Goal: Task Accomplishment & Management: Complete application form

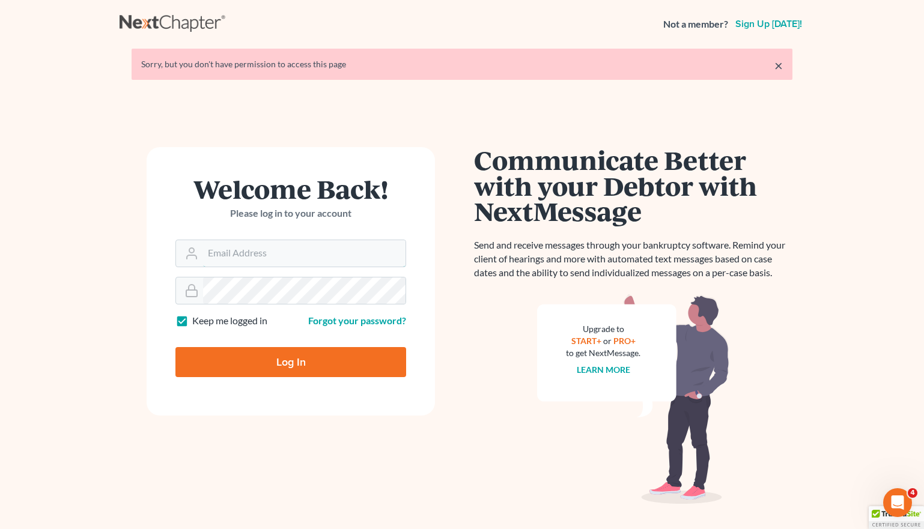
type input "[EMAIL_ADDRESS][DOMAIN_NAME]"
click at [309, 377] on input "Log In" at bounding box center [290, 362] width 231 height 30
type input "Thinking..."
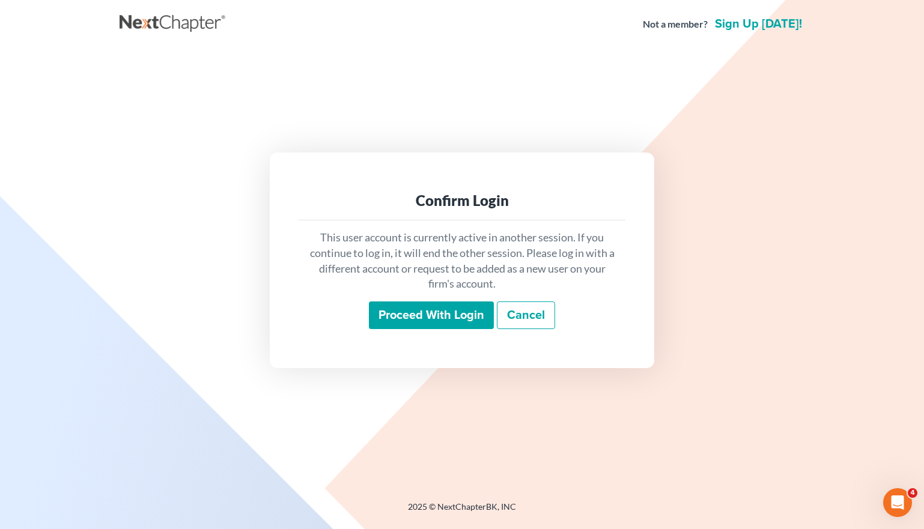
click at [393, 288] on p "This user account is currently active in another session. If you continue to lo…" at bounding box center [462, 261] width 308 height 62
click at [417, 311] on input "Proceed with login" at bounding box center [431, 316] width 125 height 28
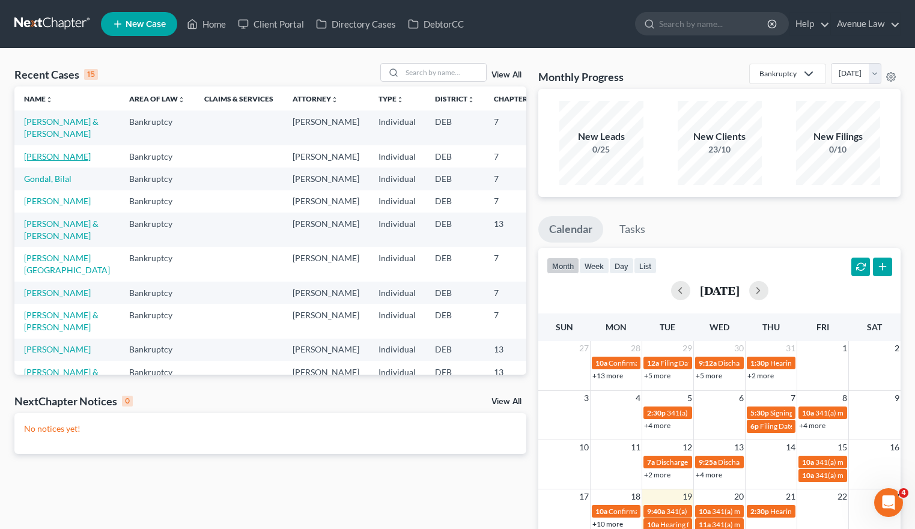
click at [40, 162] on link "[PERSON_NAME]" at bounding box center [57, 156] width 67 height 10
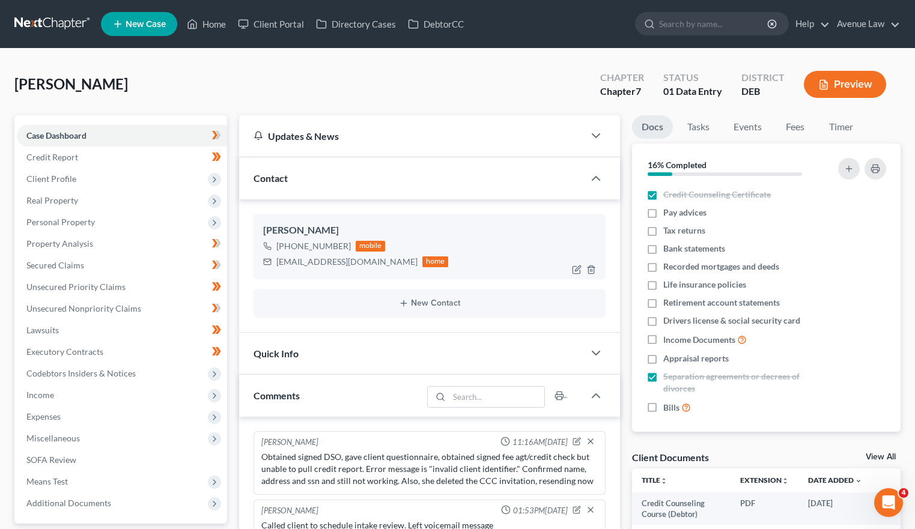
scroll to position [255, 0]
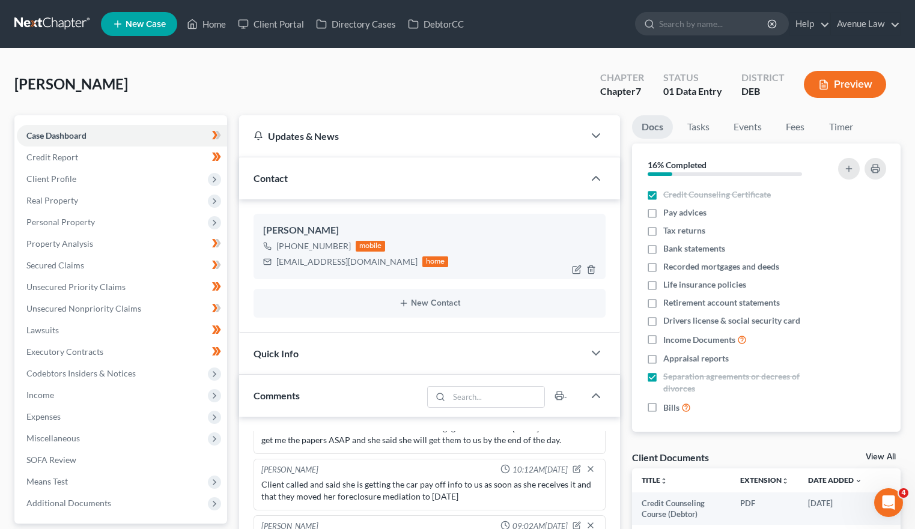
drag, startPoint x: 282, startPoint y: 247, endPoint x: 342, endPoint y: 246, distance: 60.1
click at [342, 246] on div "+1 (302) 399-0038" at bounding box center [313, 246] width 74 height 12
click at [344, 246] on div "[PHONE_NUMBER]" at bounding box center [313, 246] width 74 height 12
drag, startPoint x: 344, startPoint y: 246, endPoint x: 282, endPoint y: 246, distance: 61.9
click at [282, 246] on div "[PHONE_NUMBER]" at bounding box center [313, 246] width 74 height 12
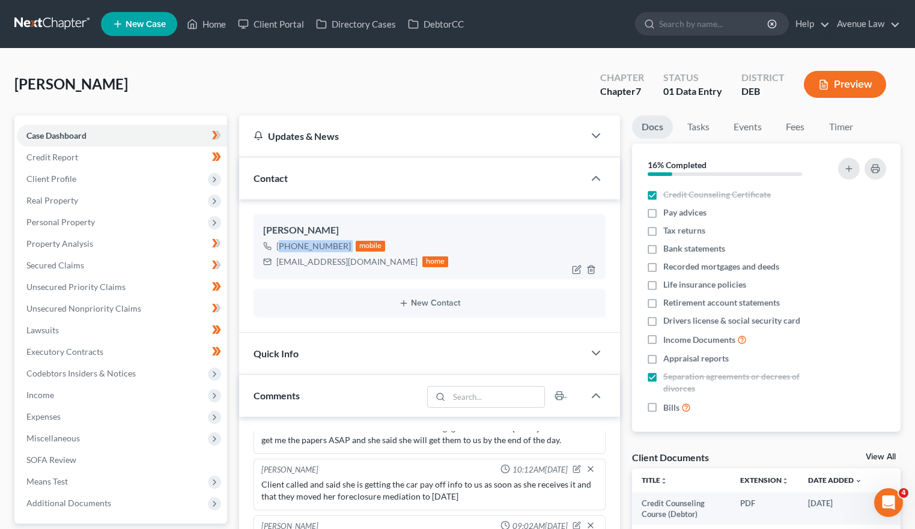
drag, startPoint x: 282, startPoint y: 246, endPoint x: 297, endPoint y: 246, distance: 15.0
copy div "1 (302) 399-0038"
click at [73, 302] on link "Unsecured Nonpriority Claims" at bounding box center [122, 309] width 210 height 22
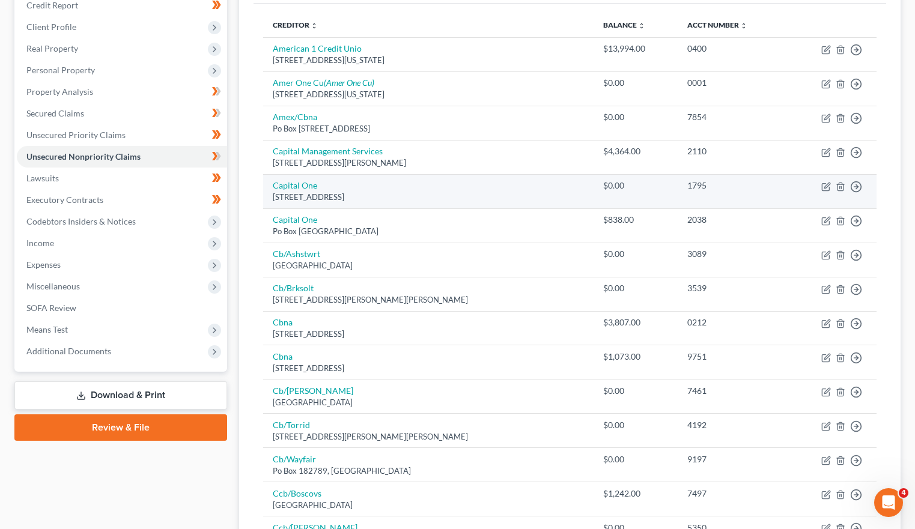
scroll to position [180, 0]
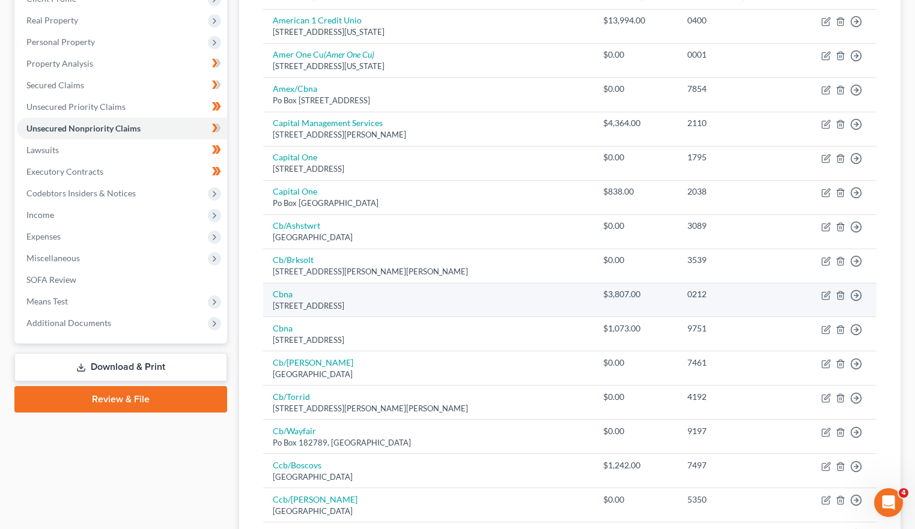
click at [623, 293] on div "$3,807.00" at bounding box center [635, 294] width 65 height 12
click at [827, 296] on icon "button" at bounding box center [826, 296] width 10 height 10
select select "14"
select select "2"
select select "0"
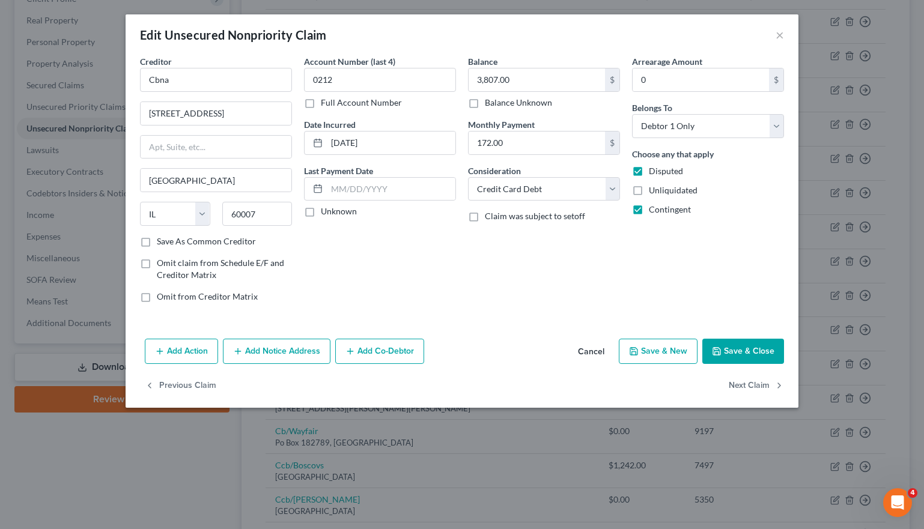
click at [742, 349] on button "Save & Close" at bounding box center [743, 351] width 82 height 25
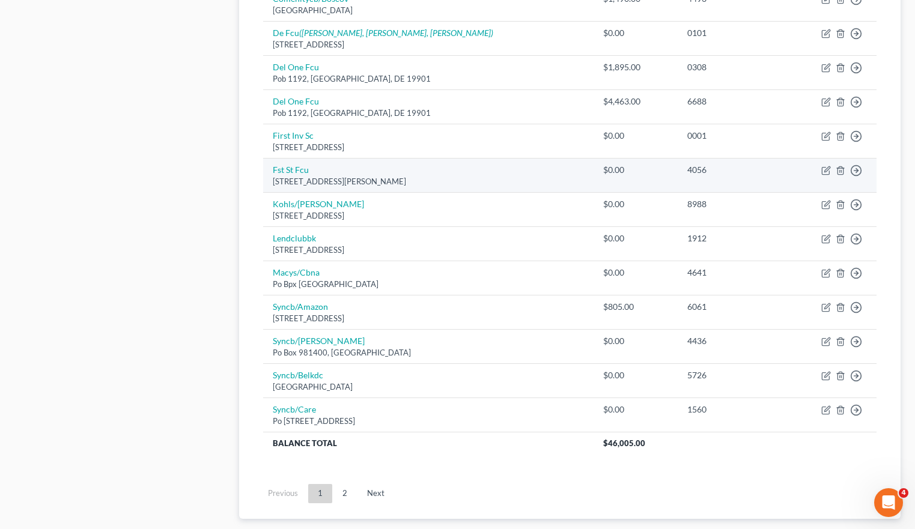
scroll to position [841, 0]
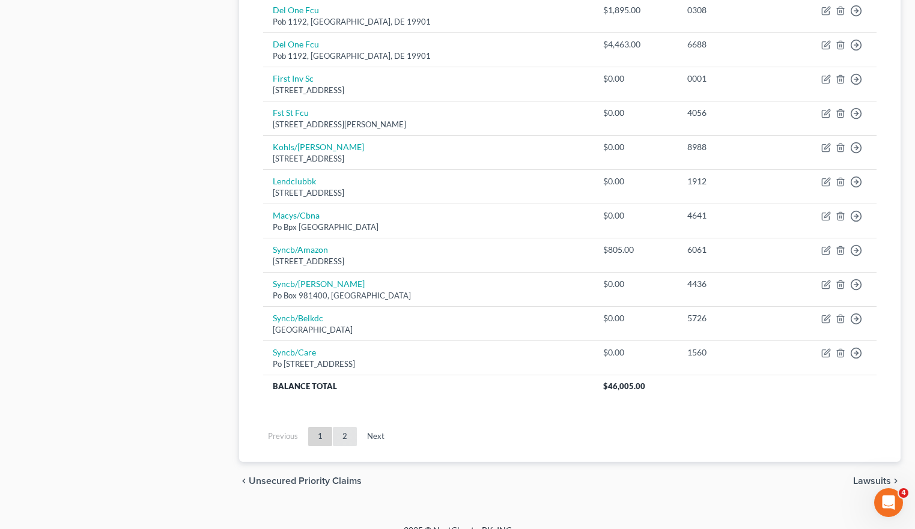
click at [346, 436] on link "2" at bounding box center [345, 436] width 24 height 19
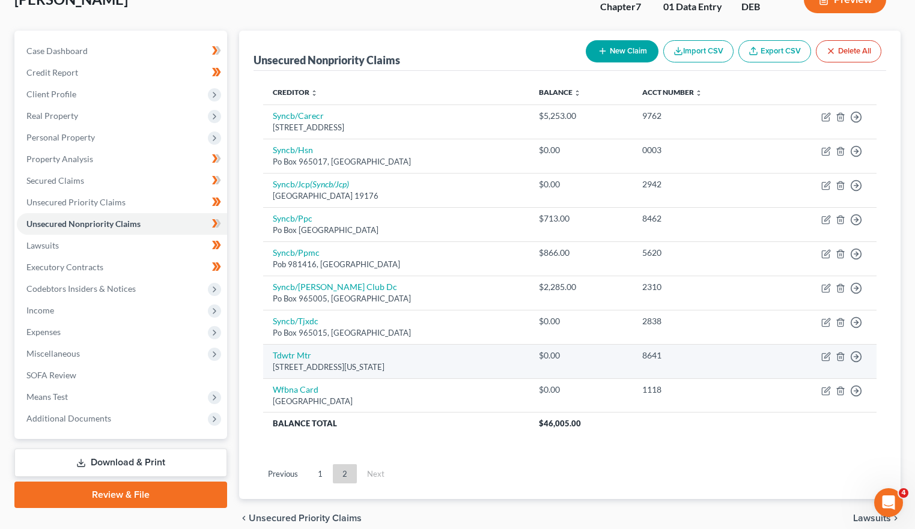
scroll to position [0, 0]
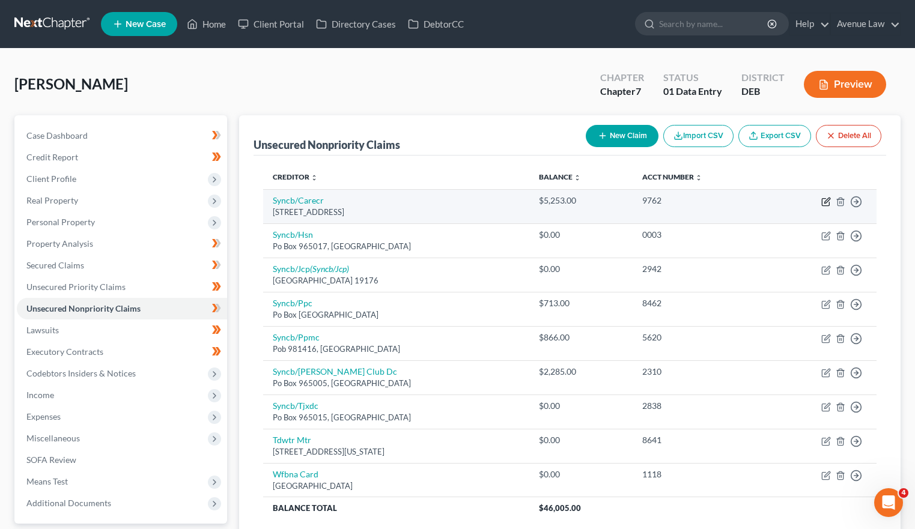
click at [826, 197] on icon "button" at bounding box center [826, 202] width 10 height 10
select select "45"
select select "2"
select select "0"
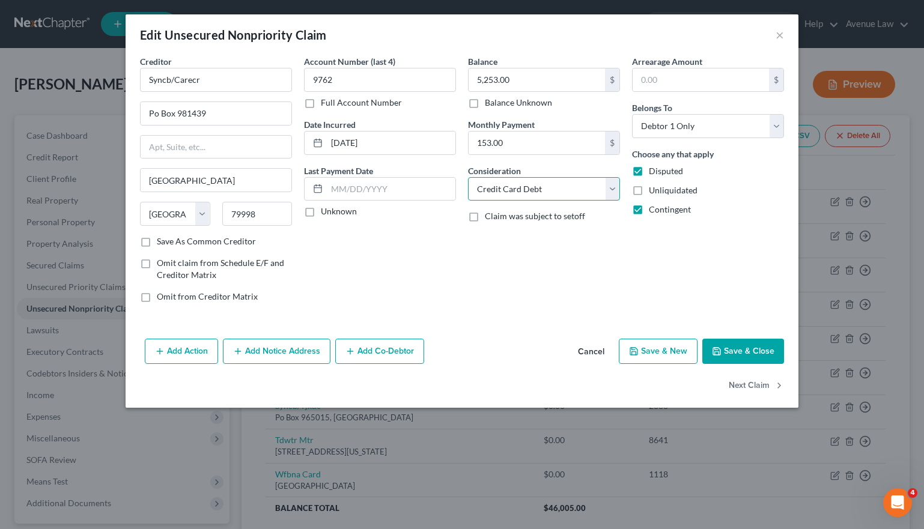
click at [584, 181] on select "Select Cable / Satellite Services Collection Agency Credit Card Debt Debt Couns…" at bounding box center [544, 189] width 152 height 24
select select "9"
click at [468, 177] on select "Select Cable / Satellite Services Collection Agency Credit Card Debt Debt Couns…" at bounding box center [544, 189] width 152 height 24
click at [747, 343] on button "Save & Close" at bounding box center [743, 351] width 82 height 25
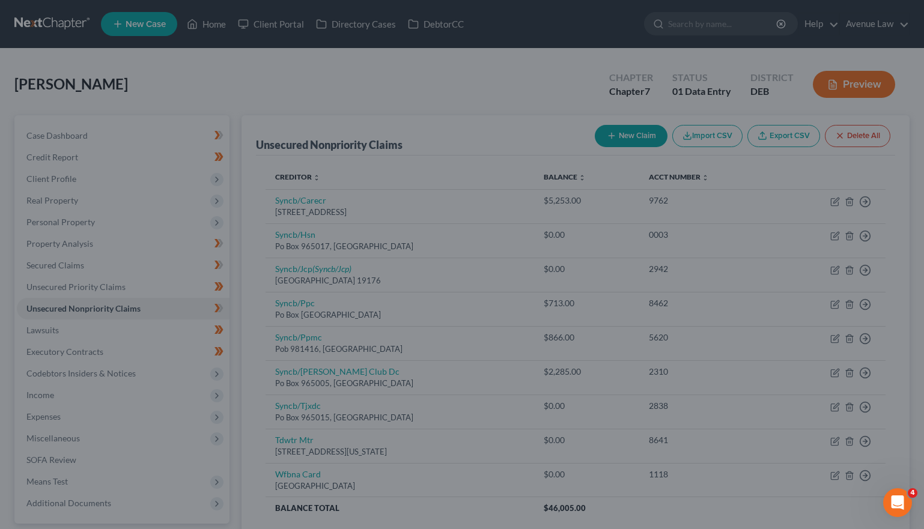
type input "0"
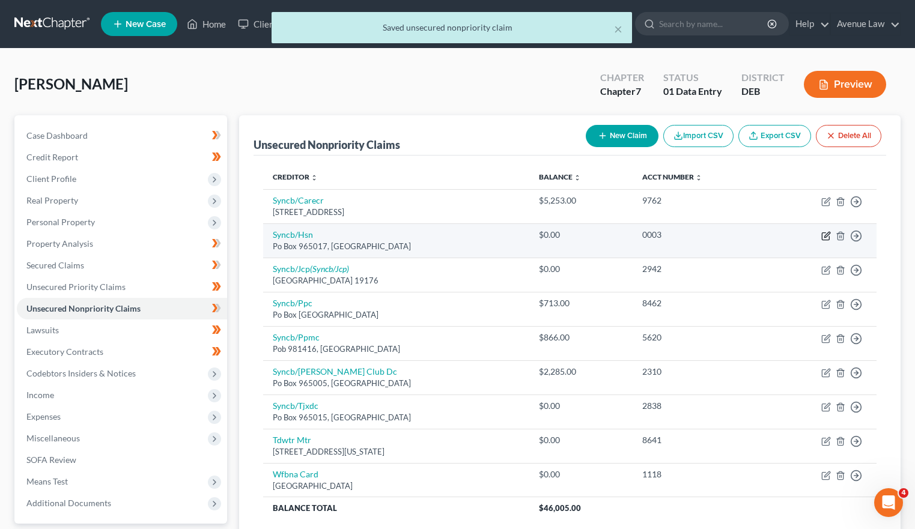
click at [824, 238] on icon "button" at bounding box center [826, 236] width 10 height 10
select select "9"
select select "2"
select select "0"
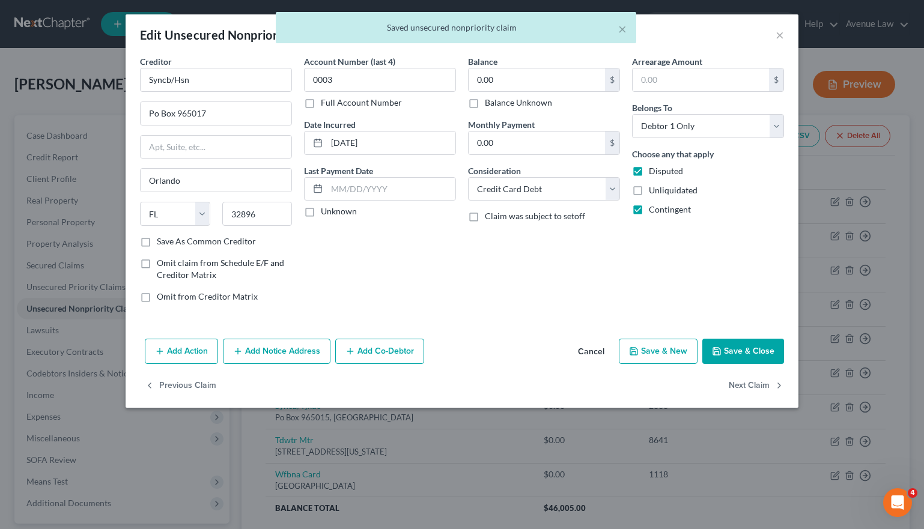
click at [756, 352] on button "Save & Close" at bounding box center [743, 351] width 82 height 25
type input "0"
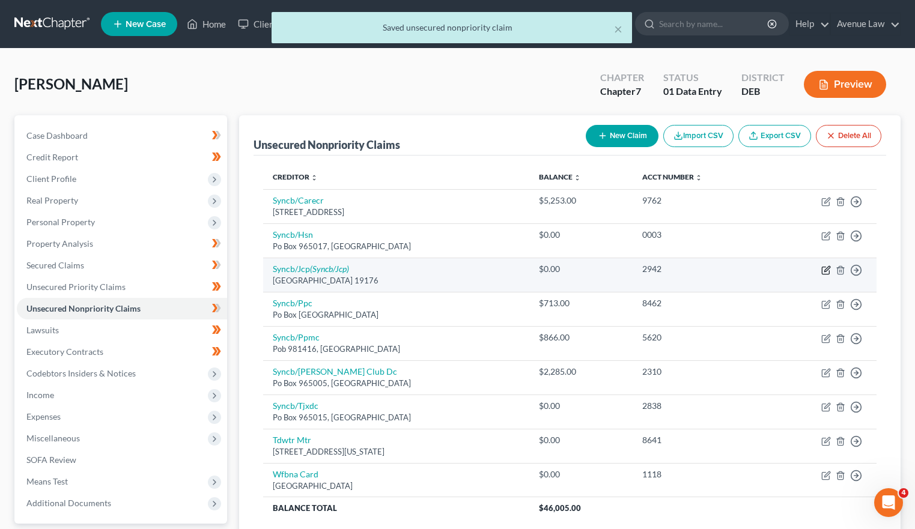
click at [825, 274] on icon "button" at bounding box center [825, 270] width 7 height 7
select select "39"
select select "2"
select select "0"
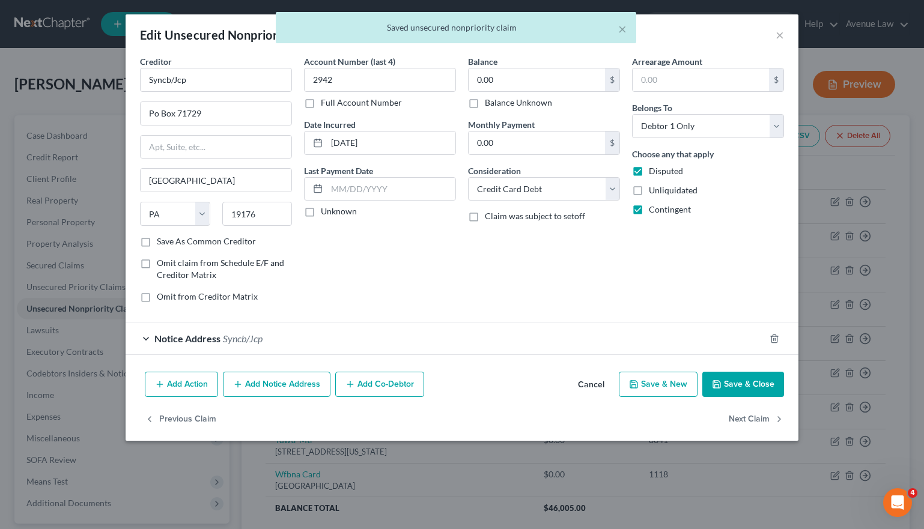
click at [748, 375] on button "Save & Close" at bounding box center [743, 384] width 82 height 25
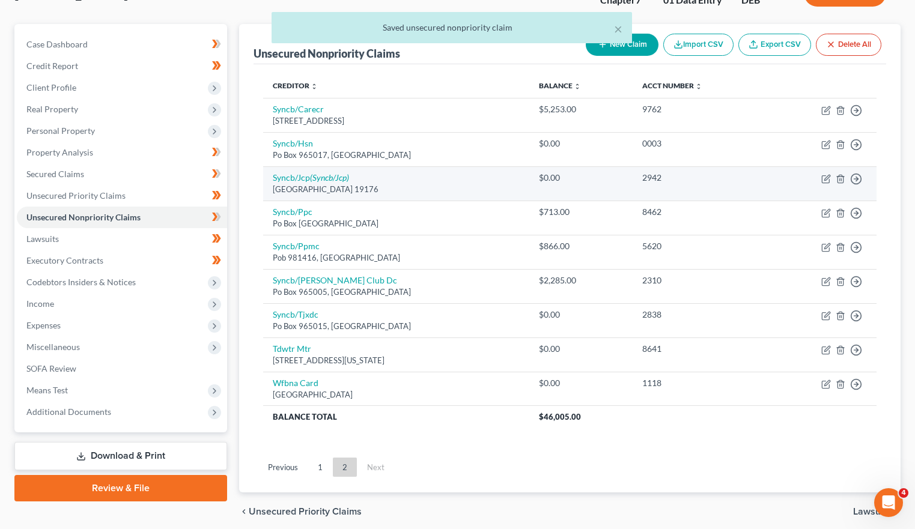
scroll to position [120, 0]
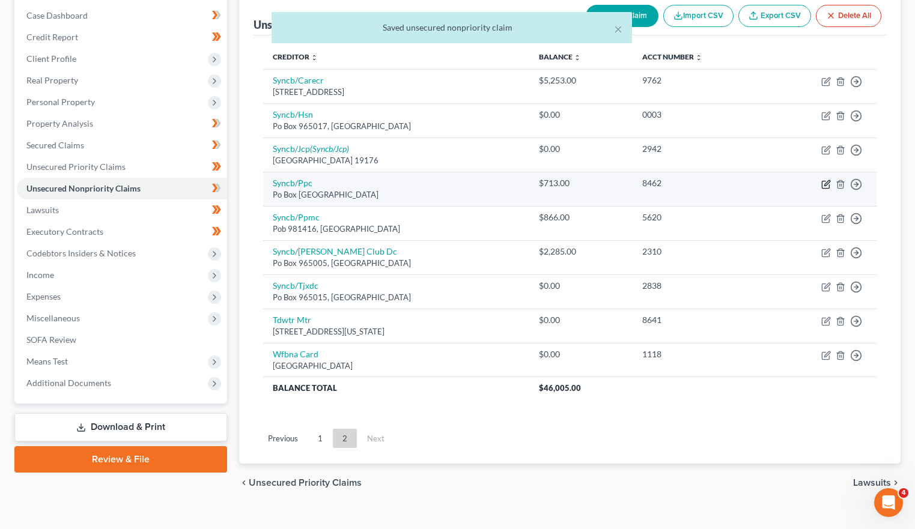
click at [828, 182] on icon "button" at bounding box center [826, 185] width 10 height 10
select select "9"
select select "2"
select select "0"
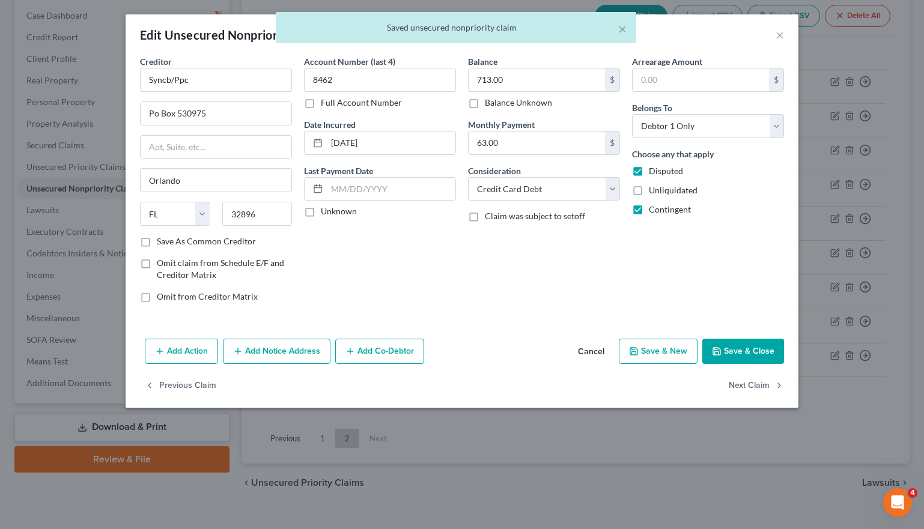
click at [727, 353] on button "Save & Close" at bounding box center [743, 351] width 82 height 25
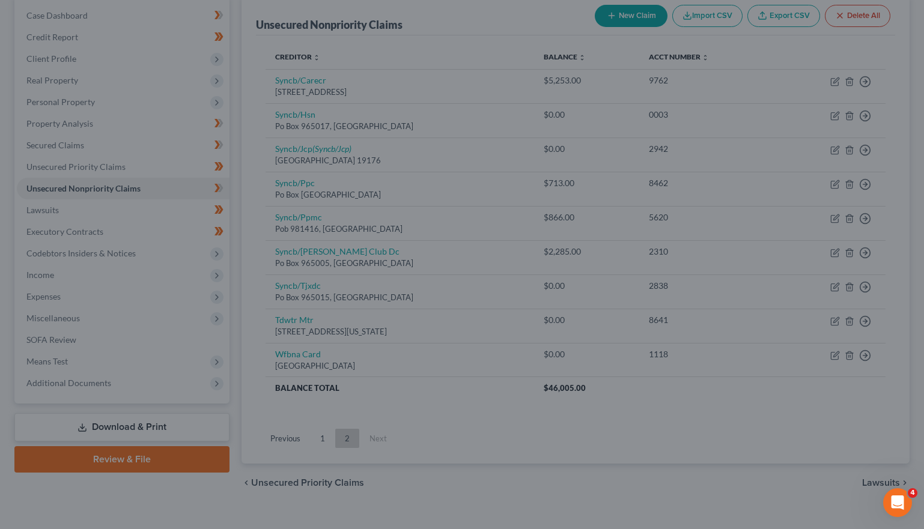
type input "0"
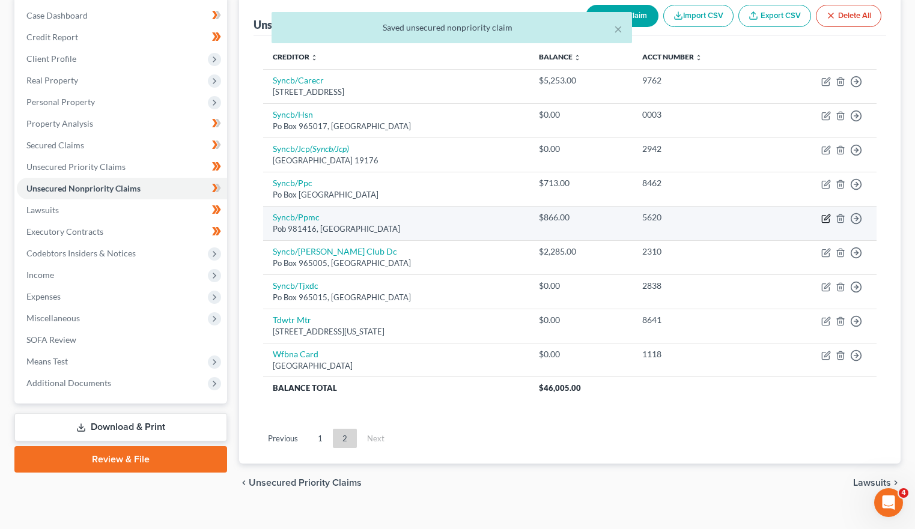
click at [825, 220] on icon "button" at bounding box center [826, 219] width 10 height 10
select select "45"
select select "2"
select select "0"
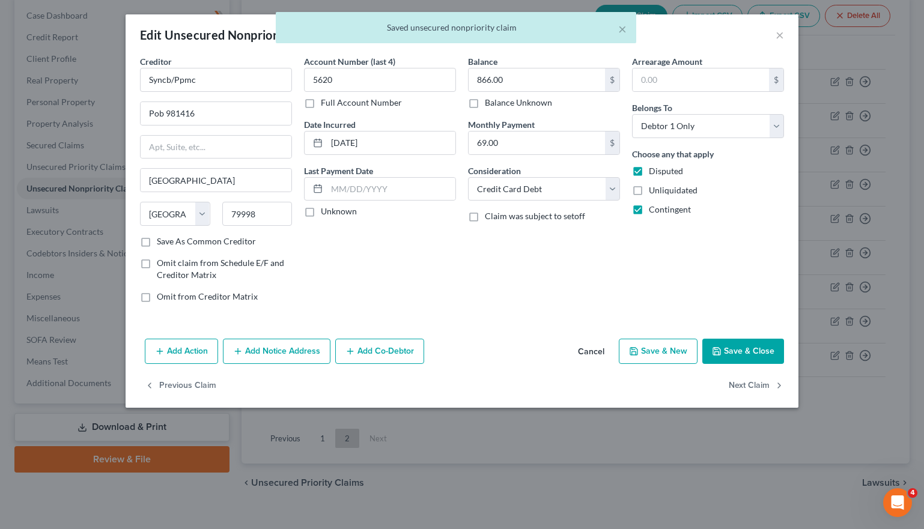
click at [741, 347] on button "Save & Close" at bounding box center [743, 351] width 82 height 25
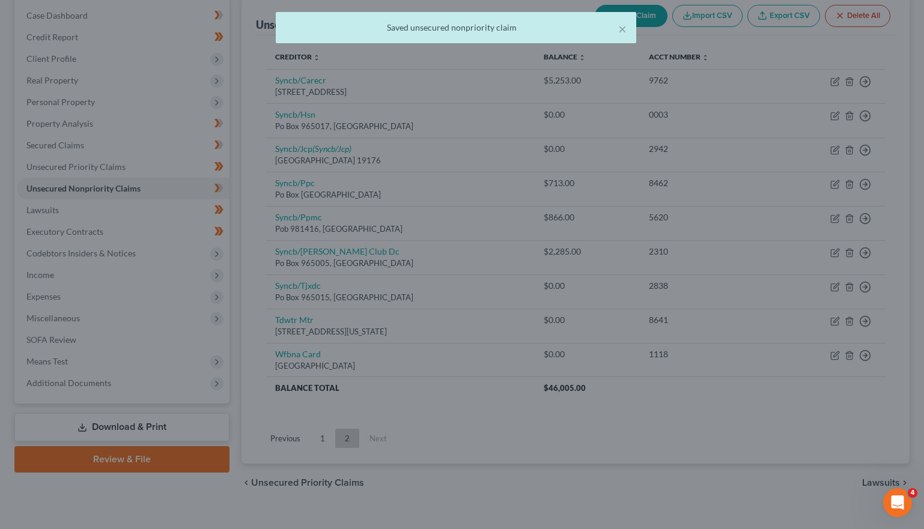
type input "0"
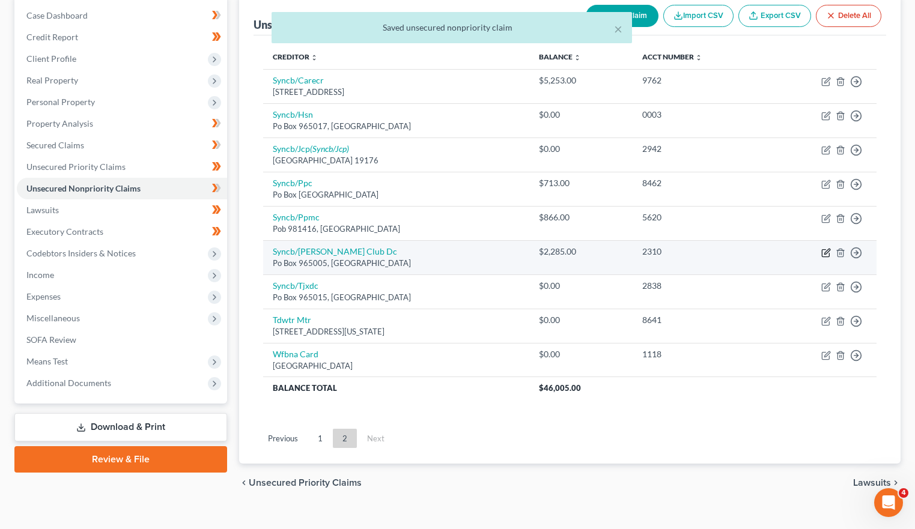
click at [829, 254] on icon "button" at bounding box center [825, 252] width 7 height 7
select select "9"
select select "2"
select select "0"
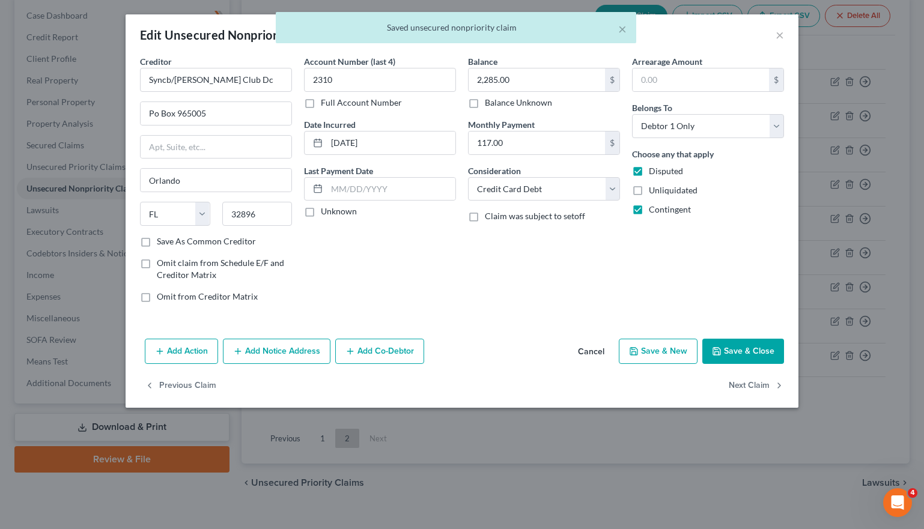
click at [734, 354] on button "Save & Close" at bounding box center [743, 351] width 82 height 25
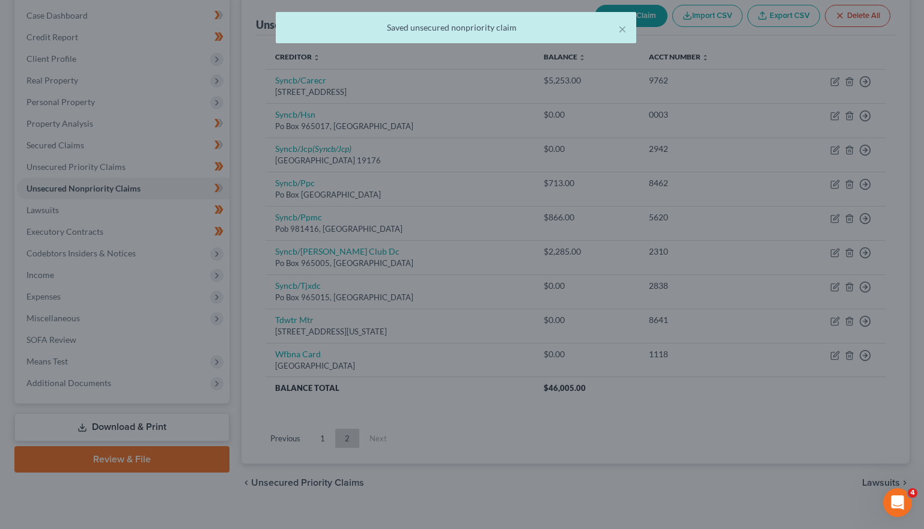
type input "0"
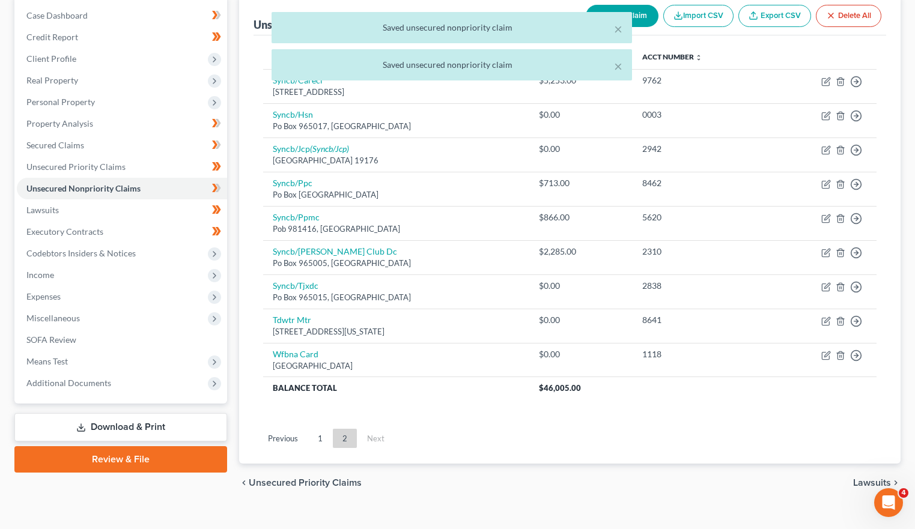
scroll to position [139, 0]
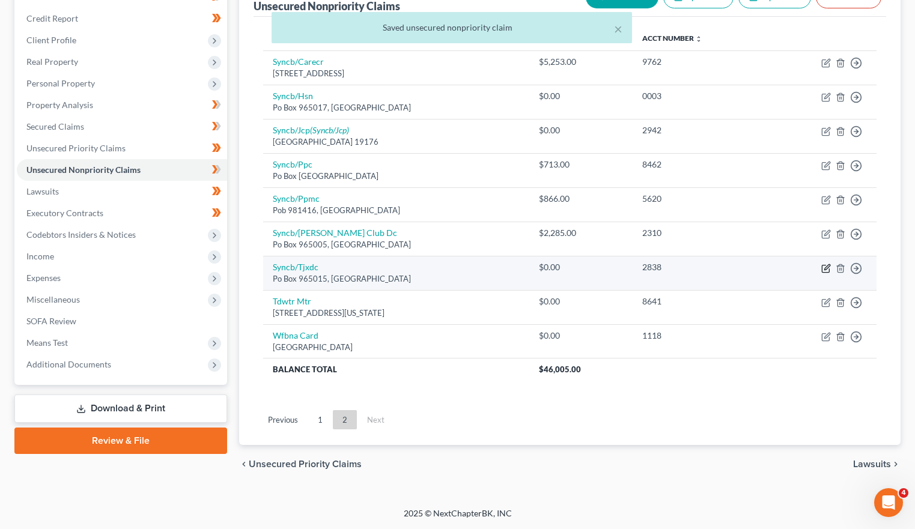
click at [823, 271] on icon "button" at bounding box center [826, 269] width 10 height 10
select select "9"
select select "2"
select select "0"
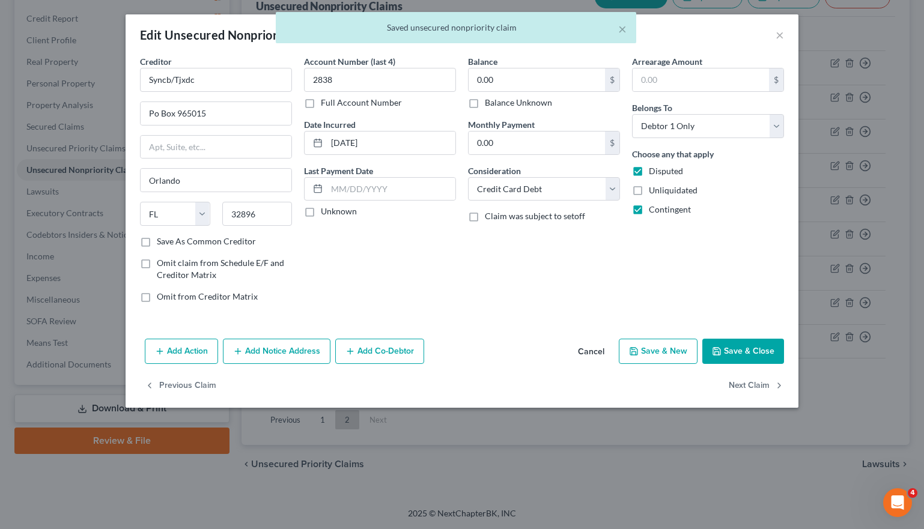
click at [736, 345] on button "Save & Close" at bounding box center [743, 351] width 82 height 25
type input "0"
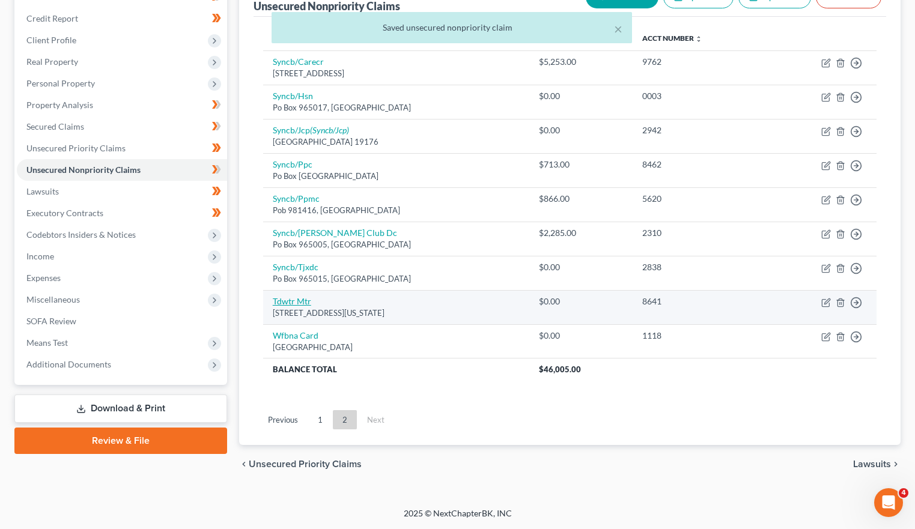
click at [293, 297] on link "Tdwtr Mtr" at bounding box center [292, 301] width 38 height 10
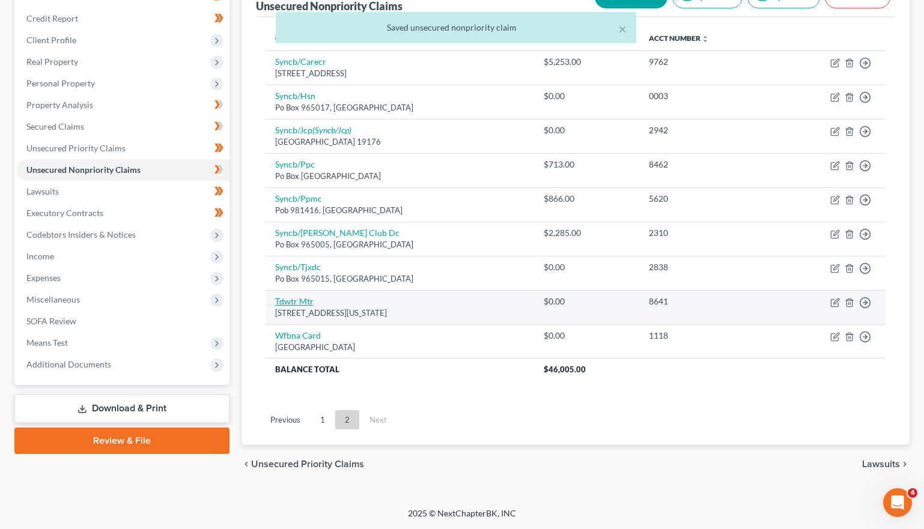
select select "48"
select select "0"
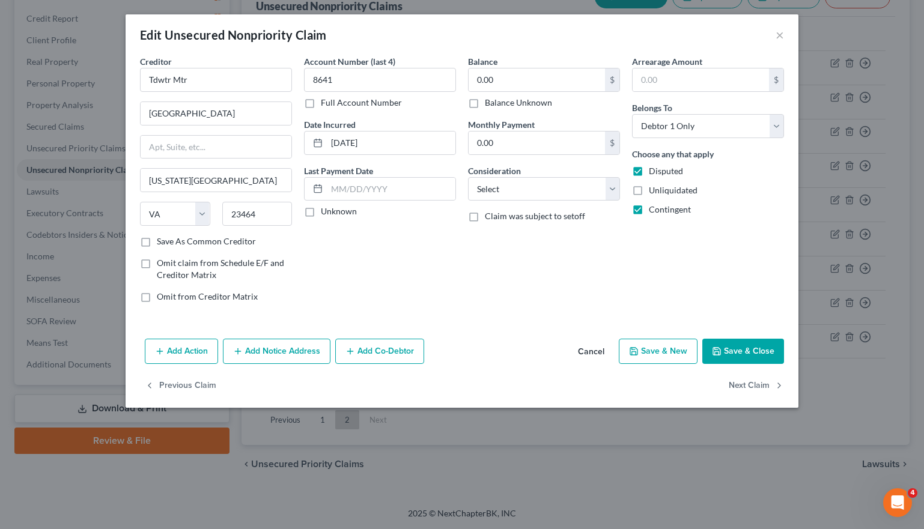
click at [784, 31] on div "Edit Unsecured Nonpriority Claim ×" at bounding box center [462, 34] width 673 height 41
click at [781, 33] on button "×" at bounding box center [779, 35] width 8 height 14
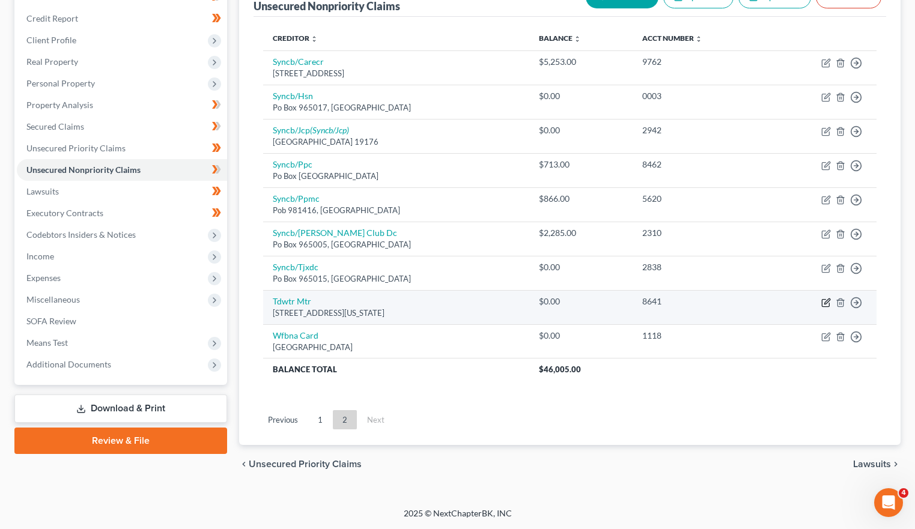
click at [828, 299] on icon "button" at bounding box center [826, 301] width 5 height 5
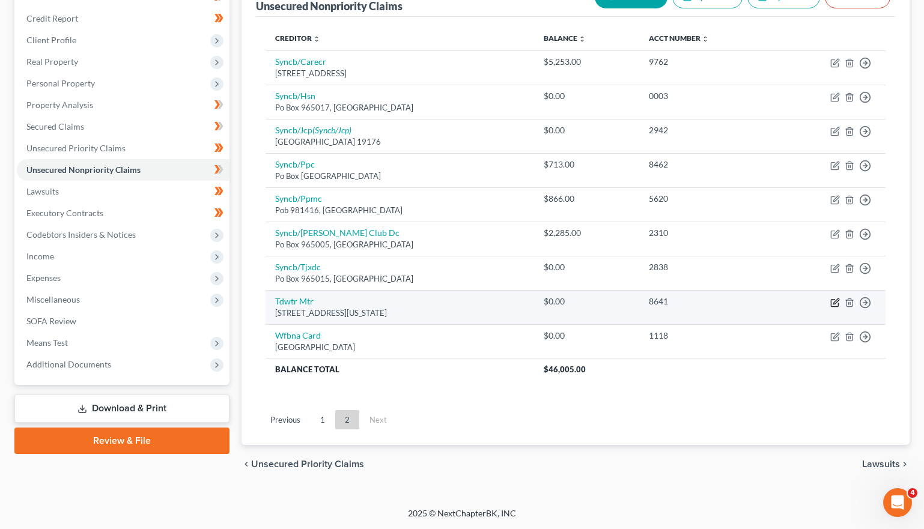
select select "48"
select select "0"
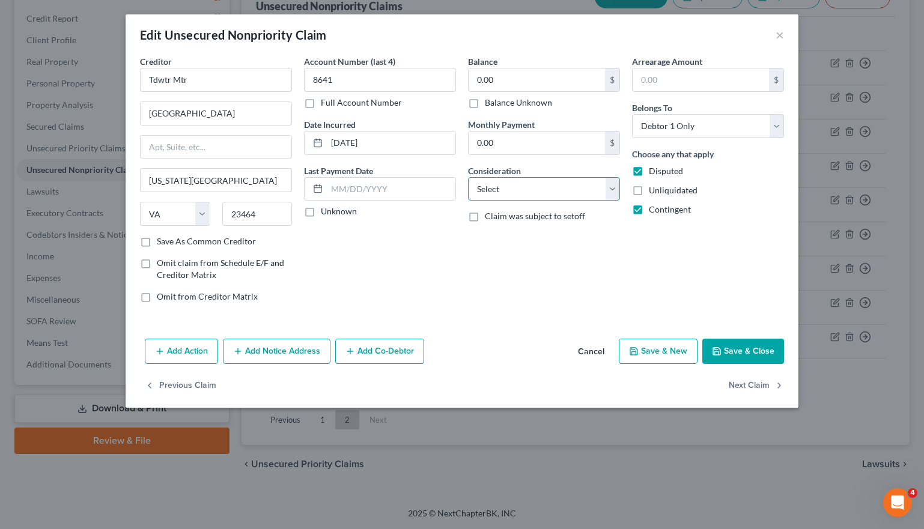
click at [550, 180] on select "Select Cable / Satellite Services Collection Agency Credit Card Debt Debt Couns…" at bounding box center [544, 189] width 152 height 24
select select "10"
click at [468, 177] on select "Select Cable / Satellite Services Collection Agency Credit Card Debt Debt Couns…" at bounding box center [544, 189] width 152 height 24
click at [739, 347] on button "Save & Close" at bounding box center [743, 351] width 82 height 25
type input "0"
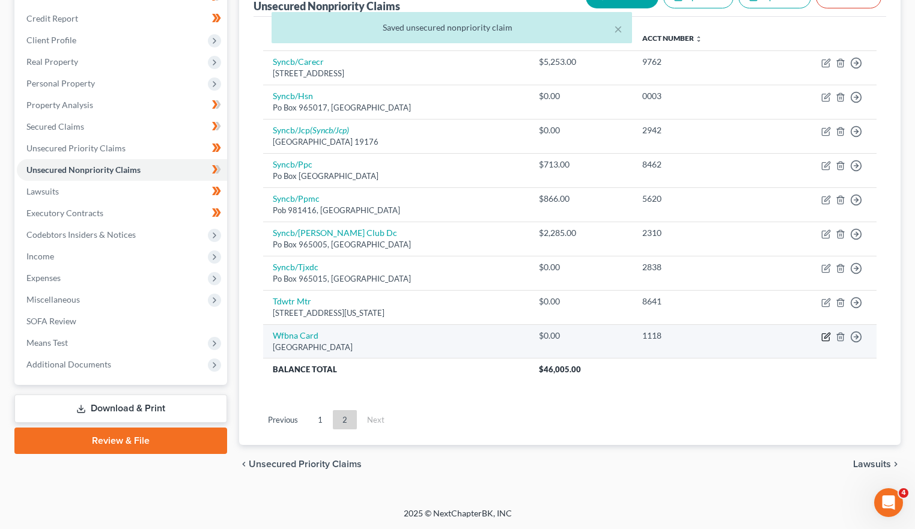
click at [823, 338] on icon "button" at bounding box center [826, 337] width 10 height 10
select select "24"
select select "2"
select select "0"
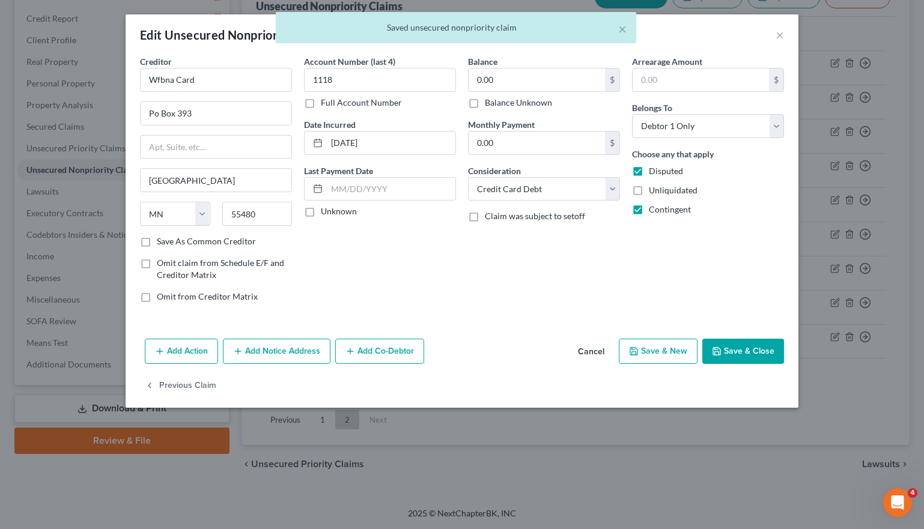
click at [750, 351] on button "Save & Close" at bounding box center [743, 351] width 82 height 25
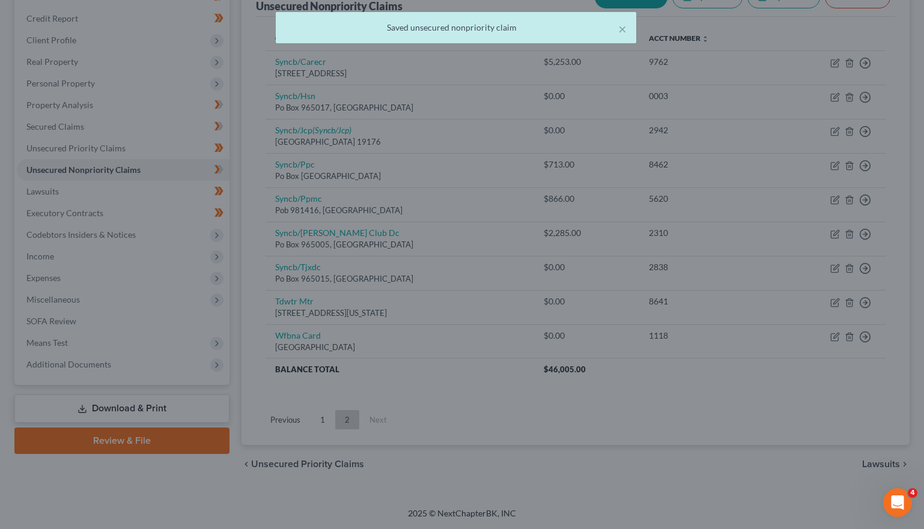
type input "0"
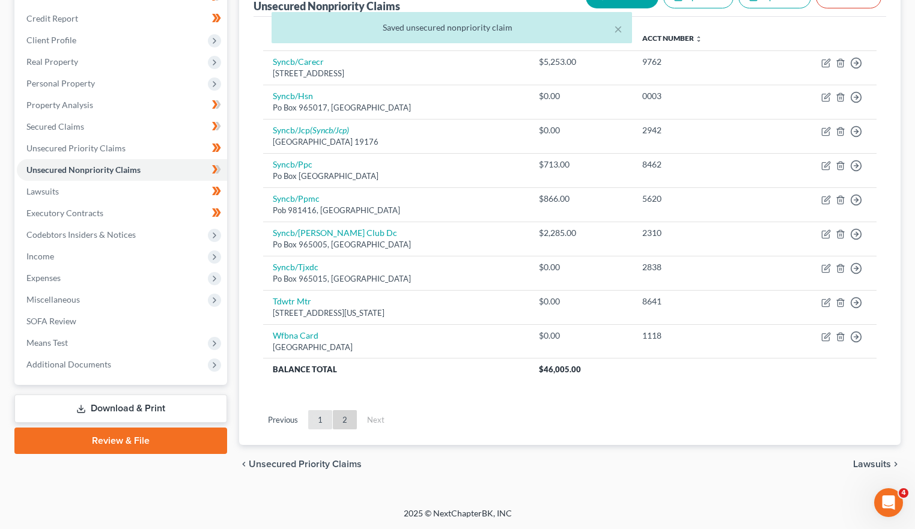
click at [323, 420] on link "1" at bounding box center [320, 419] width 24 height 19
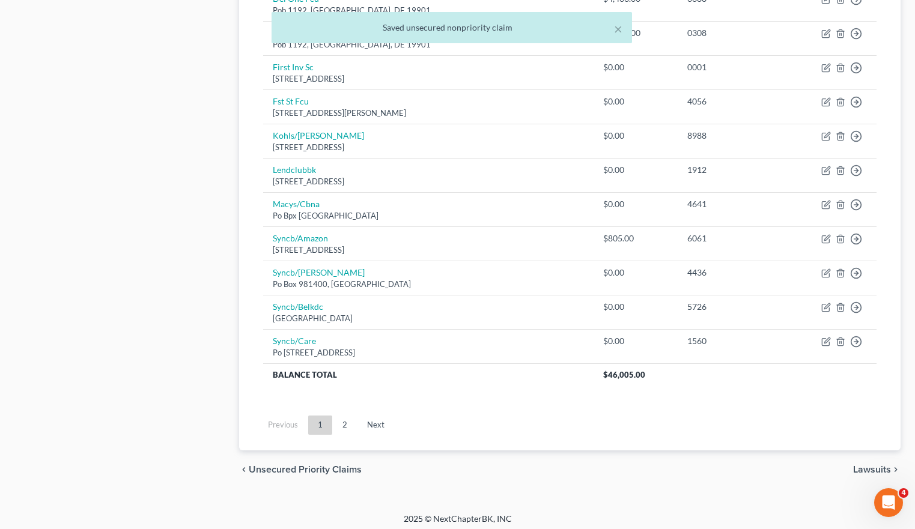
scroll to position [858, 0]
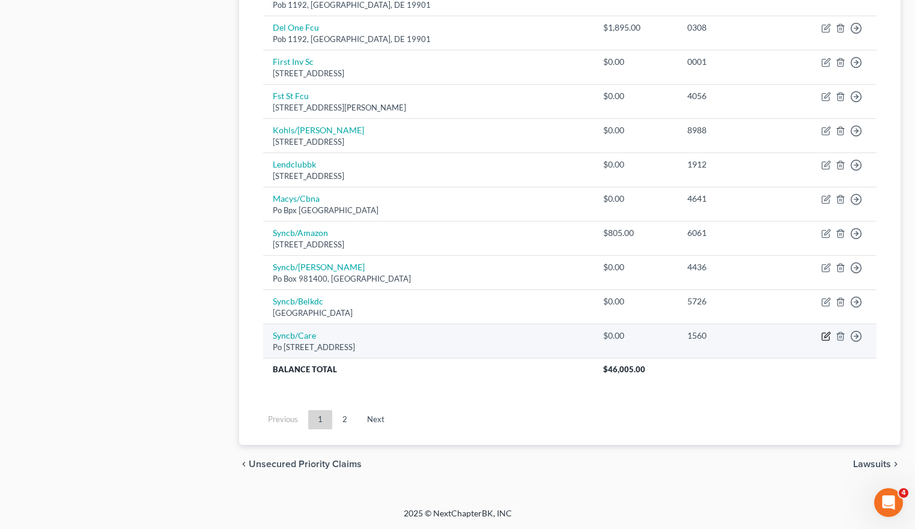
click at [826, 336] on icon "button" at bounding box center [826, 337] width 10 height 10
select select "36"
select select "2"
select select "0"
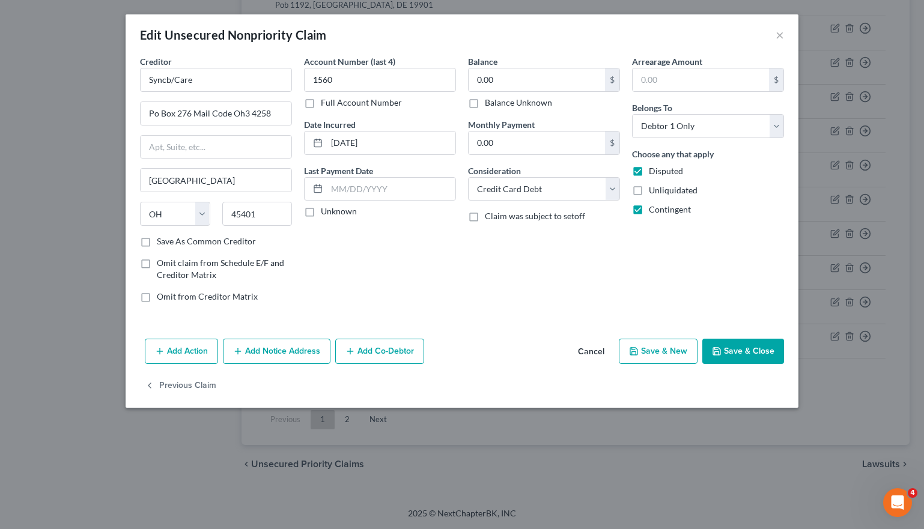
click at [744, 357] on button "Save & Close" at bounding box center [743, 351] width 82 height 25
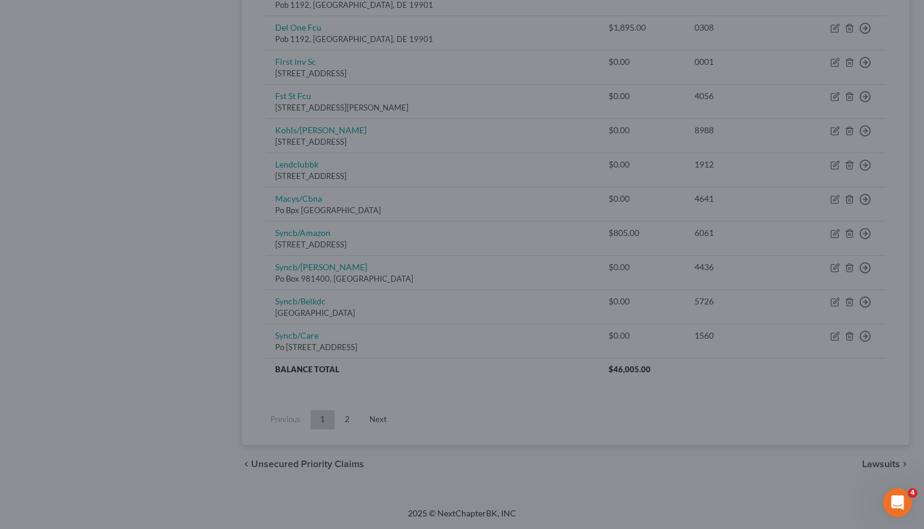
type input "0"
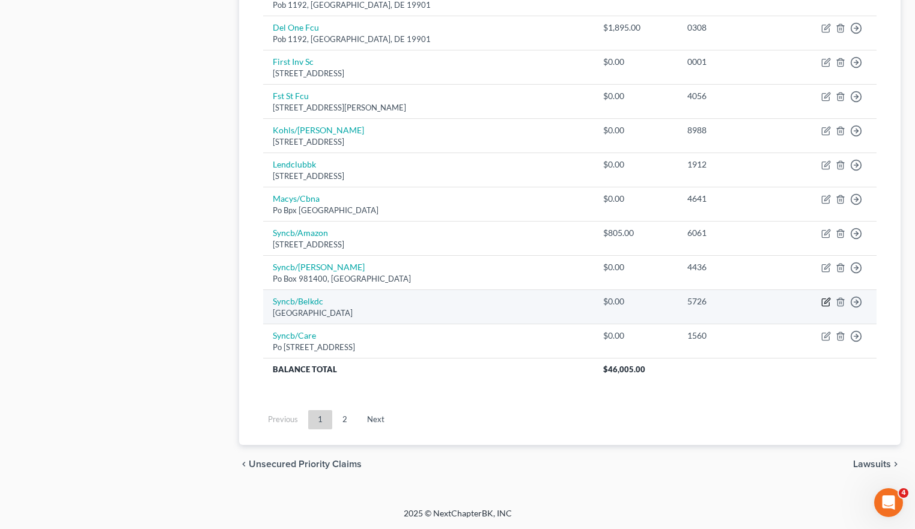
click at [825, 303] on icon "button" at bounding box center [826, 302] width 10 height 10
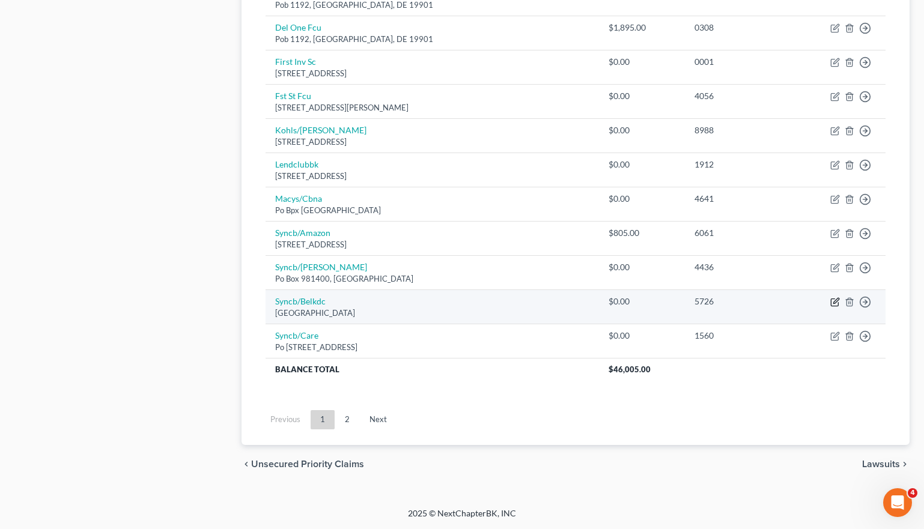
select select "39"
select select "2"
select select "0"
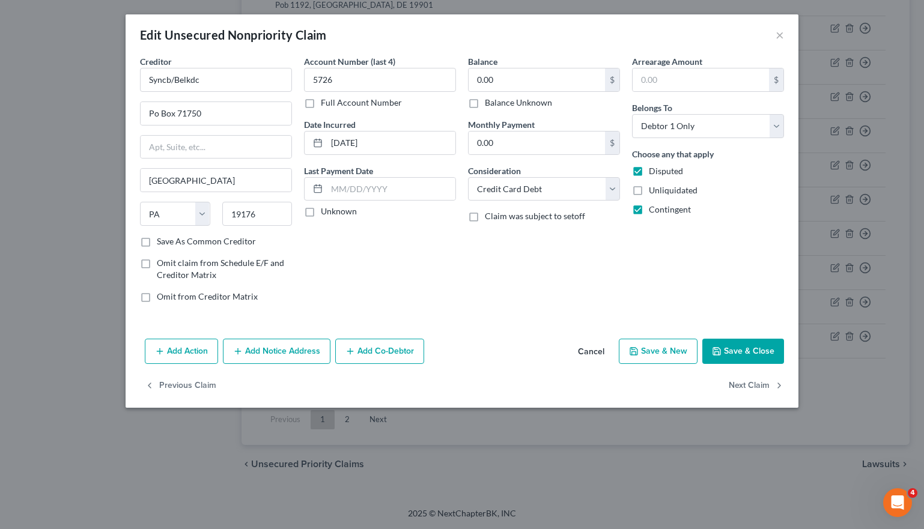
click at [743, 347] on button "Save & Close" at bounding box center [743, 351] width 82 height 25
type input "0"
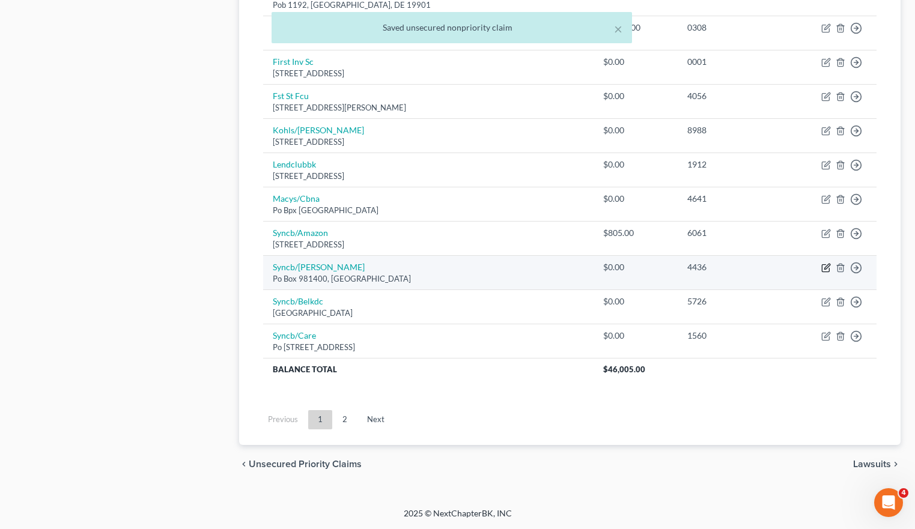
click at [830, 270] on icon "button" at bounding box center [826, 268] width 10 height 10
select select "45"
select select "2"
select select "0"
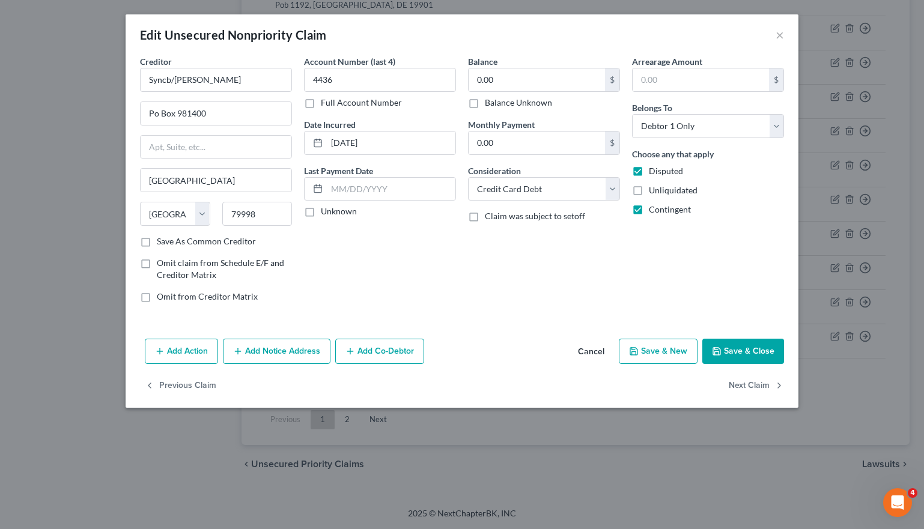
click at [732, 349] on button "Save & Close" at bounding box center [743, 351] width 82 height 25
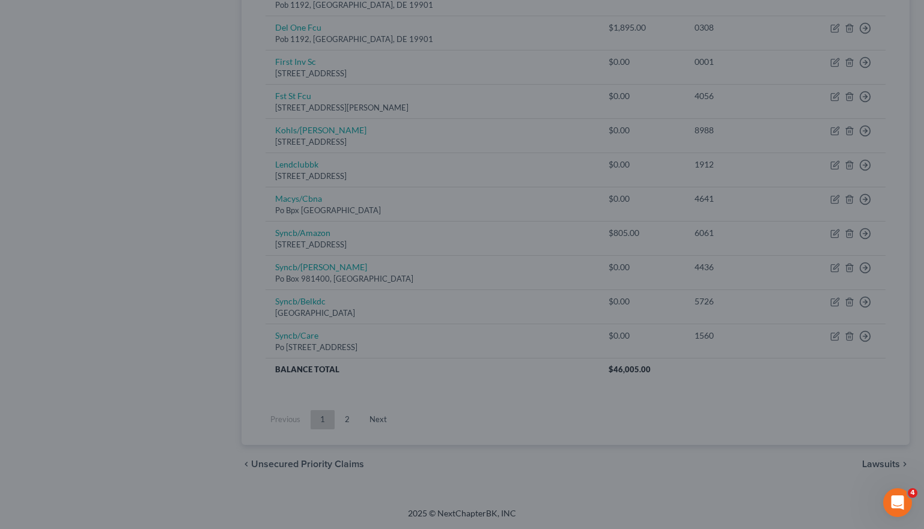
type input "0"
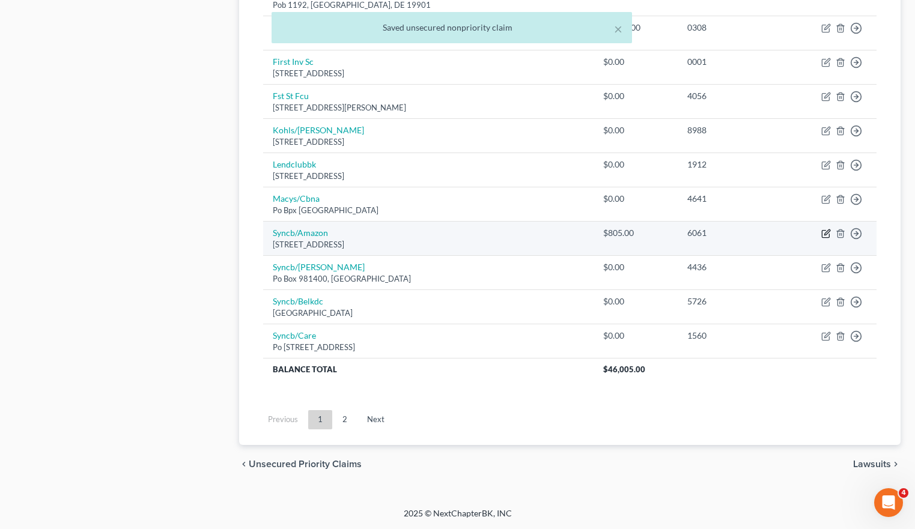
click at [827, 232] on icon "button" at bounding box center [826, 234] width 10 height 10
select select "45"
select select "2"
select select "0"
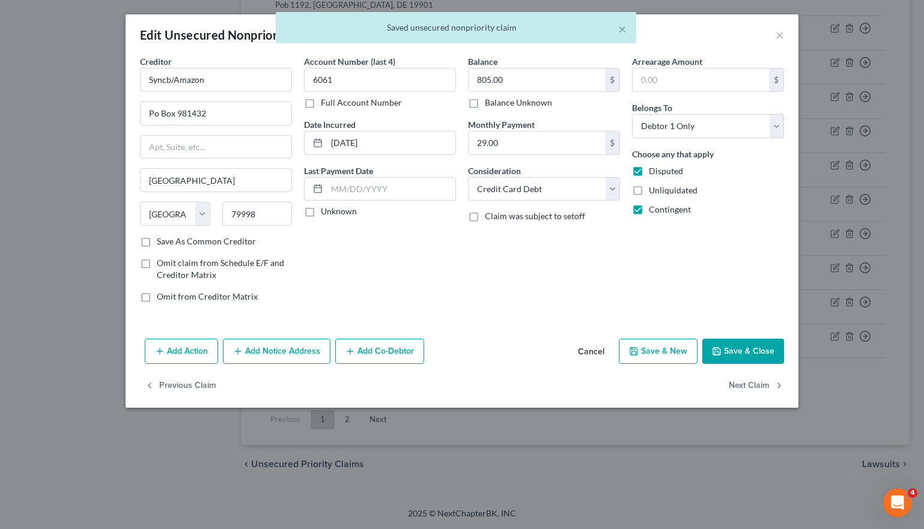
click at [762, 347] on button "Save & Close" at bounding box center [743, 351] width 82 height 25
type input "0"
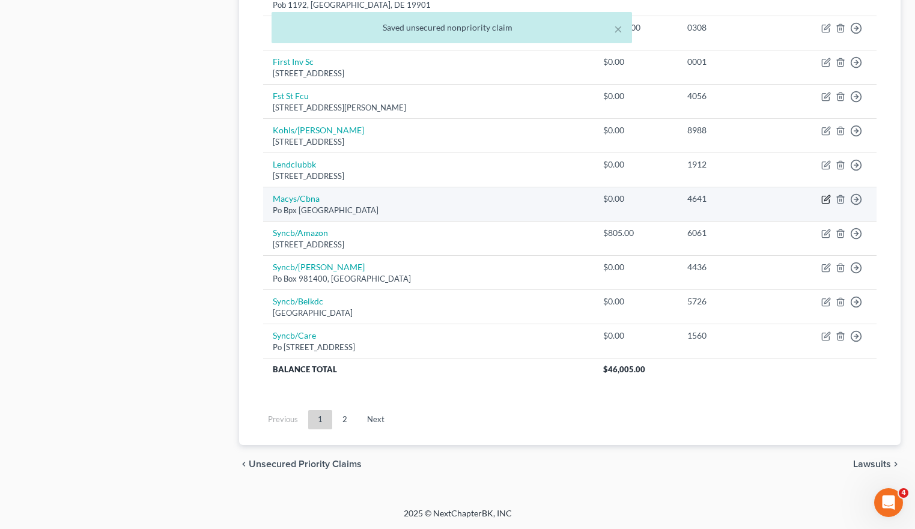
click at [828, 197] on icon "button" at bounding box center [826, 197] width 5 height 5
select select "36"
select select "2"
select select "0"
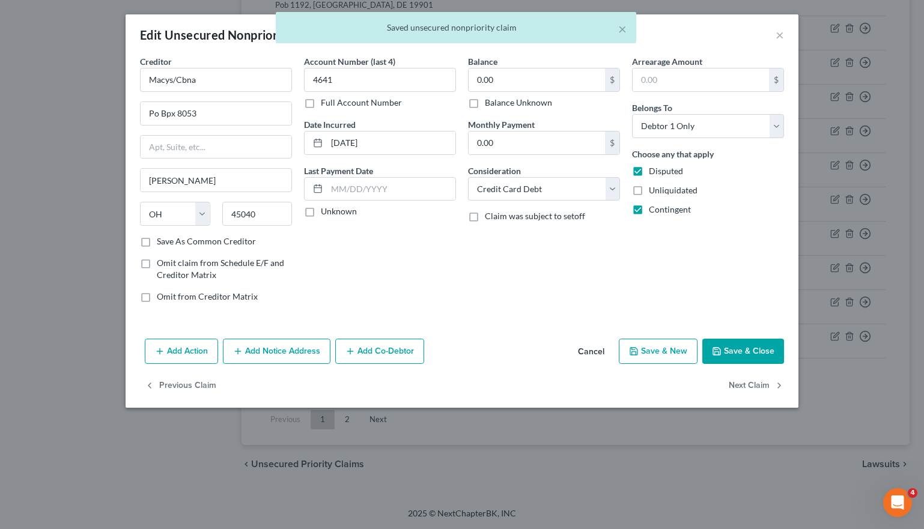
click at [723, 349] on button "Save & Close" at bounding box center [743, 351] width 82 height 25
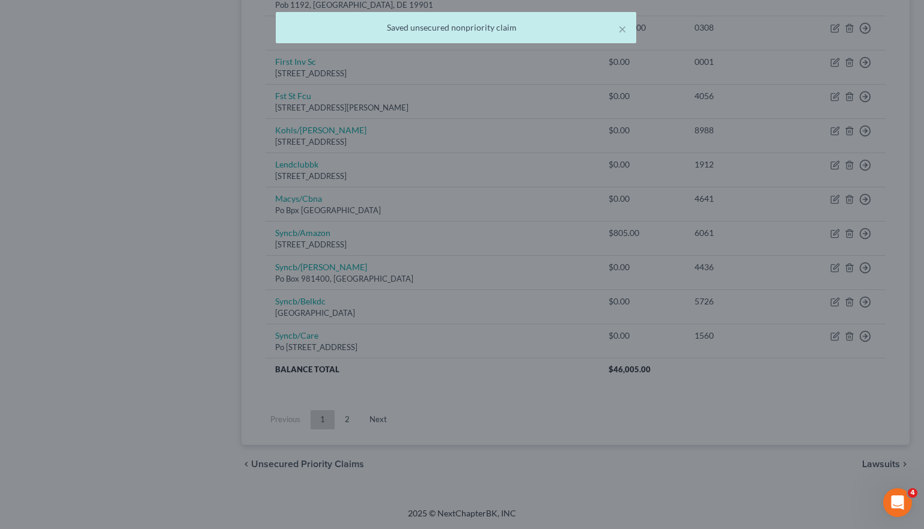
type input "0"
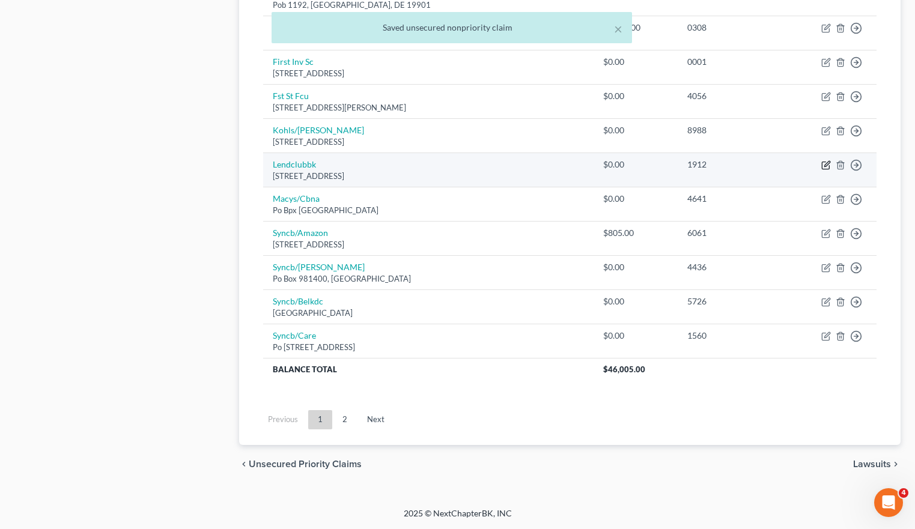
click at [825, 164] on icon "button" at bounding box center [826, 165] width 10 height 10
select select "4"
select select "0"
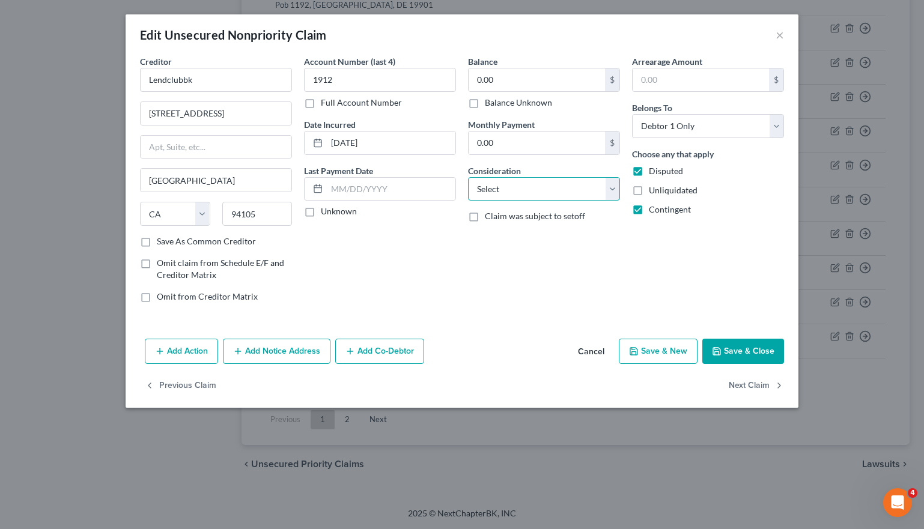
click at [545, 186] on select "Select Cable / Satellite Services Collection Agency Credit Card Debt Debt Couns…" at bounding box center [544, 189] width 152 height 24
select select "10"
click at [468, 177] on select "Select Cable / Satellite Services Collection Agency Credit Card Debt Debt Couns…" at bounding box center [544, 189] width 152 height 24
click at [440, 246] on div "Account Number (last 4) 1912 Full Account Number Date Incurred 11-29-2017 Last …" at bounding box center [380, 183] width 164 height 257
click at [726, 348] on button "Save & Close" at bounding box center [743, 351] width 82 height 25
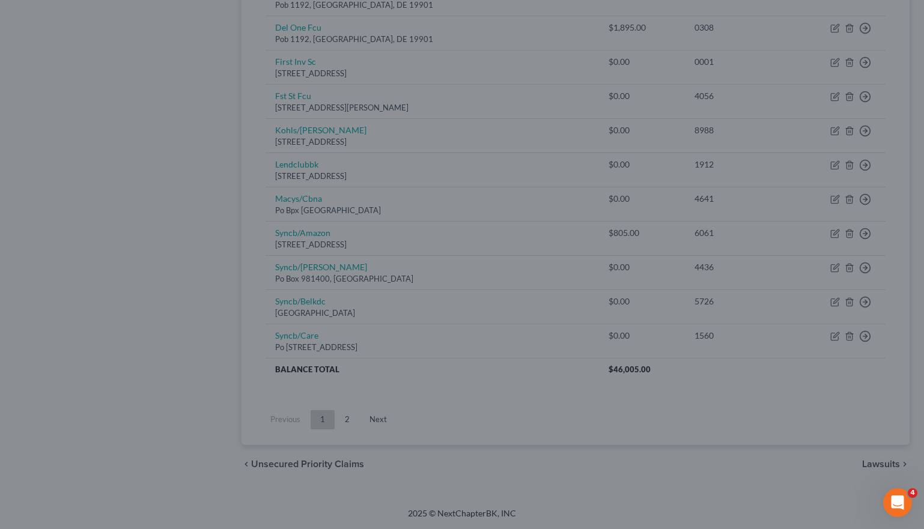
type input "0"
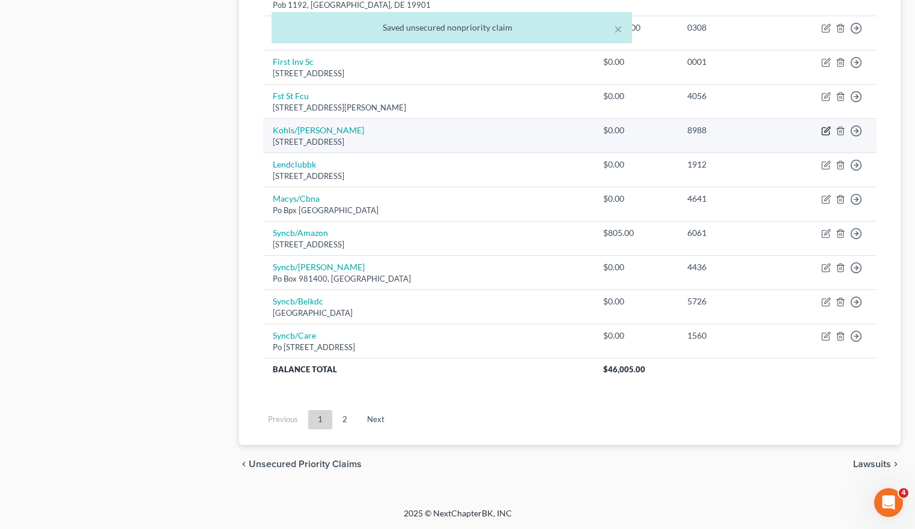
click at [822, 130] on icon "button" at bounding box center [825, 131] width 7 height 7
select select "52"
select select "2"
select select "0"
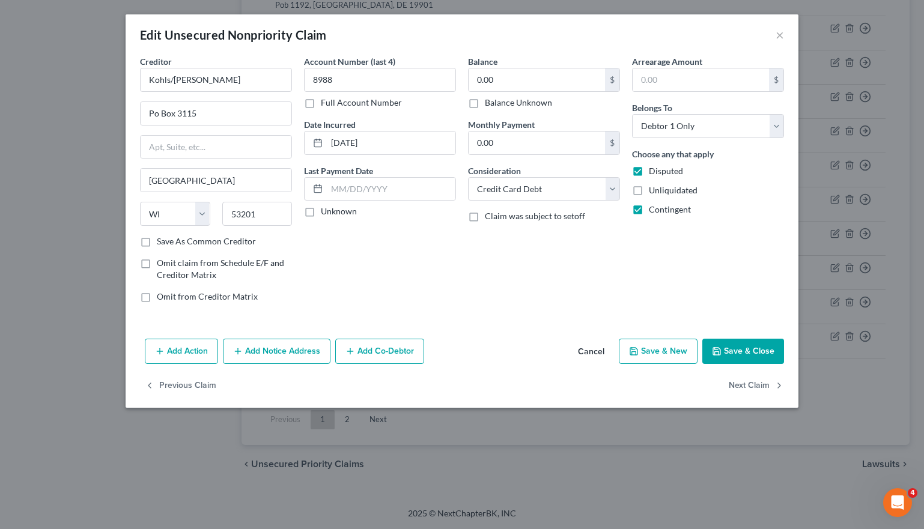
click at [734, 354] on button "Save & Close" at bounding box center [743, 351] width 82 height 25
type input "0"
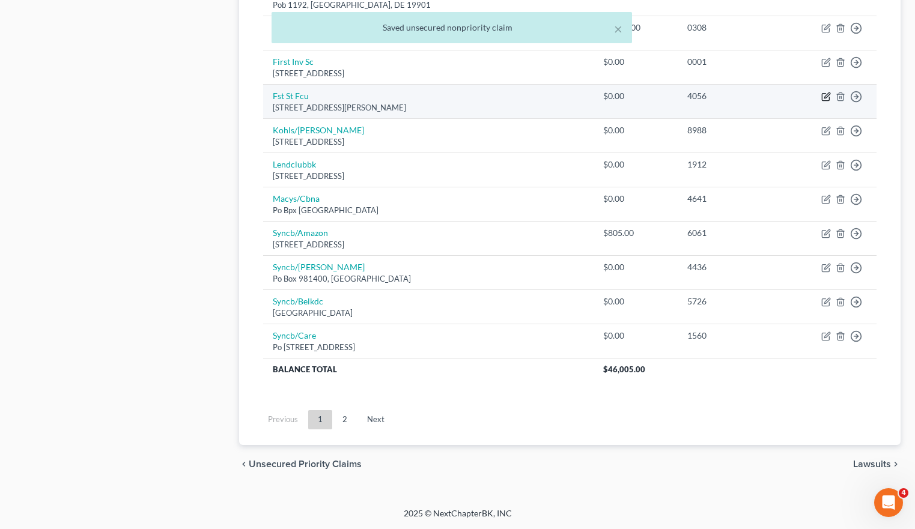
click at [828, 97] on icon "button" at bounding box center [826, 97] width 10 height 10
select select "7"
select select "2"
select select "0"
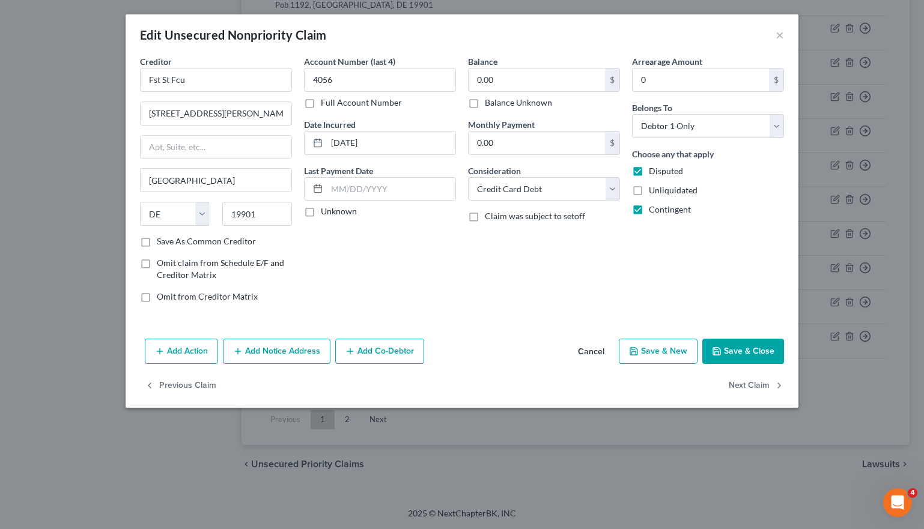
click at [733, 348] on button "Save & Close" at bounding box center [743, 351] width 82 height 25
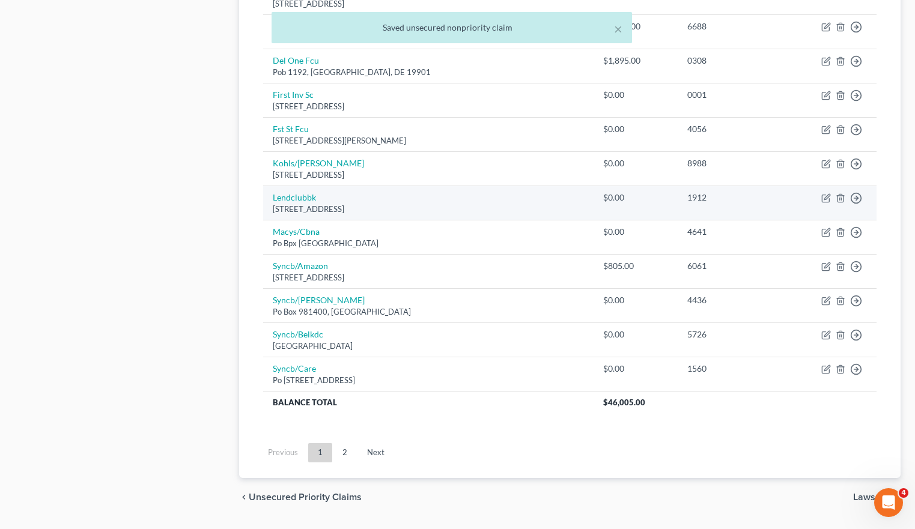
scroll to position [798, 0]
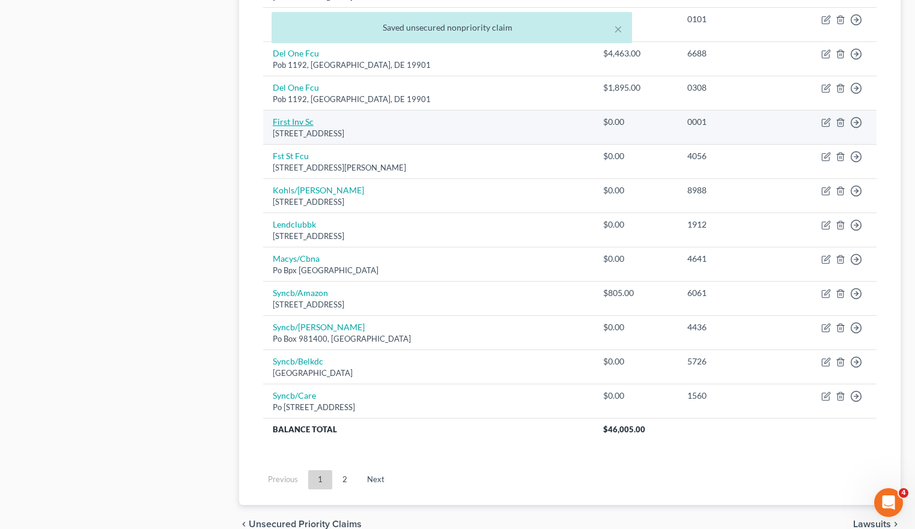
click at [292, 125] on link "First Inv Sc" at bounding box center [293, 122] width 41 height 10
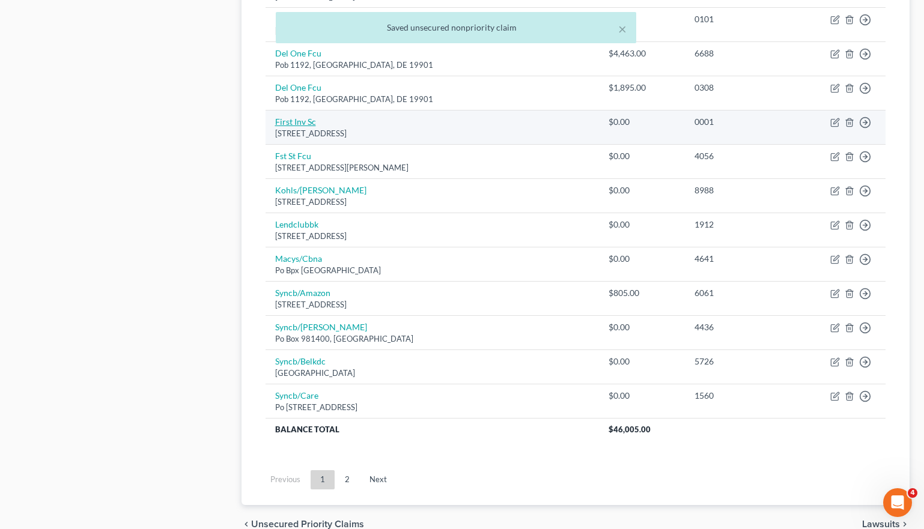
select select "10"
select select "0"
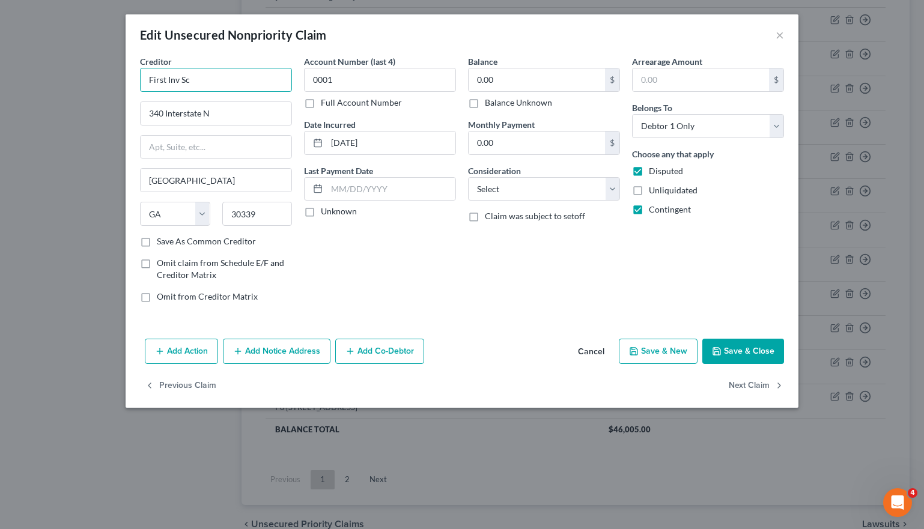
drag, startPoint x: 192, startPoint y: 79, endPoint x: 64, endPoint y: 70, distance: 127.6
click at [64, 70] on div "Edit Unsecured Nonpriority Claim × Creditor * First Inv Sc 340 Interstate N Atl…" at bounding box center [462, 264] width 924 height 529
click at [542, 192] on select "Select Cable / Satellite Services Collection Agency Credit Card Debt Debt Couns…" at bounding box center [544, 189] width 152 height 24
select select "10"
click at [468, 177] on select "Select Cable / Satellite Services Collection Agency Credit Card Debt Debt Couns…" at bounding box center [544, 189] width 152 height 24
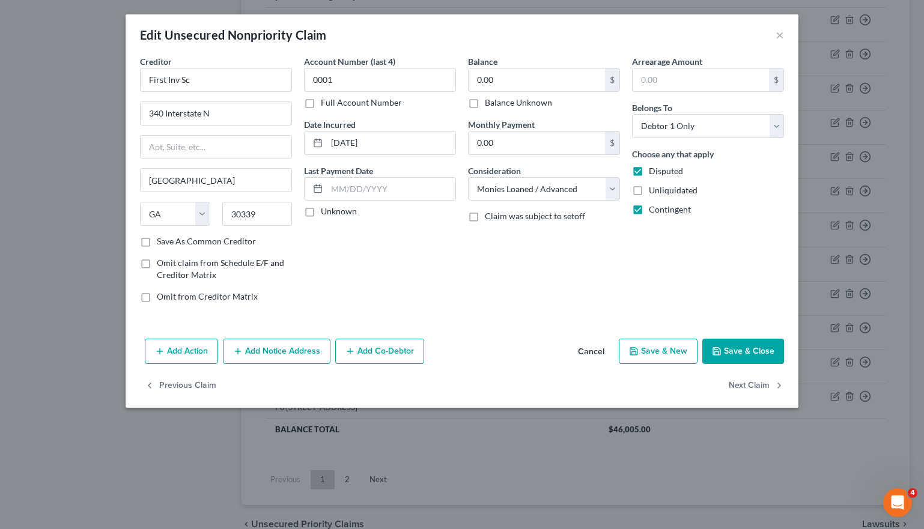
click at [748, 352] on button "Save & Close" at bounding box center [743, 351] width 82 height 25
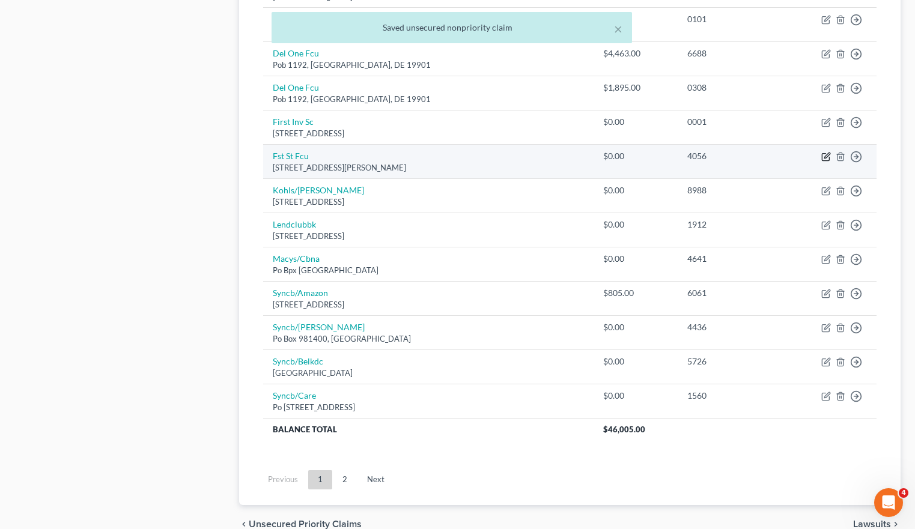
click at [828, 162] on icon "button" at bounding box center [826, 157] width 10 height 10
select select "7"
select select "2"
select select "0"
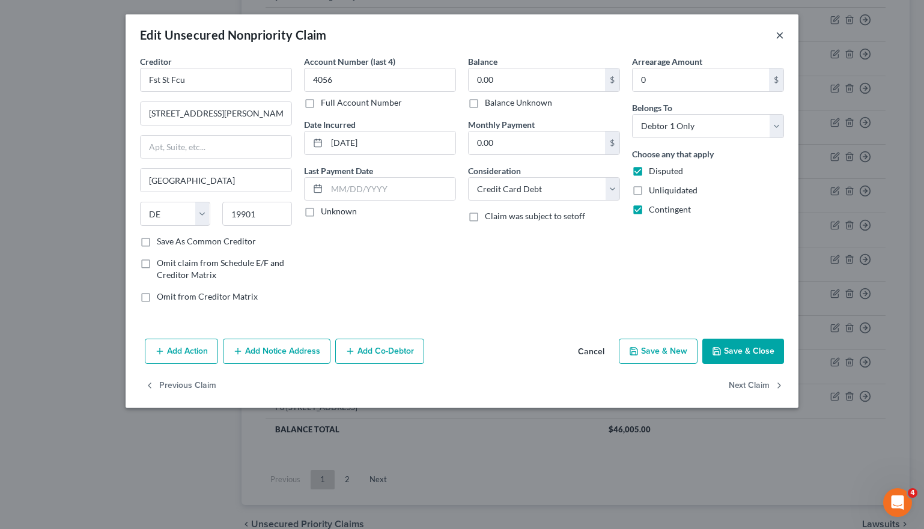
click at [776, 33] on button "×" at bounding box center [779, 35] width 8 height 14
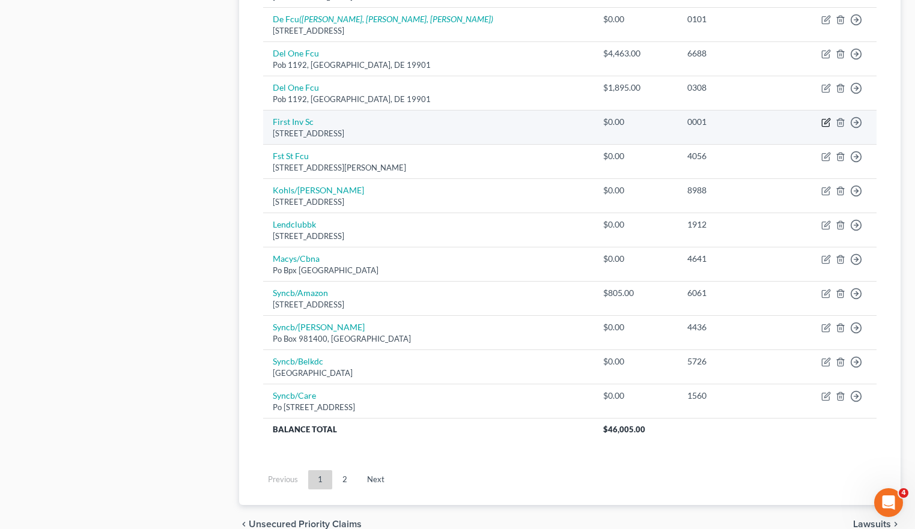
click at [825, 121] on icon "button" at bounding box center [826, 123] width 10 height 10
select select "10"
select select "0"
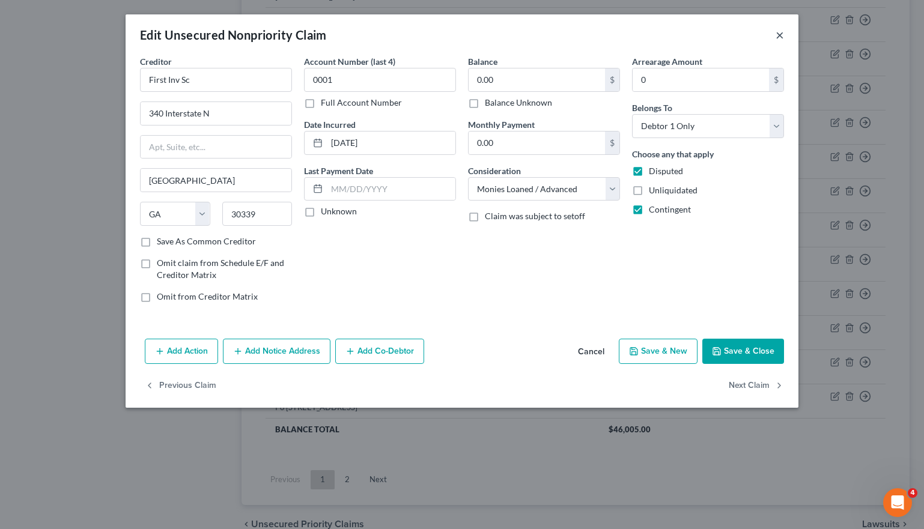
click at [781, 37] on button "×" at bounding box center [779, 35] width 8 height 14
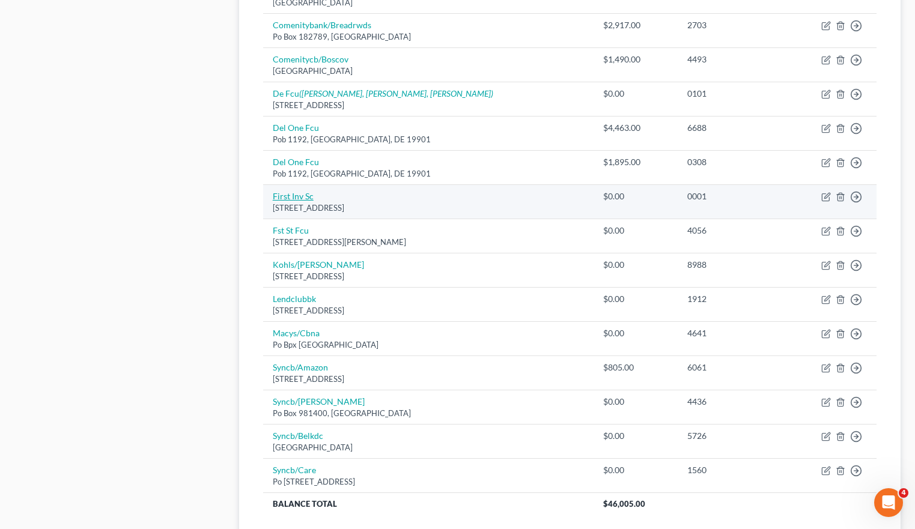
scroll to position [677, 0]
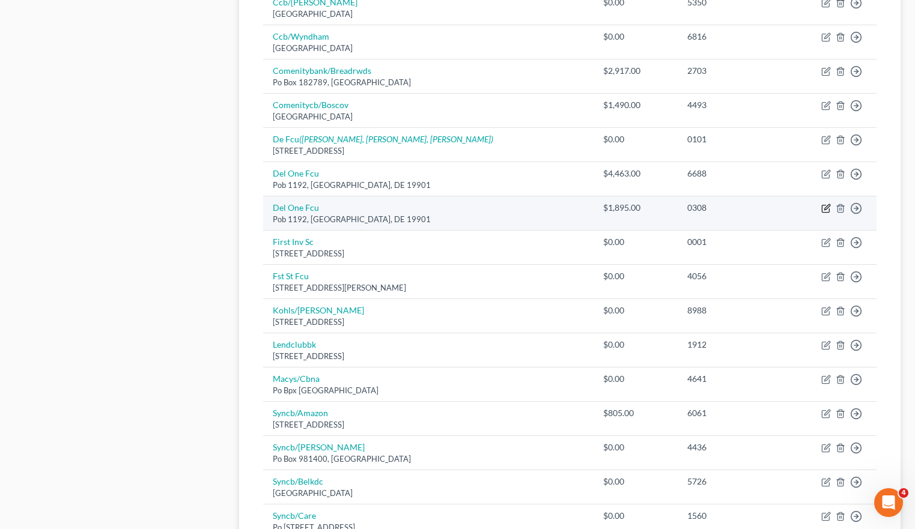
click at [830, 212] on icon "button" at bounding box center [826, 209] width 10 height 10
select select "7"
select select "2"
select select "0"
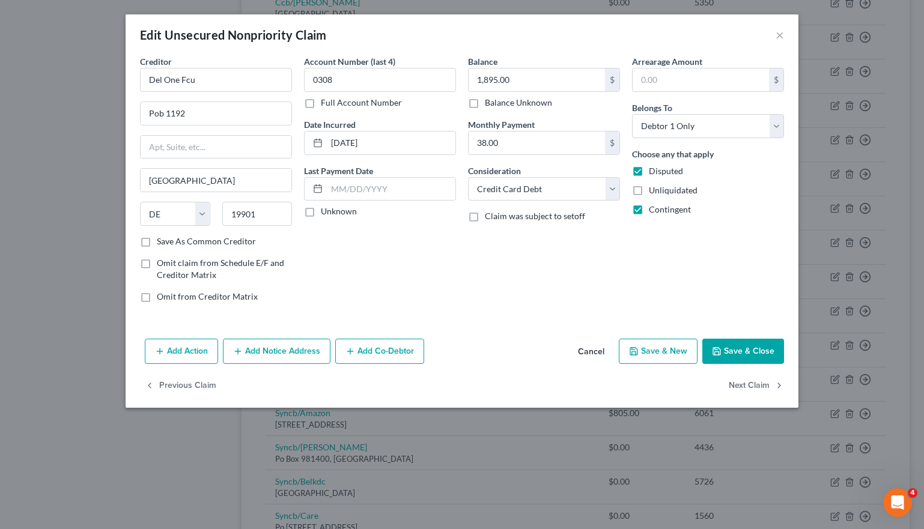
click at [727, 349] on button "Save & Close" at bounding box center [743, 351] width 82 height 25
type input "0"
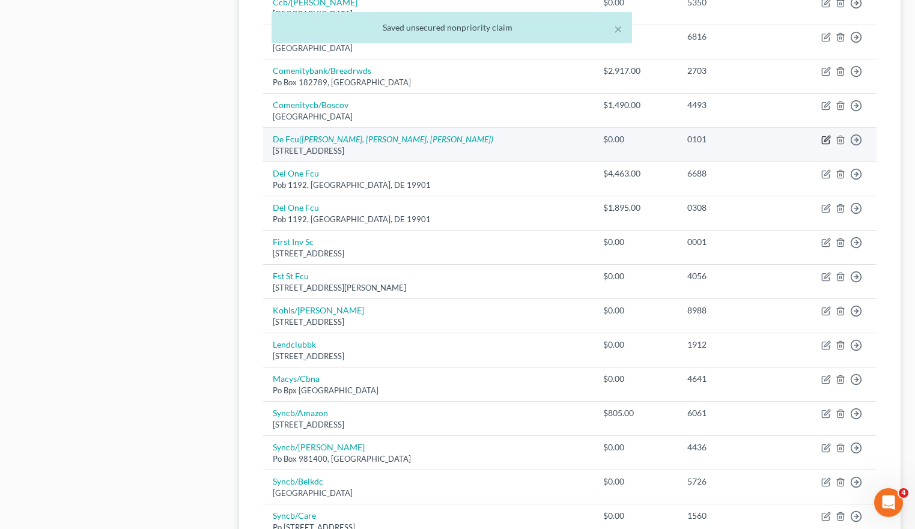
click at [827, 139] on icon "button" at bounding box center [826, 140] width 10 height 10
select select "7"
select select "10"
select select "0"
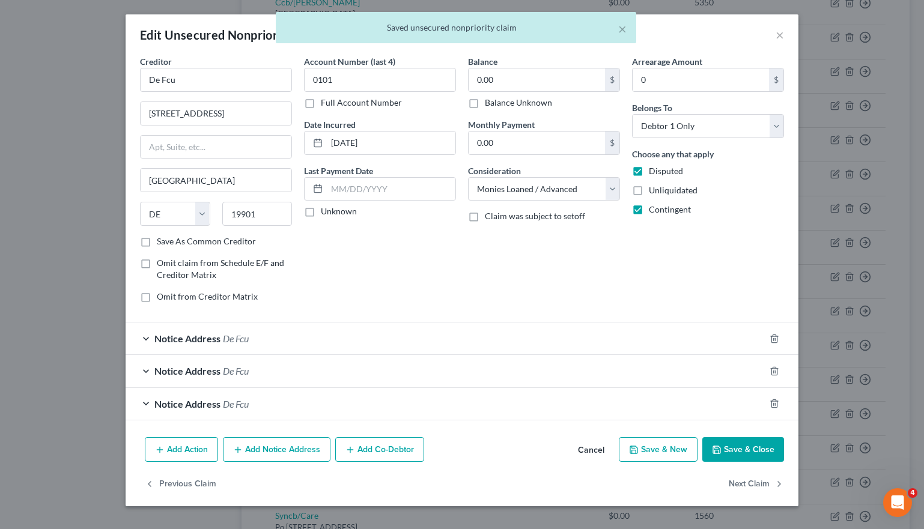
click at [773, 38] on div "× Saved unsecured nonpriority claim" at bounding box center [456, 30] width 924 height 37
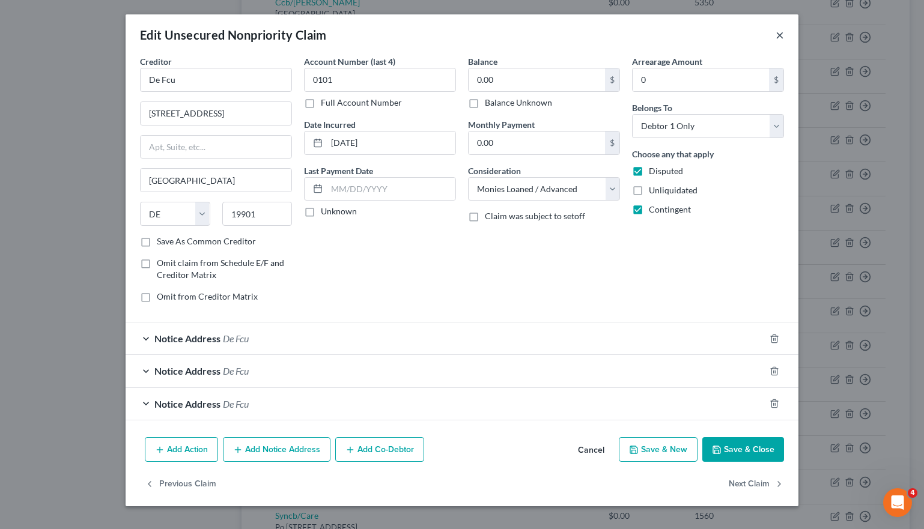
click at [782, 32] on button "×" at bounding box center [779, 35] width 8 height 14
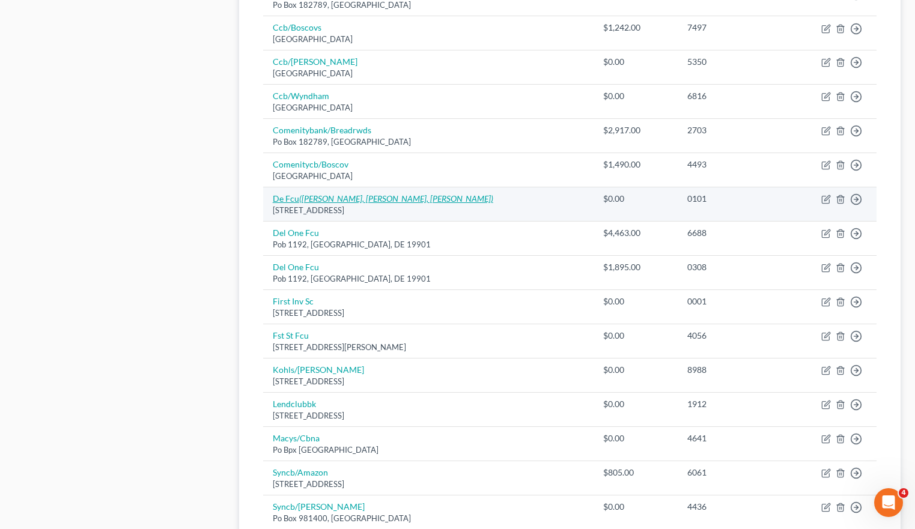
scroll to position [617, 0]
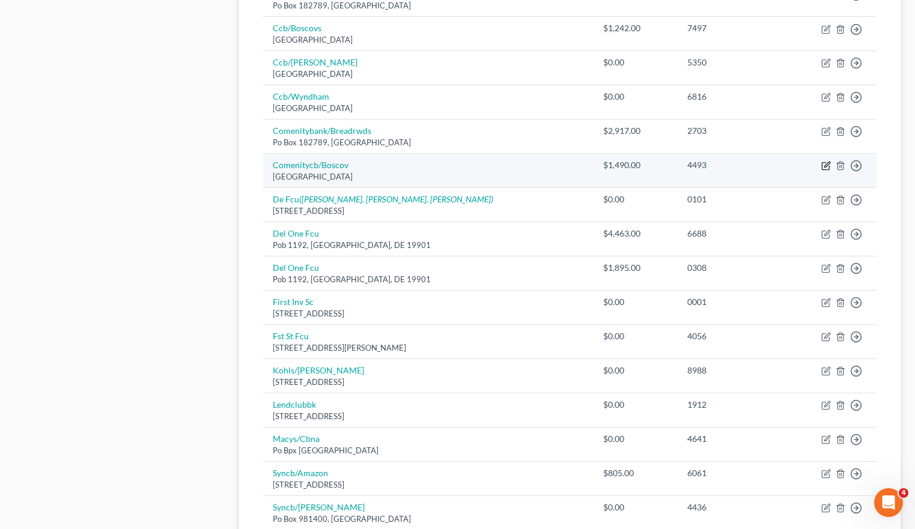
click at [826, 169] on icon "button" at bounding box center [826, 166] width 10 height 10
select select "36"
select select "2"
select select "0"
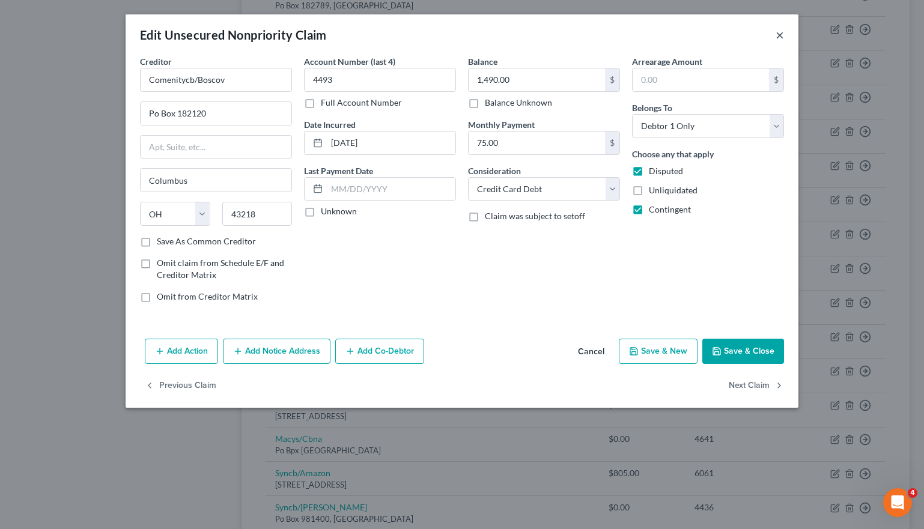
click at [778, 28] on button "×" at bounding box center [779, 35] width 8 height 14
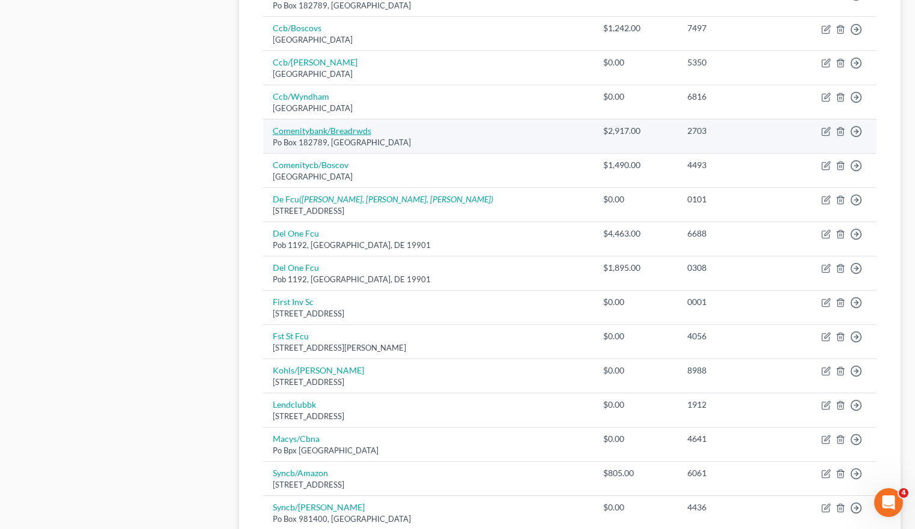
click at [330, 127] on link "Comenitybank/Breadrwds" at bounding box center [322, 131] width 99 height 10
select select "36"
select select "2"
select select "0"
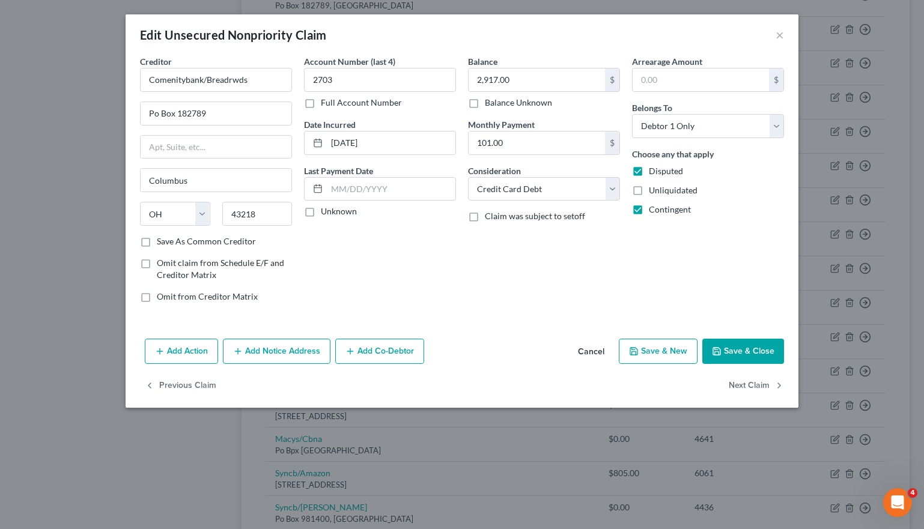
click at [745, 337] on div "Add Action Add Notice Address Add Co-Debtor Cancel Save & New Save & Close" at bounding box center [462, 354] width 673 height 40
click at [742, 344] on button "Save & Close" at bounding box center [743, 351] width 82 height 25
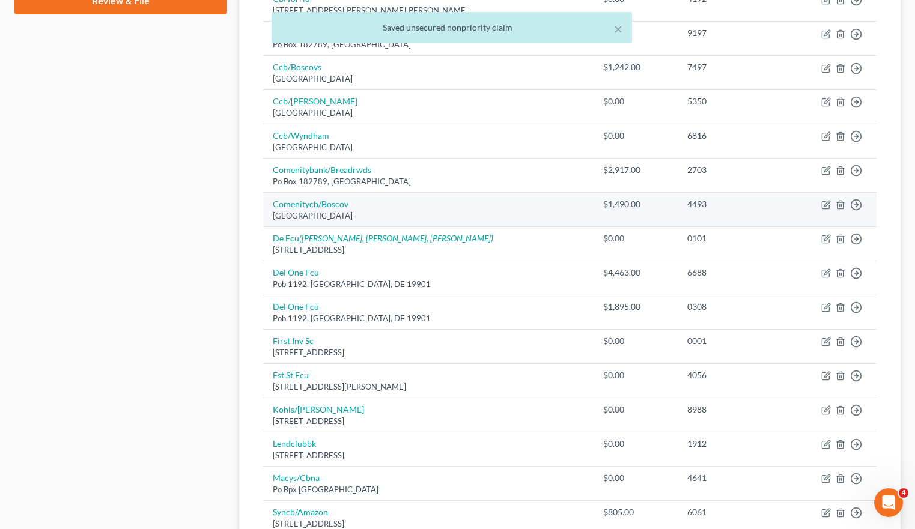
scroll to position [557, 0]
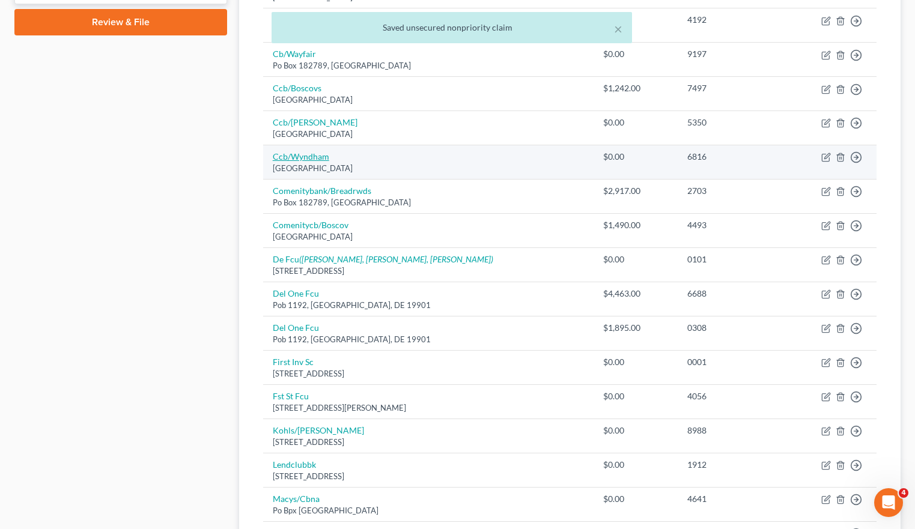
click at [300, 154] on link "Ccb/Wyndham" at bounding box center [301, 156] width 56 height 10
select select "36"
select select "2"
select select "0"
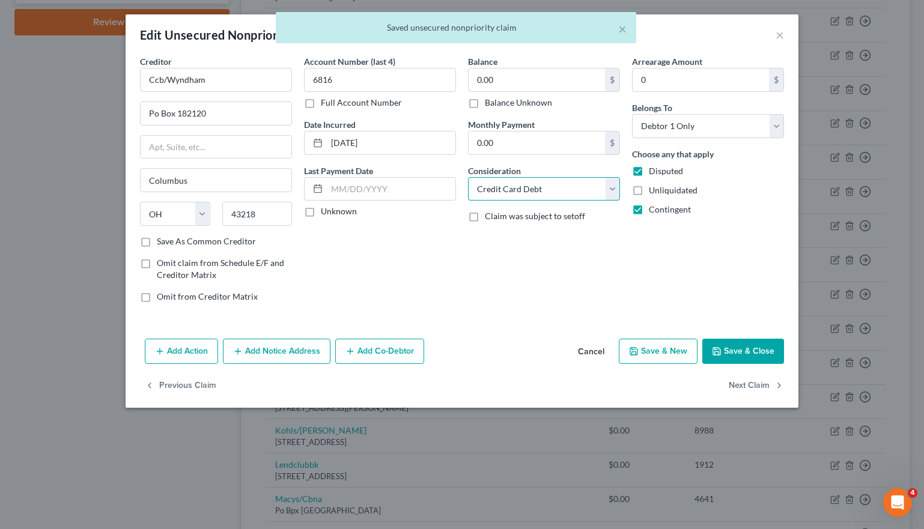
click at [542, 177] on select "Select Cable / Satellite Services Collection Agency Credit Card Debt Debt Couns…" at bounding box center [544, 189] width 152 height 24
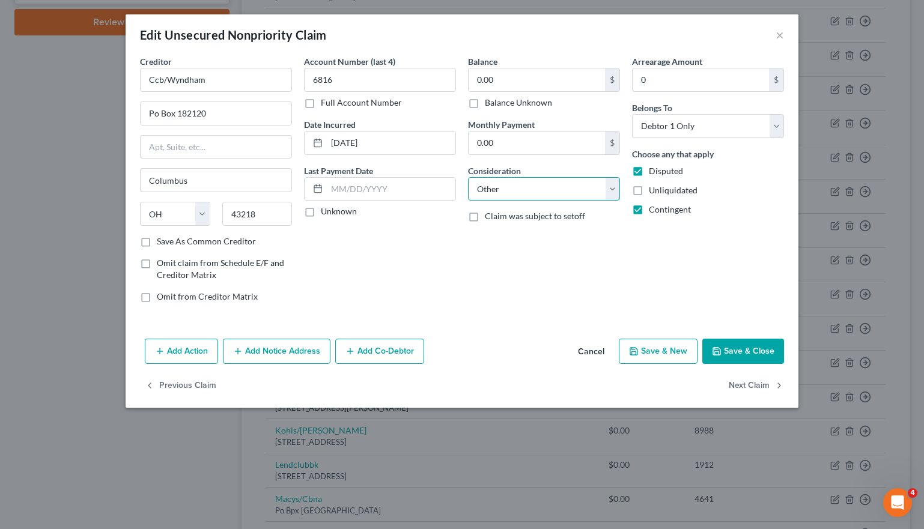
click at [468, 177] on select "Select Cable / Satellite Services Collection Agency Credit Card Debt Debt Couns…" at bounding box center [544, 189] width 152 height 24
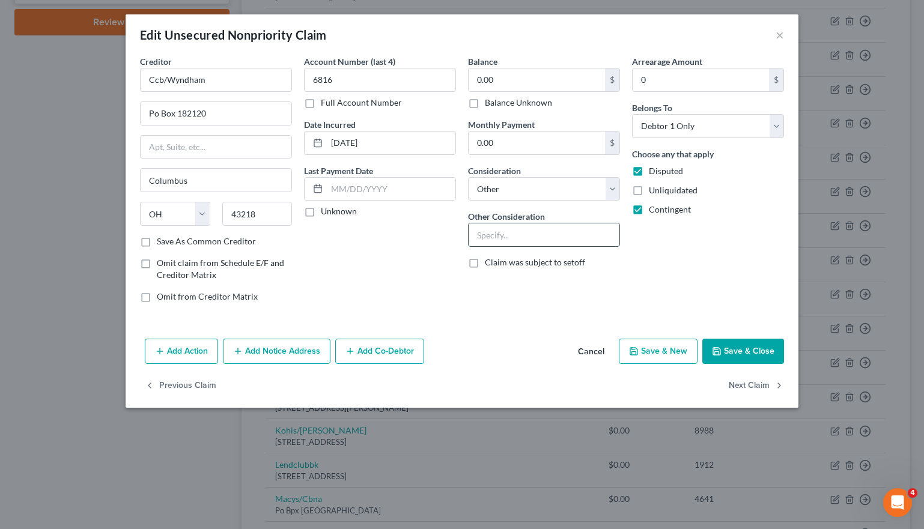
click at [499, 232] on input "text" at bounding box center [543, 234] width 151 height 23
click at [514, 202] on div "Balance 0.00 $ Balance Unknown Balance Undetermined 0.00 $ Balance Unknown Mont…" at bounding box center [544, 183] width 164 height 257
click at [517, 180] on select "Select Cable / Satellite Services Collection Agency Credit Card Debt Debt Couns…" at bounding box center [544, 189] width 152 height 24
select select "2"
click at [468, 177] on select "Select Cable / Satellite Services Collection Agency Credit Card Debt Debt Couns…" at bounding box center [544, 189] width 152 height 24
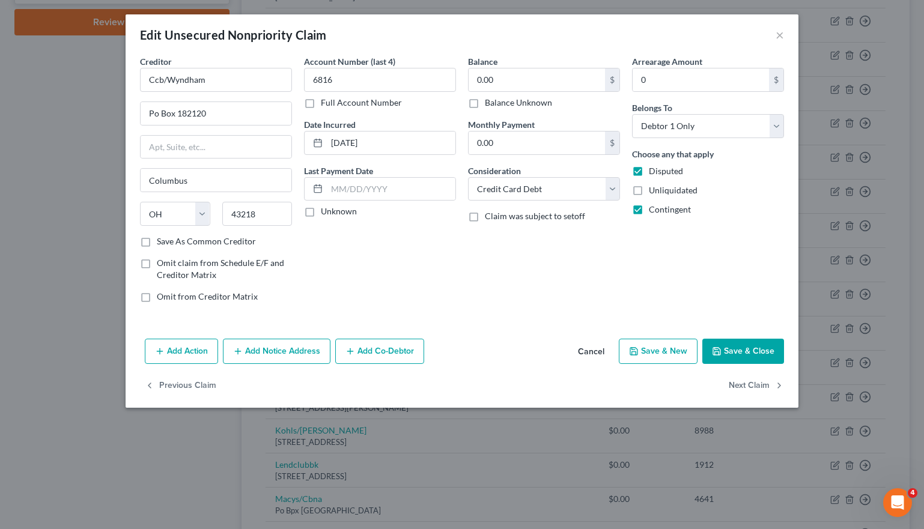
click at [733, 342] on button "Save & Close" at bounding box center [743, 351] width 82 height 25
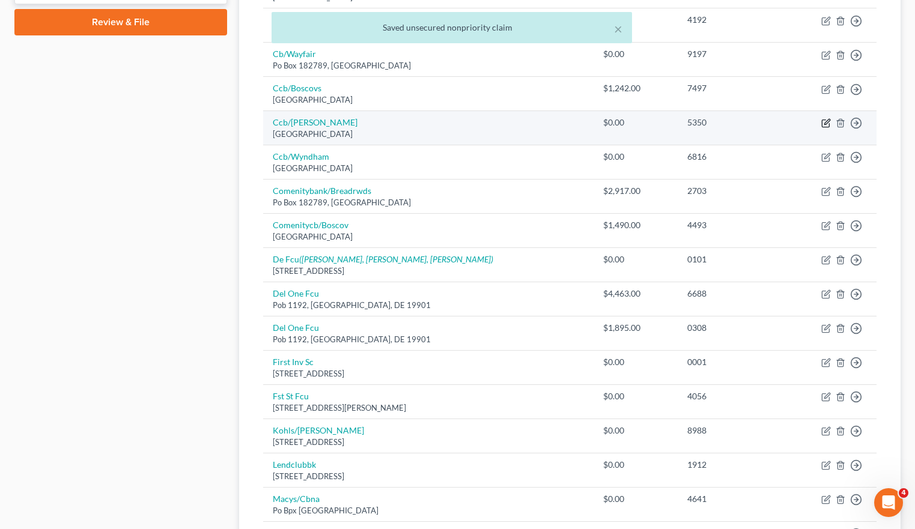
click at [825, 126] on icon "button" at bounding box center [826, 123] width 10 height 10
select select "36"
select select "2"
select select "0"
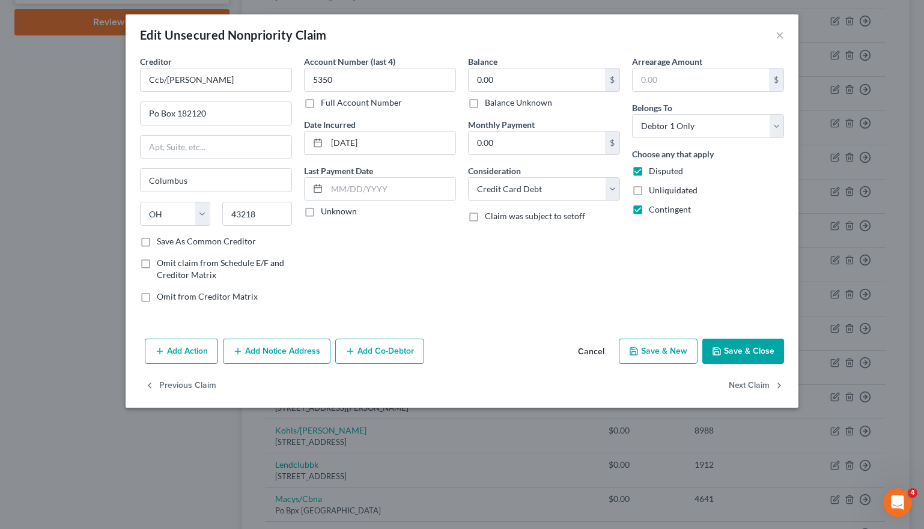
click at [732, 345] on button "Save & Close" at bounding box center [743, 351] width 82 height 25
type input "0"
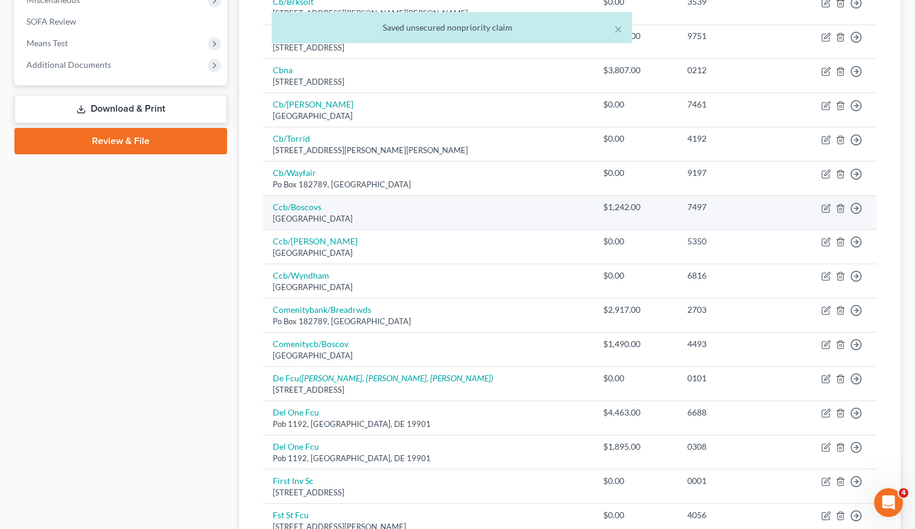
scroll to position [437, 0]
click at [829, 210] on icon "button" at bounding box center [825, 209] width 7 height 7
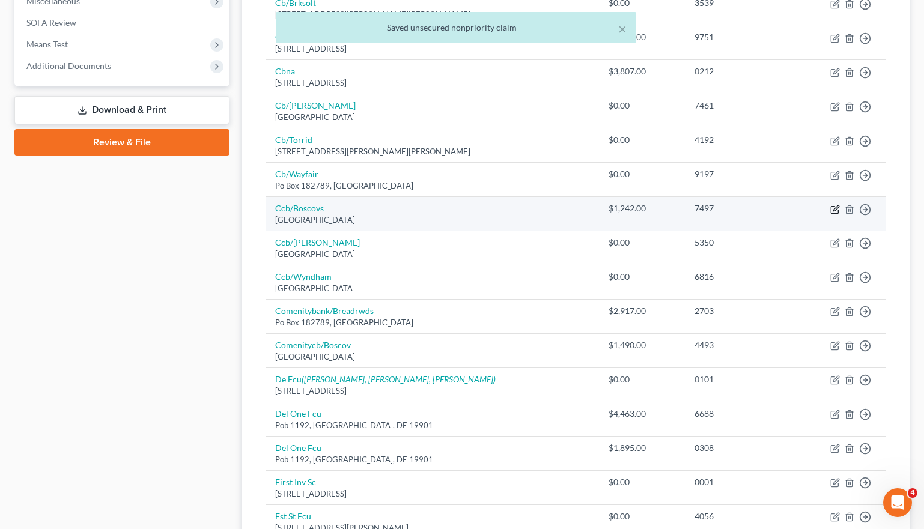
select select "36"
select select "2"
select select "0"
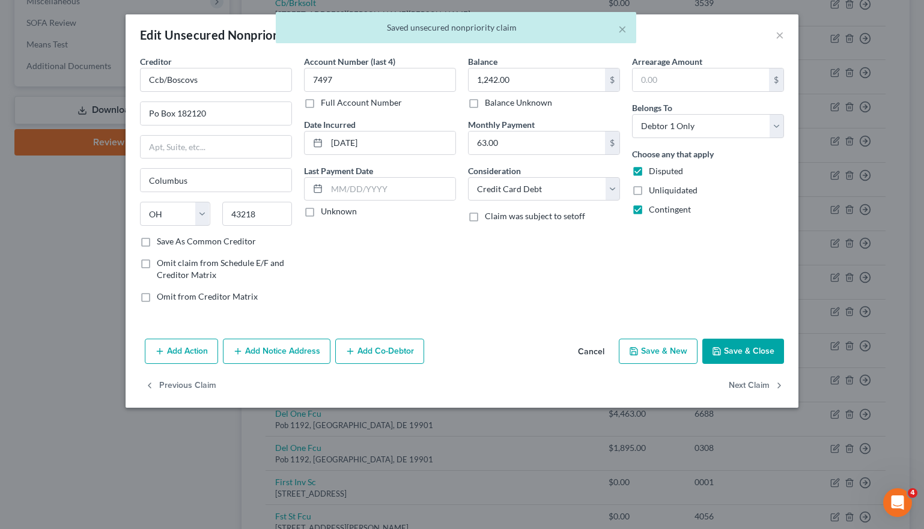
click at [729, 356] on button "Save & Close" at bounding box center [743, 351] width 82 height 25
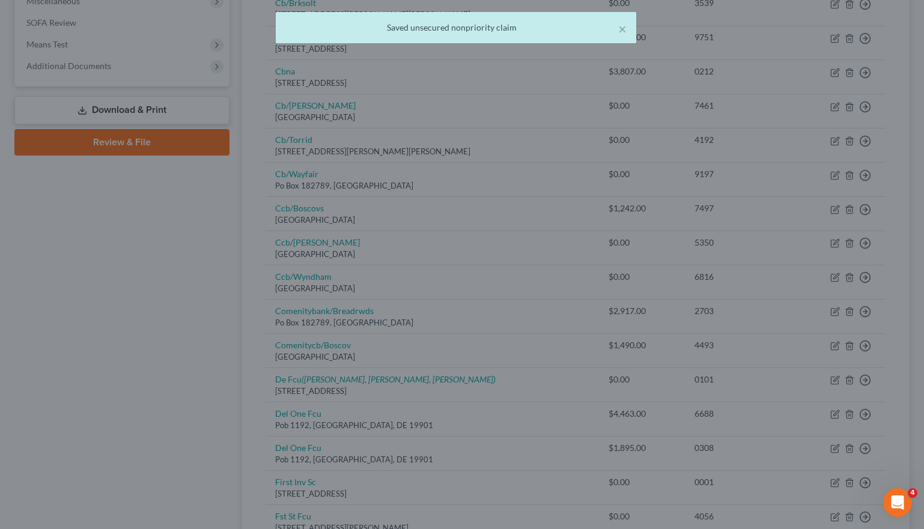
type input "0"
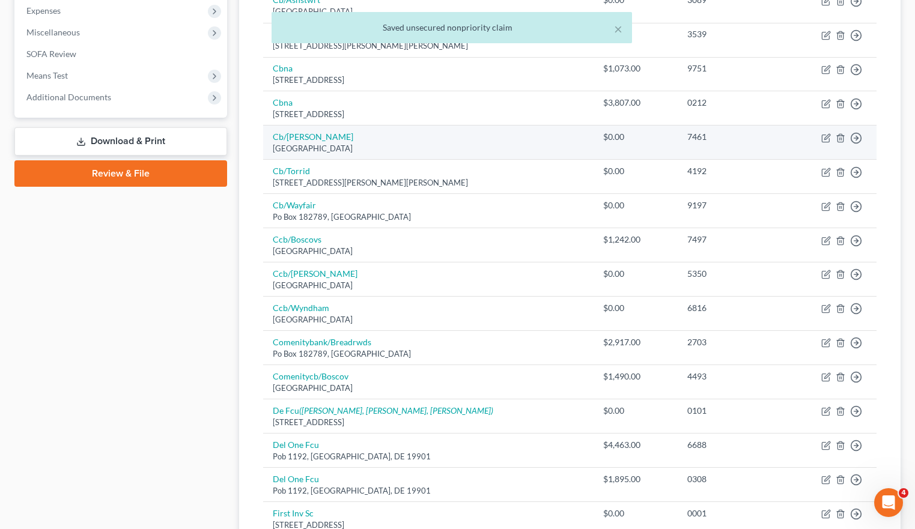
scroll to position [377, 0]
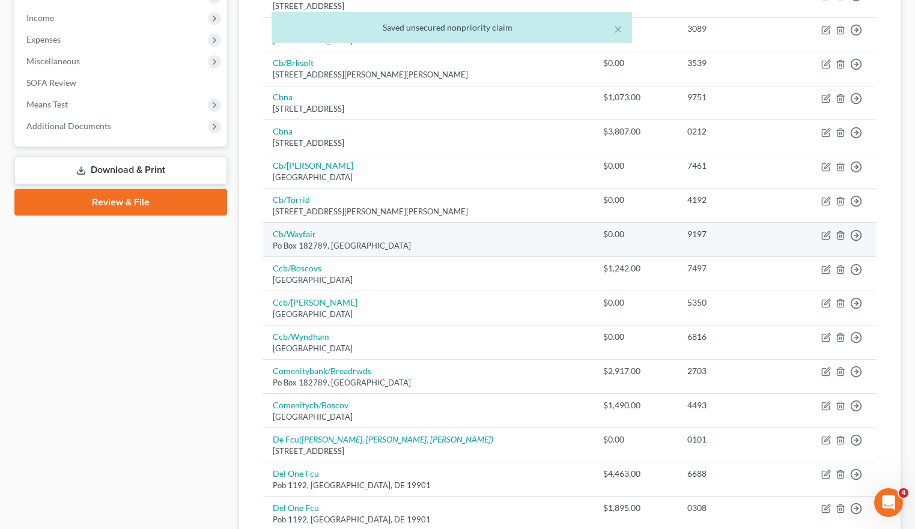
click at [293, 228] on td "Cb/Wayfair Po Box 182789, Columbus, OH 43218" at bounding box center [428, 240] width 330 height 34
click at [820, 232] on td "Move to D Move to E Move to G Move to Notice Only" at bounding box center [831, 240] width 89 height 34
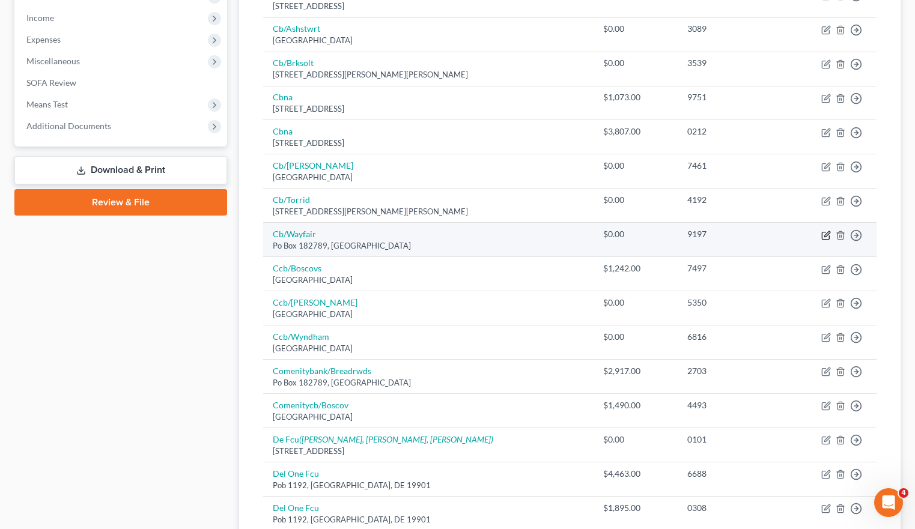
click at [823, 231] on icon "button" at bounding box center [826, 236] width 10 height 10
select select "36"
select select "2"
select select "0"
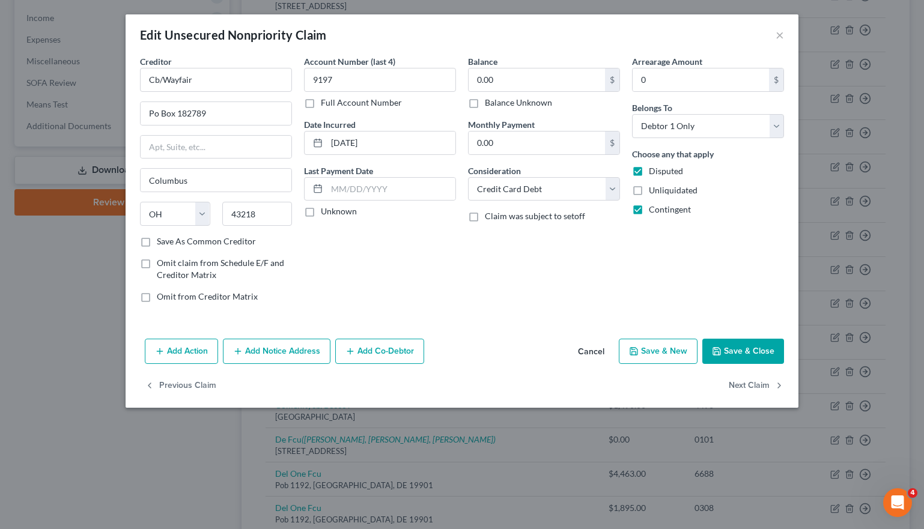
click at [734, 347] on button "Save & Close" at bounding box center [743, 351] width 82 height 25
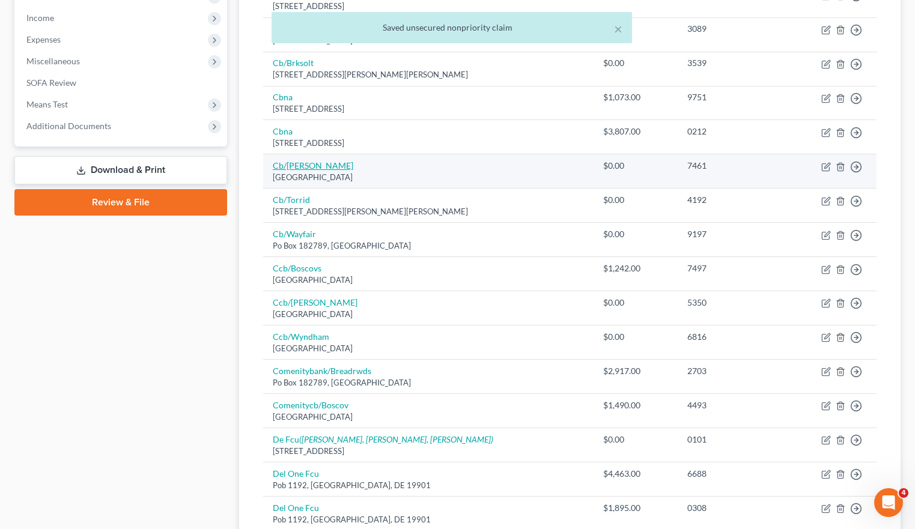
click at [283, 166] on link "Cb/[PERSON_NAME]" at bounding box center [313, 165] width 80 height 10
select select "45"
select select "2"
select select "0"
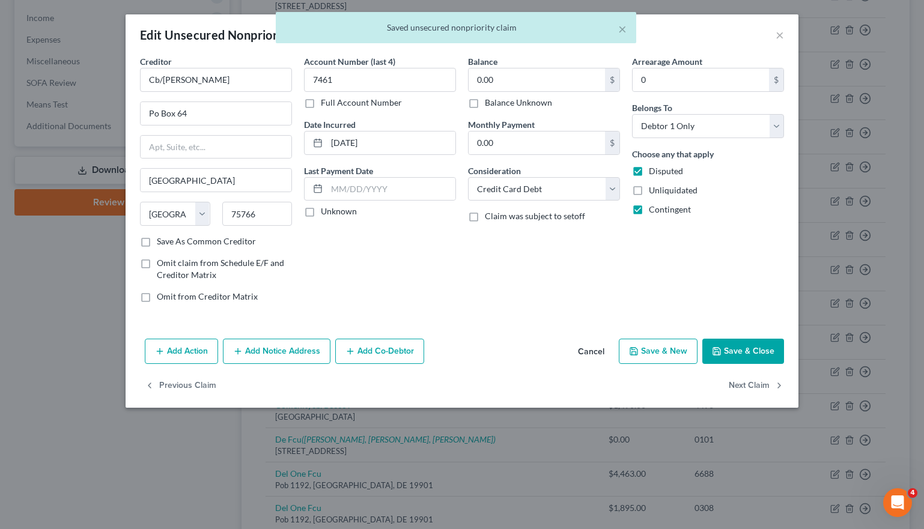
click at [733, 348] on button "Save & Close" at bounding box center [743, 351] width 82 height 25
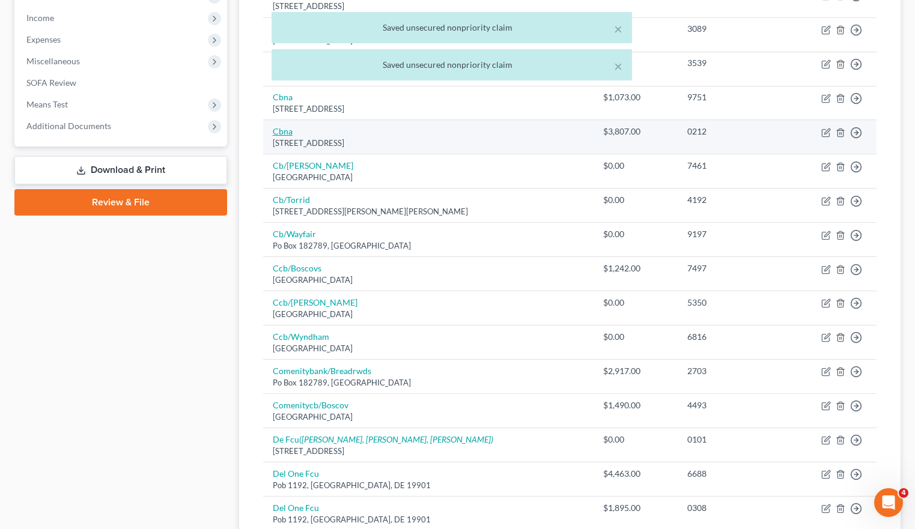
click at [280, 130] on link "Cbna" at bounding box center [283, 131] width 20 height 10
select select "14"
select select "2"
select select "0"
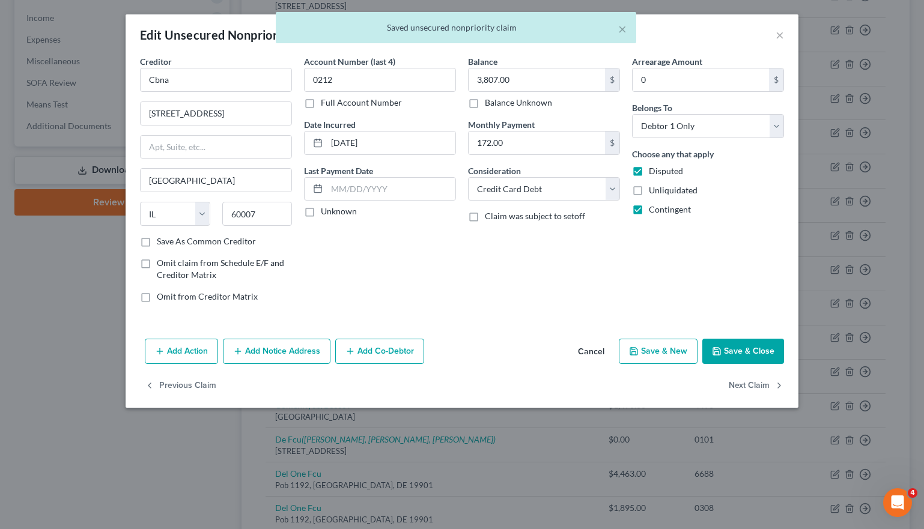
click at [741, 349] on button "Save & Close" at bounding box center [743, 351] width 82 height 25
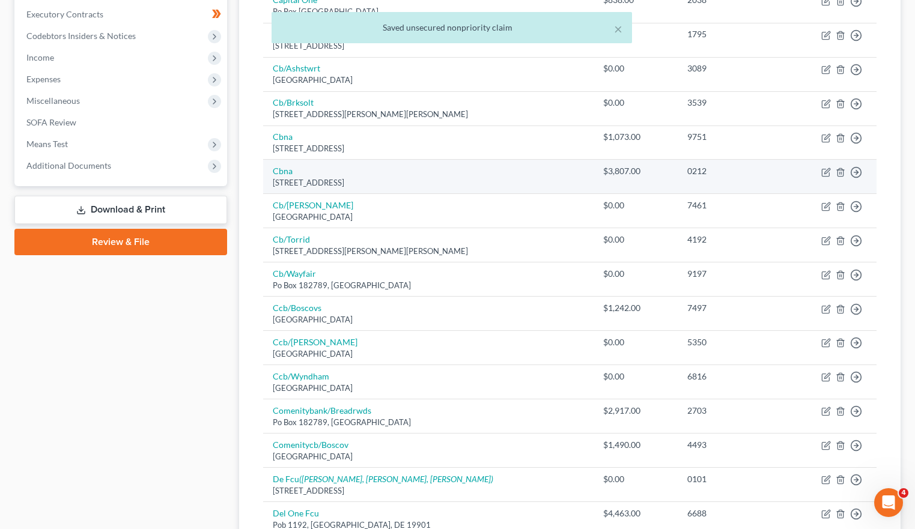
scroll to position [257, 0]
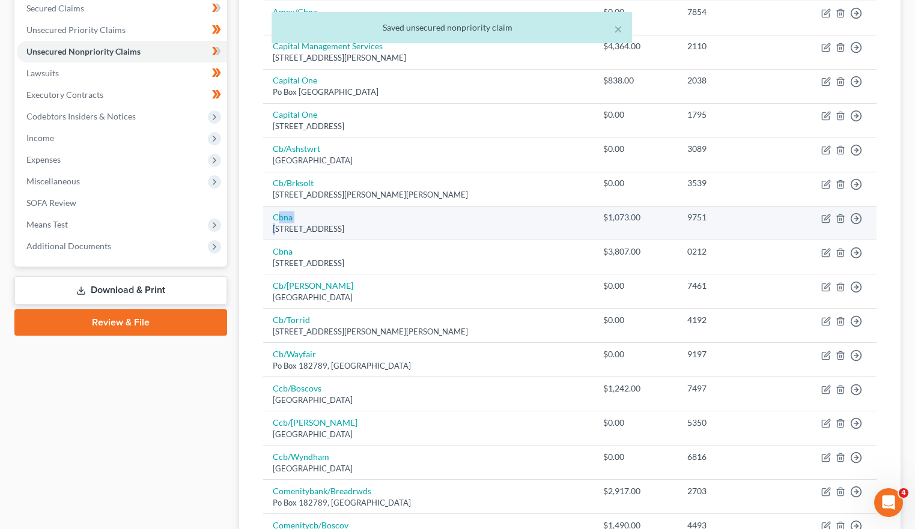
click at [277, 223] on td "Cbna Po Box 6497, Sioux Falls, SD 57117" at bounding box center [428, 223] width 330 height 34
click at [278, 221] on link "Cbna" at bounding box center [283, 217] width 20 height 10
select select "43"
select select "2"
select select "0"
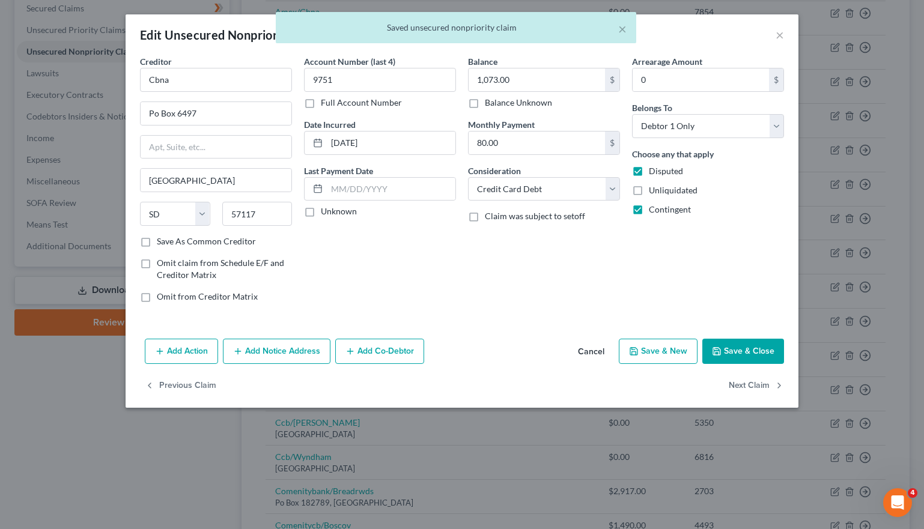
click at [737, 351] on button "Save & Close" at bounding box center [743, 351] width 82 height 25
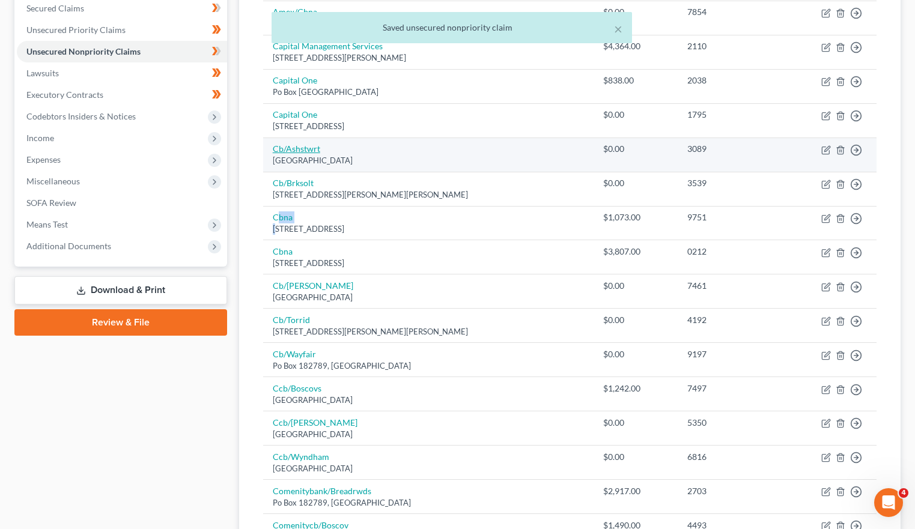
click at [295, 150] on link "Cb/Ashstwrt" at bounding box center [296, 149] width 47 height 10
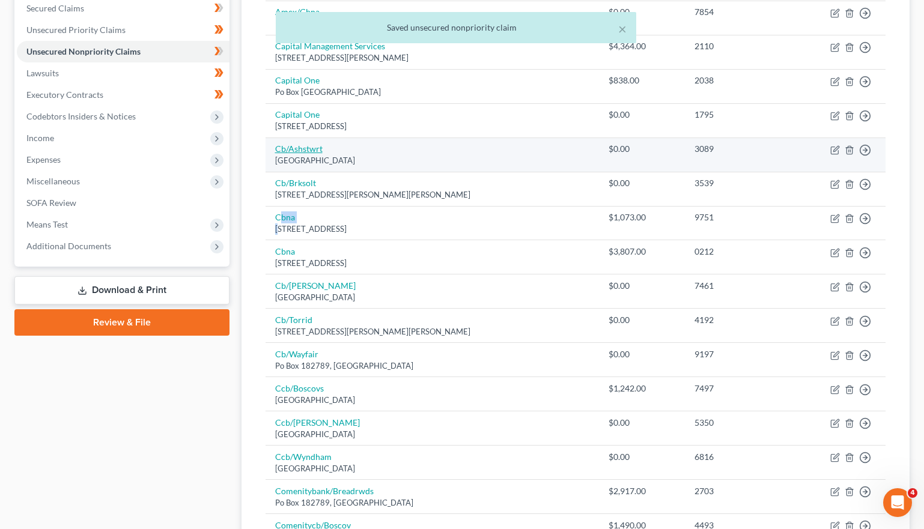
select select "5"
select select "2"
select select "0"
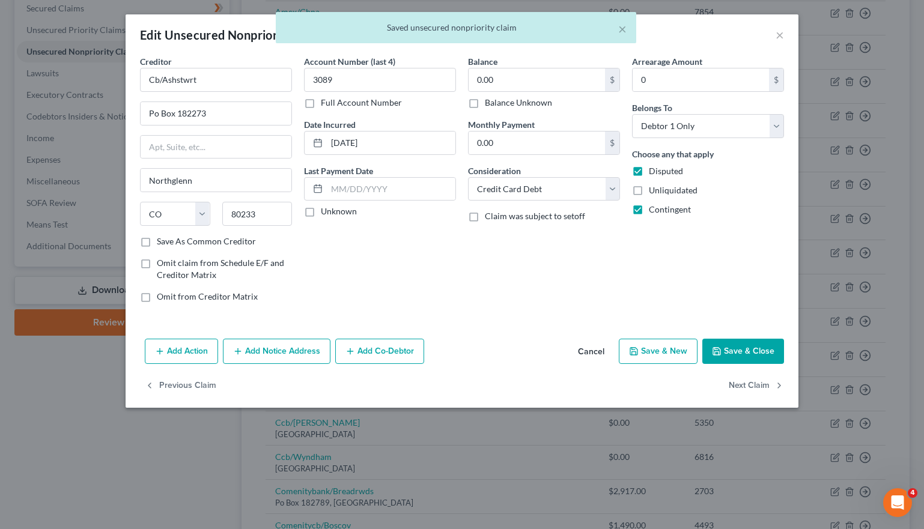
click at [744, 354] on button "Save & Close" at bounding box center [743, 351] width 82 height 25
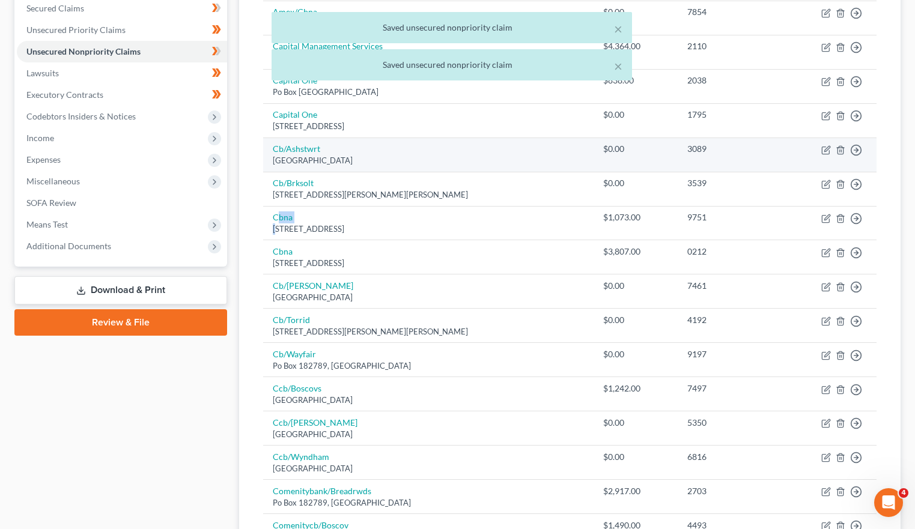
scroll to position [197, 0]
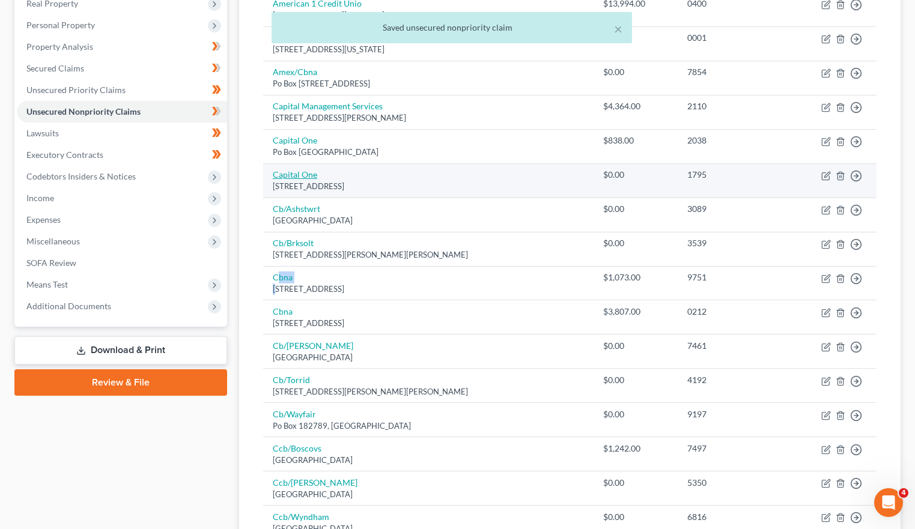
click at [306, 174] on link "Capital One" at bounding box center [295, 174] width 44 height 10
select select "14"
select select "2"
select select "0"
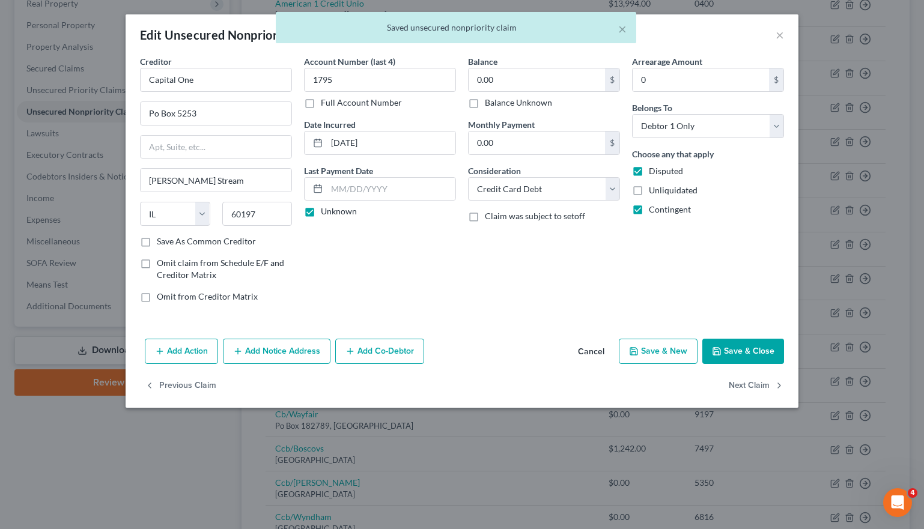
click at [724, 347] on button "Save & Close" at bounding box center [743, 351] width 82 height 25
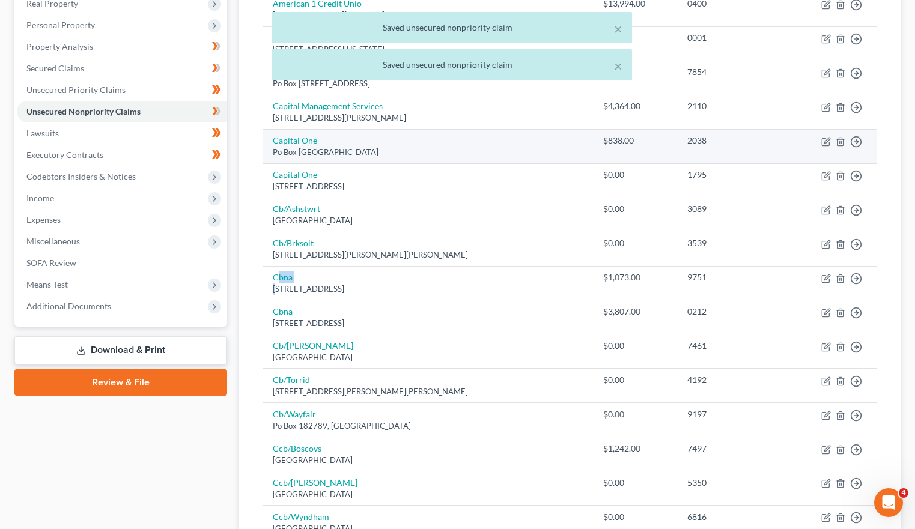
scroll to position [137, 0]
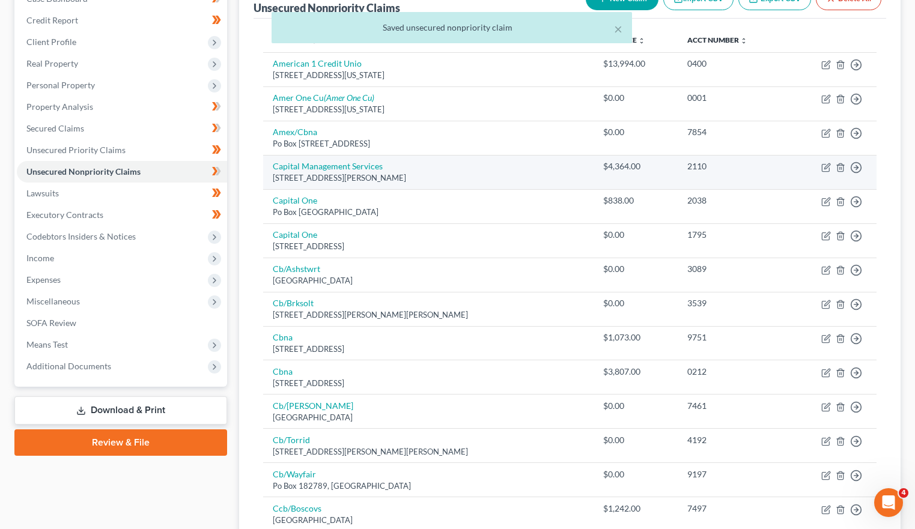
click at [310, 172] on td "Capital Management Services 698 1/2 South Ogden Street, Buffalo, NY 14206" at bounding box center [428, 172] width 330 height 34
click at [310, 169] on link "Capital Management Services" at bounding box center [328, 166] width 110 height 10
select select "35"
select select "1"
select select "0"
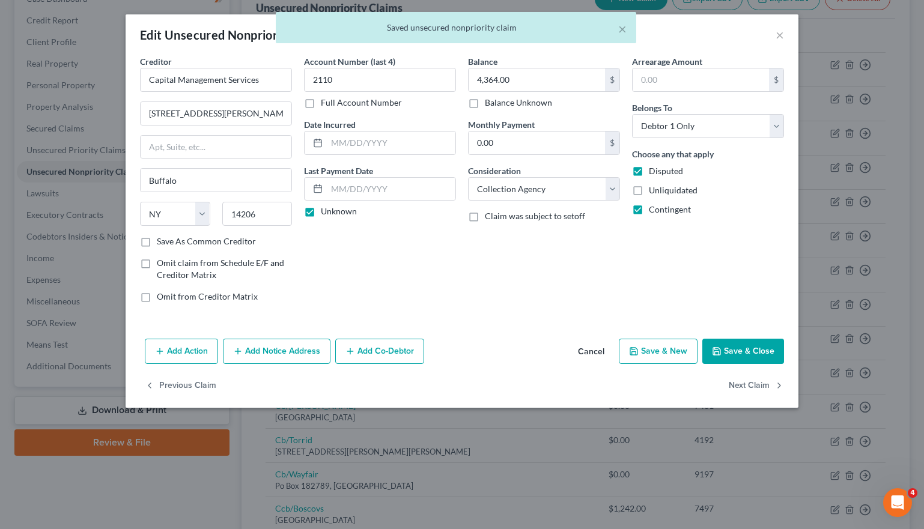
click at [730, 348] on button "Save & Close" at bounding box center [743, 351] width 82 height 25
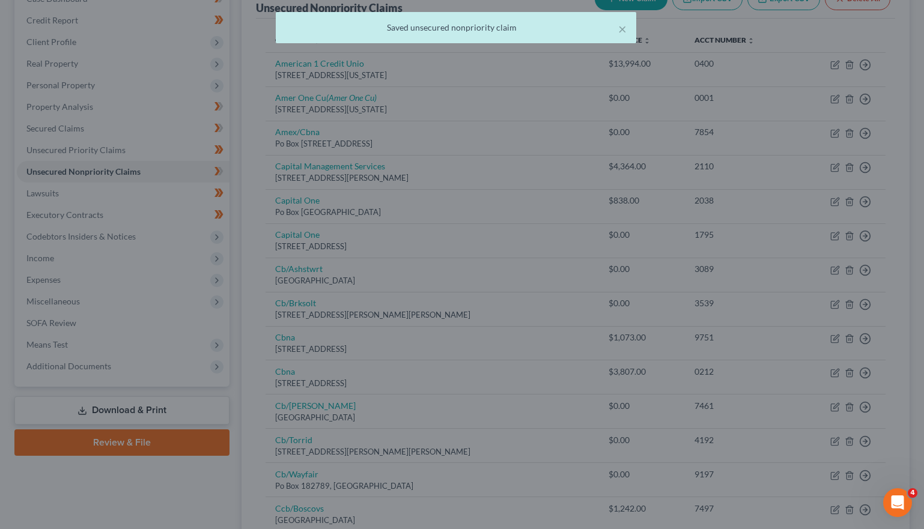
type input "0"
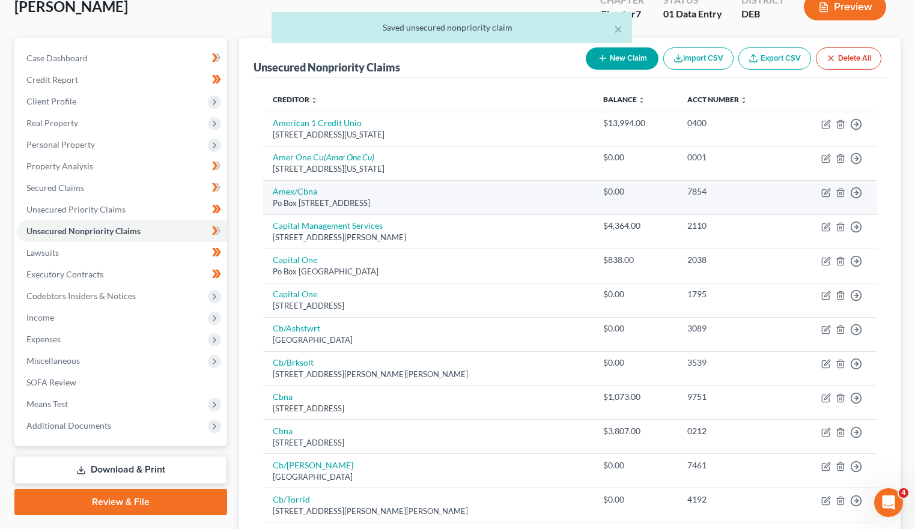
scroll to position [77, 0]
click at [294, 193] on link "Amex/Cbna" at bounding box center [295, 192] width 44 height 10
select select "36"
select select "2"
select select "0"
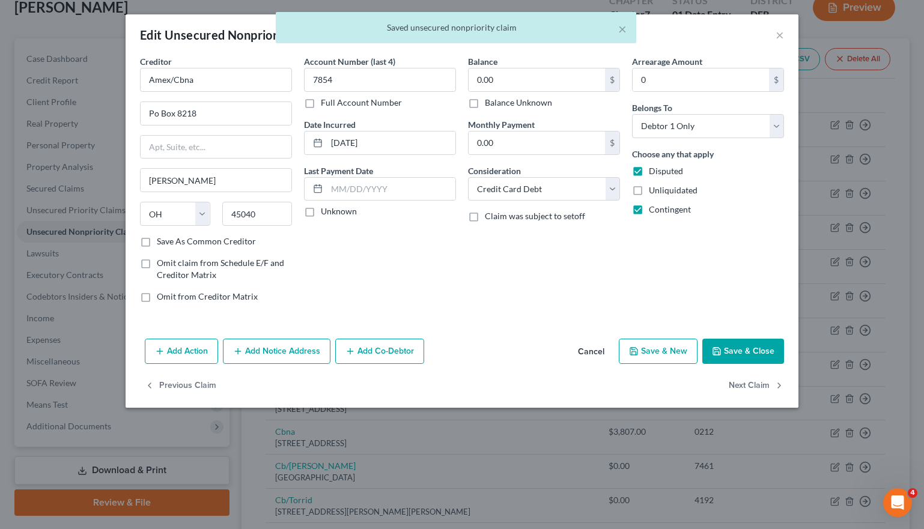
click at [719, 343] on button "Save & Close" at bounding box center [743, 351] width 82 height 25
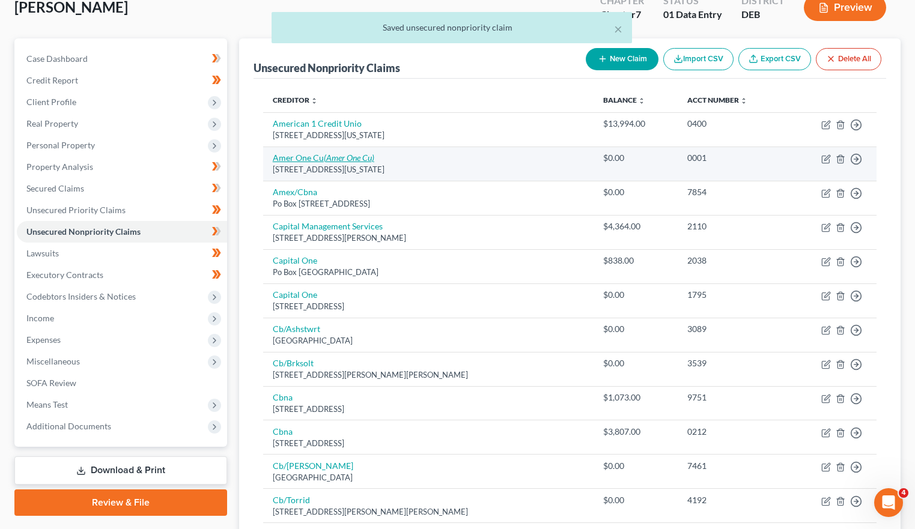
click at [333, 161] on icon "(Amer One Cu)" at bounding box center [349, 158] width 50 height 10
select select "23"
select select "2"
select select "0"
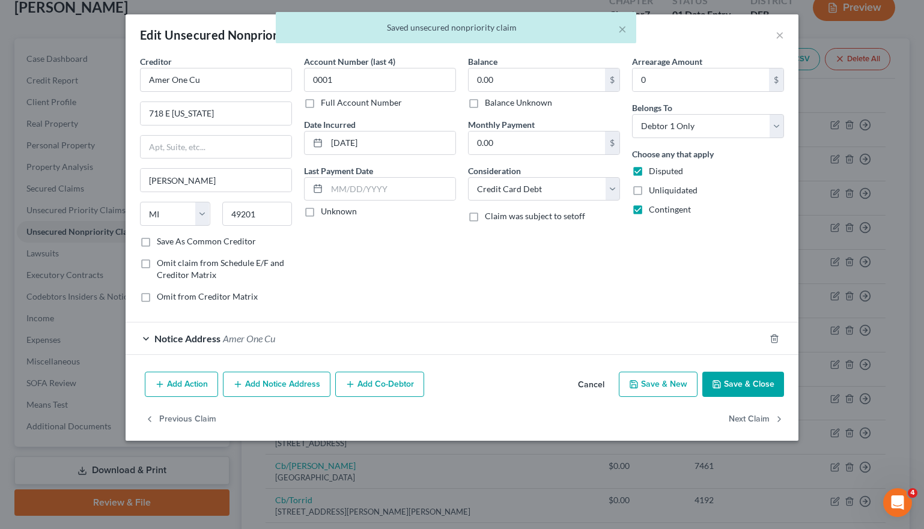
click at [718, 377] on button "Save & Close" at bounding box center [743, 384] width 82 height 25
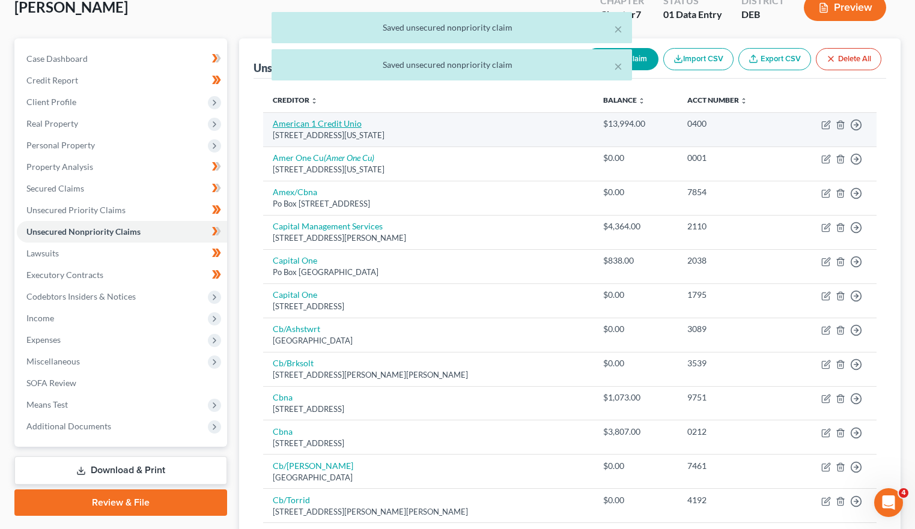
click at [336, 121] on link "American 1 Credit Unio" at bounding box center [317, 123] width 89 height 10
select select "23"
select select "2"
select select "0"
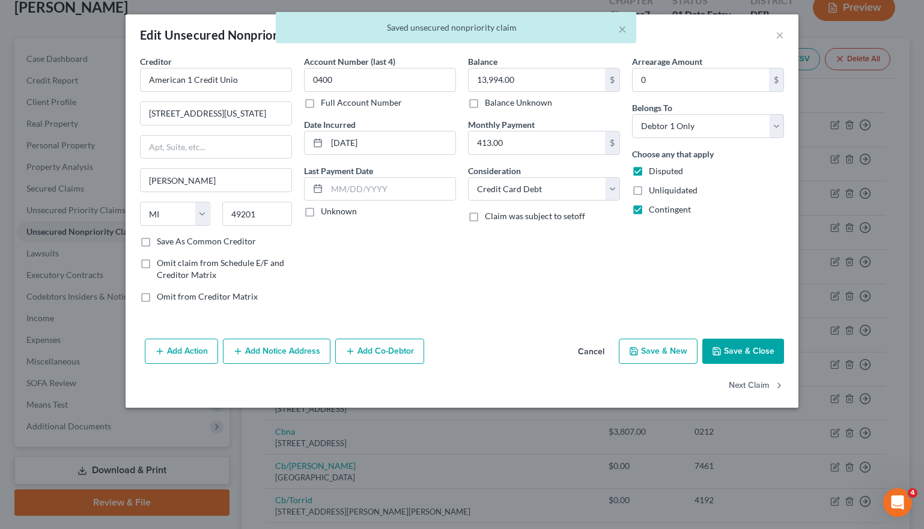
click at [728, 347] on button "Save & Close" at bounding box center [743, 351] width 82 height 25
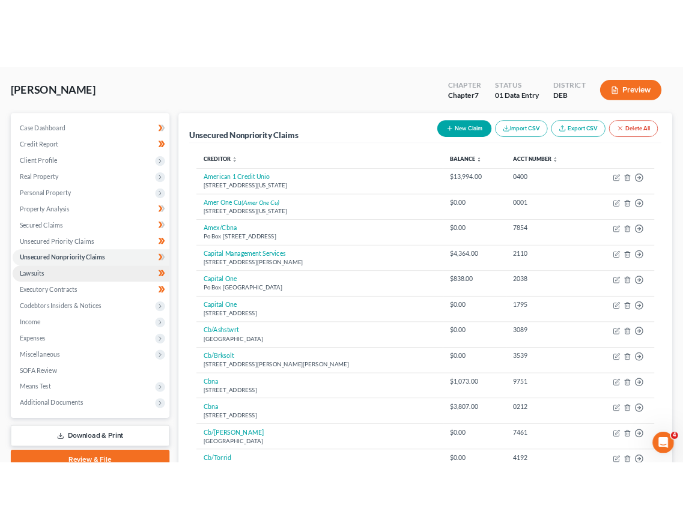
scroll to position [0, 0]
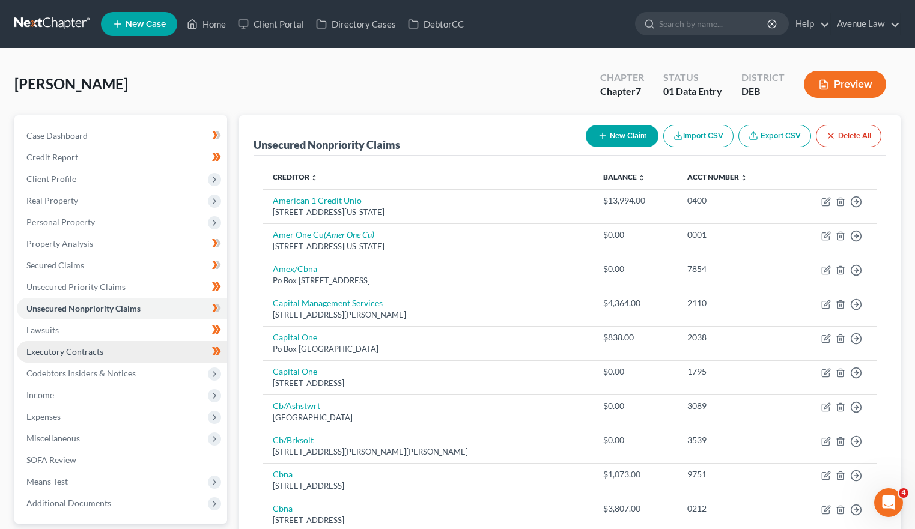
click at [138, 361] on link "Executory Contracts" at bounding box center [122, 352] width 210 height 22
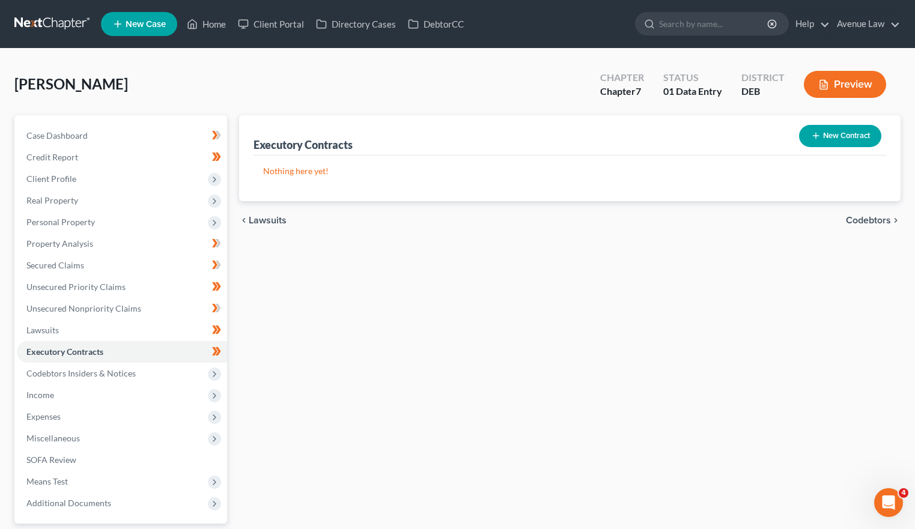
click at [482, 423] on div "Executory Contracts New Contract Nothing here yet! chevron_left Lawsuits Codebt…" at bounding box center [569, 353] width 673 height 477
click at [212, 22] on link "Home" at bounding box center [206, 24] width 51 height 22
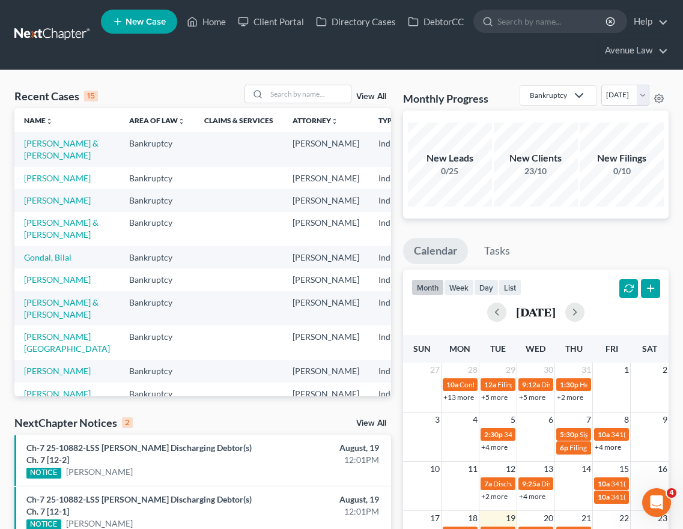
click at [48, 189] on td "[PERSON_NAME]" at bounding box center [66, 178] width 105 height 22
click at [41, 183] on link "[PERSON_NAME]" at bounding box center [57, 178] width 67 height 10
select select "0"
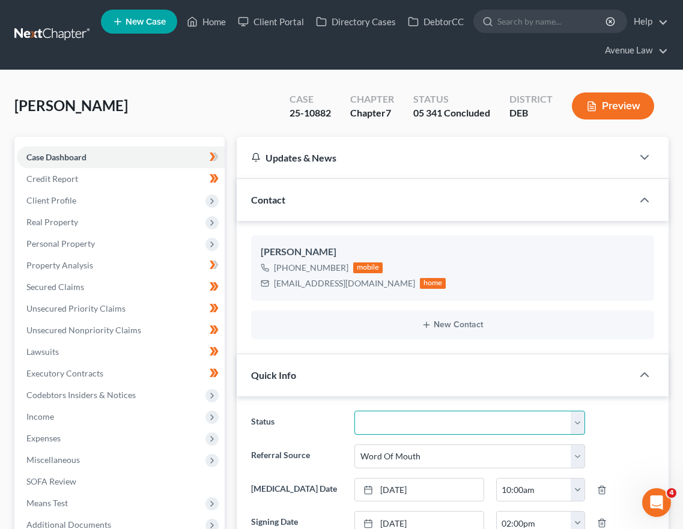
click at [412, 421] on select "01 Data Entry 02 Ready for Review and File 03 Filed 04 341 Scheduled 05 341 Con…" at bounding box center [469, 423] width 230 height 24
select select "9"
click at [354, 411] on select "01 Data Entry 02 Ready for Review and File 03 Filed 04 341 Scheduled 05 341 Con…" at bounding box center [469, 423] width 230 height 24
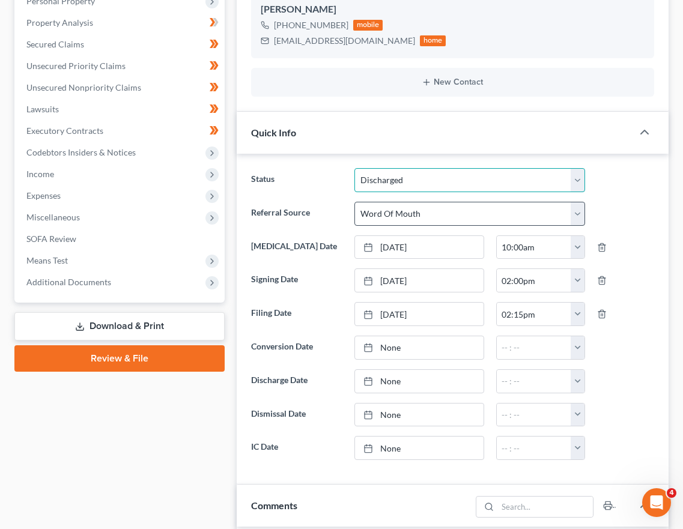
scroll to position [300, 0]
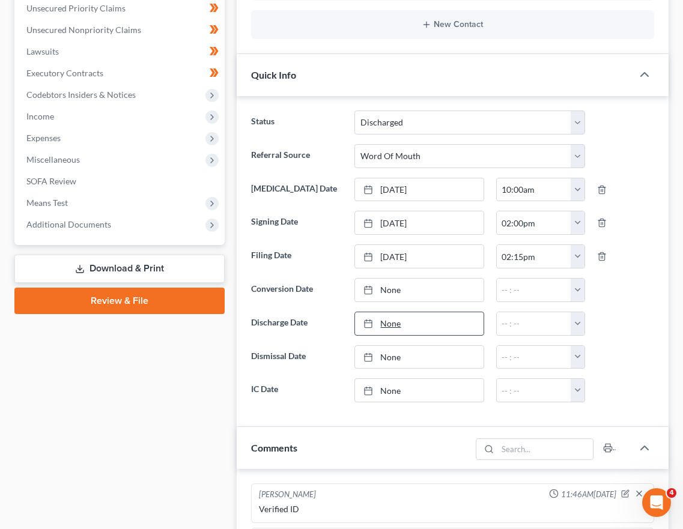
click at [403, 318] on link "None" at bounding box center [419, 323] width 128 height 23
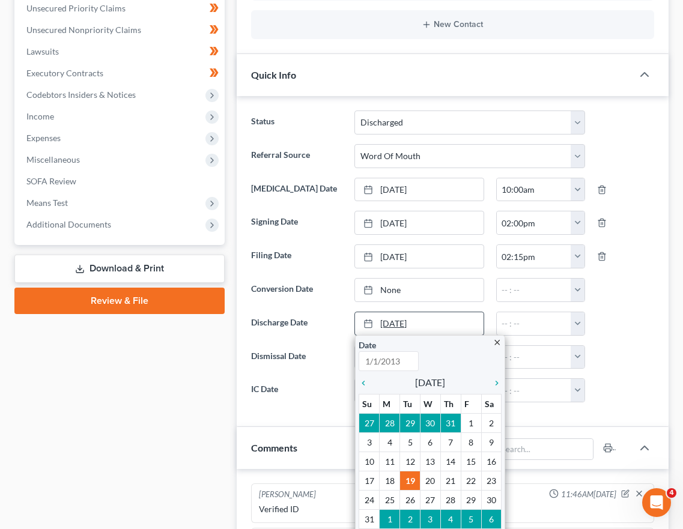
type input "8/19/2025"
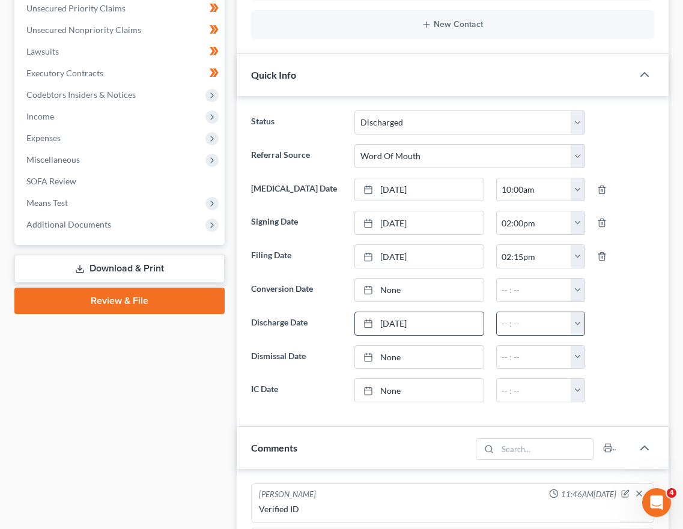
click at [577, 322] on button "button" at bounding box center [578, 323] width 14 height 23
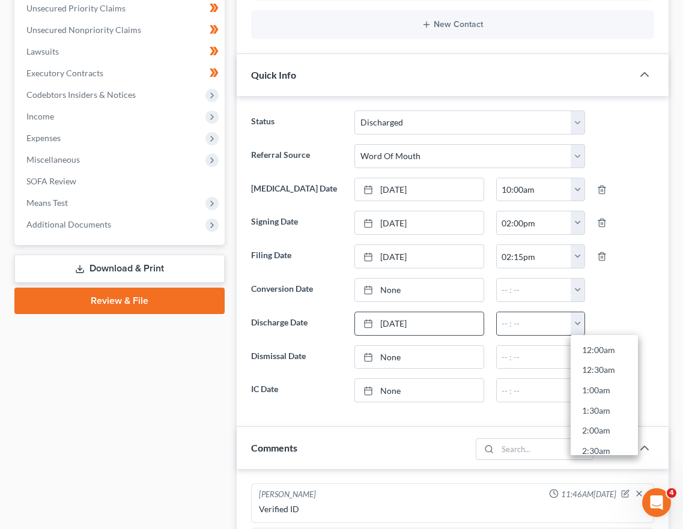
click at [521, 324] on input "text" at bounding box center [534, 323] width 74 height 23
type input "11:02 am"
click at [619, 319] on div at bounding box center [625, 324] width 69 height 24
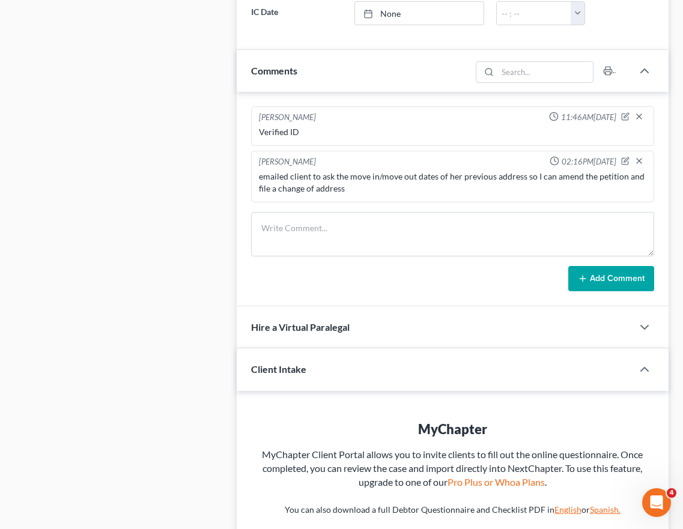
scroll to position [721, 0]
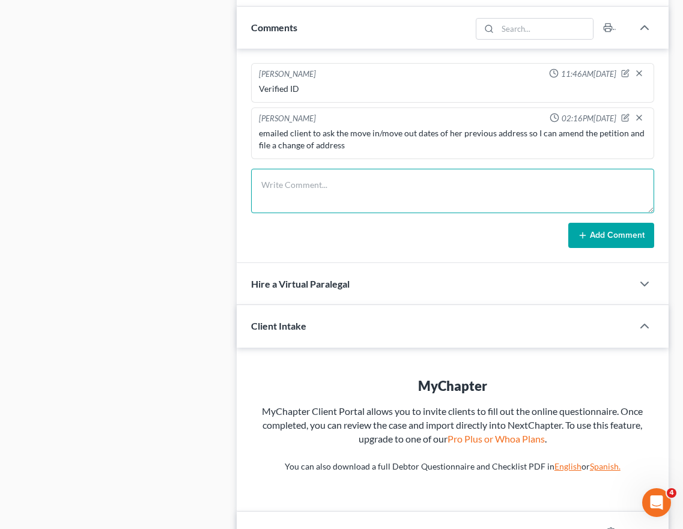
click at [317, 193] on textarea at bounding box center [452, 191] width 403 height 44
drag, startPoint x: 611, startPoint y: 229, endPoint x: 375, endPoint y: 185, distance: 239.6
click at [382, 180] on form "Discharge Order sent to client, SharePoint file moved to "closed" folder Add Co…" at bounding box center [452, 208] width 403 height 79
type textarea "Discharge Order sent to client; SharePoint file moved to "closed" folder"
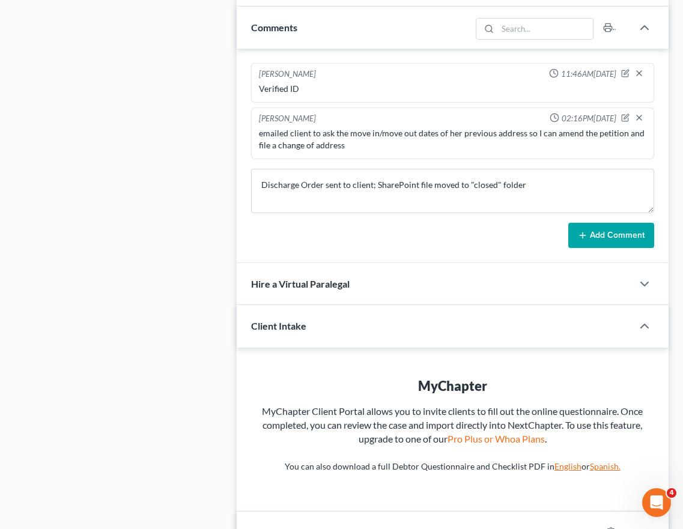
click at [625, 237] on button "Add Comment" at bounding box center [611, 235] width 86 height 25
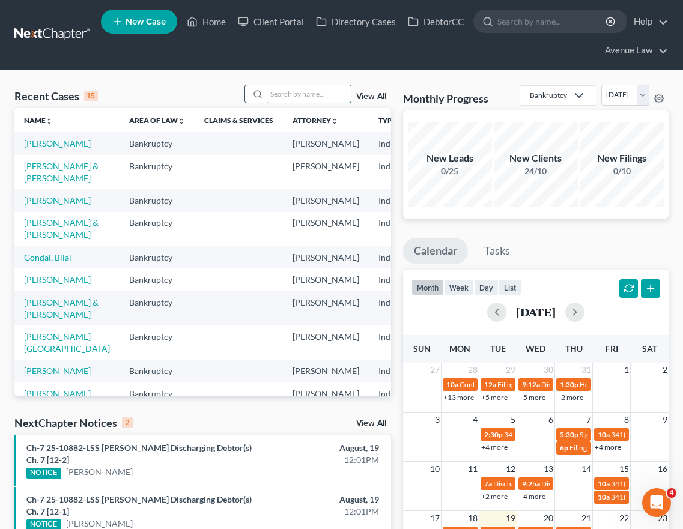
click at [305, 85] on input "search" at bounding box center [309, 93] width 84 height 17
type input "bare"
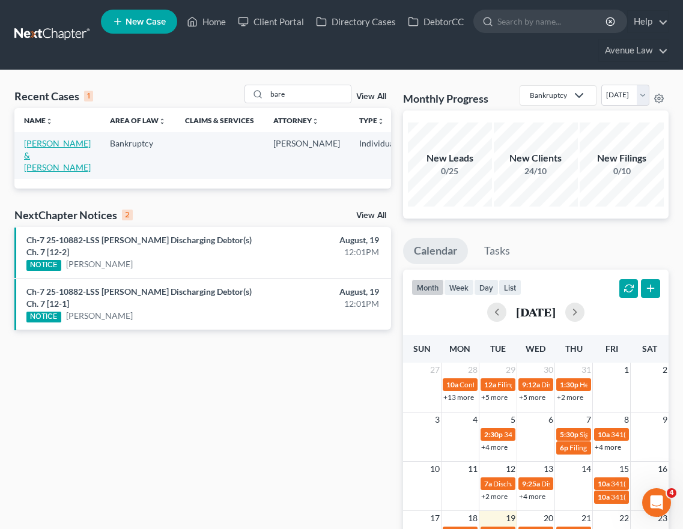
click at [36, 150] on link "[PERSON_NAME] & [PERSON_NAME]" at bounding box center [57, 155] width 67 height 34
select select "0"
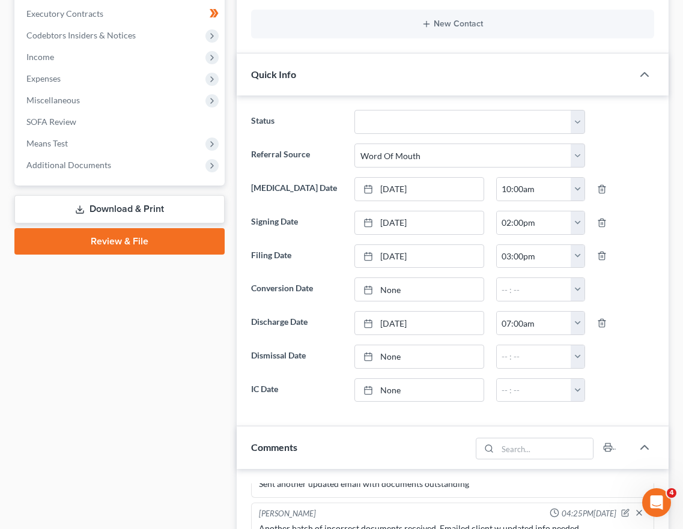
scroll to position [360, 0]
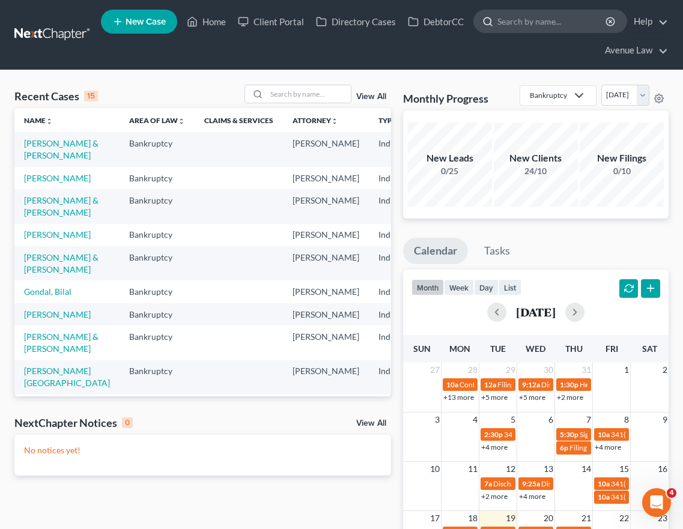
click at [536, 21] on input "search" at bounding box center [552, 21] width 110 height 22
click at [306, 89] on input "search" at bounding box center [309, 93] width 84 height 17
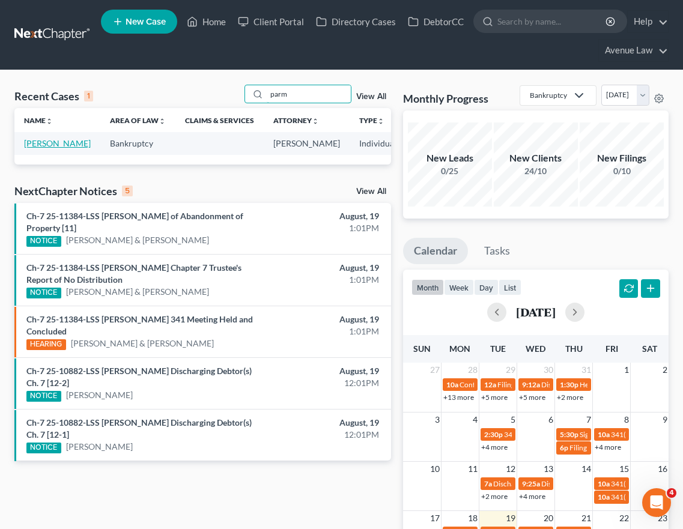
type input "parm"
click at [39, 141] on link "[PERSON_NAME]" at bounding box center [57, 143] width 67 height 10
select select "0"
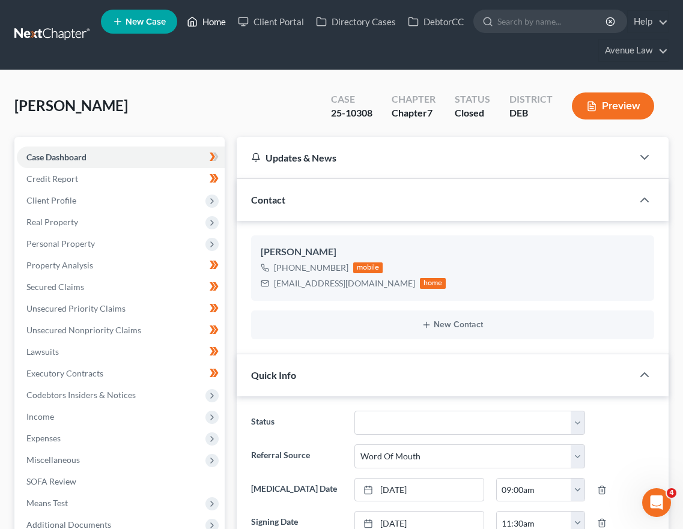
click at [218, 14] on link "Home" at bounding box center [206, 22] width 51 height 22
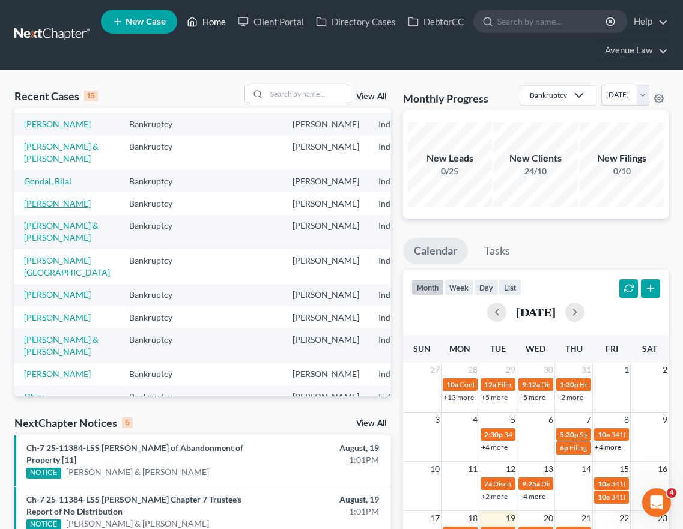
scroll to position [104, 0]
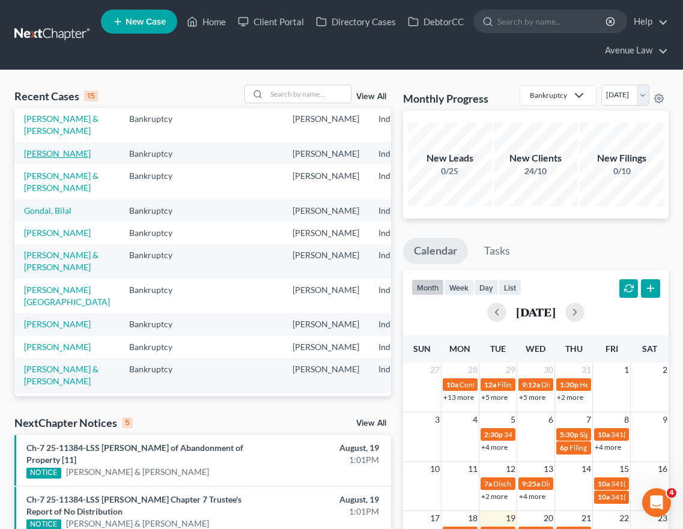
click at [42, 159] on link "[PERSON_NAME]" at bounding box center [57, 153] width 67 height 10
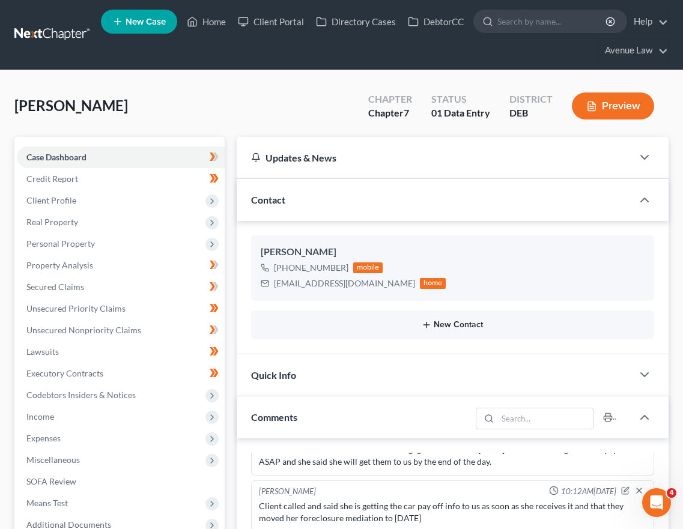
scroll to position [120, 0]
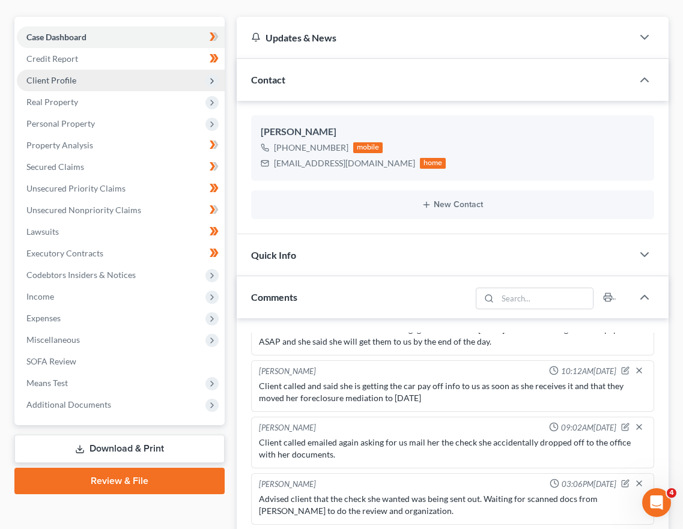
click at [48, 77] on span "Client Profile" at bounding box center [51, 80] width 50 height 10
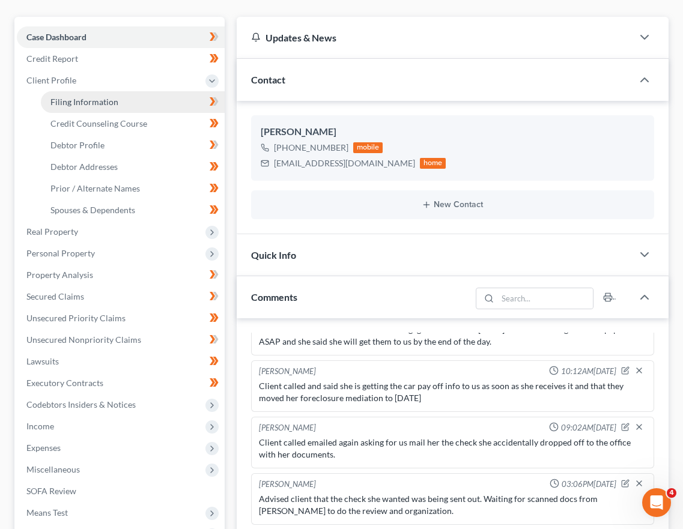
click at [71, 102] on span "Filing Information" at bounding box center [84, 102] width 68 height 10
select select "1"
select select "0"
select select "7"
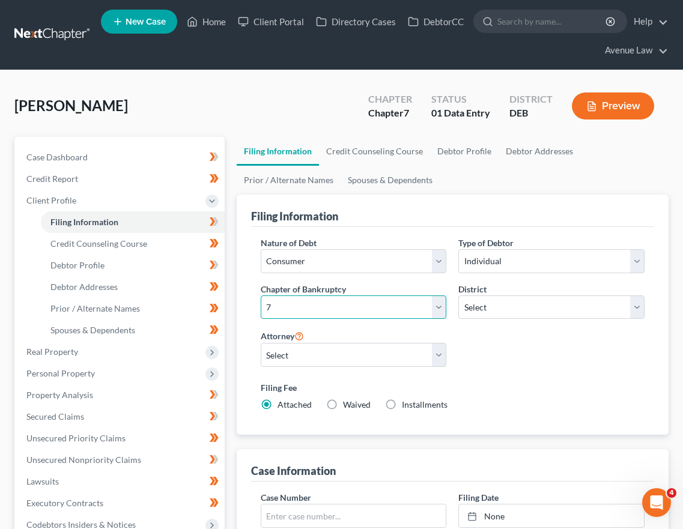
click at [312, 305] on select "Select 7 11 12 13" at bounding box center [354, 308] width 186 height 24
select select "3"
click at [261, 296] on select "Select 7 11 12 13" at bounding box center [354, 308] width 186 height 24
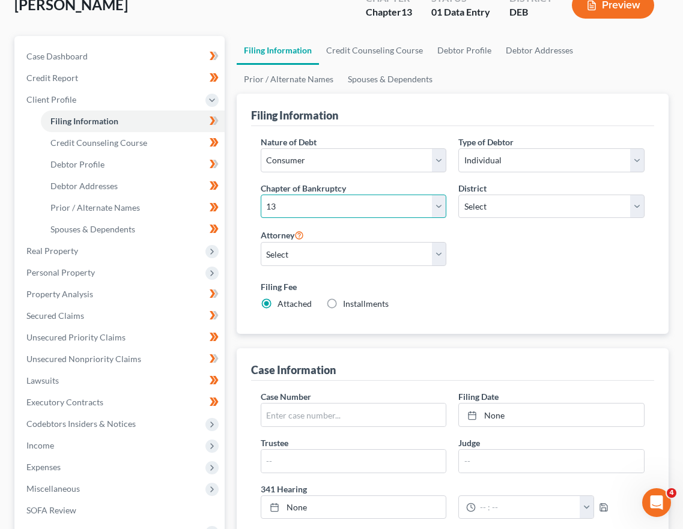
scroll to position [120, 0]
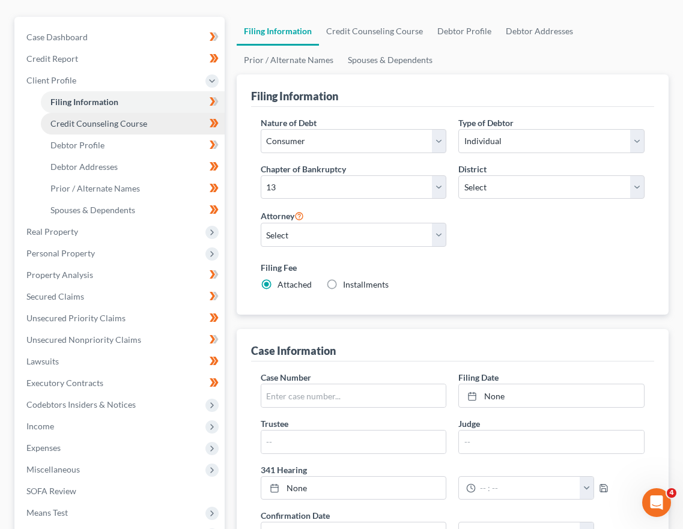
click at [112, 124] on span "Credit Counseling Course" at bounding box center [98, 123] width 97 height 10
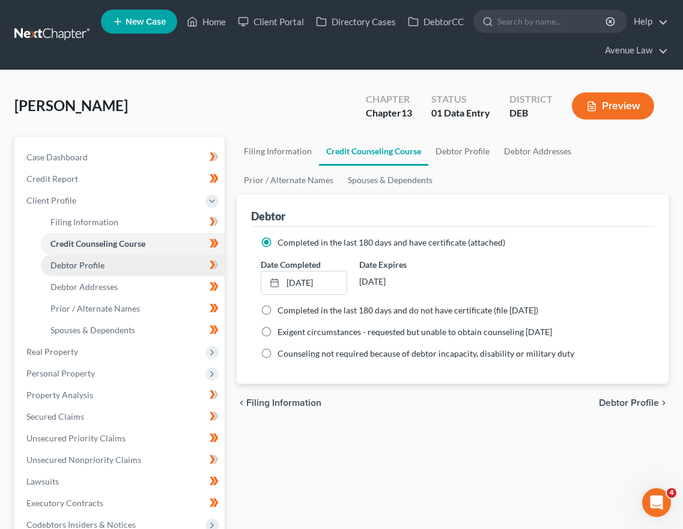
click at [92, 262] on span "Debtor Profile" at bounding box center [77, 265] width 54 height 10
select select "4"
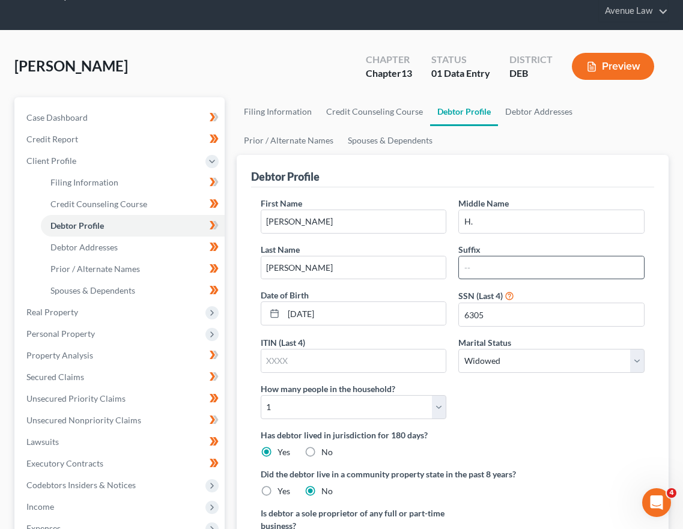
scroll to position [120, 0]
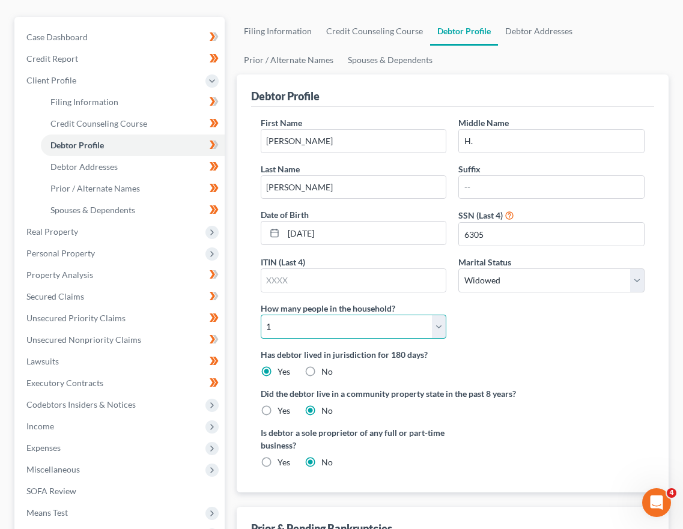
click at [283, 317] on select "Select 1 2 3 4 5 6 7 8 9 10 11 12 13 14 15 16 17 18 19 20" at bounding box center [354, 327] width 186 height 24
select select "2"
click at [261, 315] on select "Select 1 2 3 4 5 6 7 8 9 10 11 12 13 14 15 16 17 18 19 20" at bounding box center [354, 327] width 186 height 24
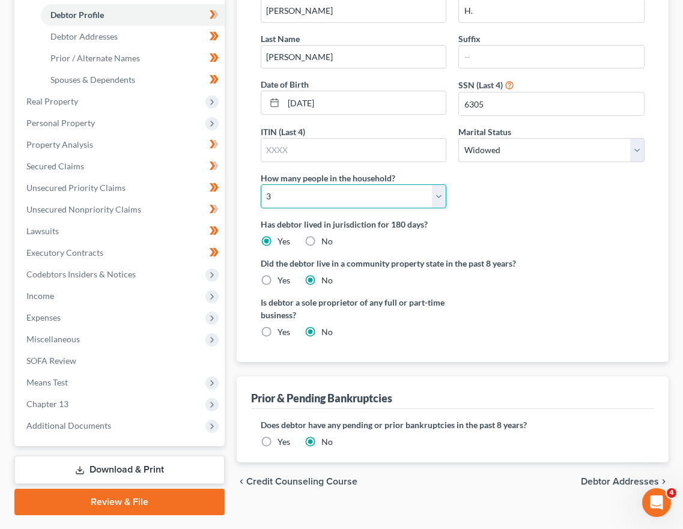
scroll to position [222, 0]
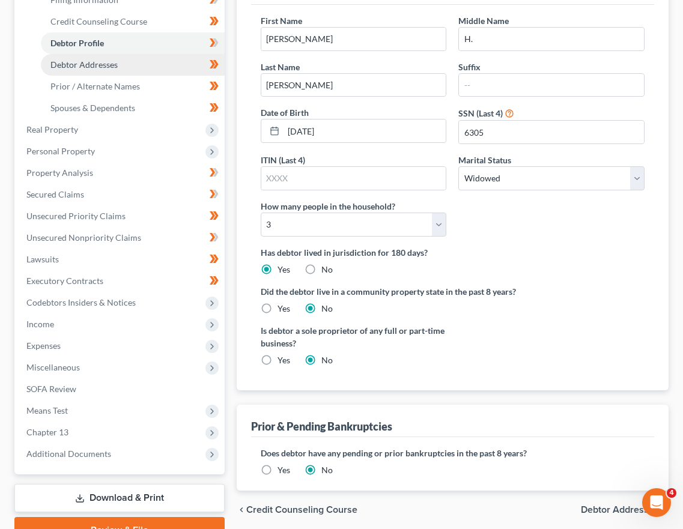
click at [108, 59] on span "Debtor Addresses" at bounding box center [83, 64] width 67 height 10
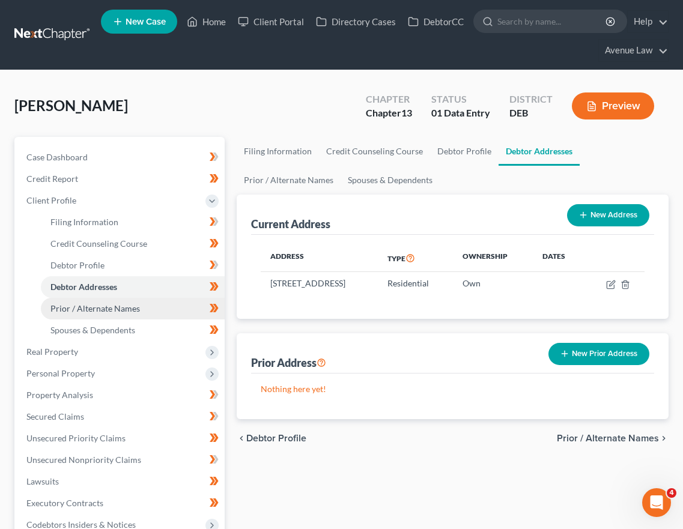
click at [112, 302] on link "Prior / Alternate Names" at bounding box center [133, 309] width 184 height 22
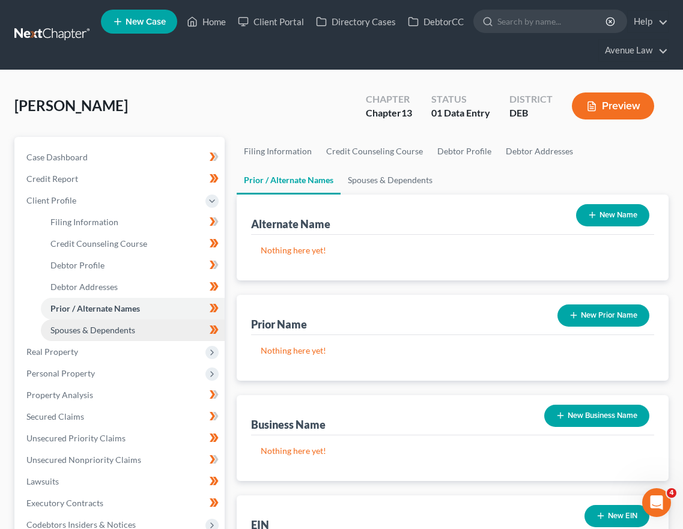
click at [106, 325] on span "Spouses & Dependents" at bounding box center [92, 330] width 85 height 10
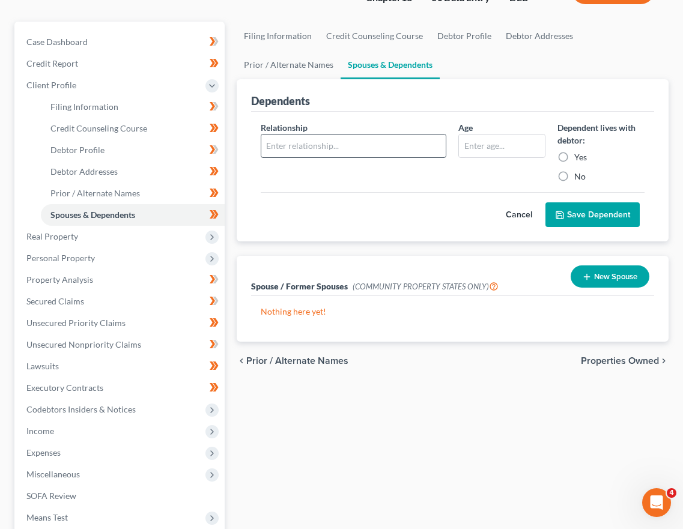
scroll to position [120, 0]
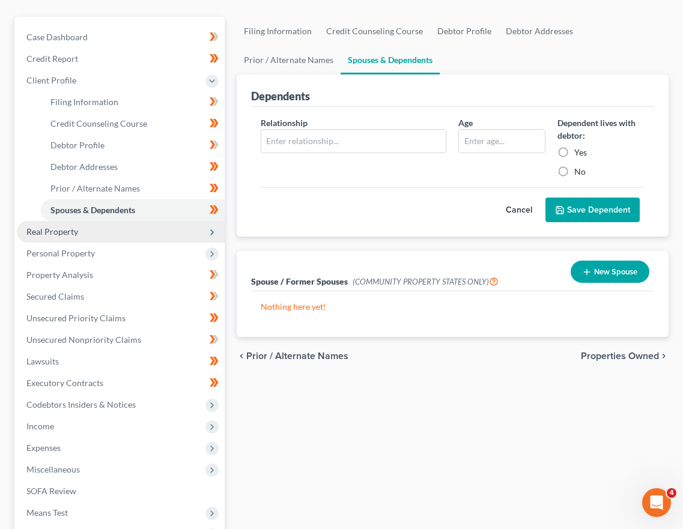
click at [56, 231] on span "Real Property" at bounding box center [52, 231] width 52 height 10
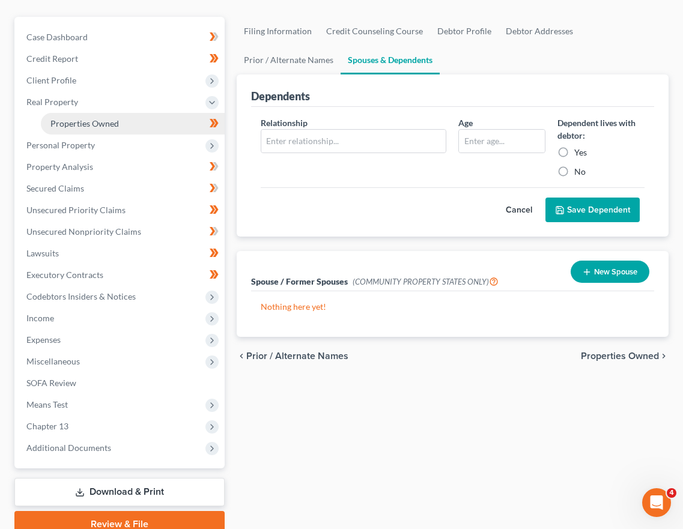
click at [81, 124] on span "Properties Owned" at bounding box center [84, 123] width 68 height 10
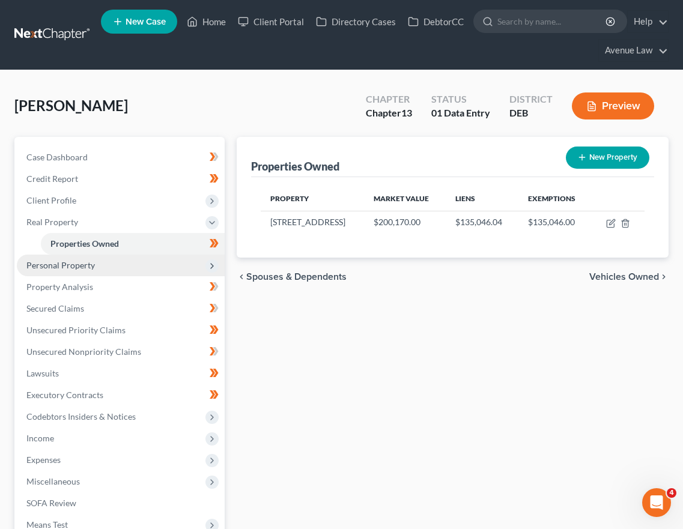
click at [64, 264] on span "Personal Property" at bounding box center [60, 265] width 68 height 10
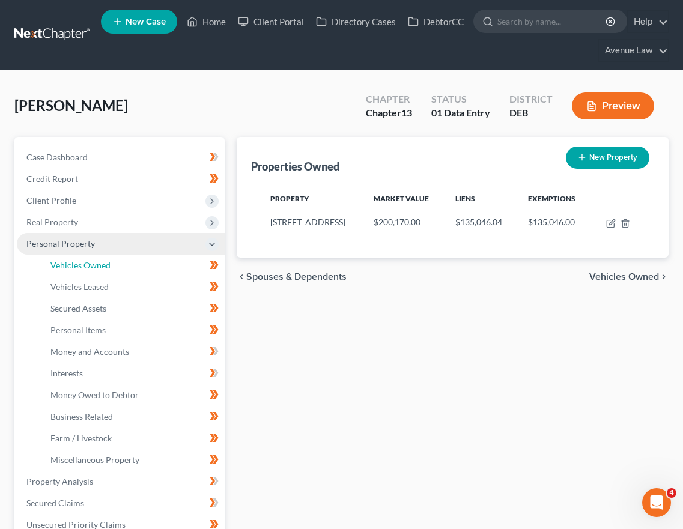
click at [64, 264] on span "Vehicles Owned" at bounding box center [80, 265] width 60 height 10
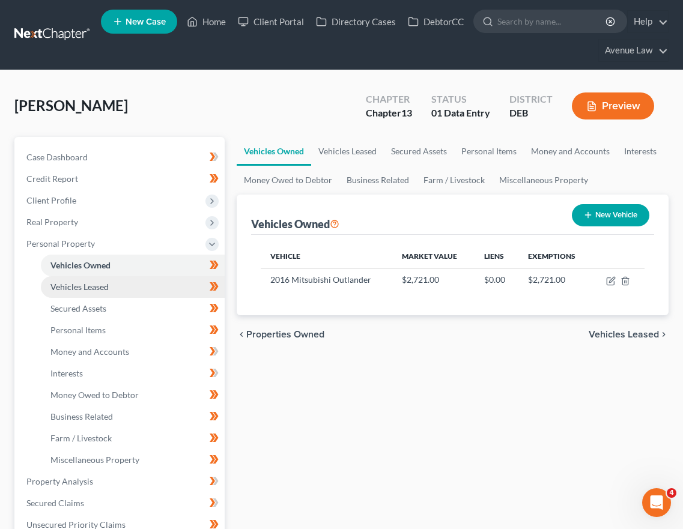
click at [70, 289] on span "Vehicles Leased" at bounding box center [79, 287] width 58 height 10
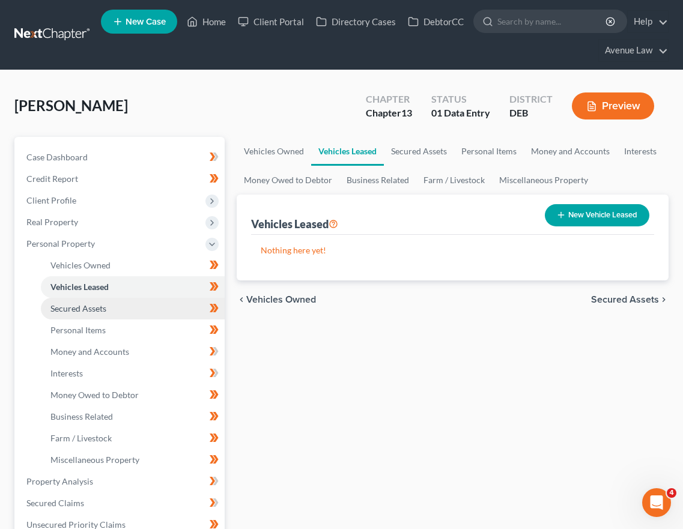
click at [70, 303] on span "Secured Assets" at bounding box center [78, 308] width 56 height 10
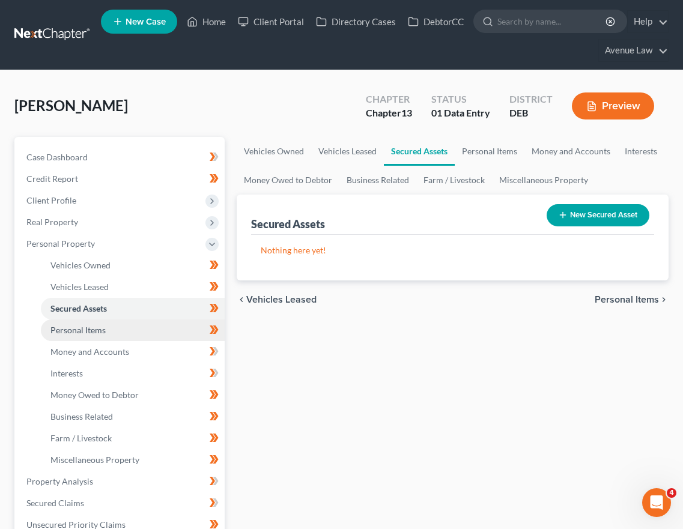
click at [75, 327] on span "Personal Items" at bounding box center [77, 330] width 55 height 10
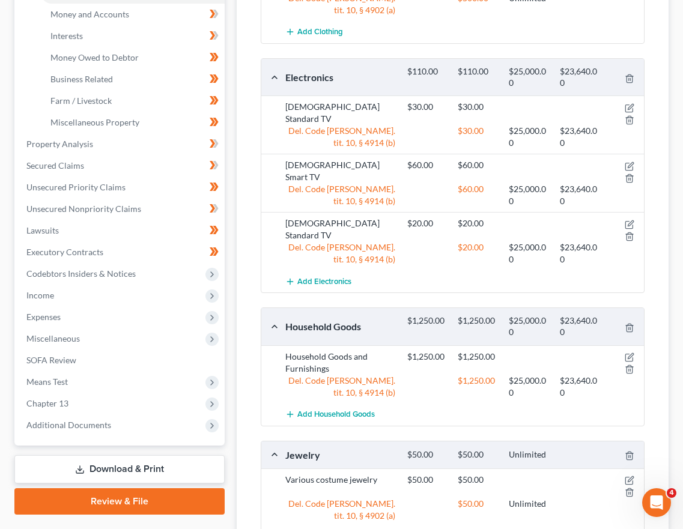
scroll to position [180, 0]
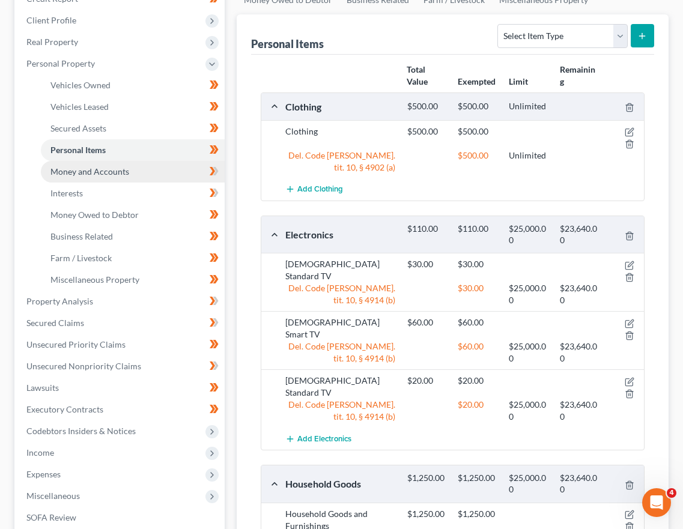
click at [69, 170] on span "Money and Accounts" at bounding box center [89, 171] width 79 height 10
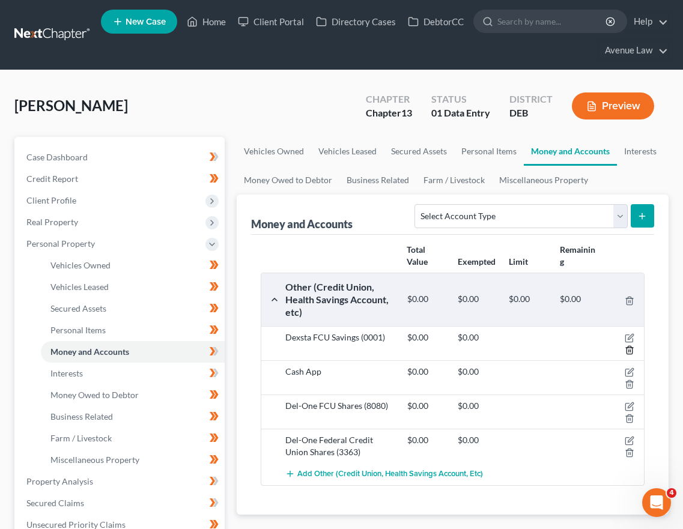
click at [631, 350] on icon "button" at bounding box center [630, 350] width 10 height 10
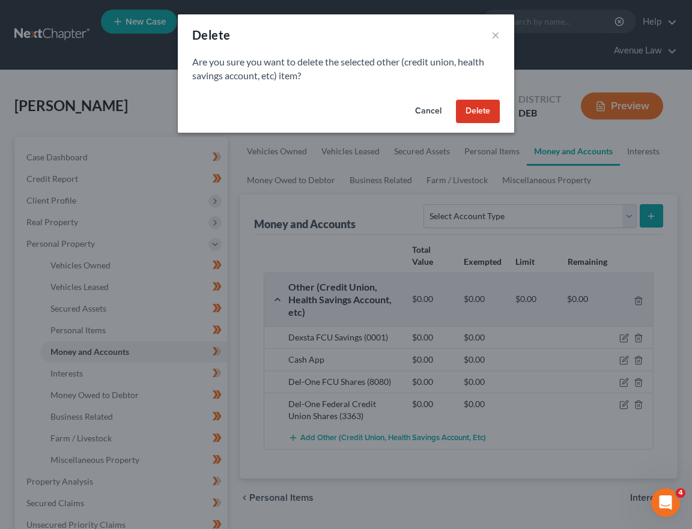
click at [486, 112] on button "Delete" at bounding box center [478, 112] width 44 height 24
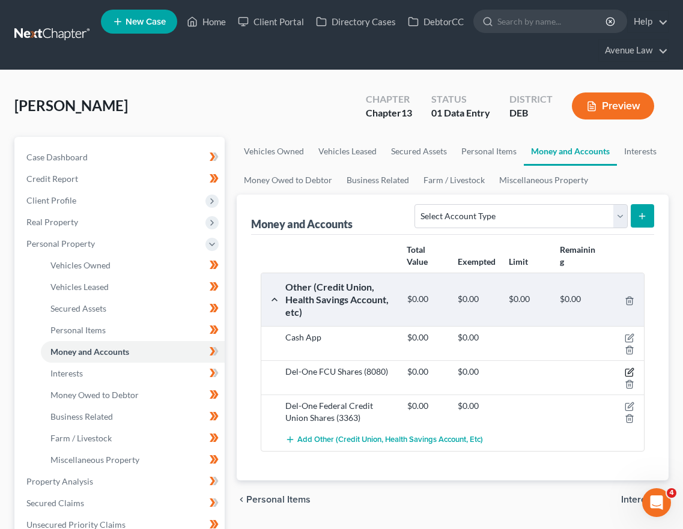
click at [628, 371] on icon "button" at bounding box center [630, 373] width 10 height 10
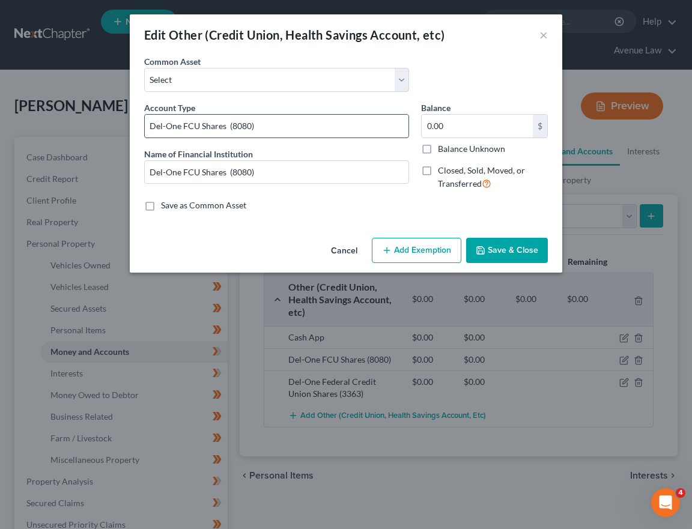
click at [297, 126] on input "Del-One FCU Shares (8080)" at bounding box center [277, 126] width 264 height 23
type input "Del-One FCU Shares (Closed) (8080)"
click at [508, 252] on button "Save & Close" at bounding box center [507, 250] width 82 height 25
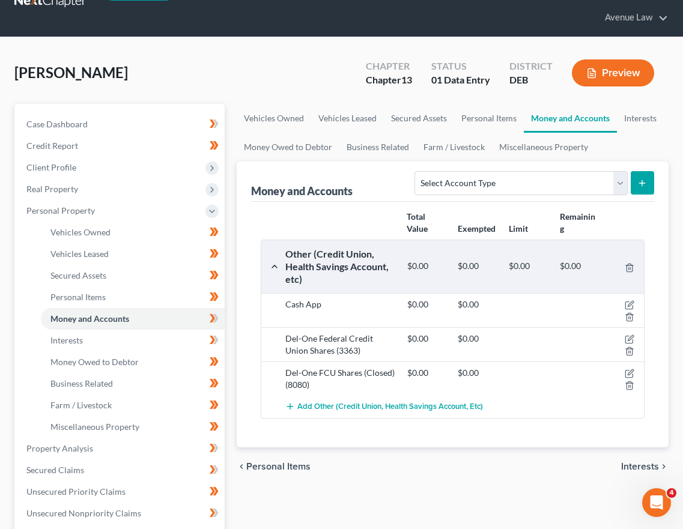
scroll to position [60, 0]
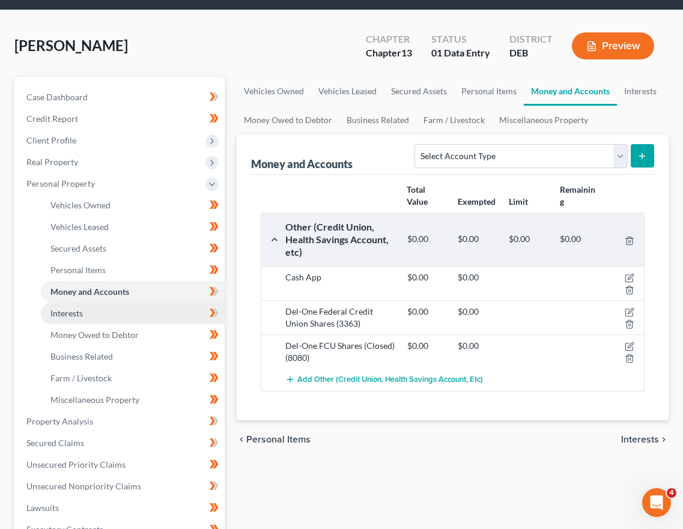
click at [67, 318] on link "Interests" at bounding box center [133, 314] width 184 height 22
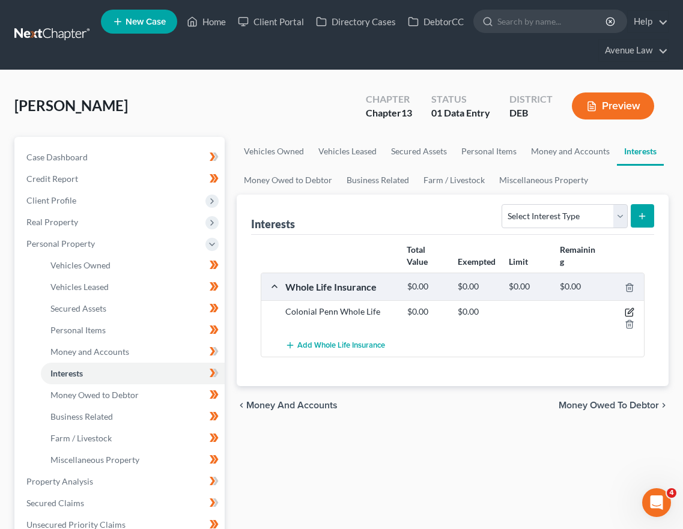
click at [632, 309] on icon "button" at bounding box center [630, 311] width 5 height 5
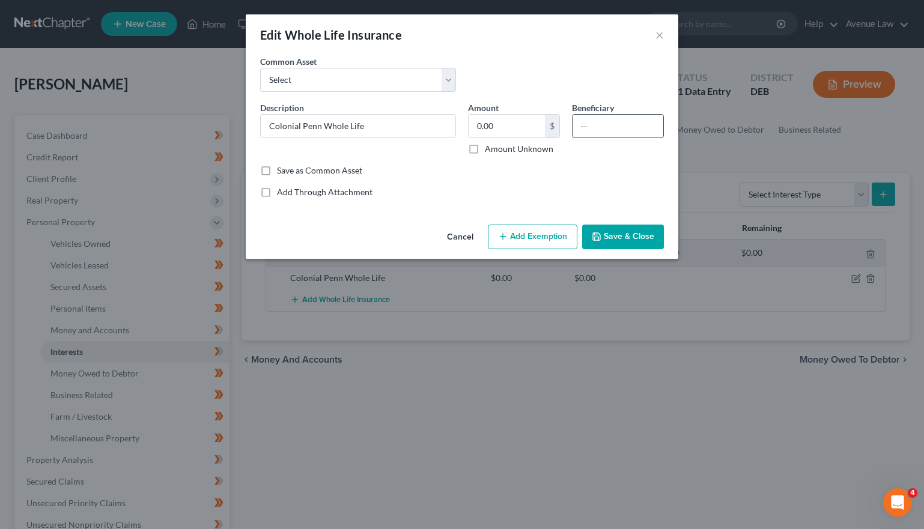
click at [598, 130] on input "text" at bounding box center [617, 126] width 91 height 23
type input "Children"
click at [357, 82] on select "Select Gerber Life Ins. United of Omaha Life Insurance Co State Farm Life Ins. …" at bounding box center [358, 80] width 196 height 24
click at [662, 34] on button "×" at bounding box center [659, 35] width 8 height 14
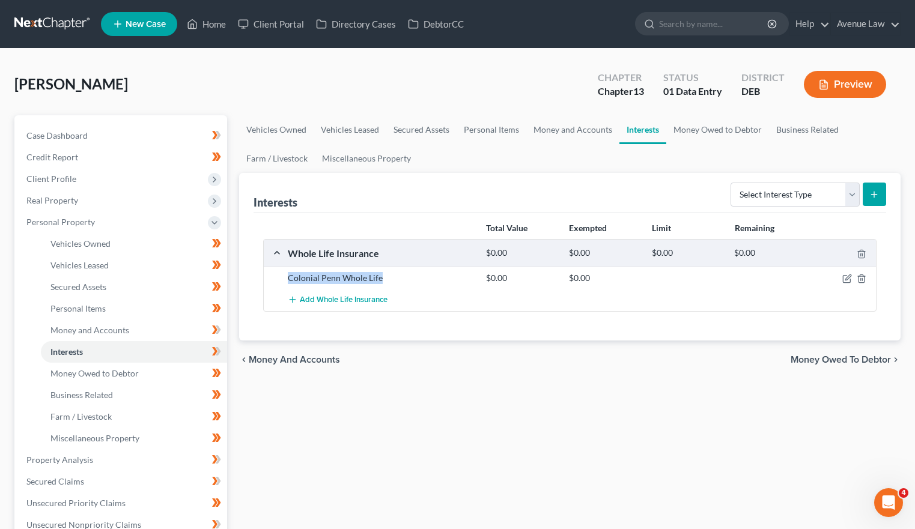
drag, startPoint x: 378, startPoint y: 272, endPoint x: 286, endPoint y: 282, distance: 93.1
click at [286, 282] on div "Colonial Penn Whole Life" at bounding box center [381, 278] width 198 height 12
drag, startPoint x: 288, startPoint y: 282, endPoint x: 324, endPoint y: 277, distance: 35.8
copy div "Colonial Penn Whole Life"
click at [865, 255] on icon "button" at bounding box center [861, 254] width 10 height 10
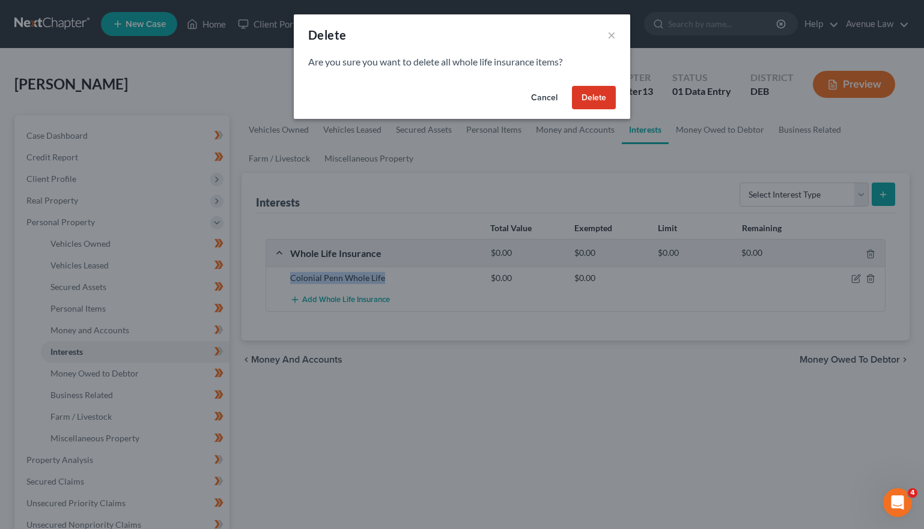
click at [589, 89] on button "Delete" at bounding box center [594, 98] width 44 height 24
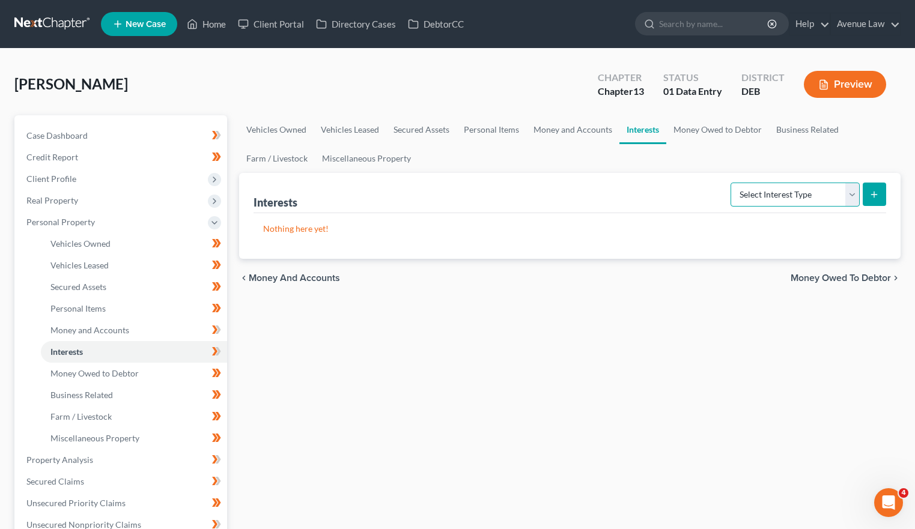
click at [793, 195] on select "Select Interest Type 401K Annuity Bond Education IRA Government Bond Government…" at bounding box center [794, 195] width 129 height 24
select select "term_life_insurance"
click at [732, 183] on select "Select Interest Type 401K Annuity Bond Education IRA Government Bond Government…" at bounding box center [794, 195] width 129 height 24
click at [879, 193] on icon "submit" at bounding box center [874, 195] width 10 height 10
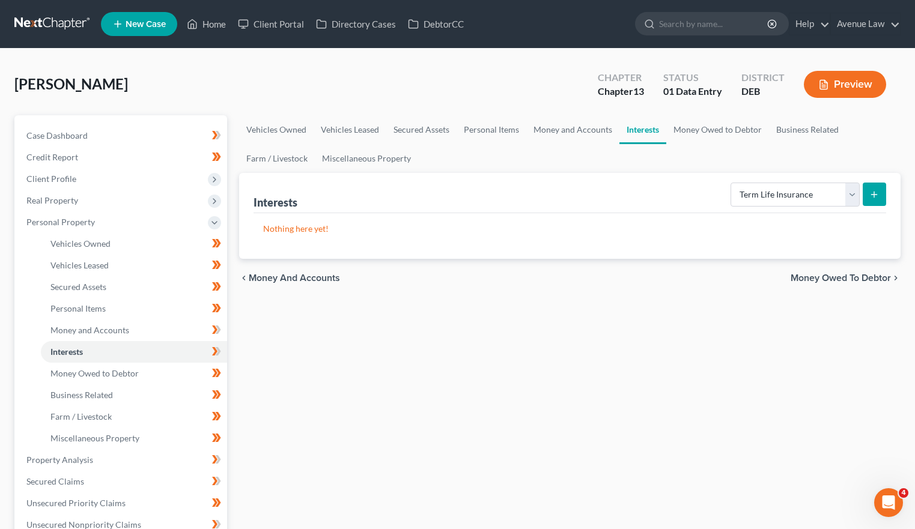
drag, startPoint x: 385, startPoint y: 8, endPoint x: 747, endPoint y: 324, distance: 480.2
click at [763, 330] on div "Vehicles Owned Vehicles Leased Secured Assets Personal Items Money and Accounts…" at bounding box center [569, 472] width 673 height 715
click at [80, 332] on span "Money and Accounts" at bounding box center [89, 330] width 79 height 10
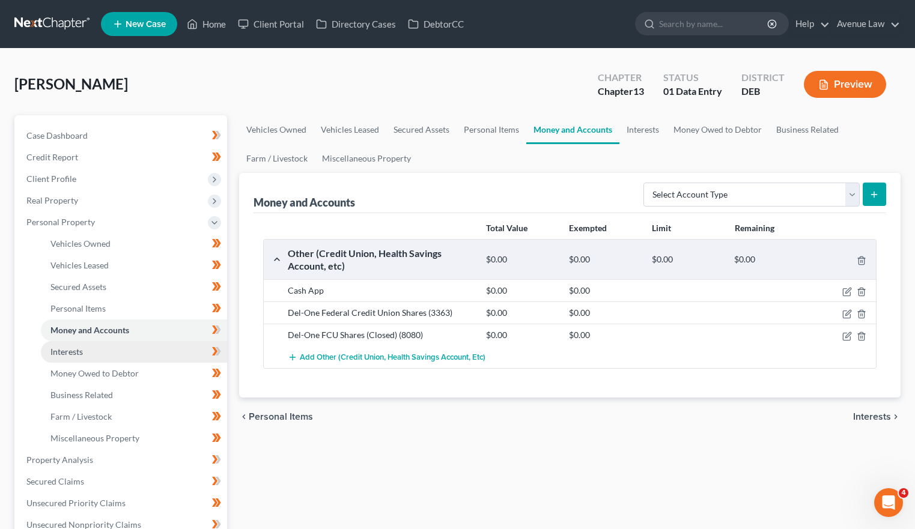
click at [73, 353] on span "Interests" at bounding box center [66, 352] width 32 height 10
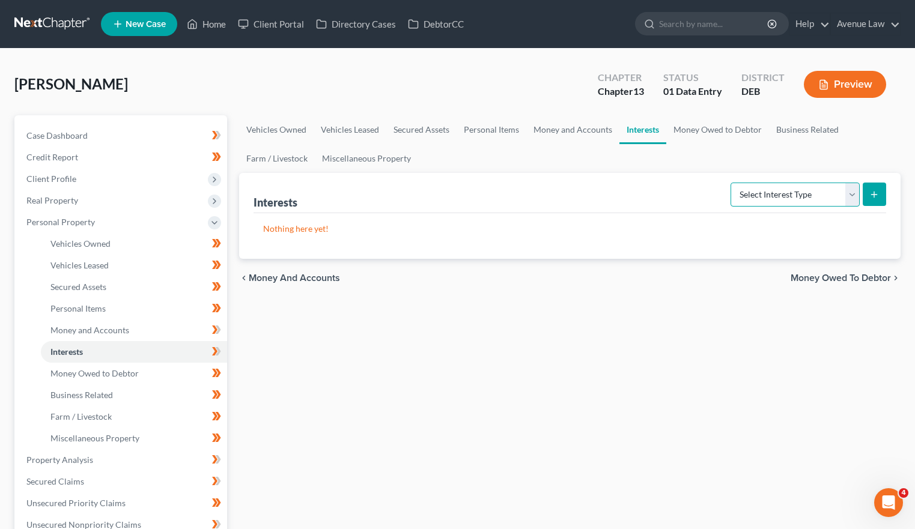
click at [852, 190] on select "Select Interest Type 401K Annuity Bond Education IRA Government Bond Government…" at bounding box center [794, 195] width 129 height 24
select select "term_life_insurance"
click at [732, 183] on select "Select Interest Type 401K Annuity Bond Education IRA Government Bond Government…" at bounding box center [794, 195] width 129 height 24
click at [874, 188] on button "submit" at bounding box center [873, 194] width 23 height 23
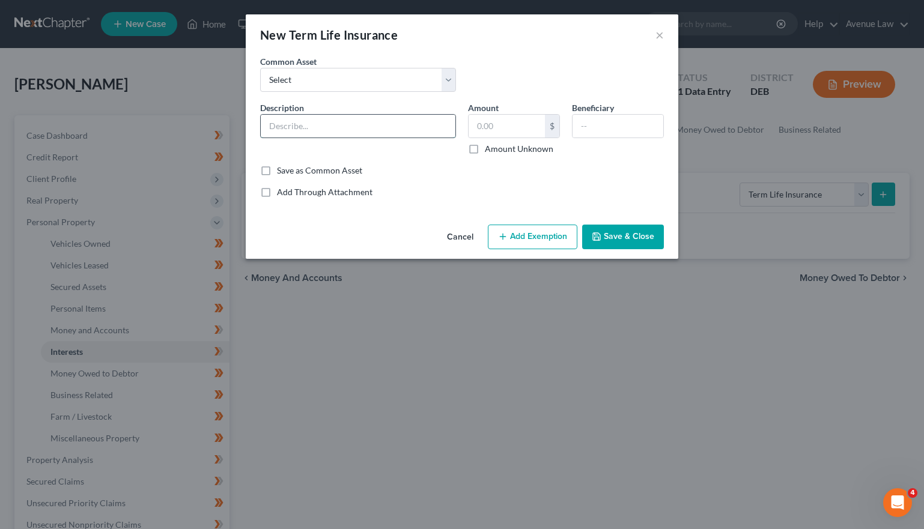
paste input "Colonial Penn Whole Life"
click at [389, 120] on input "Colonial Penn Whole Life" at bounding box center [358, 126] width 195 height 23
type input "Colonial Penn Term Life"
click at [522, 124] on input "text" at bounding box center [506, 126] width 76 height 23
click at [629, 132] on input "text" at bounding box center [617, 126] width 91 height 23
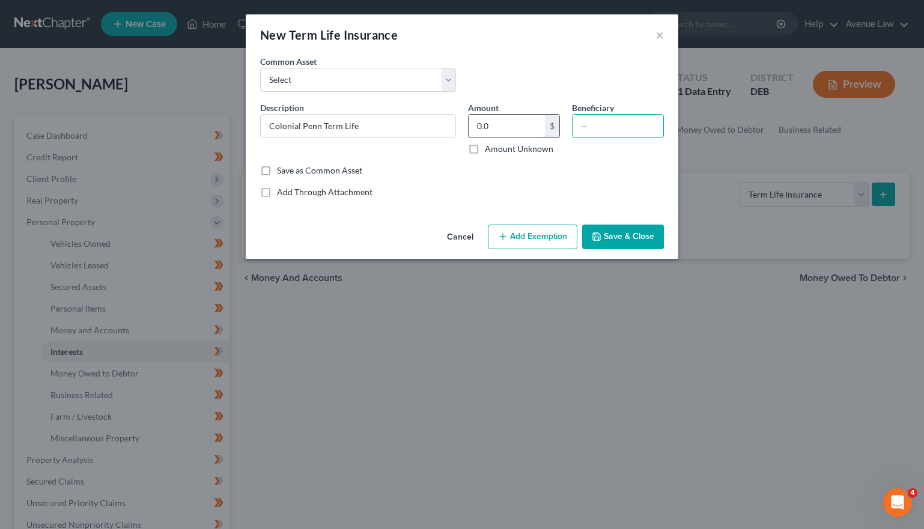
click at [513, 121] on input "0.0" at bounding box center [506, 126] width 76 height 23
type input "0.00"
type input "Children"
click at [541, 235] on button "Add Exemption" at bounding box center [532, 237] width 89 height 25
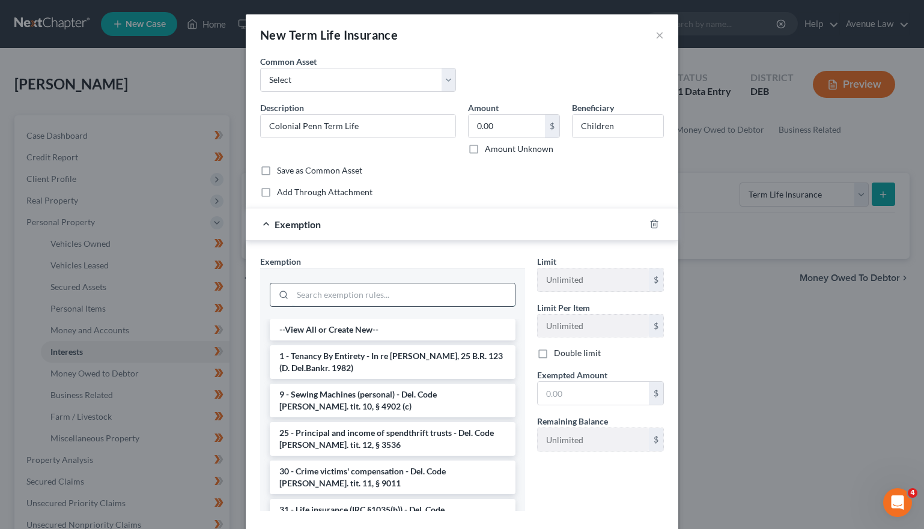
click at [362, 294] on input "search" at bounding box center [404, 294] width 222 height 23
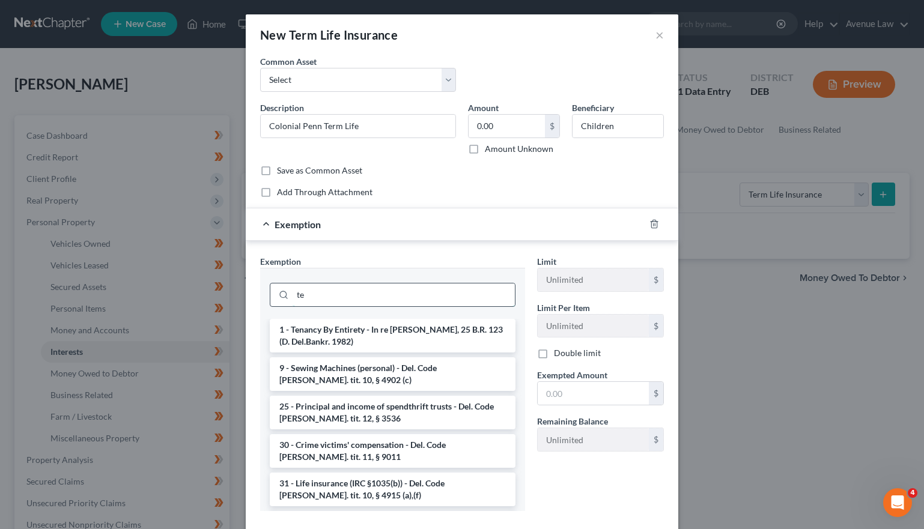
type input "t"
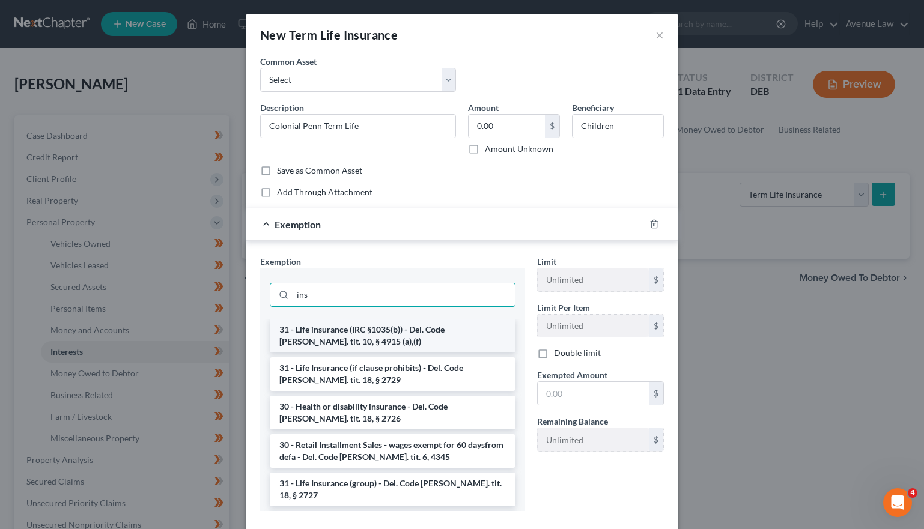
type input "ins"
click at [365, 333] on li "31 - Life insurance (IRC §1035(b)) - Del. Code [PERSON_NAME]. tit. 10, § 4915 (…" at bounding box center [393, 336] width 246 height 34
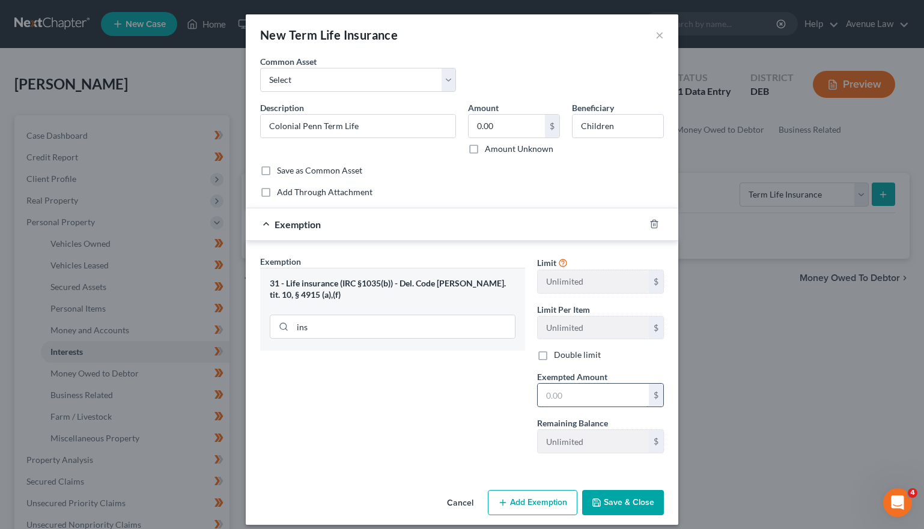
click at [563, 393] on input "text" at bounding box center [593, 395] width 111 height 23
type input "0.00"
click at [614, 491] on button "Save & Close" at bounding box center [623, 502] width 82 height 25
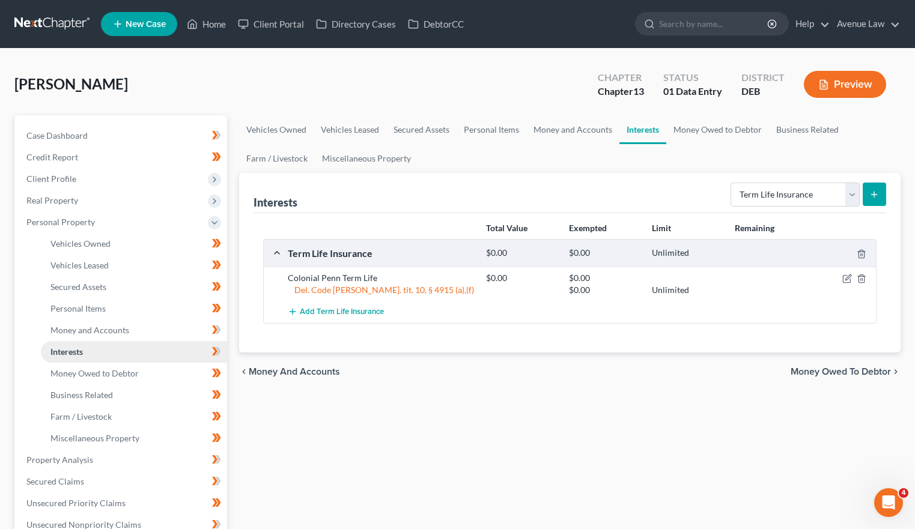
click at [223, 341] on link "Interests" at bounding box center [134, 352] width 186 height 22
click at [220, 351] on icon at bounding box center [217, 351] width 5 height 8
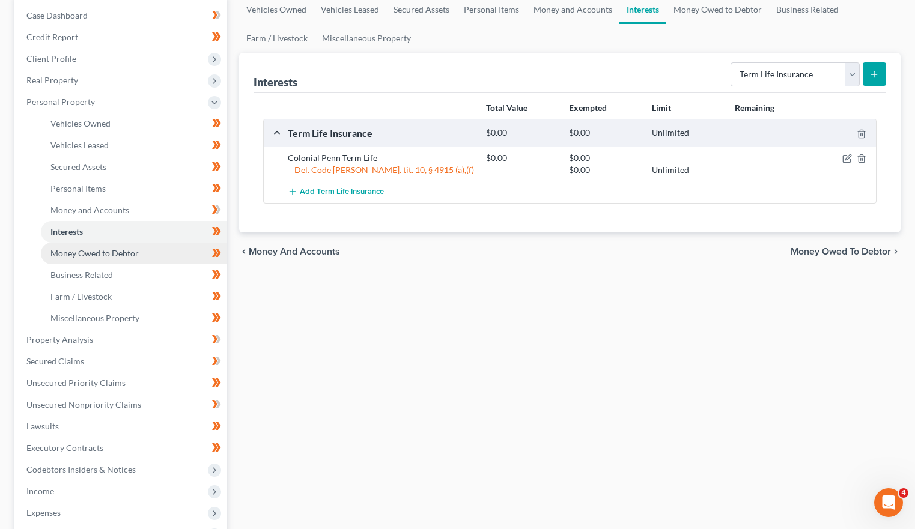
click at [110, 248] on span "Money Owed to Debtor" at bounding box center [94, 253] width 88 height 10
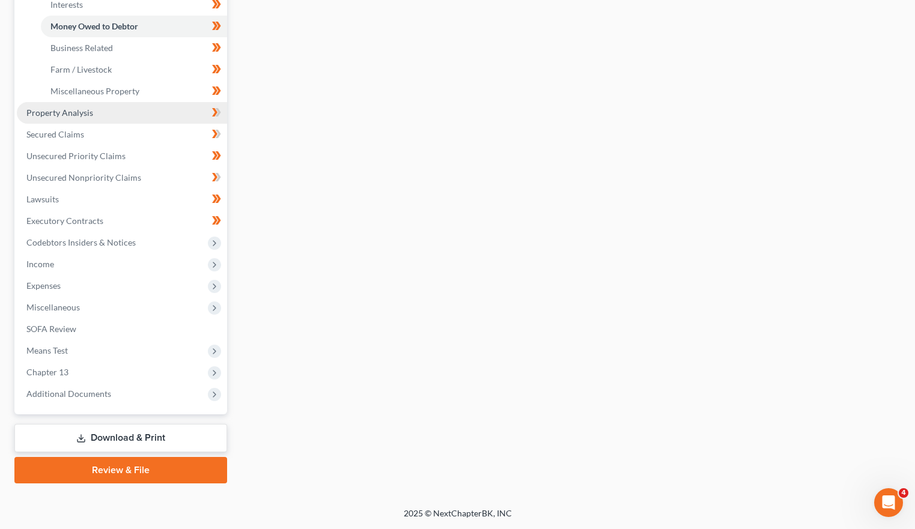
click at [56, 111] on span "Property Analysis" at bounding box center [59, 113] width 67 height 10
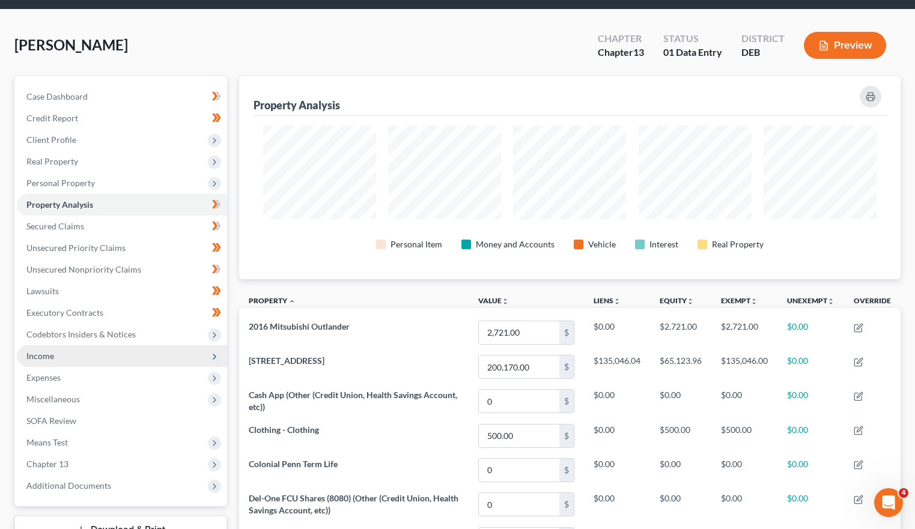
scroll to position [60, 0]
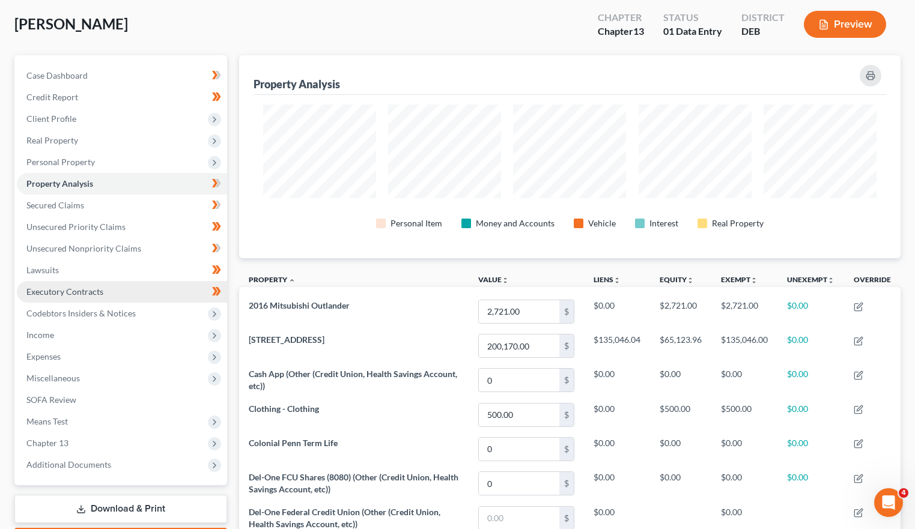
click at [72, 288] on span "Executory Contracts" at bounding box center [64, 291] width 77 height 10
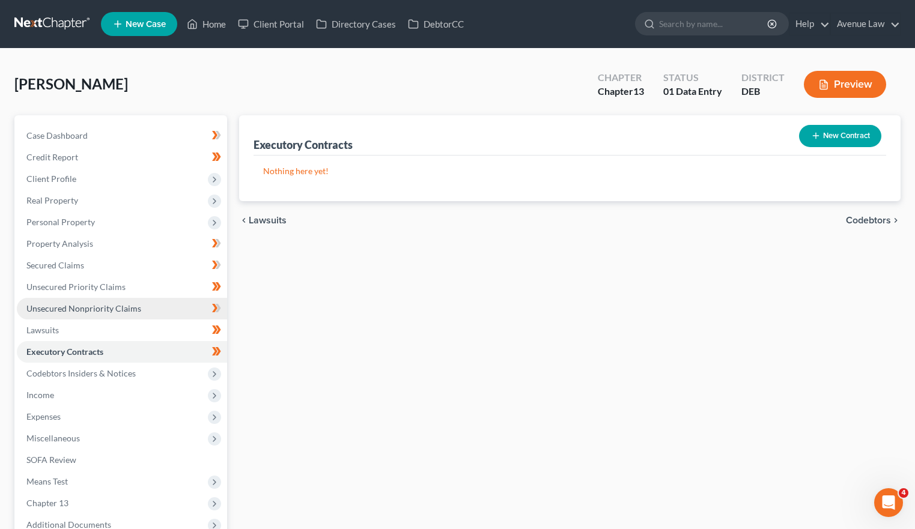
click at [109, 312] on span "Unsecured Nonpriority Claims" at bounding box center [83, 308] width 115 height 10
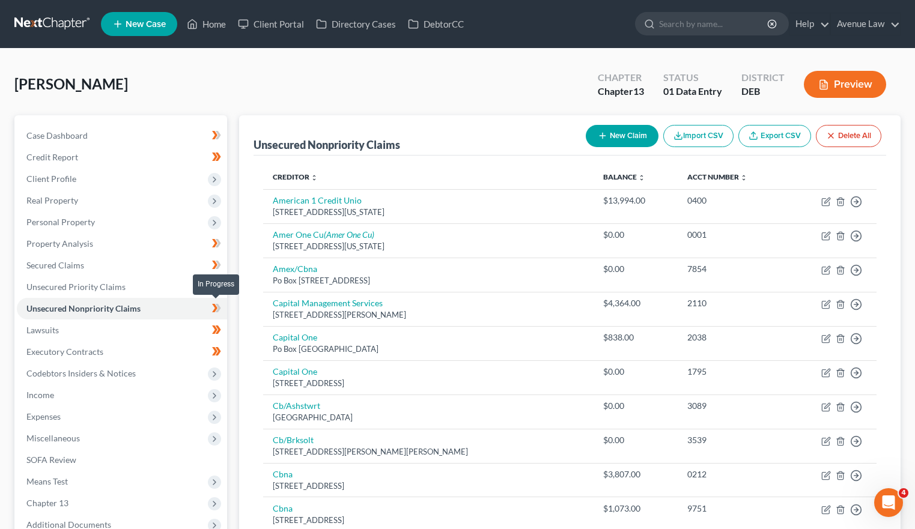
click at [223, 309] on span at bounding box center [216, 310] width 21 height 18
click at [215, 309] on icon at bounding box center [214, 308] width 5 height 8
click at [92, 289] on span "Unsecured Priority Claims" at bounding box center [75, 287] width 99 height 10
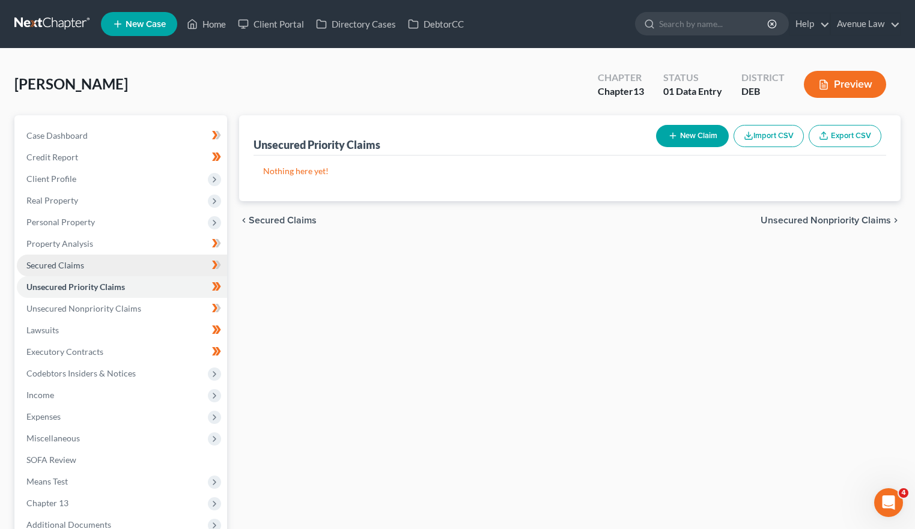
click at [88, 268] on link "Secured Claims" at bounding box center [122, 266] width 210 height 22
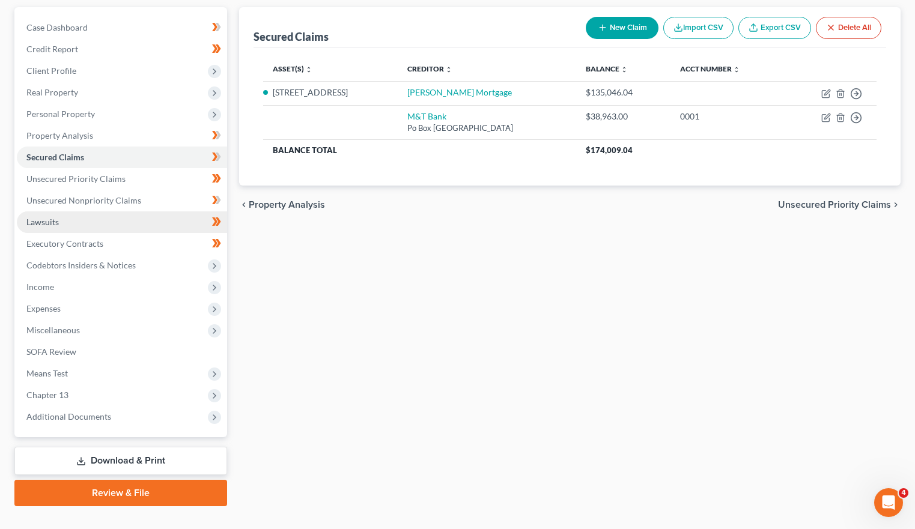
scroll to position [120, 0]
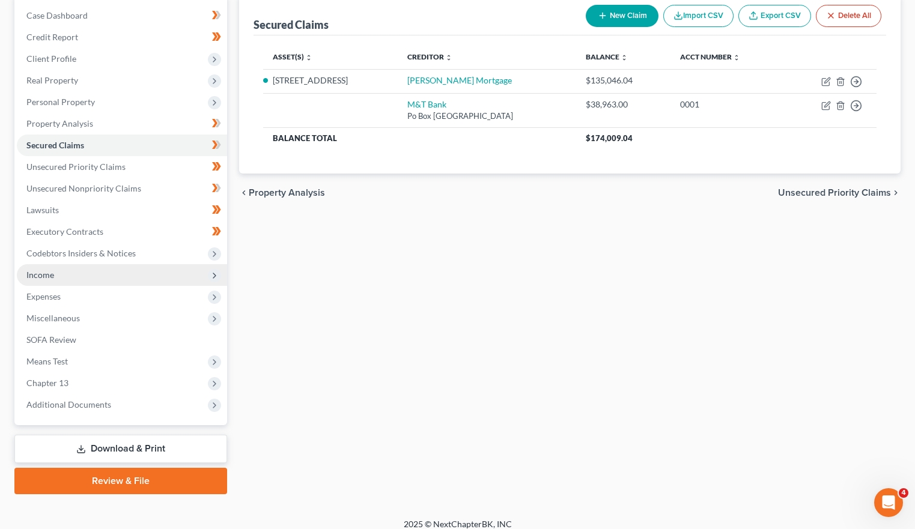
click at [41, 274] on span "Income" at bounding box center [40, 275] width 28 height 10
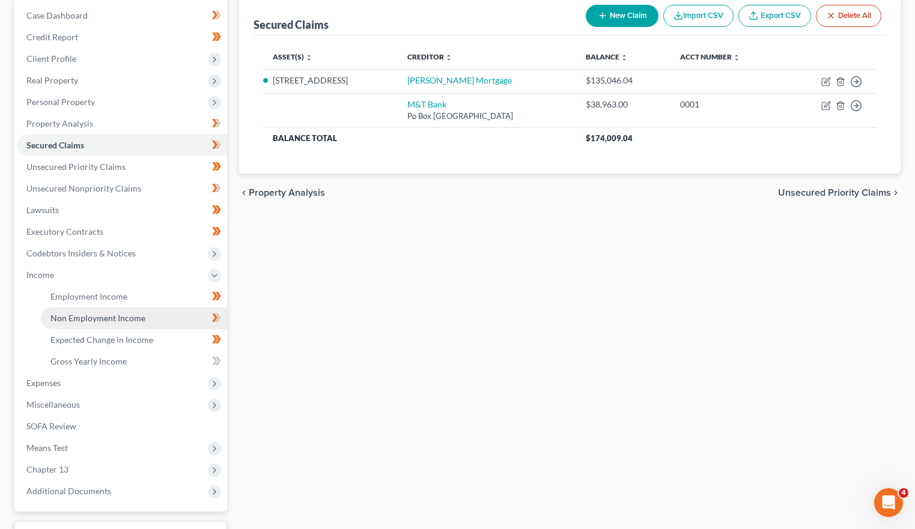
click at [77, 313] on span "Non Employment Income" at bounding box center [97, 318] width 95 height 10
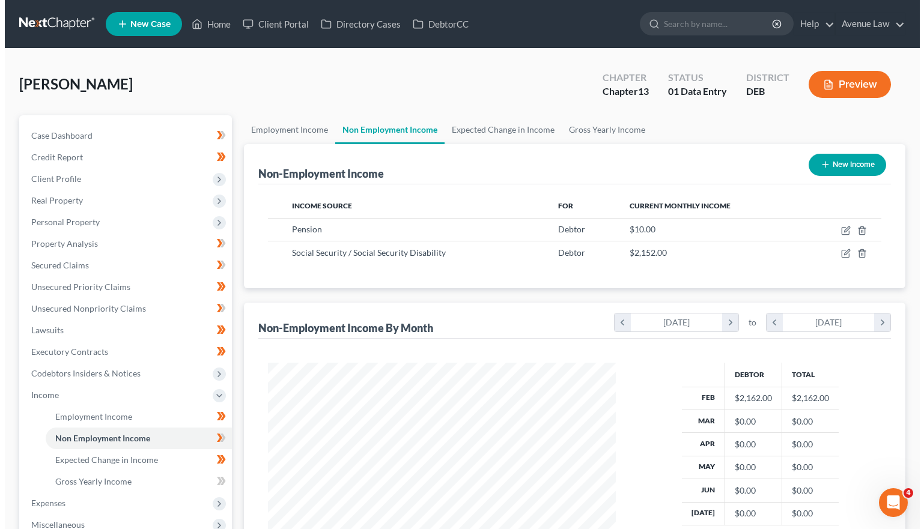
scroll to position [216, 372]
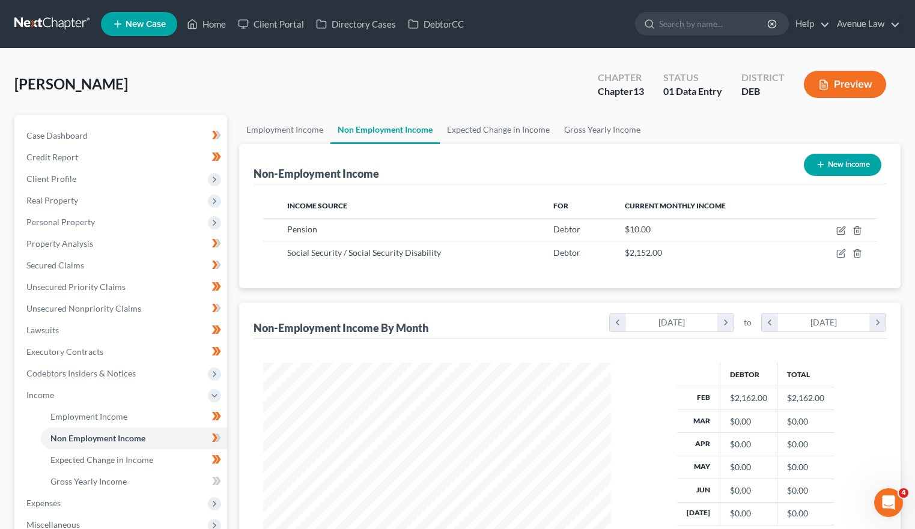
click at [848, 171] on button "New Income" at bounding box center [842, 165] width 77 height 22
select select "0"
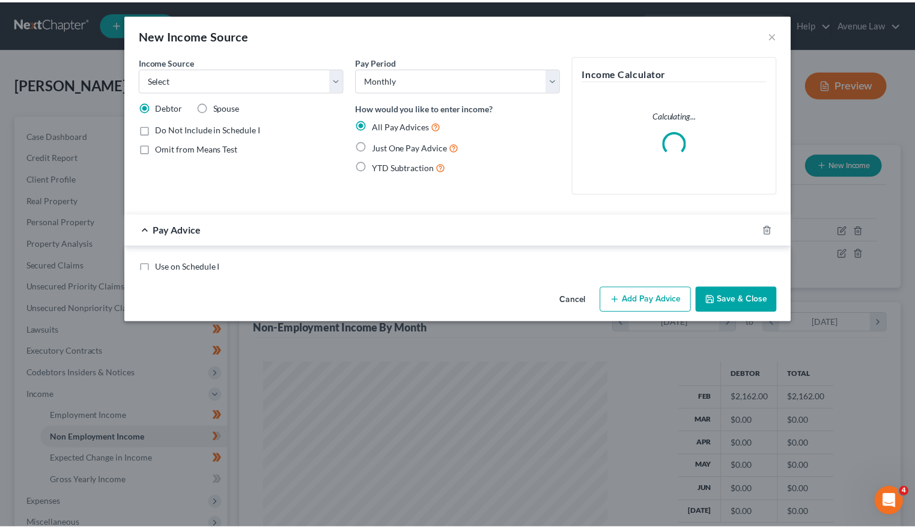
scroll to position [216, 375]
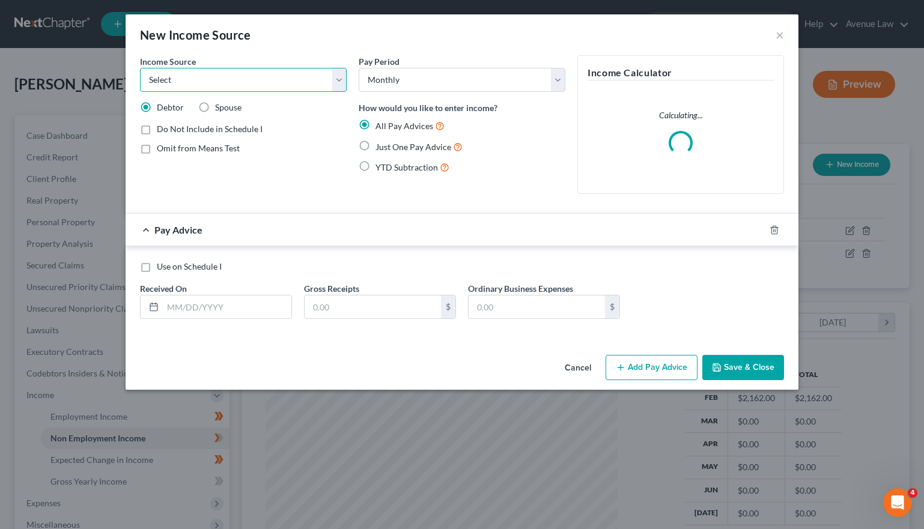
click at [236, 81] on select "Select Unemployment Disability (from employer) Pension Retirement Social Securi…" at bounding box center [243, 80] width 207 height 24
select select "8"
click at [140, 68] on select "Select Unemployment Disability (from employer) Pension Retirement Social Securi…" at bounding box center [243, 80] width 207 height 24
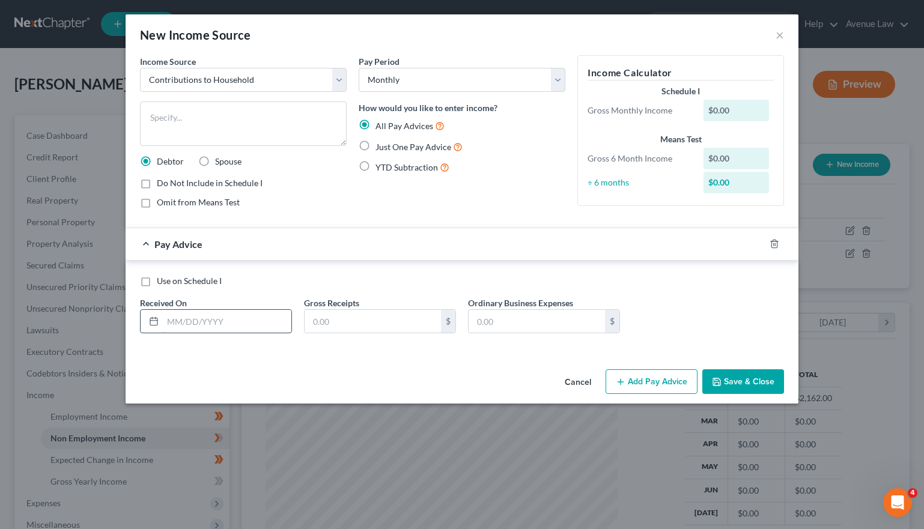
click at [199, 323] on input "text" at bounding box center [227, 321] width 129 height 23
type input "[DATE]"
click at [344, 319] on input "text" at bounding box center [373, 321] width 136 height 23
type input "400.00"
click at [544, 333] on div "$" at bounding box center [544, 321] width 152 height 24
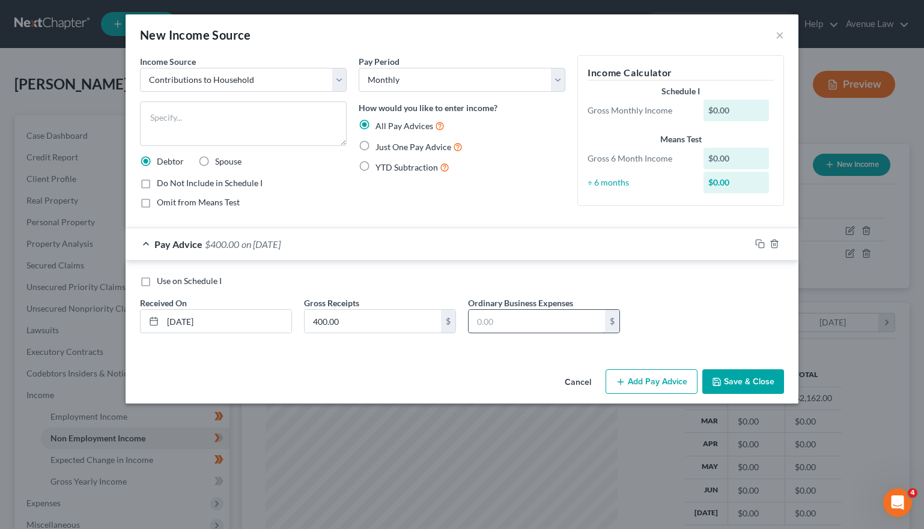
click at [545, 332] on input "text" at bounding box center [536, 321] width 136 height 23
type input "0.00"
click at [746, 379] on button "Save & Close" at bounding box center [743, 381] width 82 height 25
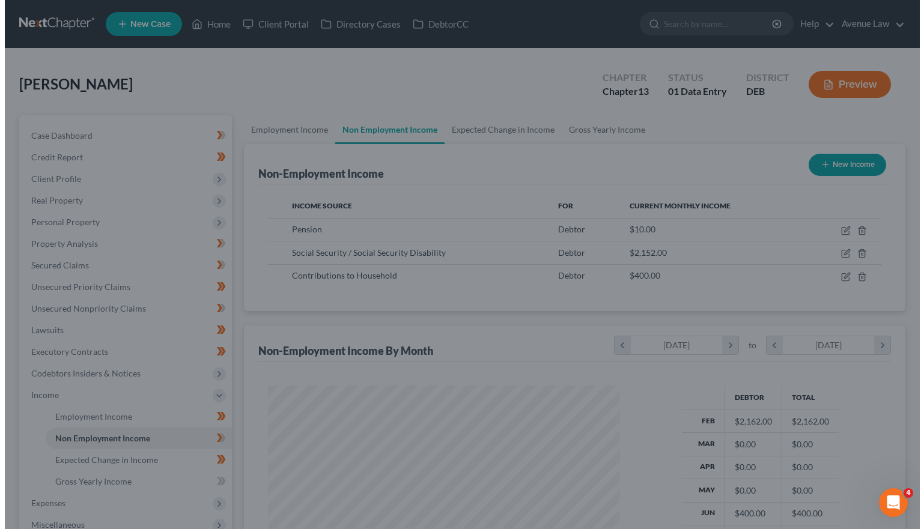
scroll to position [600405, 600248]
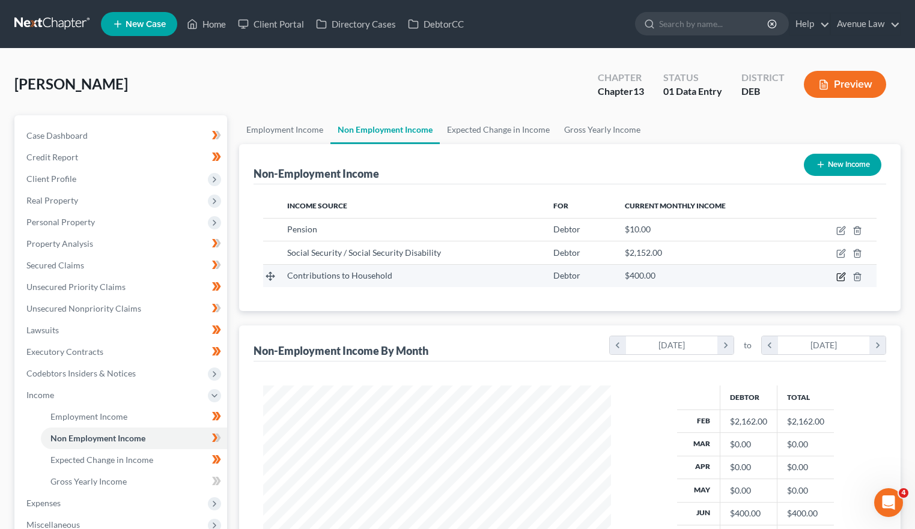
click at [841, 277] on icon "button" at bounding box center [841, 277] width 10 height 10
select select "8"
select select "0"
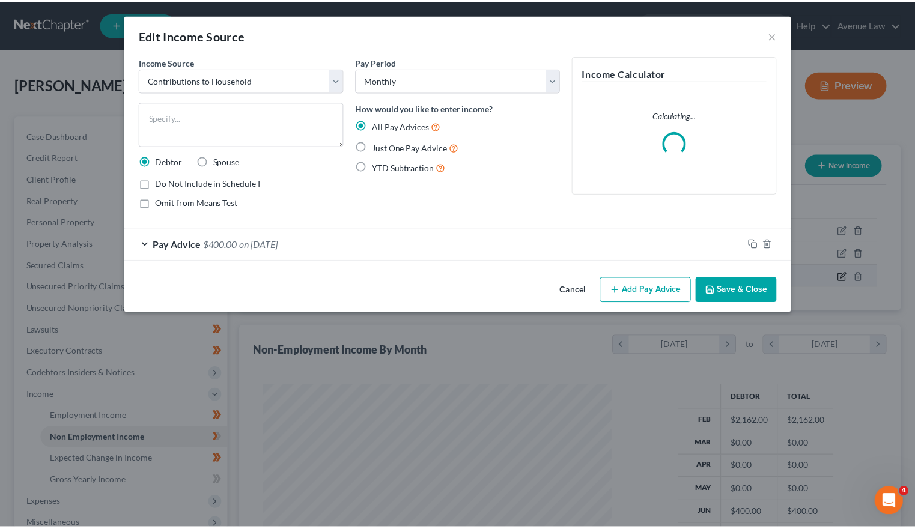
scroll to position [216, 375]
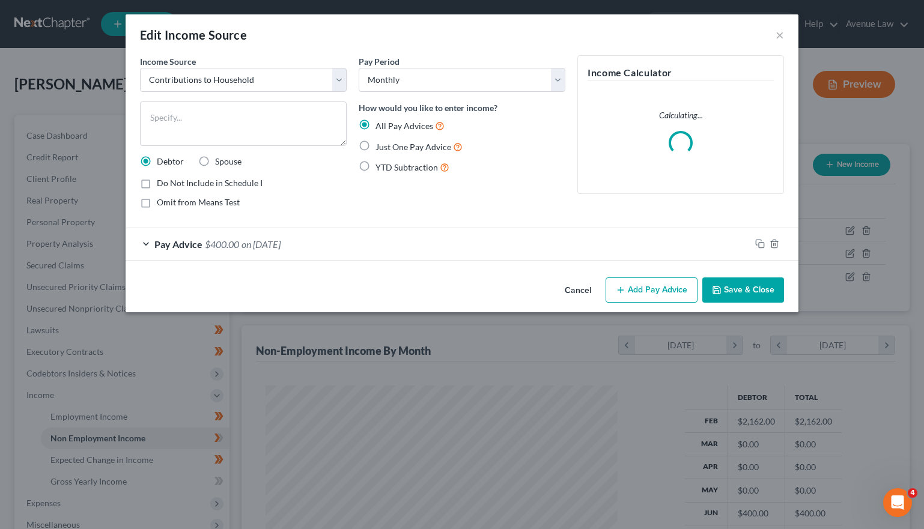
click at [404, 149] on span "Just One Pay Advice" at bounding box center [413, 147] width 76 height 10
click at [388, 148] on input "Just One Pay Advice" at bounding box center [384, 144] width 8 height 8
radio input "true"
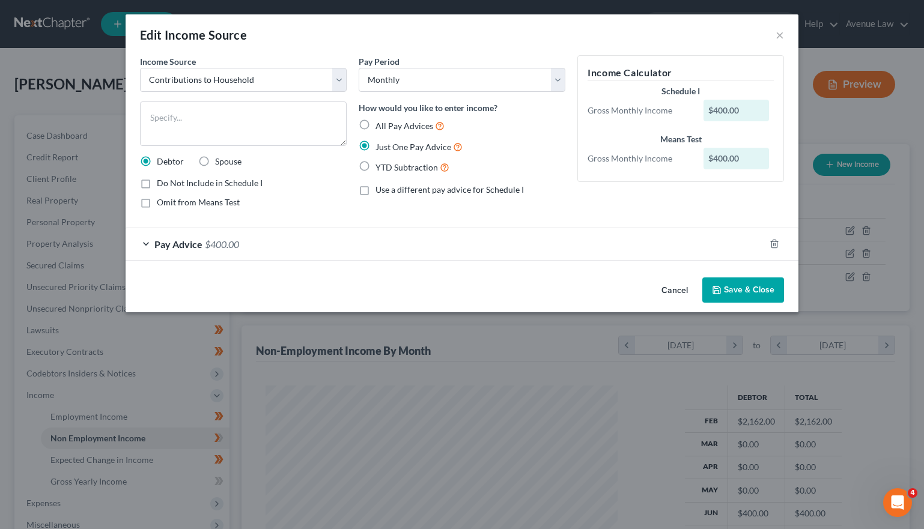
click at [226, 235] on div "Pay Advice $400.00" at bounding box center [445, 244] width 639 height 32
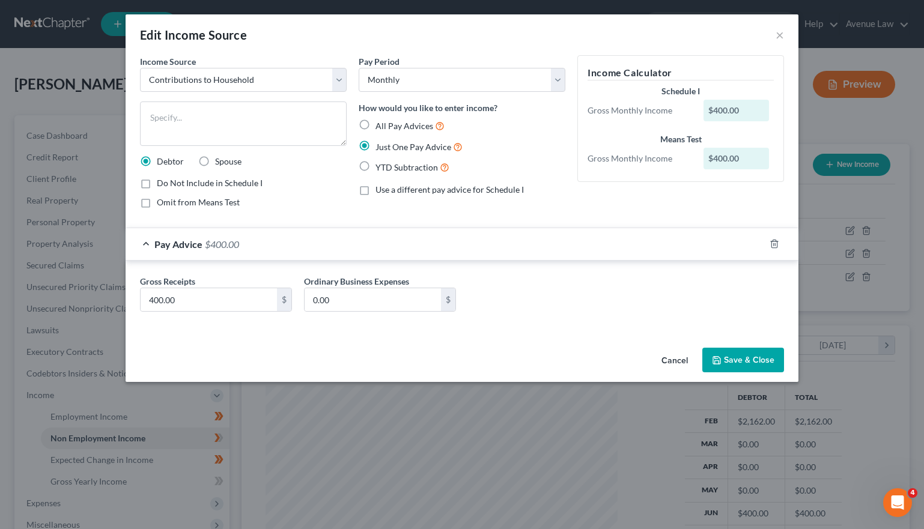
click at [753, 353] on button "Save & Close" at bounding box center [743, 360] width 82 height 25
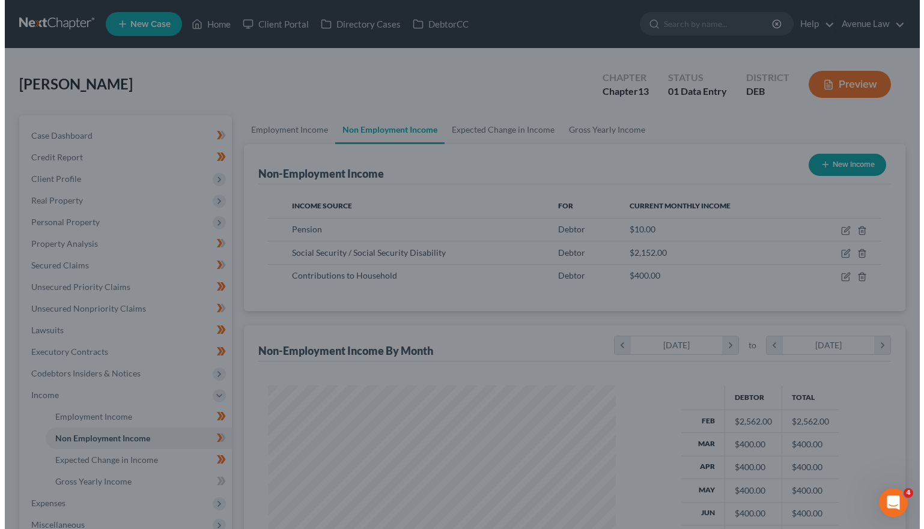
scroll to position [600405, 600248]
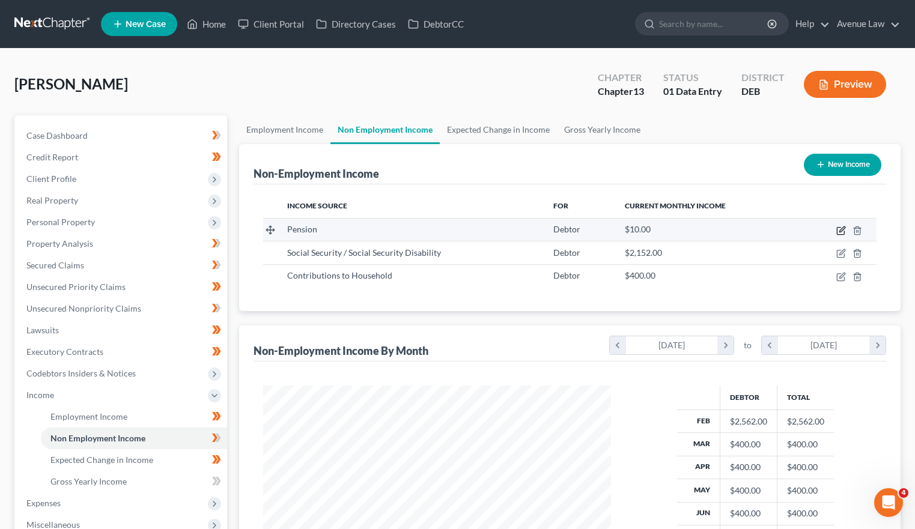
click at [838, 230] on icon "button" at bounding box center [841, 231] width 10 height 10
select select "2"
select select "0"
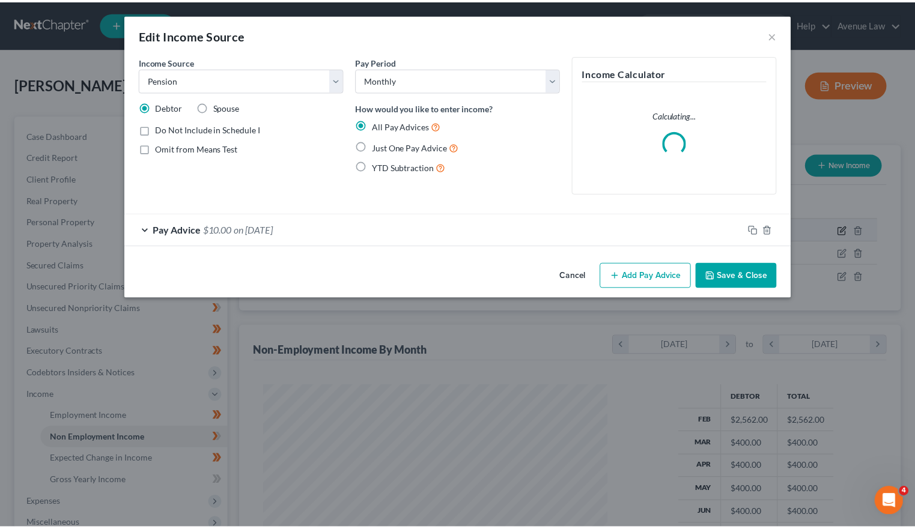
scroll to position [216, 375]
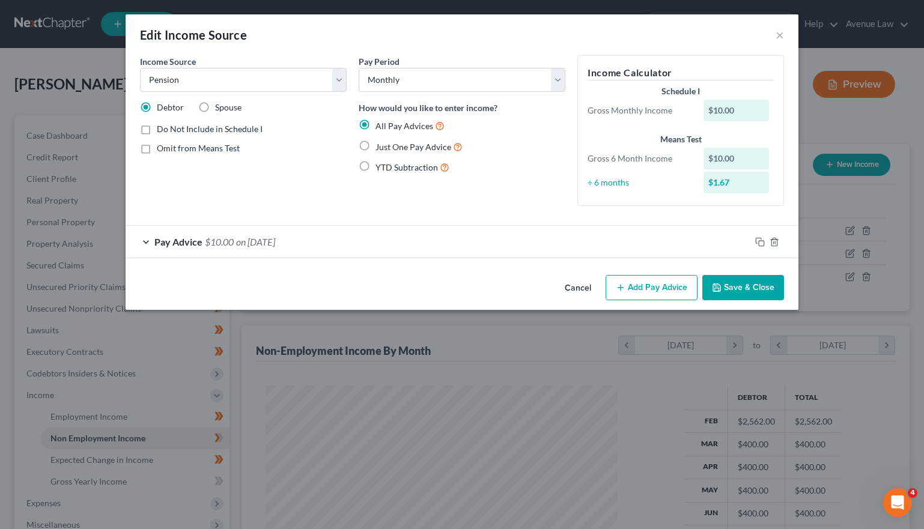
click at [215, 108] on label "Spouse" at bounding box center [228, 108] width 26 height 12
click at [220, 108] on input "Spouse" at bounding box center [224, 106] width 8 height 8
radio input "true"
click at [157, 104] on label "Debtor" at bounding box center [170, 108] width 27 height 12
click at [162, 104] on input "Debtor" at bounding box center [166, 106] width 8 height 8
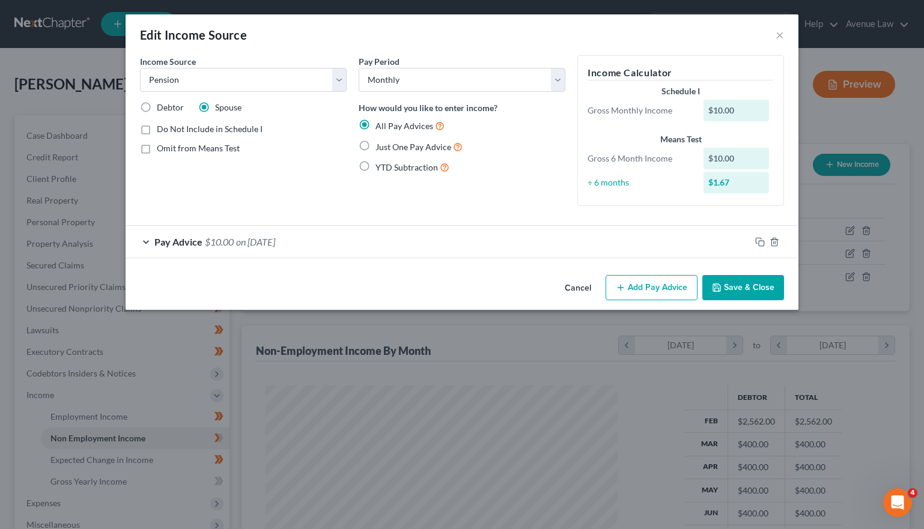
radio input "true"
click at [275, 240] on span "on [DATE]" at bounding box center [255, 241] width 39 height 11
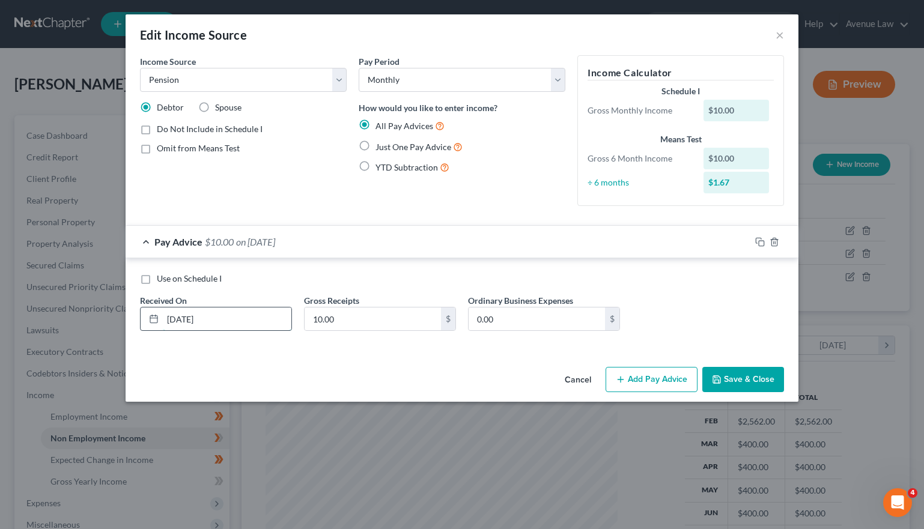
click at [177, 320] on input "[DATE]" at bounding box center [227, 319] width 129 height 23
type input "[DATE]"
click at [769, 380] on button "Save & Close" at bounding box center [743, 379] width 82 height 25
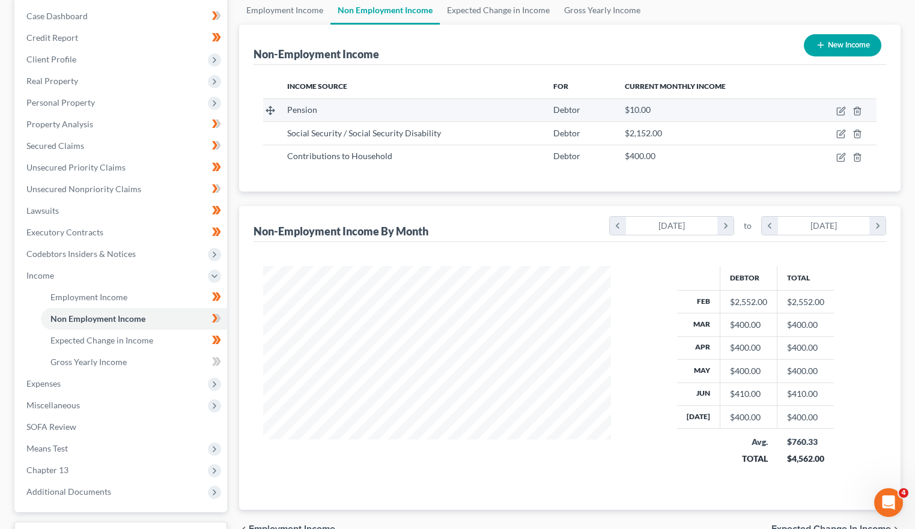
scroll to position [120, 0]
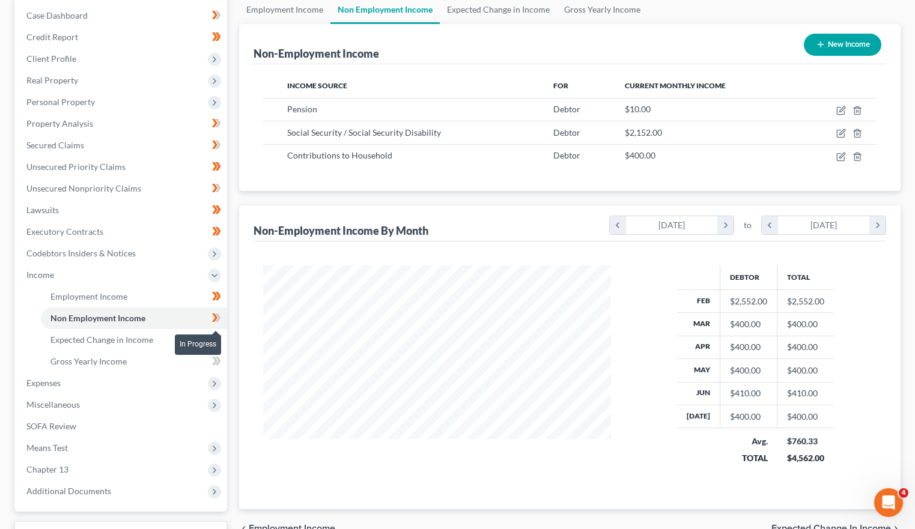
click at [213, 318] on icon at bounding box center [216, 318] width 9 height 15
click at [119, 366] on link "Gross Yearly Income" at bounding box center [134, 362] width 186 height 22
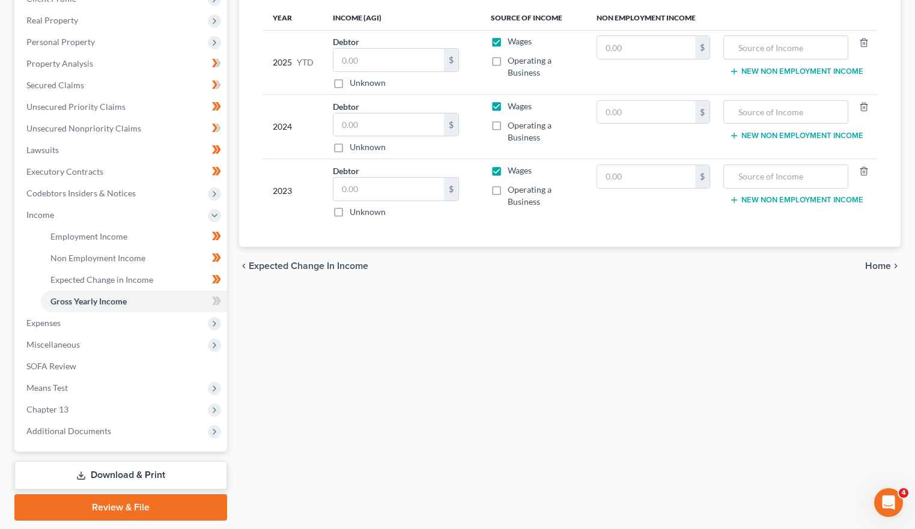
scroll to position [217, 0]
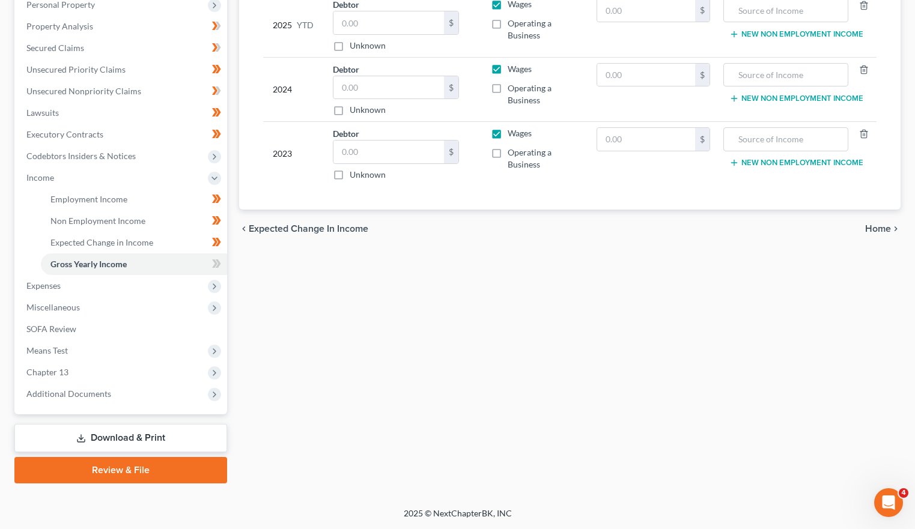
drag, startPoint x: 603, startPoint y: 356, endPoint x: 594, endPoint y: 353, distance: 9.3
click at [603, 356] on div "Employment Income Non Employment Income Expected Change in Income Gross Yearly …" at bounding box center [569, 191] width 673 height 586
click at [209, 262] on span at bounding box center [216, 265] width 21 height 18
click at [78, 265] on span "Gross Yearly Income" at bounding box center [88, 264] width 76 height 10
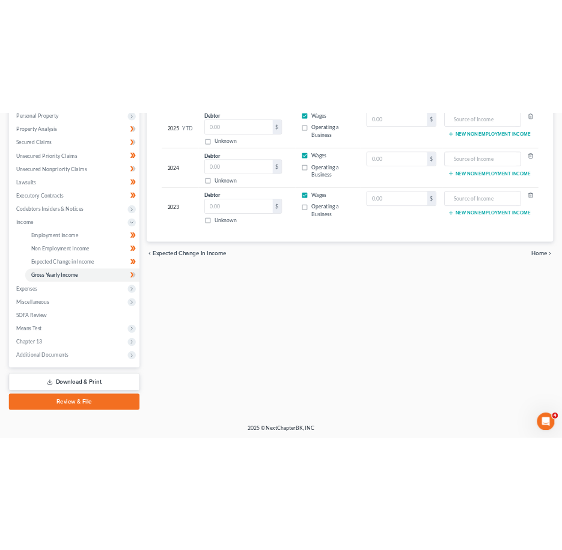
scroll to position [0, 0]
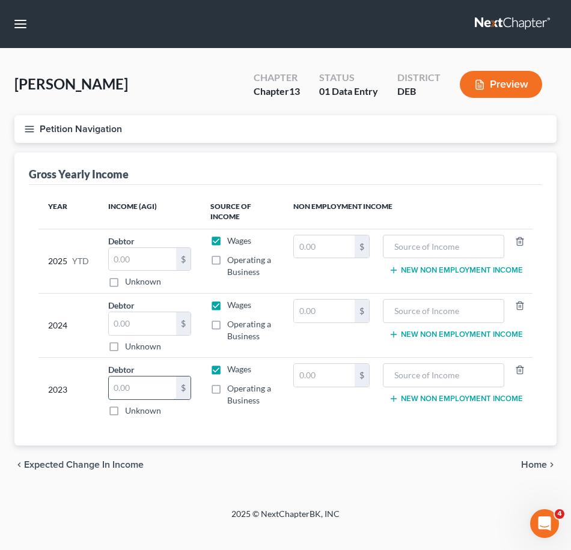
click at [133, 389] on input "text" at bounding box center [142, 388] width 67 height 23
type input "13,160.00"
click at [329, 381] on input "text" at bounding box center [324, 375] width 61 height 23
click at [429, 380] on input "text" at bounding box center [443, 375] width 109 height 23
click at [331, 383] on input "text" at bounding box center [324, 375] width 61 height 23
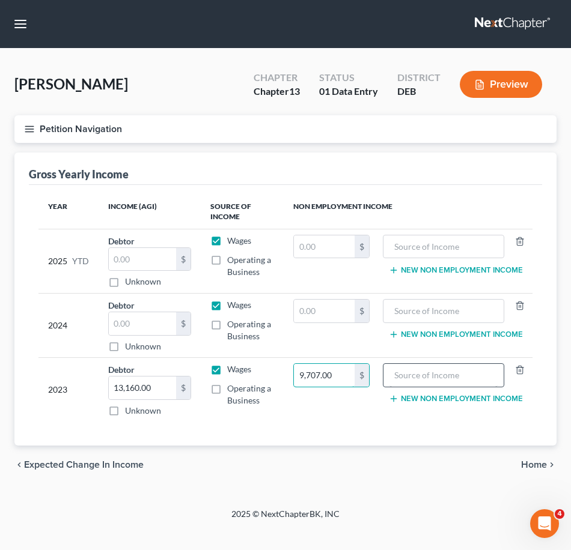
type input "9,707.00"
click at [470, 380] on input "text" at bounding box center [443, 375] width 109 height 23
type input "Pension"
click at [488, 395] on button "New Non Employment Income" at bounding box center [456, 399] width 134 height 10
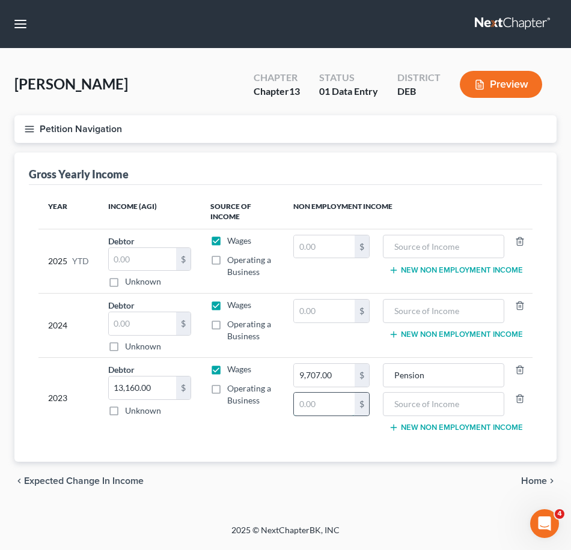
click at [300, 407] on input "text" at bounding box center [324, 404] width 61 height 23
type input "6,712.00"
click at [415, 407] on input "text" at bounding box center [443, 404] width 109 height 23
type input "Social Security"
click at [139, 322] on input "text" at bounding box center [142, 323] width 67 height 23
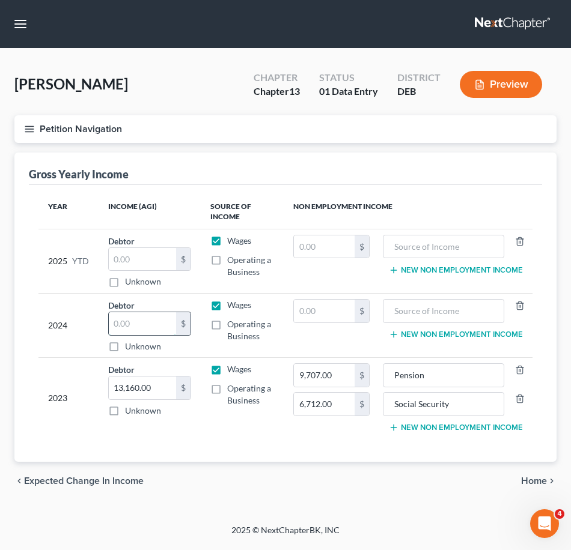
click at [147, 327] on input "text" at bounding box center [142, 323] width 67 height 23
type input "1,291.00"
click at [336, 309] on input "text" at bounding box center [324, 311] width 61 height 23
type input "131.00"
click at [385, 305] on div at bounding box center [444, 311] width 122 height 24
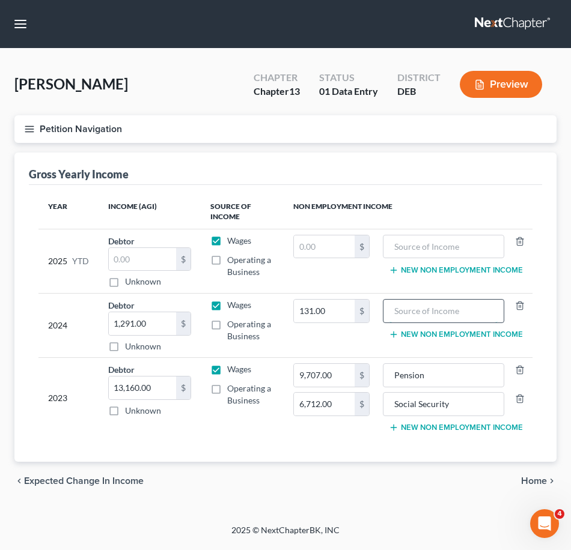
click at [396, 307] on input "text" at bounding box center [443, 311] width 109 height 23
type input "Pension"
click at [409, 333] on button "New Non Employment Income" at bounding box center [456, 335] width 134 height 10
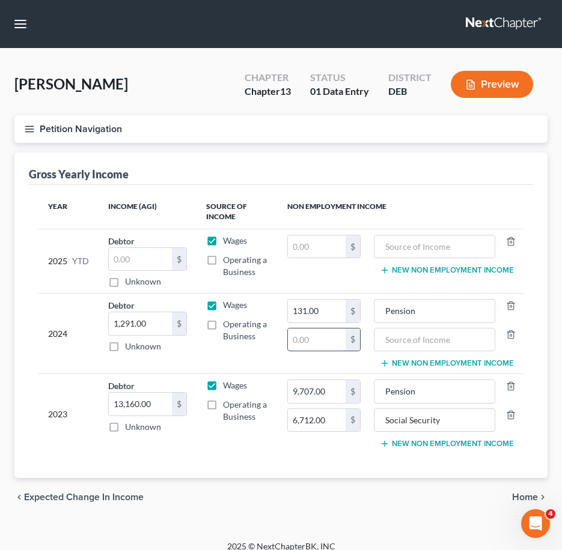
click at [325, 339] on input "text" at bounding box center [317, 340] width 58 height 23
drag, startPoint x: 338, startPoint y: 339, endPoint x: 244, endPoint y: 349, distance: 94.8
click at [244, 349] on tr "2024 Debtor 1,291.00 $ Unknown Balance Undetermined 1,291.00 $ Unknown Wages Op…" at bounding box center [280, 334] width 485 height 80
type input "29,131.00"
click at [439, 341] on input "text" at bounding box center [434, 340] width 109 height 23
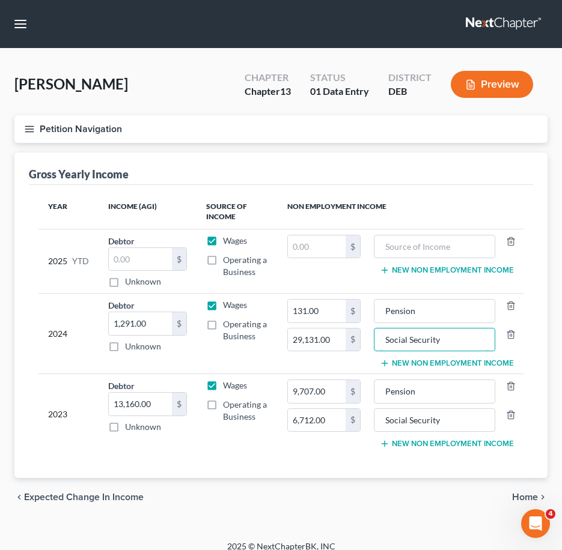
type input "Social Security"
click at [441, 363] on button "New Non Employment Income" at bounding box center [447, 364] width 134 height 10
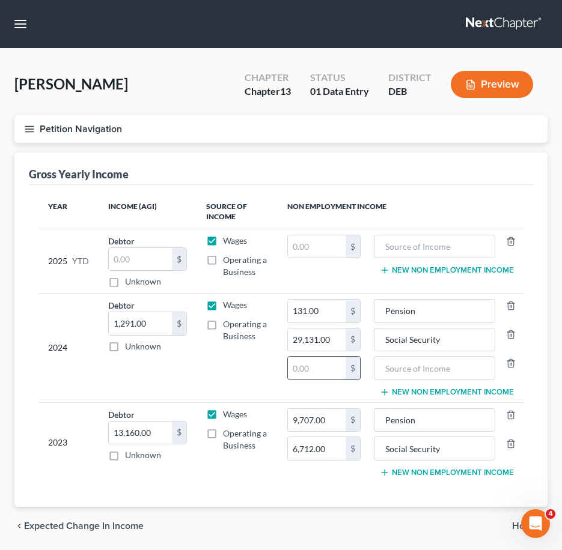
click at [318, 366] on input "text" at bounding box center [317, 368] width 58 height 23
type input "12.00"
click at [393, 363] on input "text" at bounding box center [434, 368] width 109 height 23
type input "T"
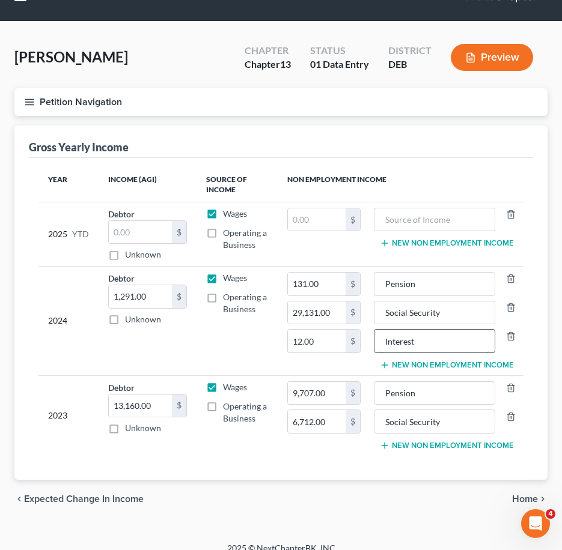
scroll to position [41, 0]
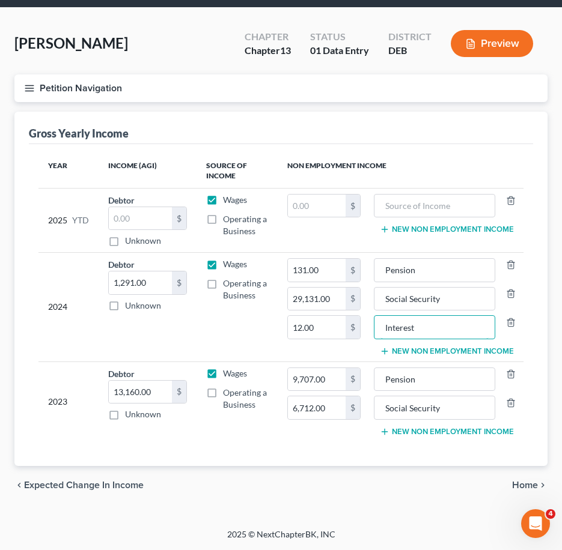
type input "Interest"
click at [333, 378] on input "9,707.00" at bounding box center [317, 379] width 58 height 23
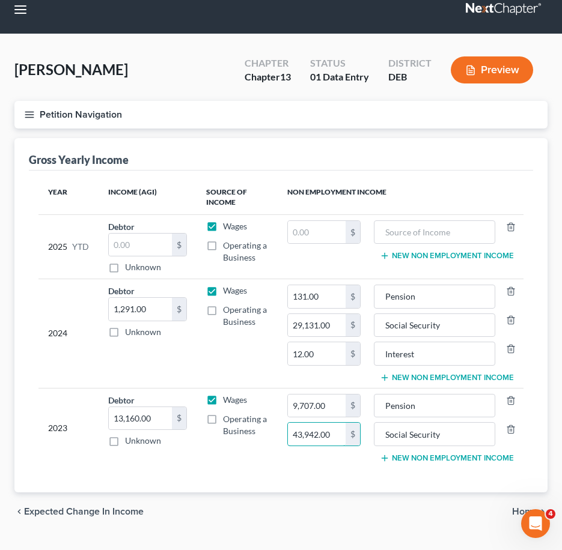
scroll to position [0, 0]
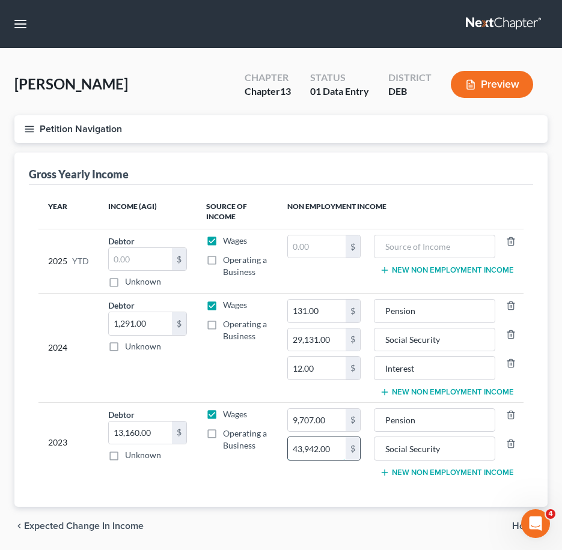
click at [323, 447] on input "43,942.00" at bounding box center [317, 448] width 58 height 23
type input "43,942.00"
click at [333, 341] on input "29,131.00" at bounding box center [317, 340] width 58 height 23
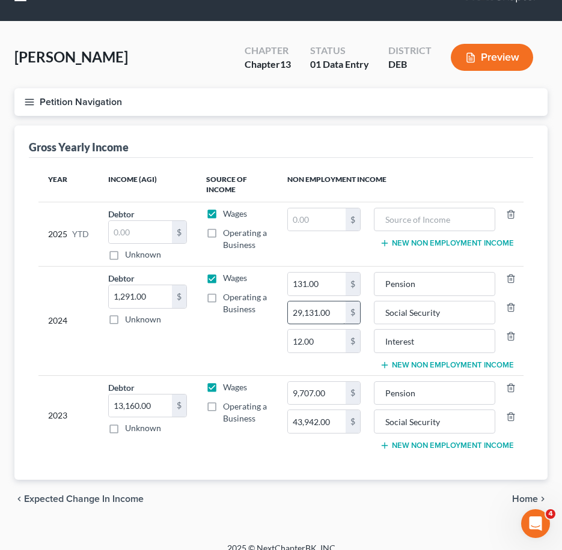
scroll to position [41, 0]
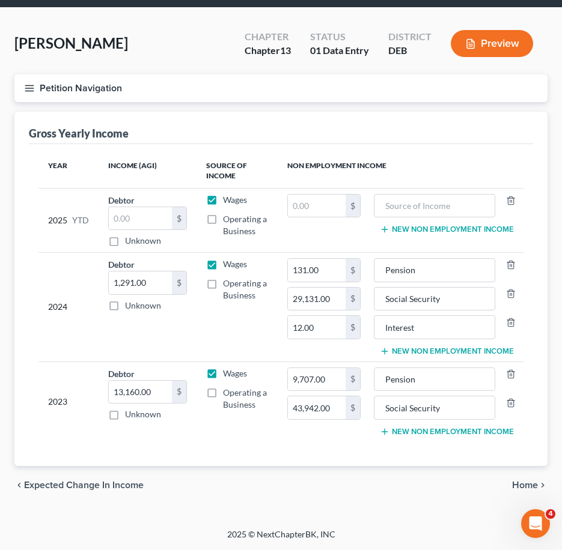
click at [538, 481] on icon "chevron_right" at bounding box center [543, 485] width 10 height 10
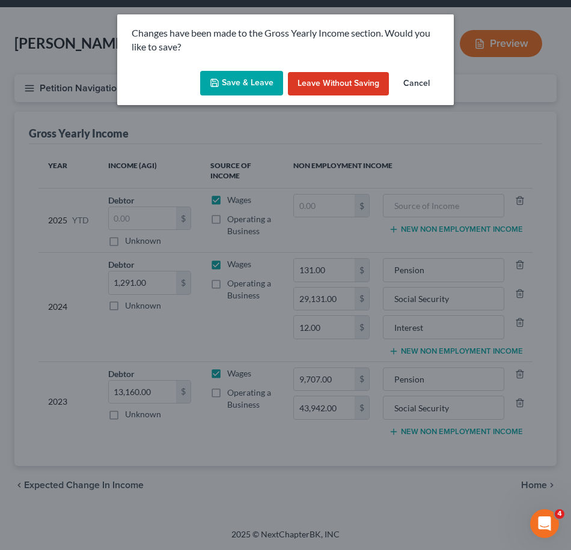
click at [239, 72] on button "Save & Leave" at bounding box center [241, 83] width 83 height 25
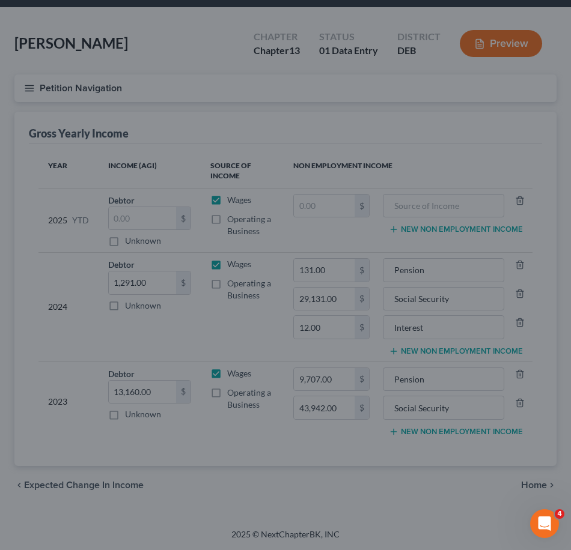
type input "29,131.00"
type input "Social Security"
type input "12.00"
type input "Interest"
type input "43,942.00"
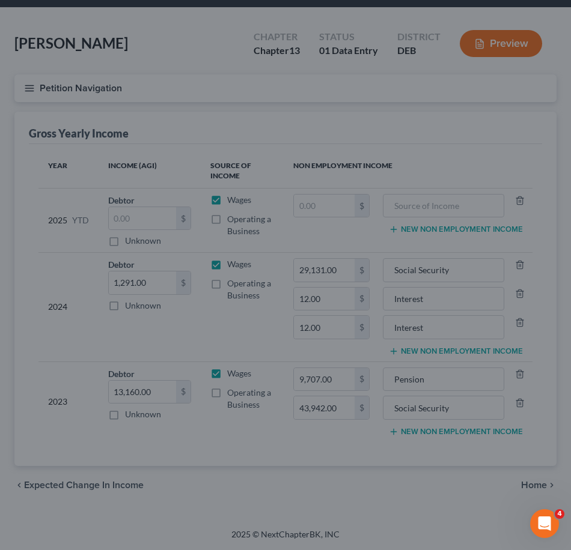
type input "Social Security"
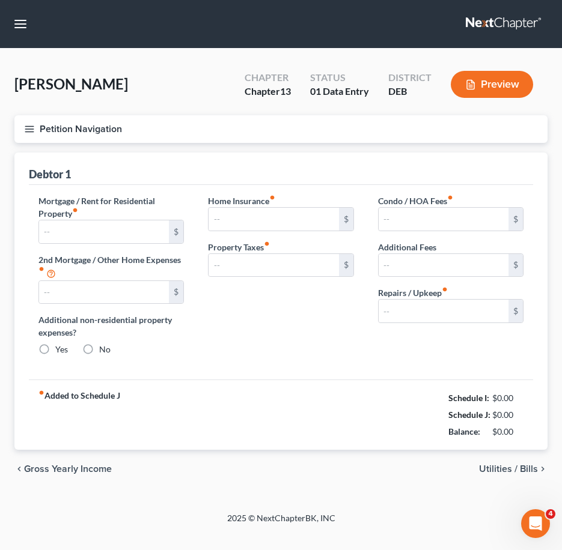
type input "650.00"
type input "0.00"
radio input "true"
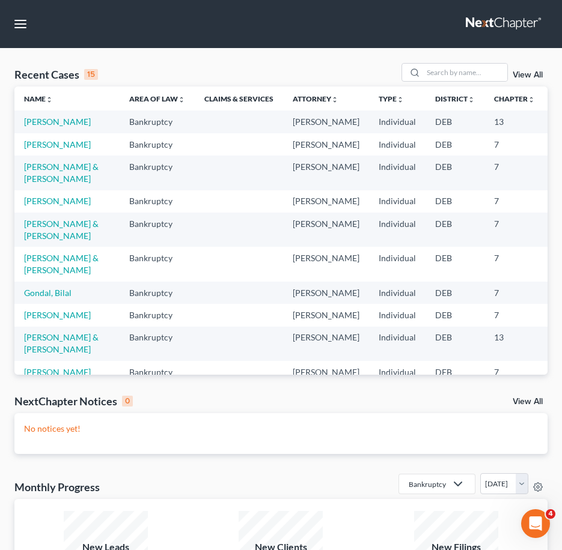
click at [50, 126] on td "[PERSON_NAME]" at bounding box center [66, 122] width 105 height 22
click at [43, 127] on link "[PERSON_NAME]" at bounding box center [57, 122] width 67 height 10
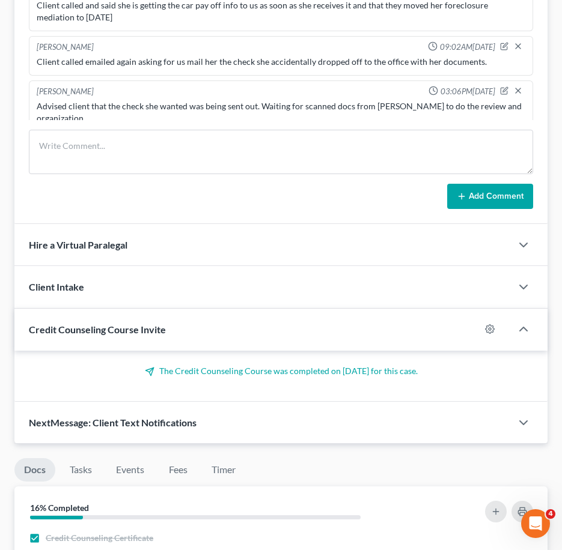
scroll to position [923, 0]
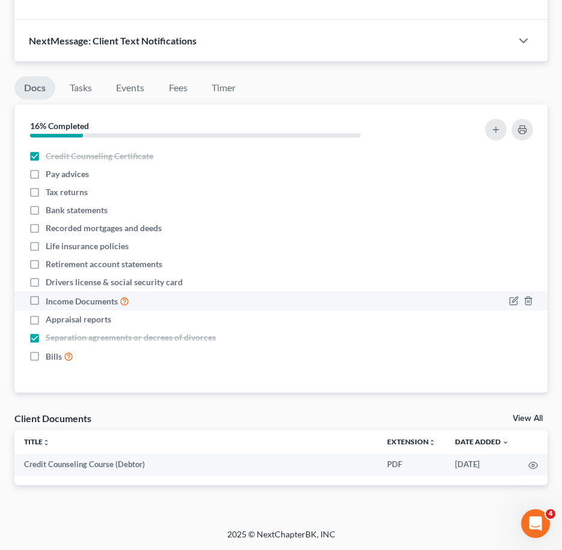
click at [96, 303] on span "Income Documents" at bounding box center [82, 302] width 72 height 12
click at [58, 302] on input "Income Documents" at bounding box center [54, 298] width 8 height 8
checkbox input "true"
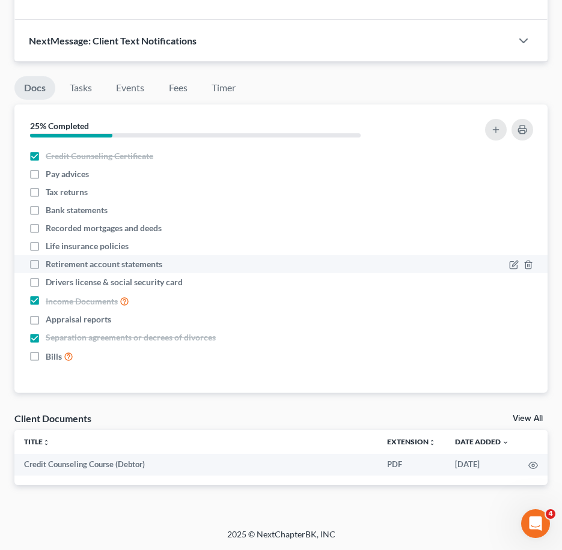
click at [83, 263] on span "Retirement account statements" at bounding box center [104, 264] width 117 height 12
click at [58, 263] on input "Retirement account statements" at bounding box center [54, 262] width 8 height 8
checkbox input "true"
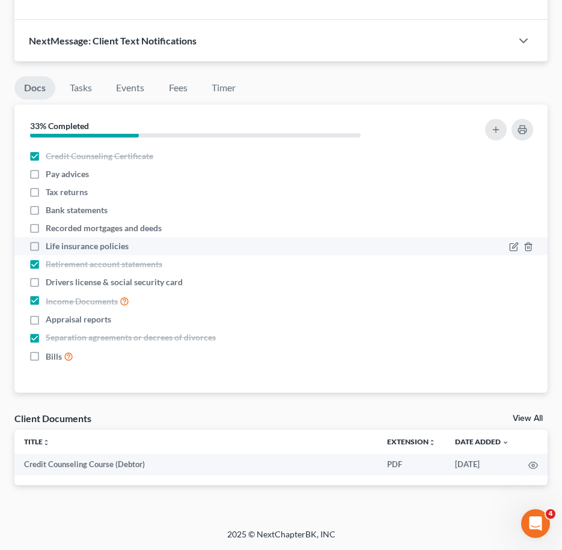
click at [83, 242] on span "Life insurance policies" at bounding box center [87, 246] width 83 height 12
click at [58, 242] on input "Life insurance policies" at bounding box center [54, 244] width 8 height 8
checkbox input "true"
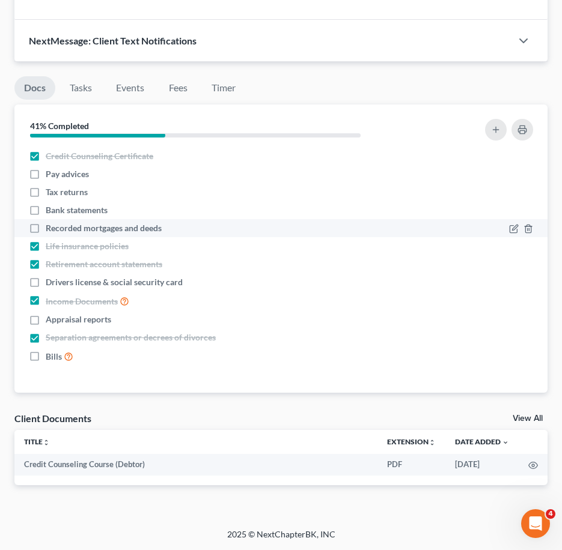
click at [83, 224] on span "Recorded mortgages and deeds" at bounding box center [104, 228] width 116 height 12
click at [58, 224] on input "Recorded mortgages and deeds" at bounding box center [54, 226] width 8 height 8
click at [83, 224] on span "Recorded mortgages and deeds" at bounding box center [104, 228] width 116 height 12
click at [58, 224] on input "Recorded mortgages and deeds" at bounding box center [54, 226] width 8 height 8
checkbox input "false"
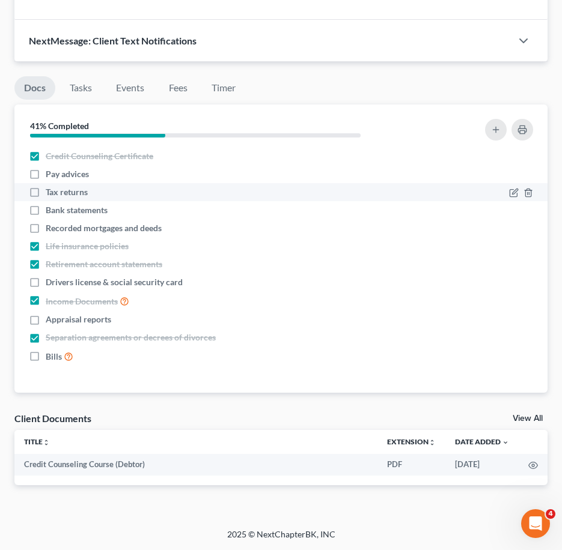
click at [77, 193] on span "Tax returns" at bounding box center [67, 192] width 42 height 12
click at [58, 193] on input "Tax returns" at bounding box center [54, 190] width 8 height 8
checkbox input "true"
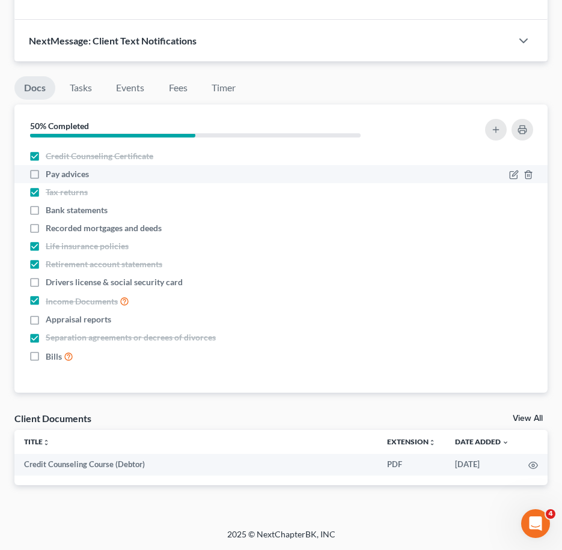
click at [77, 174] on span "Pay advices" at bounding box center [67, 174] width 43 height 12
click at [58, 174] on input "Pay advices" at bounding box center [54, 172] width 8 height 8
checkbox input "true"
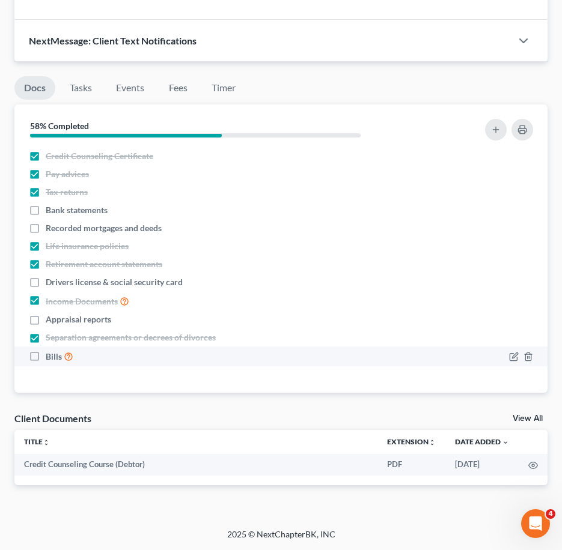
click at [52, 356] on span "Bills" at bounding box center [54, 357] width 16 height 12
click at [52, 356] on input "Bills" at bounding box center [54, 354] width 8 height 8
checkbox input "true"
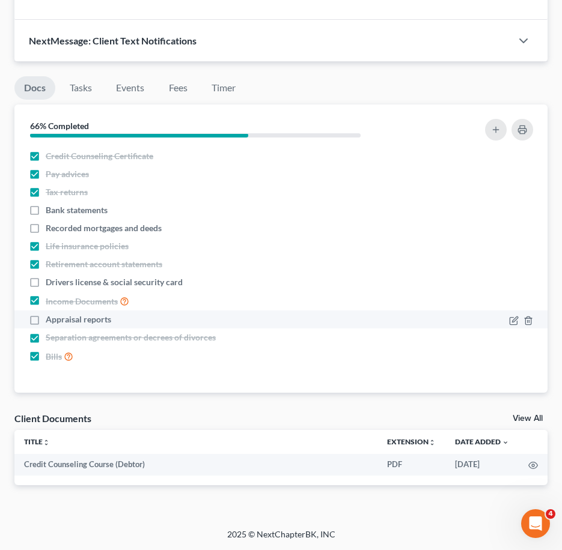
click at [59, 322] on span "Appraisal reports" at bounding box center [78, 320] width 65 height 12
click at [58, 321] on input "Appraisal reports" at bounding box center [54, 318] width 8 height 8
checkbox input "true"
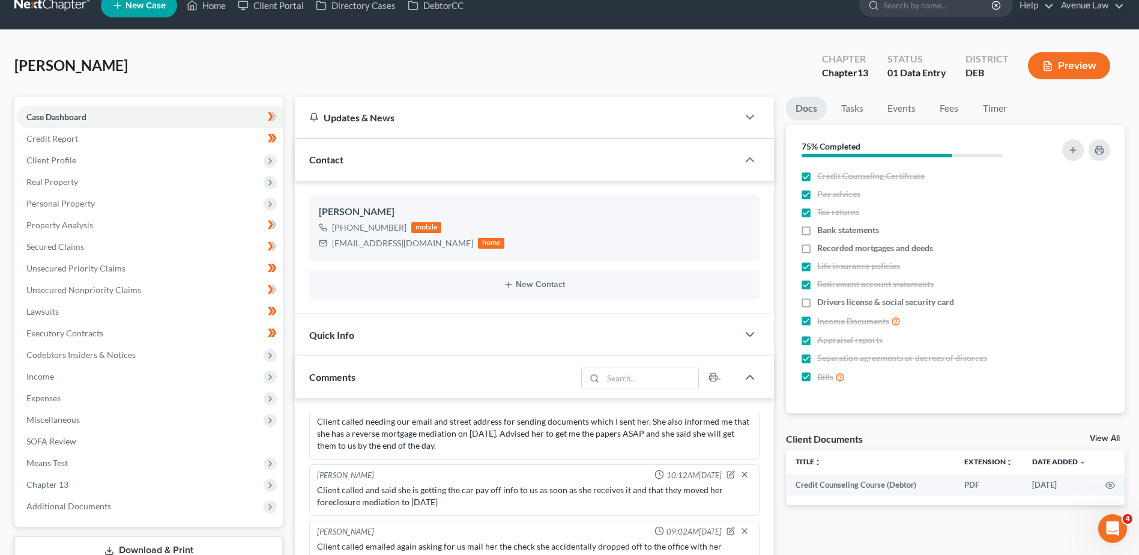
scroll to position [0, 0]
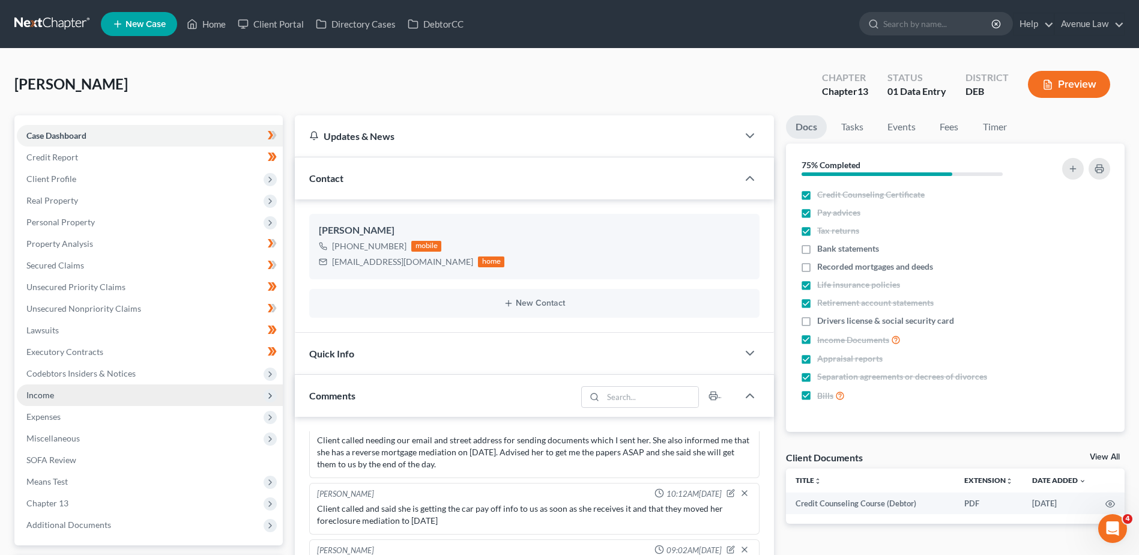
click at [40, 395] on span "Income" at bounding box center [40, 395] width 28 height 10
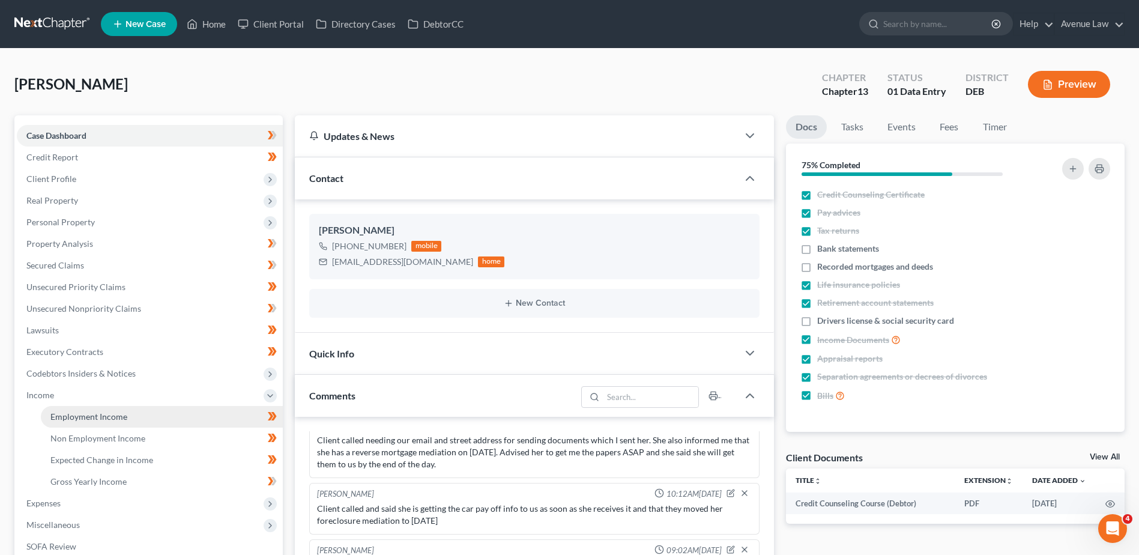
click at [79, 416] on span "Employment Income" at bounding box center [88, 416] width 77 height 10
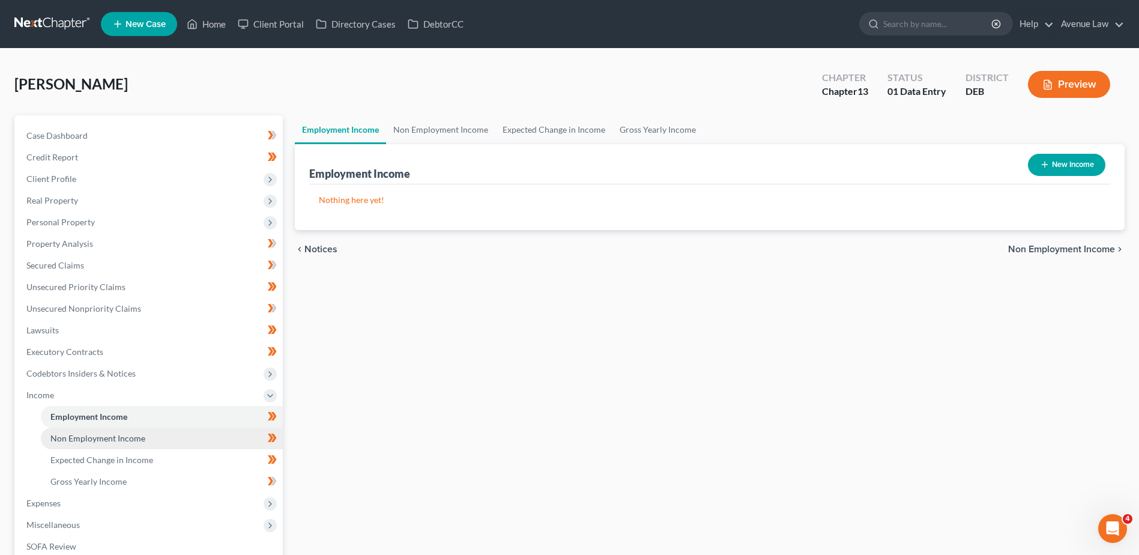
click at [83, 433] on span "Non Employment Income" at bounding box center [97, 438] width 95 height 10
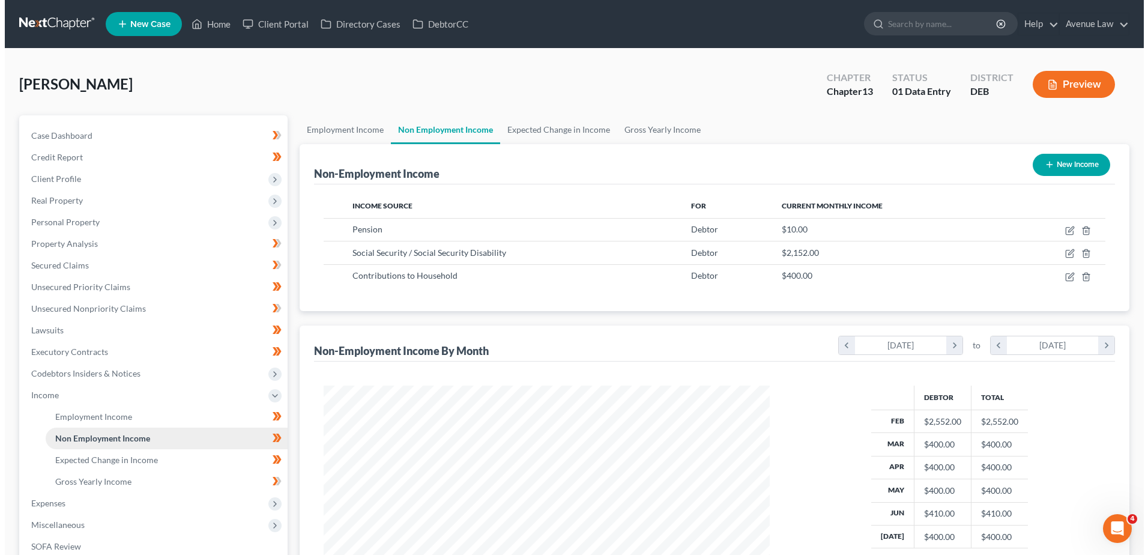
scroll to position [223, 470]
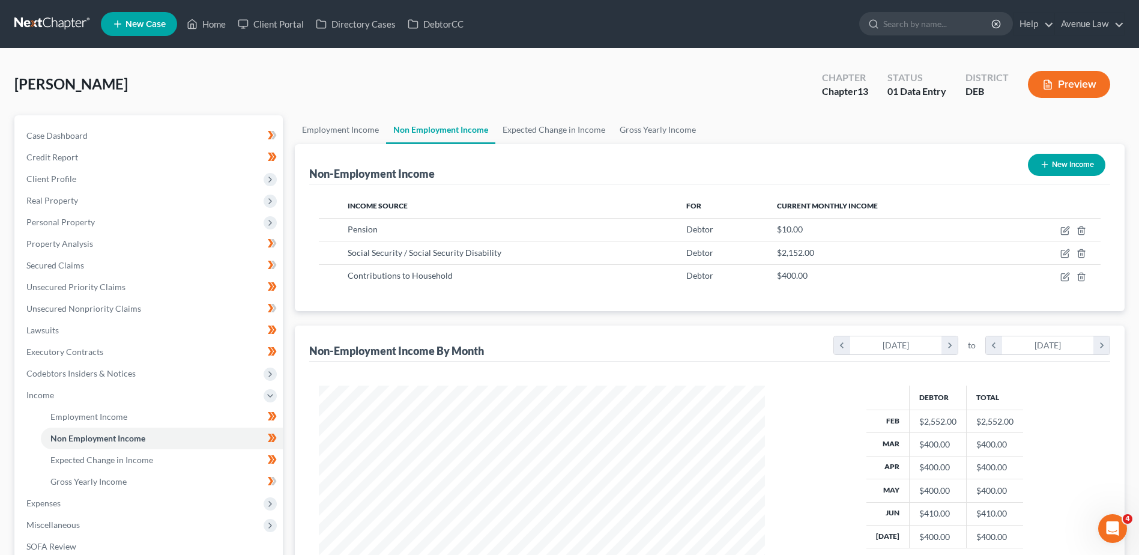
click at [570, 291] on div "Income Source For Current Monthly Income Pension Debtor $10.00 Social Security …" at bounding box center [709, 247] width 801 height 127
click at [570, 280] on icon "button" at bounding box center [1064, 276] width 7 height 7
select select "8"
select select "0"
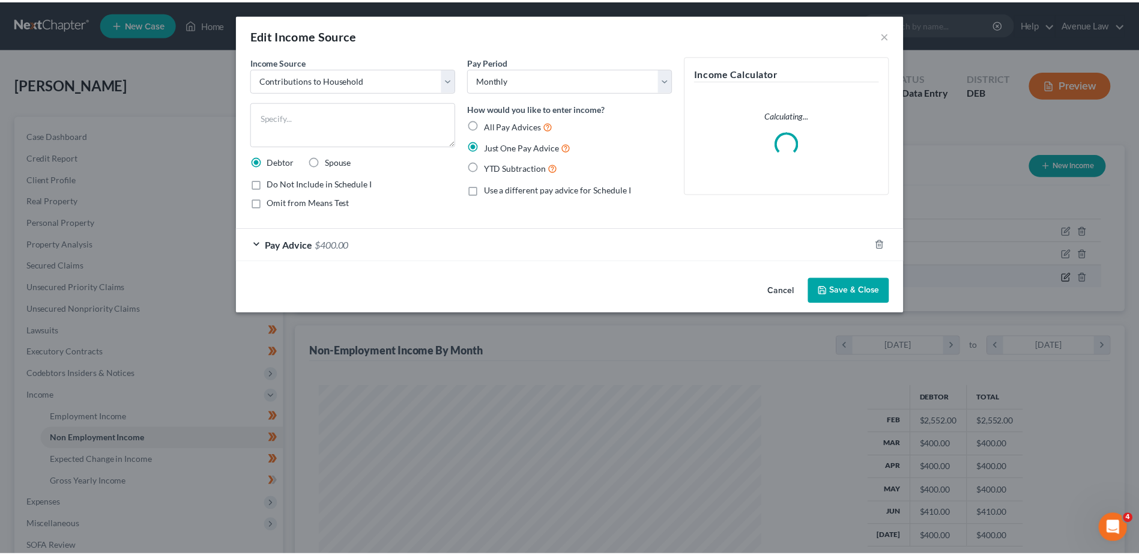
scroll to position [225, 474]
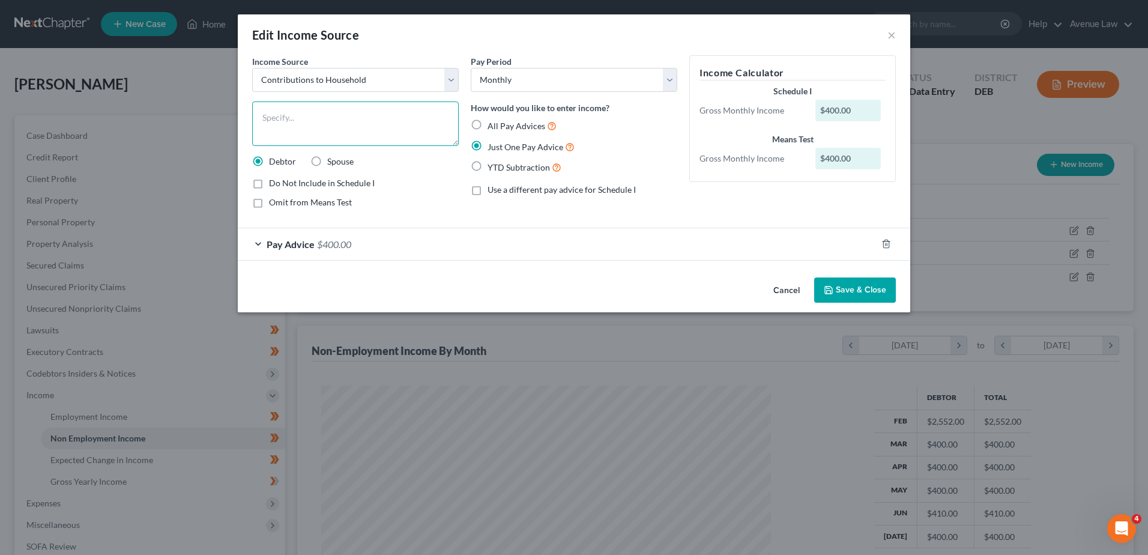
click at [285, 115] on textarea at bounding box center [355, 124] width 207 height 44
click at [308, 117] on textarea at bounding box center [355, 124] width 207 height 44
type textarea "Daughter's rent"
click at [570, 285] on button "Save & Close" at bounding box center [855, 289] width 82 height 25
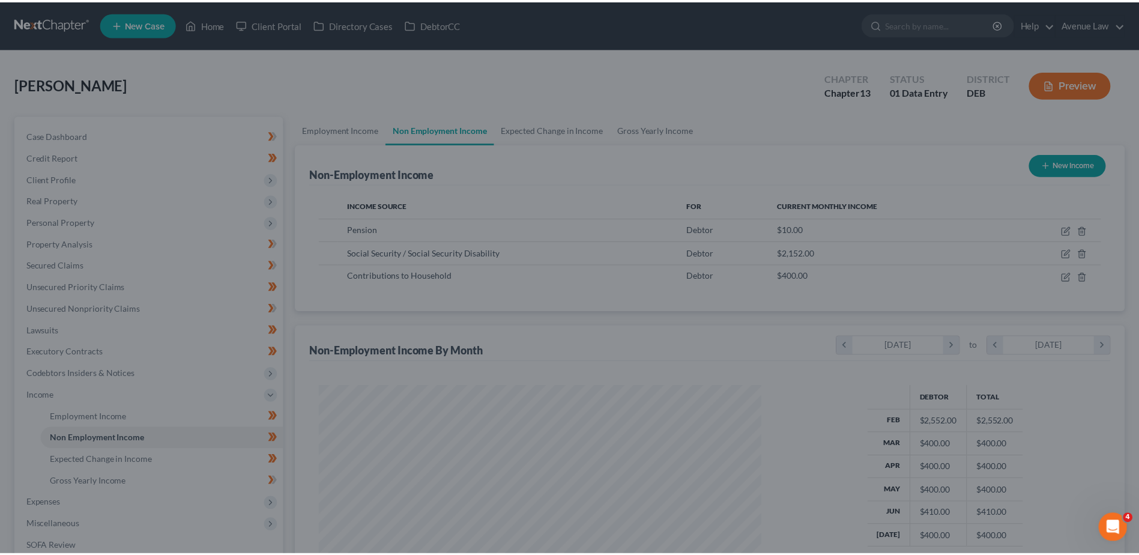
scroll to position [600397, 600149]
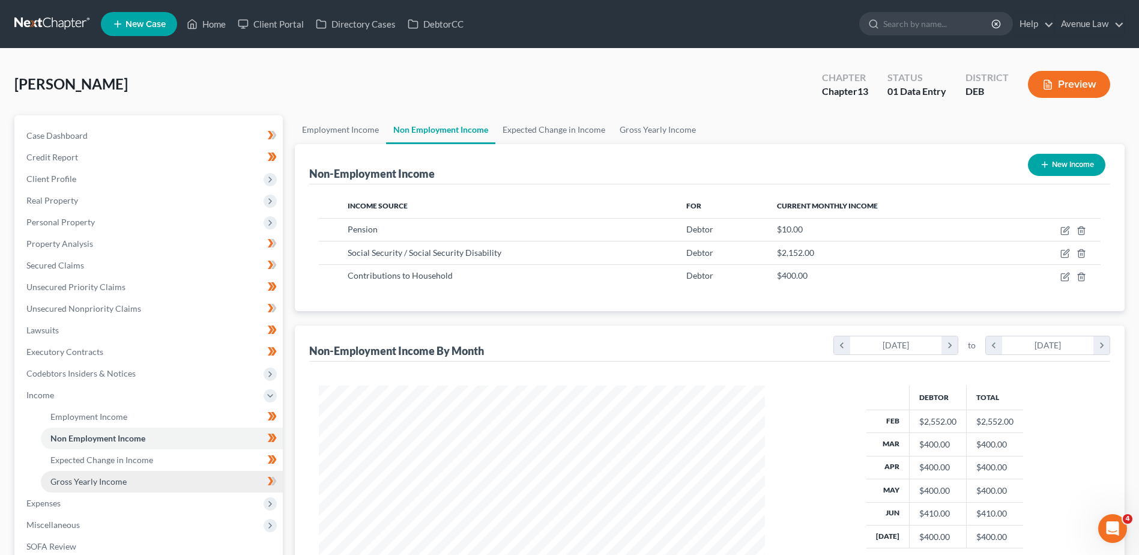
click at [97, 478] on span "Gross Yearly Income" at bounding box center [88, 481] width 76 height 10
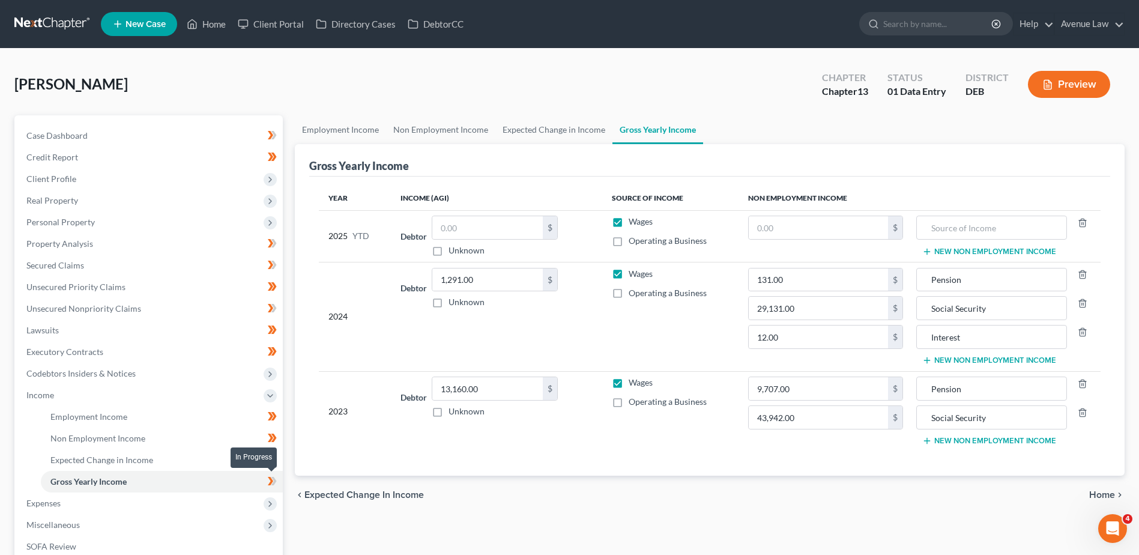
click at [276, 478] on icon at bounding box center [272, 481] width 9 height 15
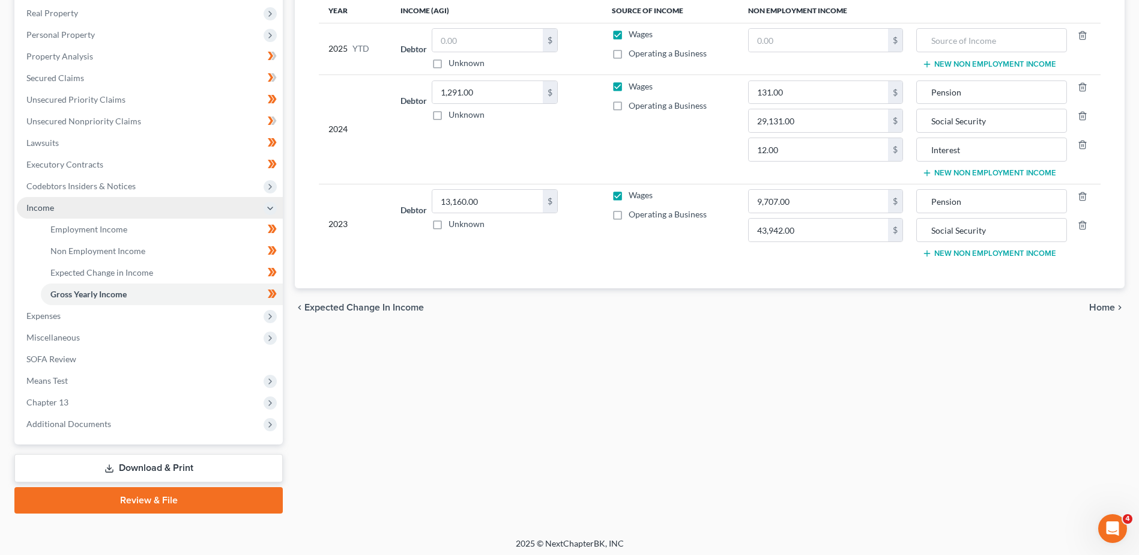
scroll to position [192, 0]
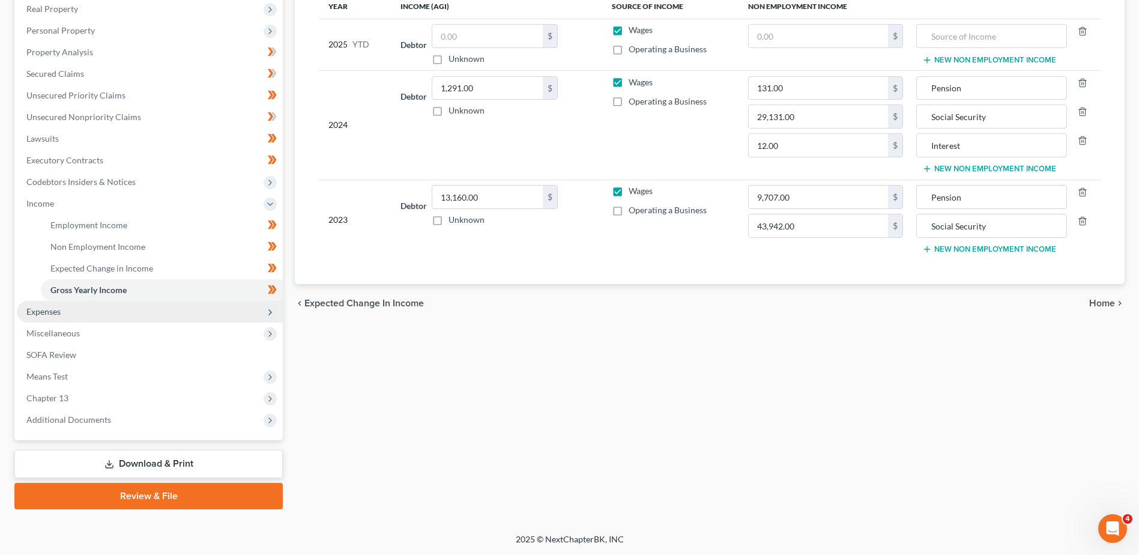
click at [49, 312] on span "Expenses" at bounding box center [43, 311] width 34 height 10
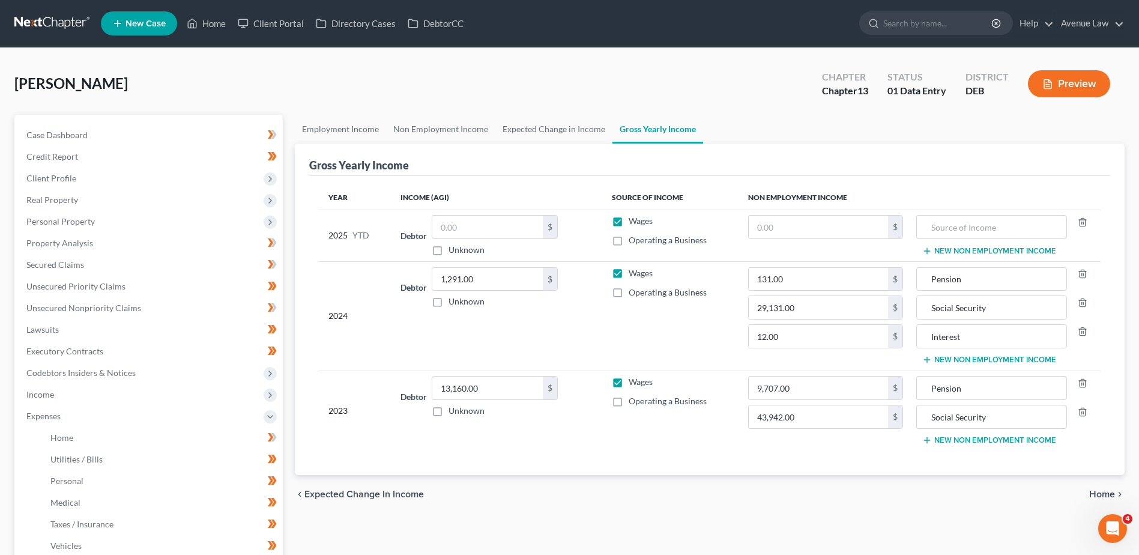
scroll to position [0, 0]
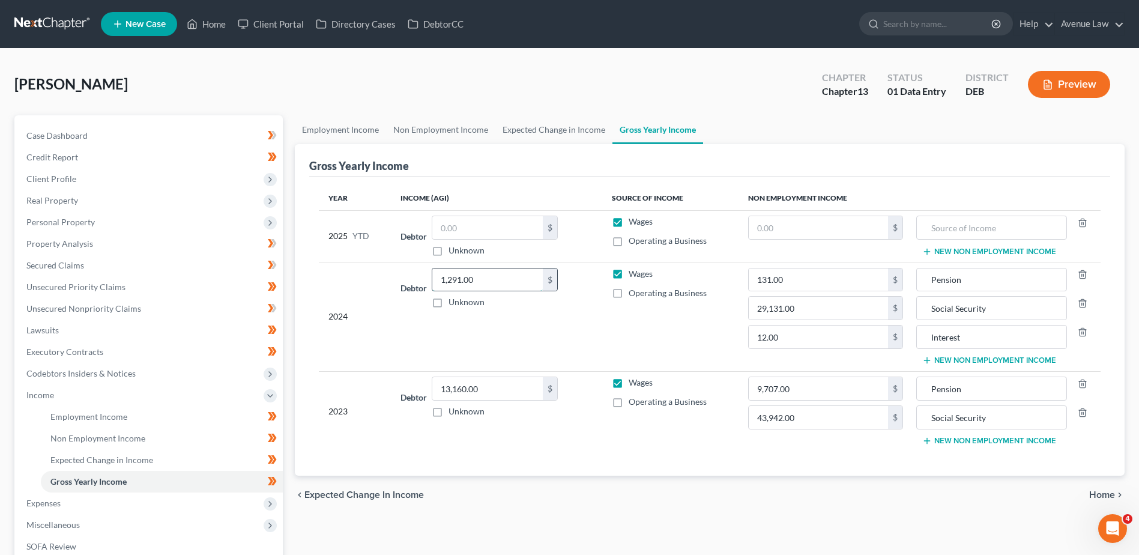
click at [495, 277] on input "1,291.00" at bounding box center [487, 279] width 111 height 23
click at [500, 390] on input "13,160.00" at bounding box center [487, 388] width 111 height 23
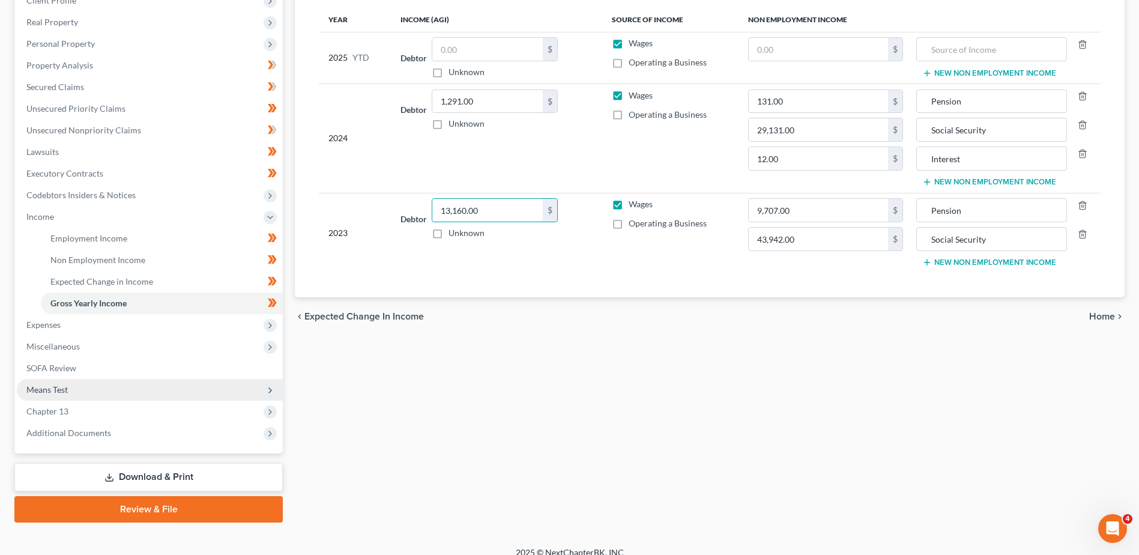
scroll to position [180, 0]
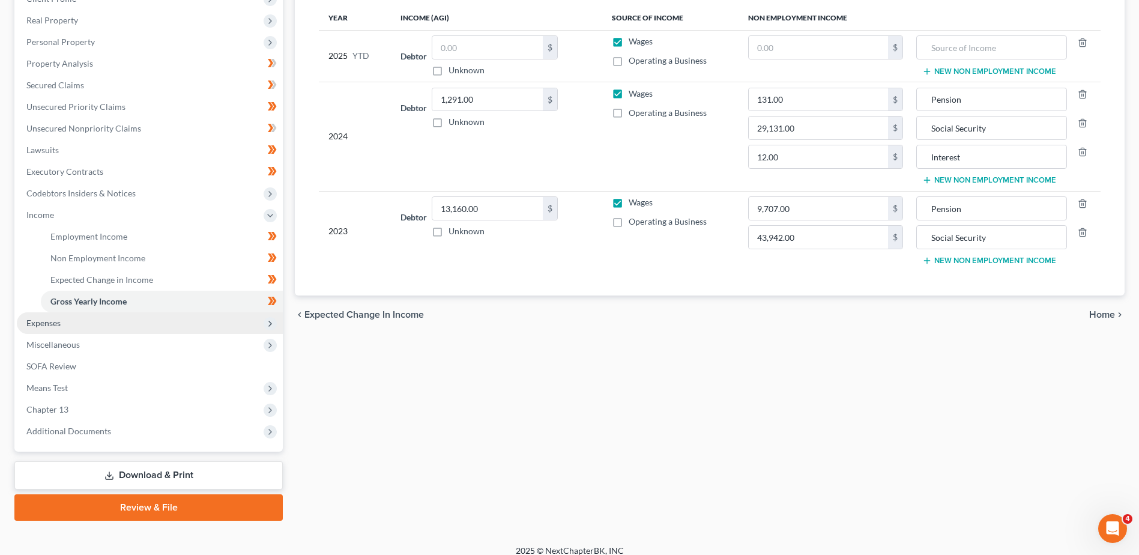
click at [53, 322] on span "Expenses" at bounding box center [43, 323] width 34 height 10
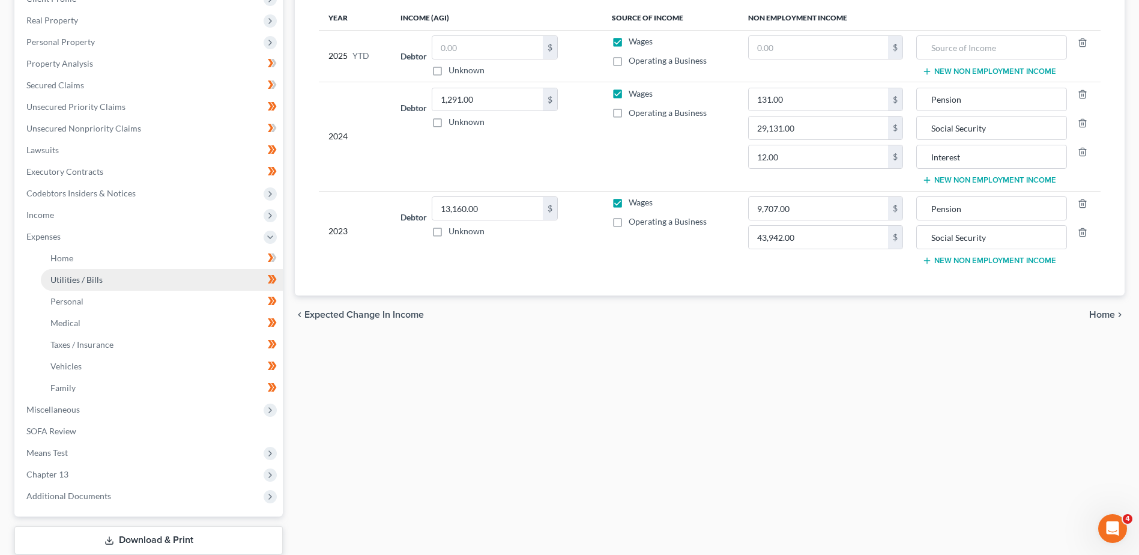
click at [85, 277] on span "Utilities / Bills" at bounding box center [76, 279] width 52 height 10
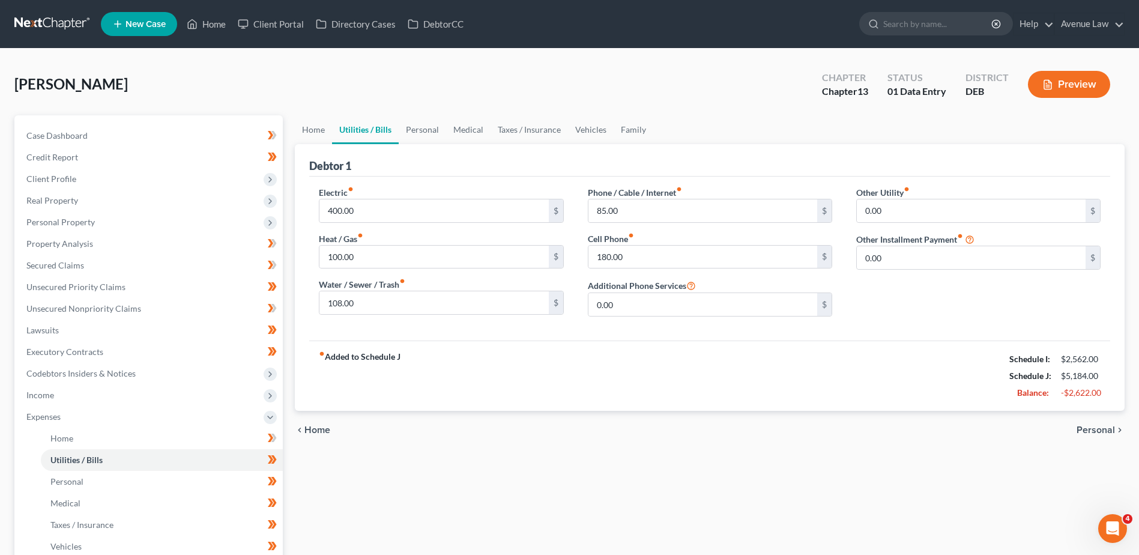
click at [1100, 426] on span "Personal" at bounding box center [1096, 430] width 38 height 10
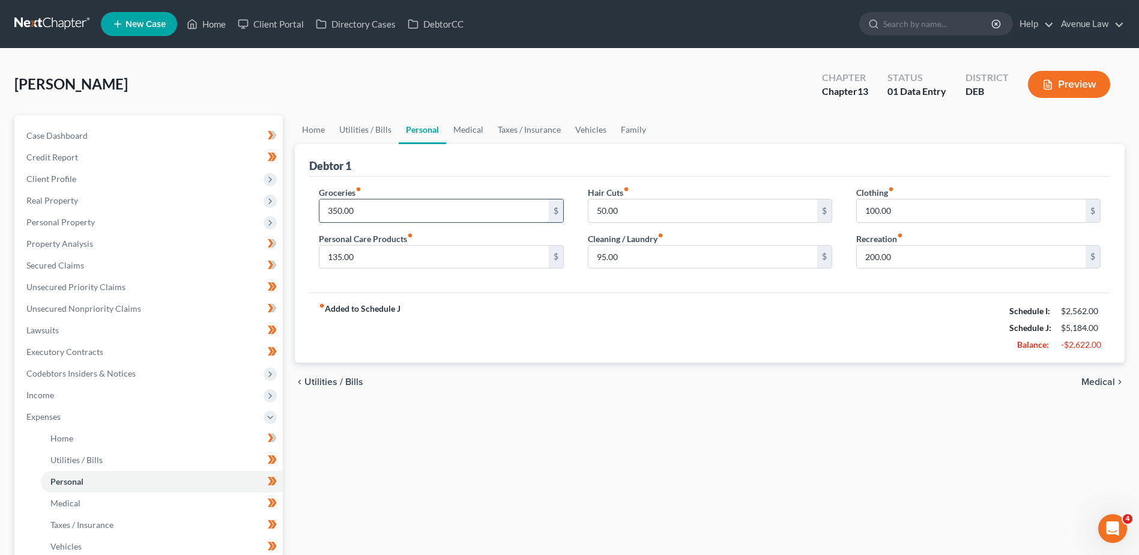
click at [378, 210] on input "350.00" at bounding box center [434, 210] width 229 height 23
click at [384, 253] on input "135.00" at bounding box center [434, 257] width 229 height 23
click at [643, 212] on input "50.00" at bounding box center [703, 210] width 229 height 23
click at [652, 261] on input "95.00" at bounding box center [703, 257] width 229 height 23
click at [1099, 381] on span "Medical" at bounding box center [1099, 382] width 34 height 10
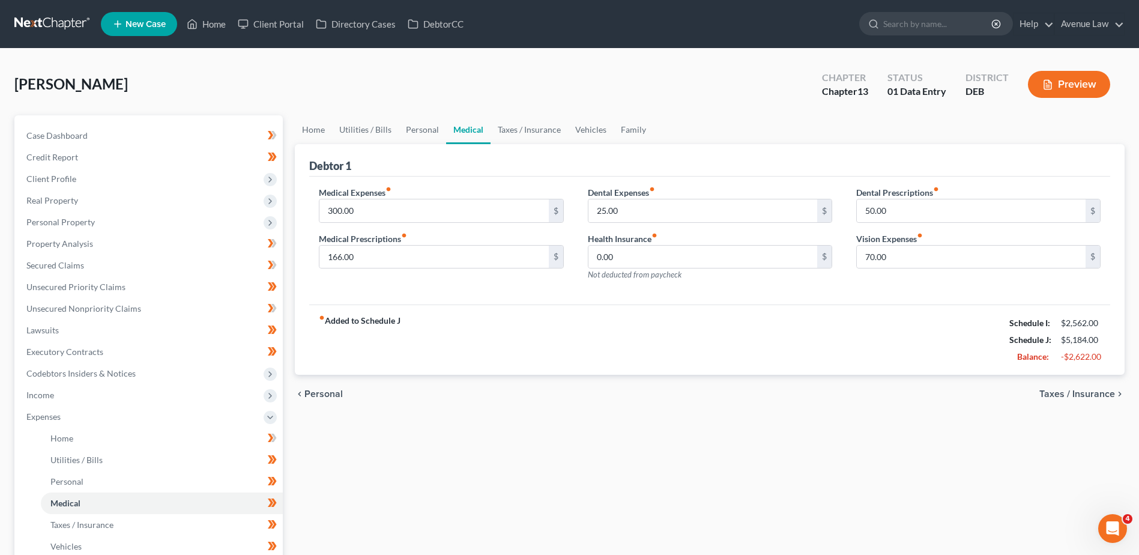
click at [1095, 394] on span "Taxes / Insurance" at bounding box center [1078, 394] width 76 height 10
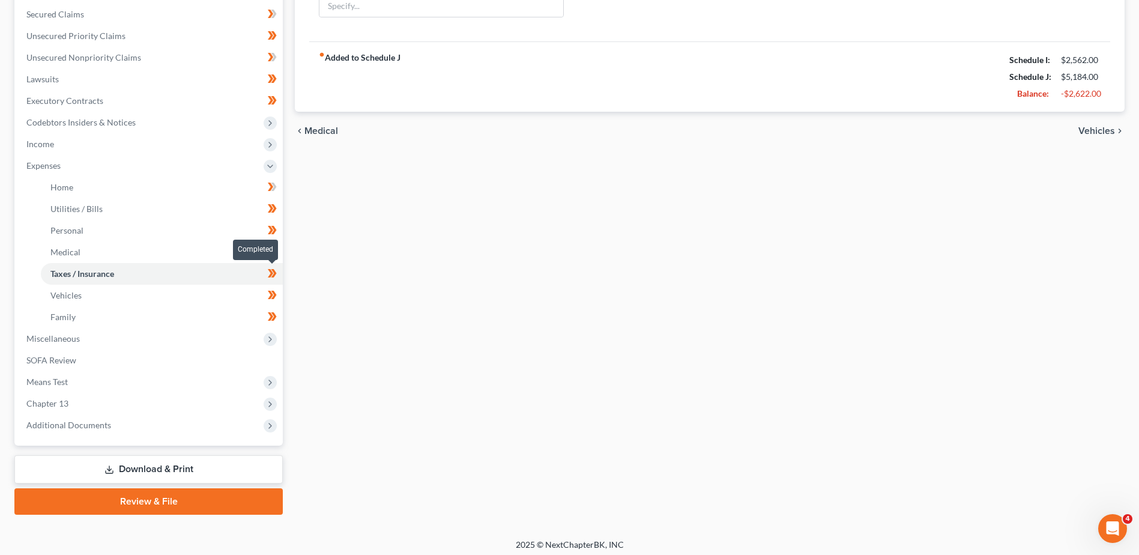
scroll to position [256, 0]
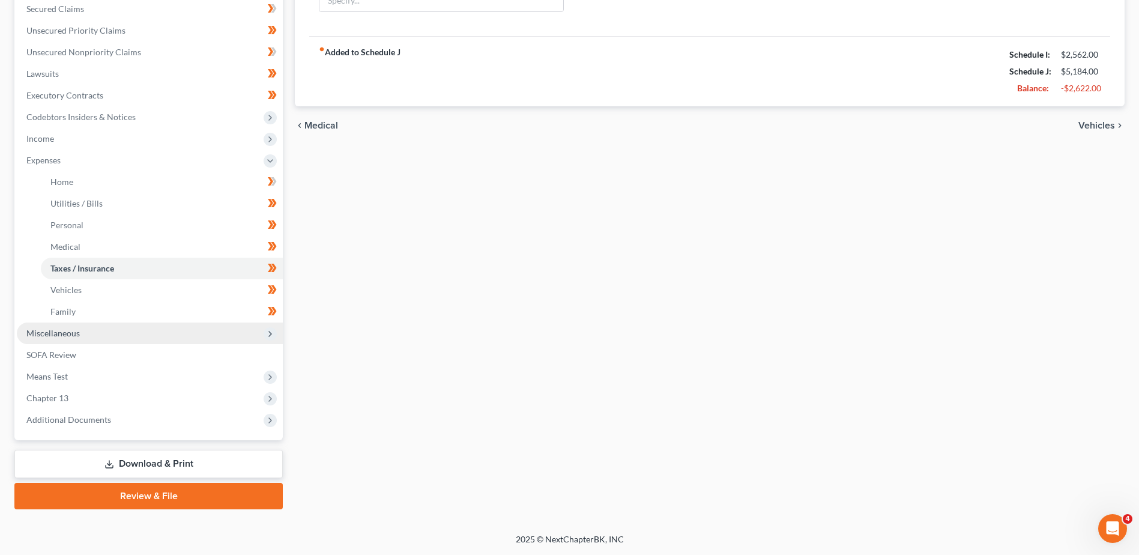
click at [79, 335] on span "Miscellaneous" at bounding box center [150, 334] width 266 height 22
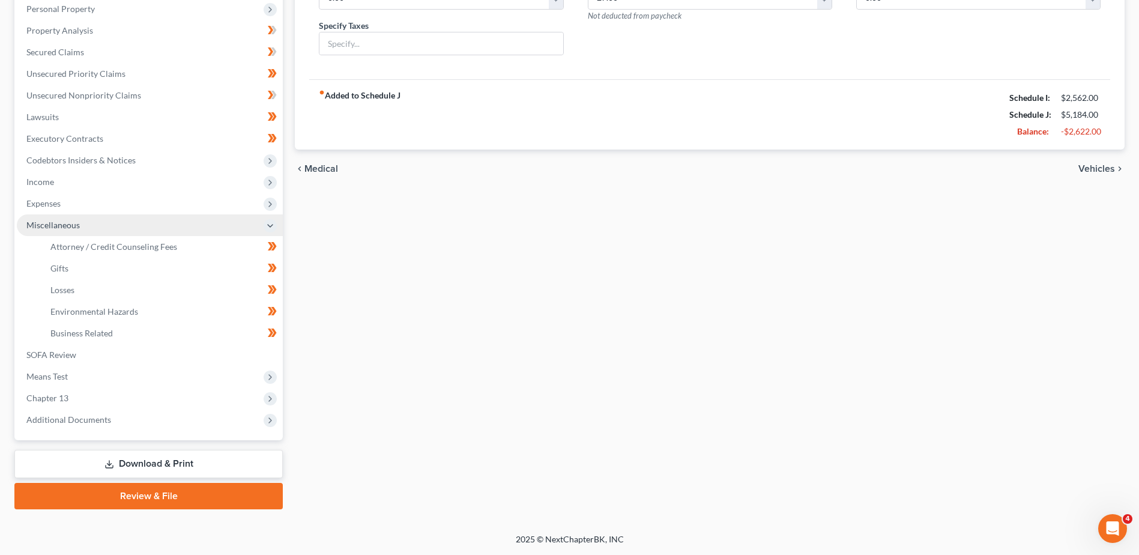
scroll to position [213, 0]
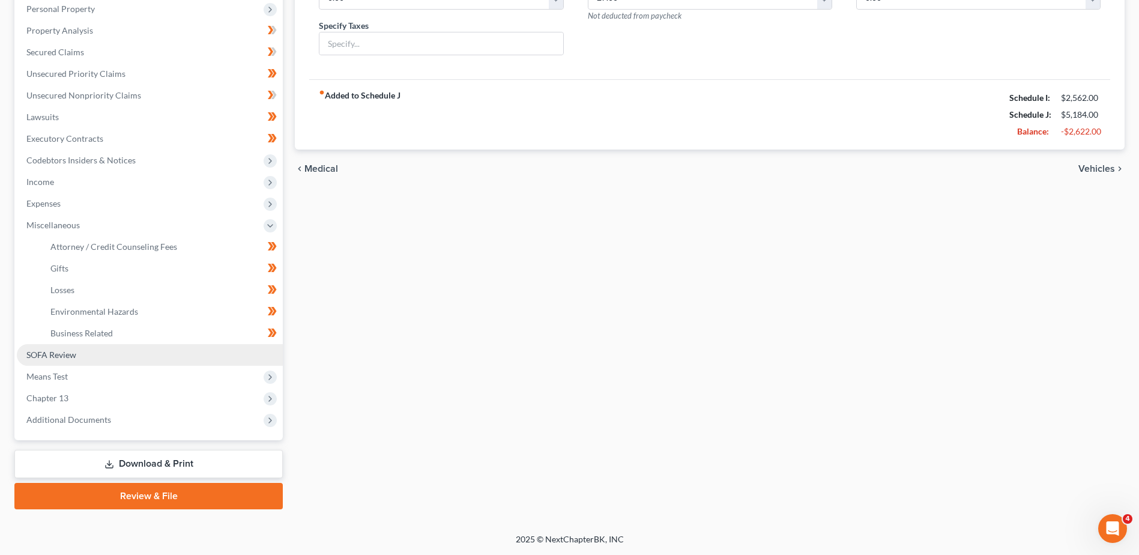
click at [160, 360] on link "SOFA Review" at bounding box center [150, 355] width 266 height 22
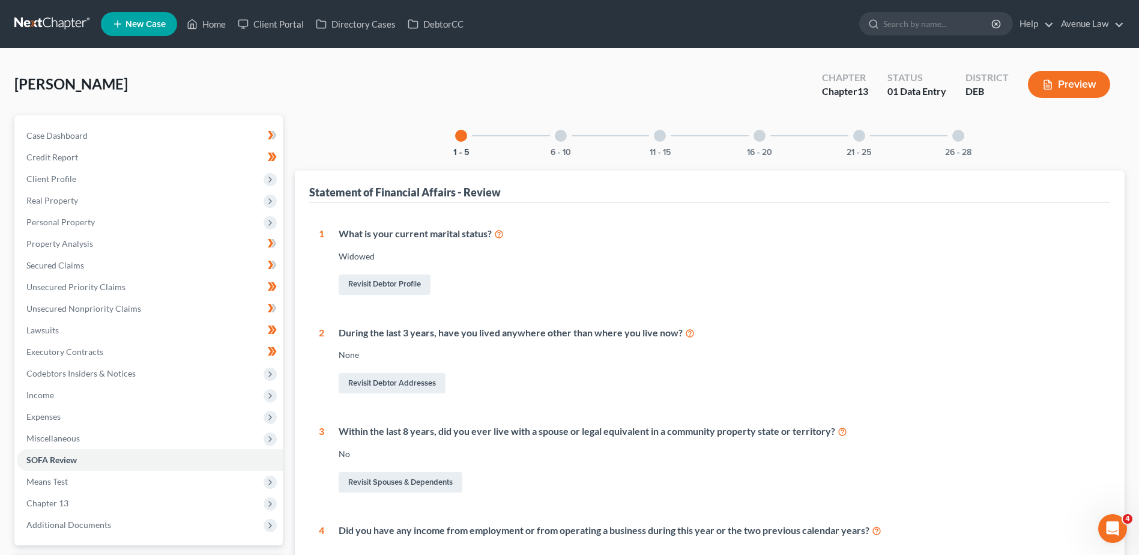
click at [560, 142] on div "6 - 10" at bounding box center [561, 135] width 41 height 41
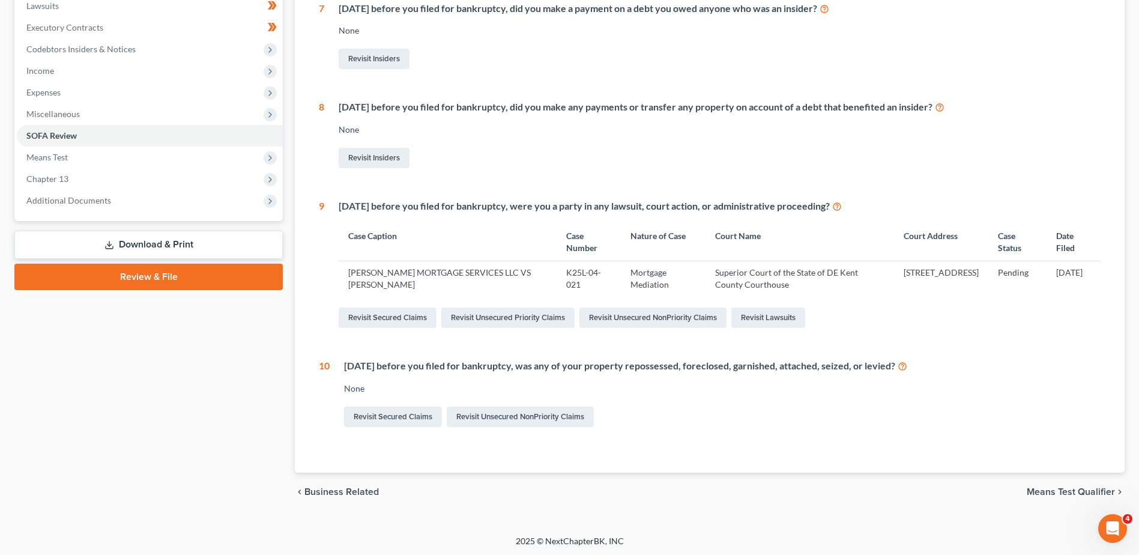
scroll to position [326, 0]
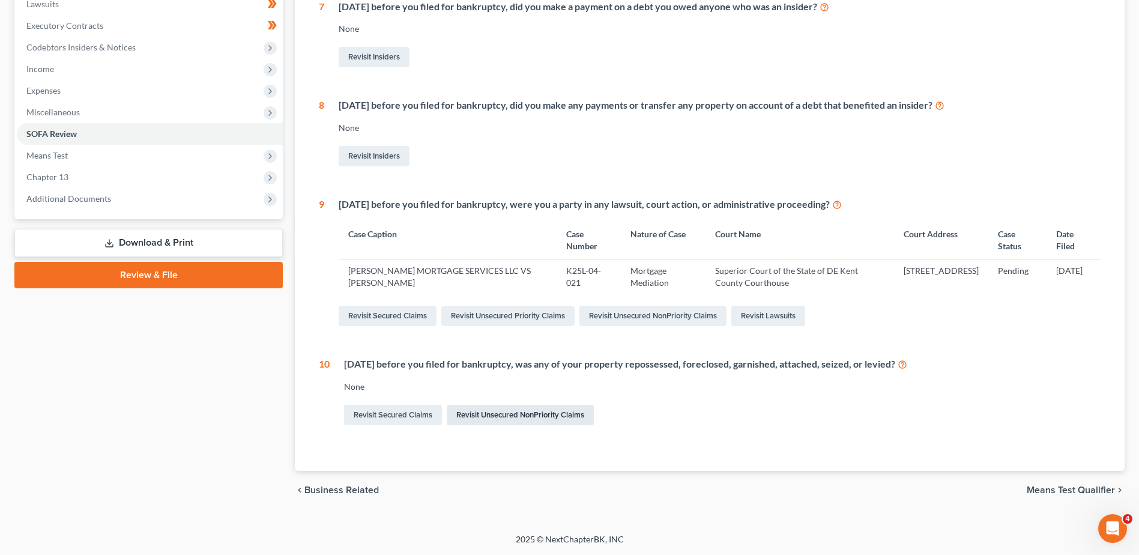
click at [501, 408] on link "Revisit Unsecured NonPriority Claims" at bounding box center [520, 415] width 147 height 20
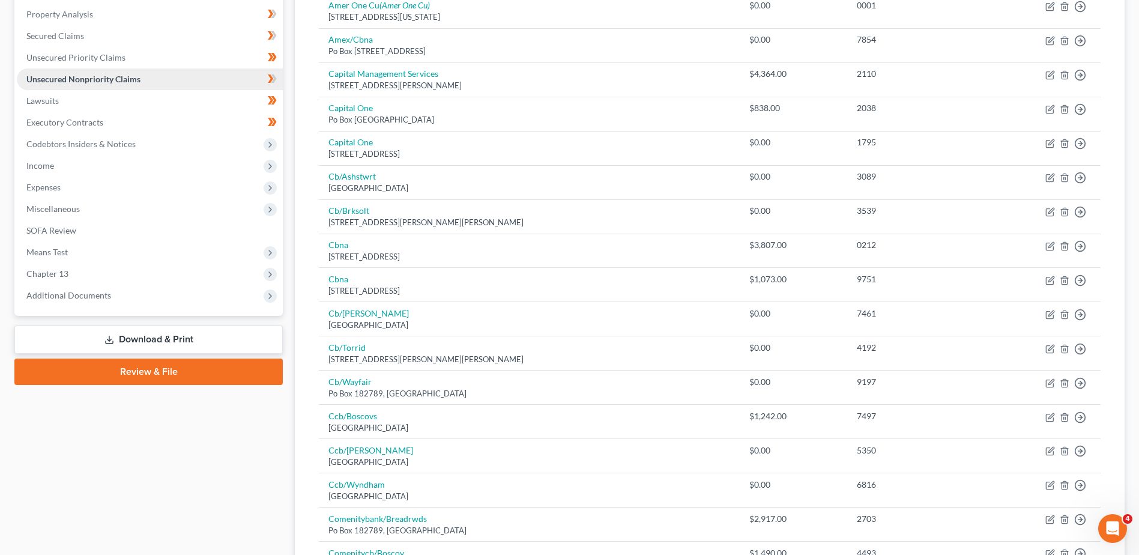
scroll to position [240, 0]
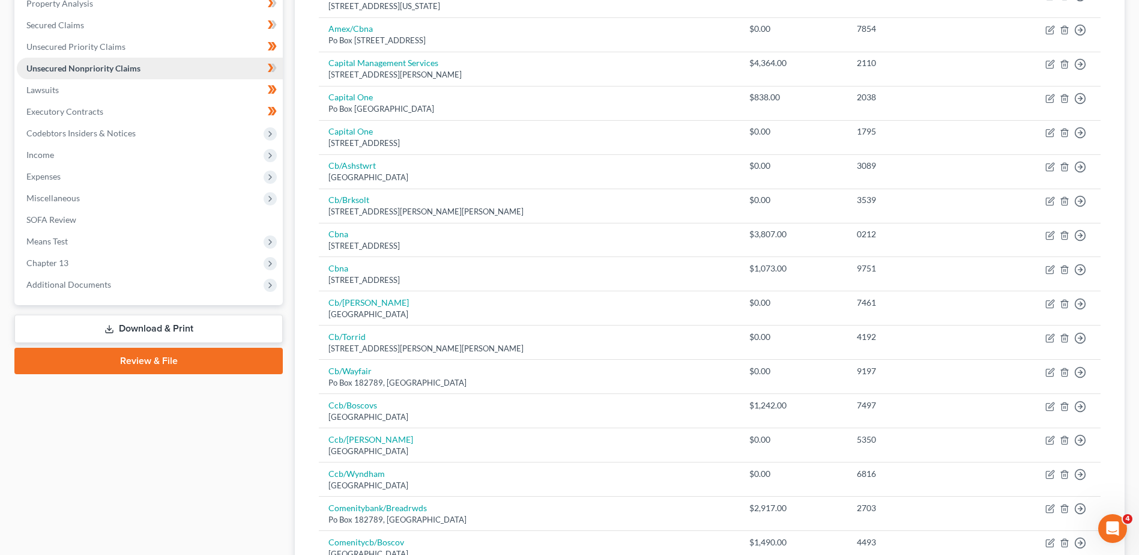
click at [54, 70] on span "Unsecured Nonpriority Claims" at bounding box center [83, 68] width 114 height 10
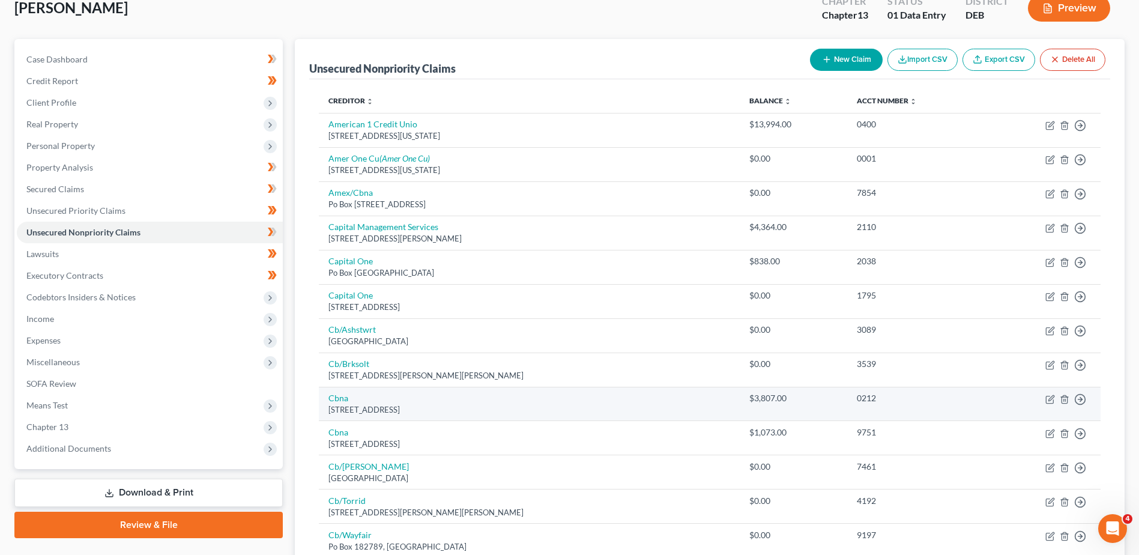
scroll to position [0, 0]
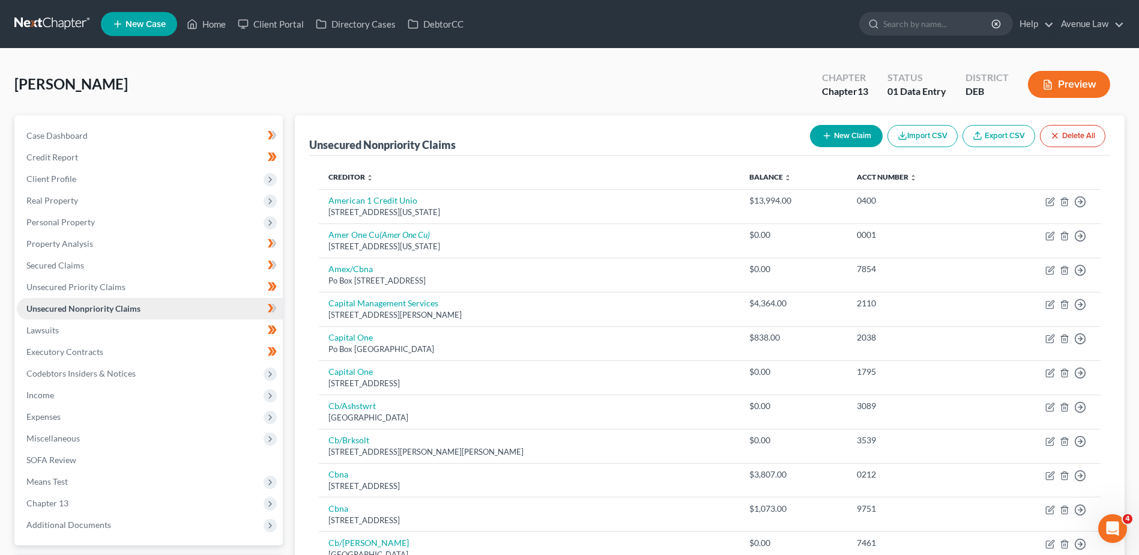
click at [68, 304] on span "Unsecured Nonpriority Claims" at bounding box center [83, 308] width 114 height 10
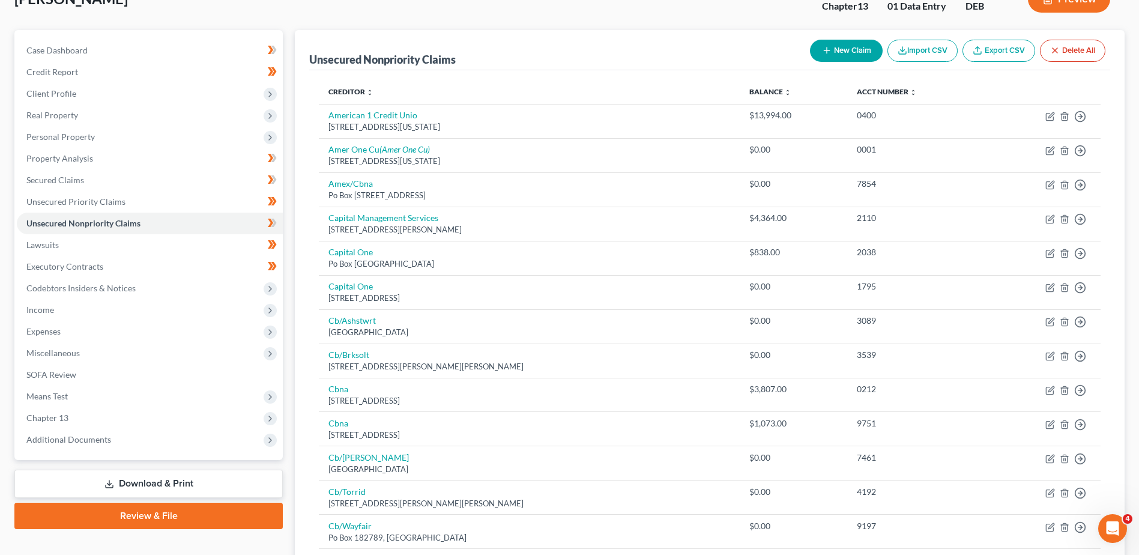
scroll to position [60, 0]
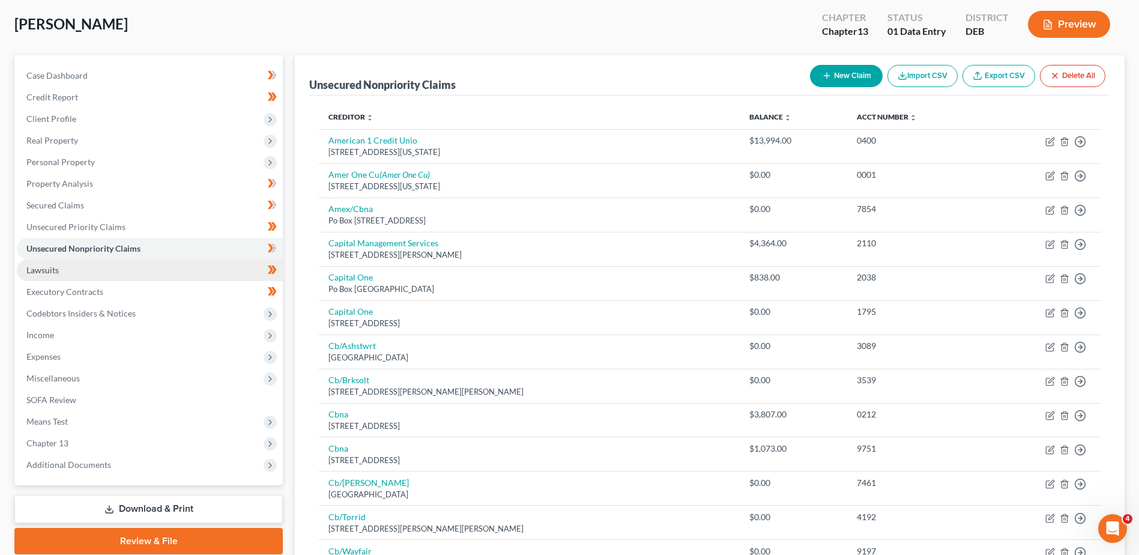
click at [35, 266] on span "Lawsuits" at bounding box center [42, 270] width 32 height 10
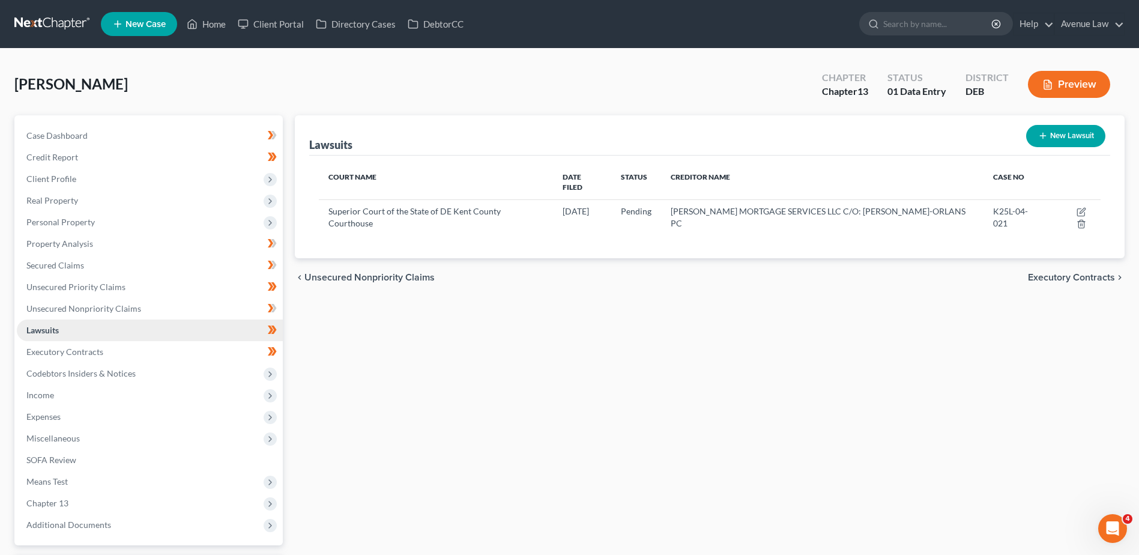
click at [55, 335] on span "Lawsuits" at bounding box center [42, 330] width 32 height 10
click at [49, 390] on span "Income" at bounding box center [40, 395] width 28 height 10
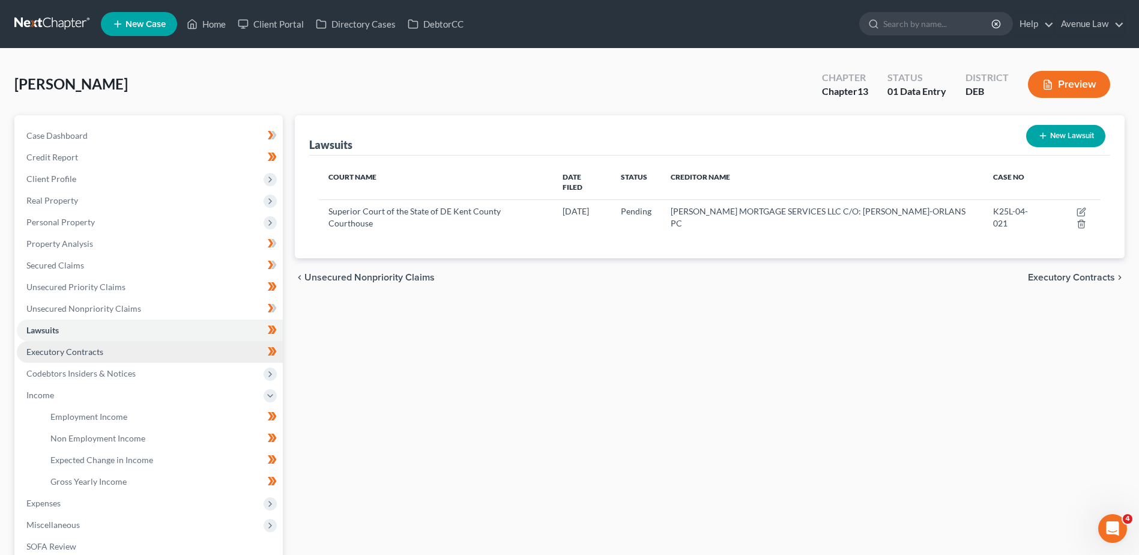
click at [57, 359] on link "Executory Contracts" at bounding box center [150, 352] width 266 height 22
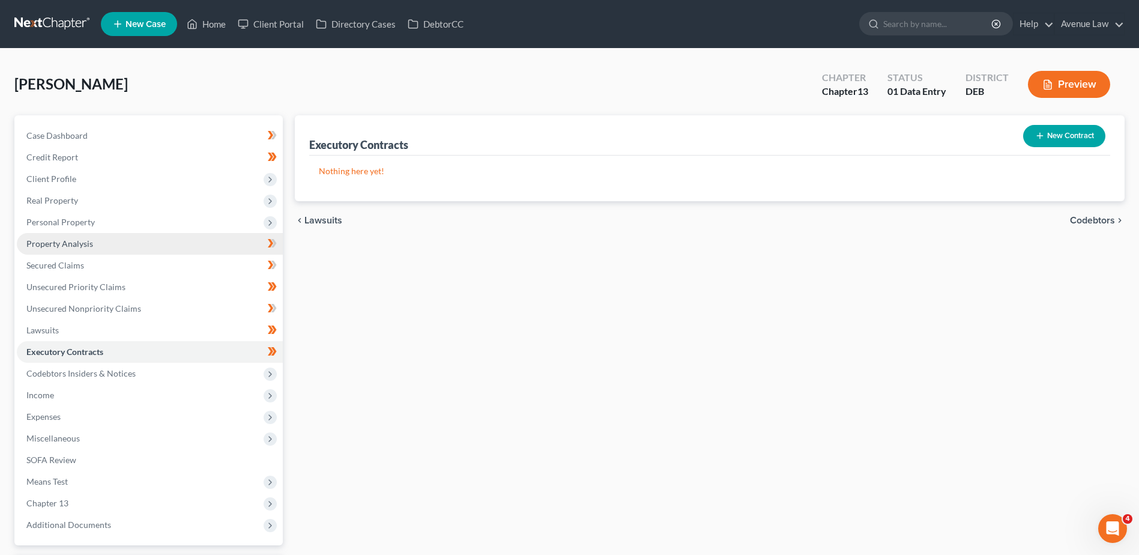
click at [50, 243] on span "Property Analysis" at bounding box center [59, 243] width 67 height 10
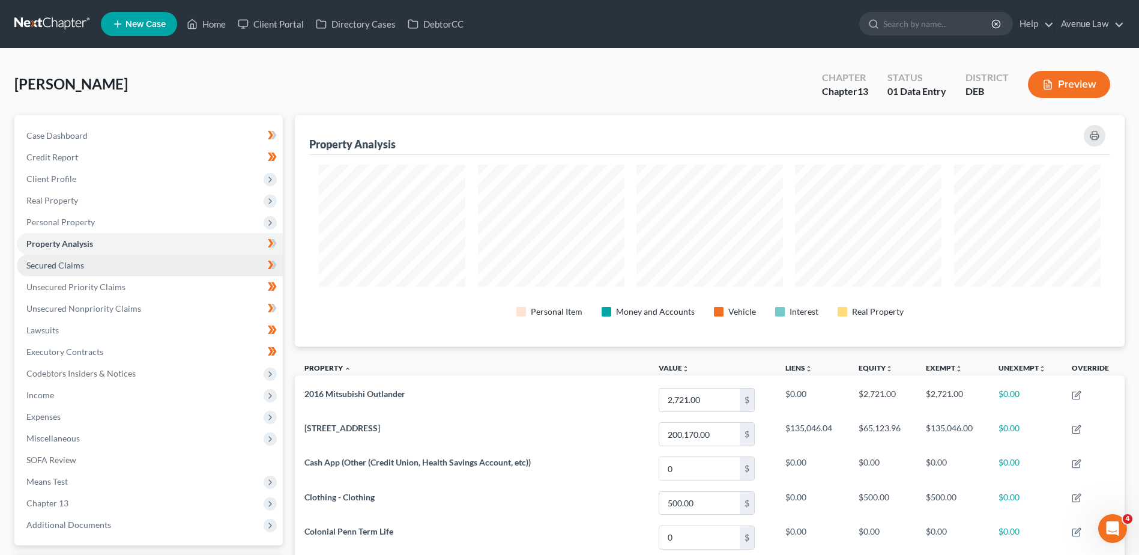
click at [50, 258] on link "Secured Claims" at bounding box center [150, 266] width 266 height 22
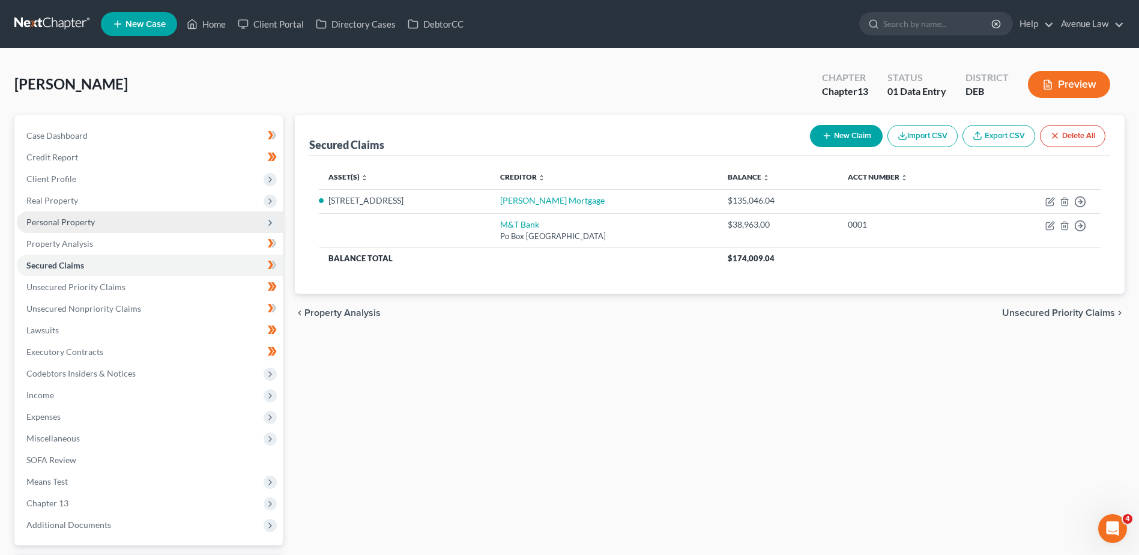
click at [58, 213] on span "Personal Property" at bounding box center [150, 222] width 266 height 22
click at [219, 20] on link "Home" at bounding box center [206, 24] width 51 height 22
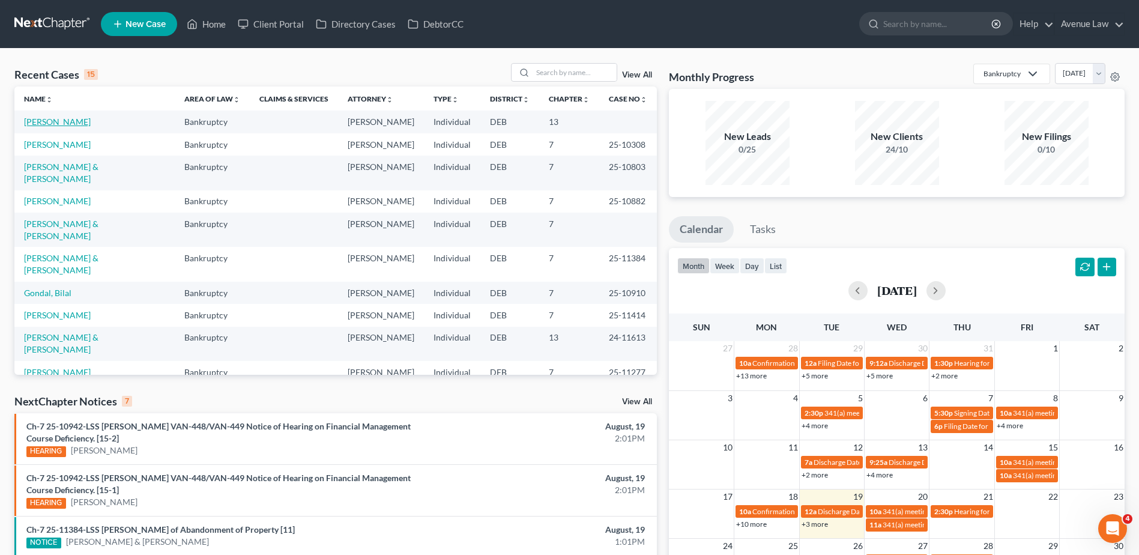
click at [44, 118] on link "[PERSON_NAME]" at bounding box center [57, 122] width 67 height 10
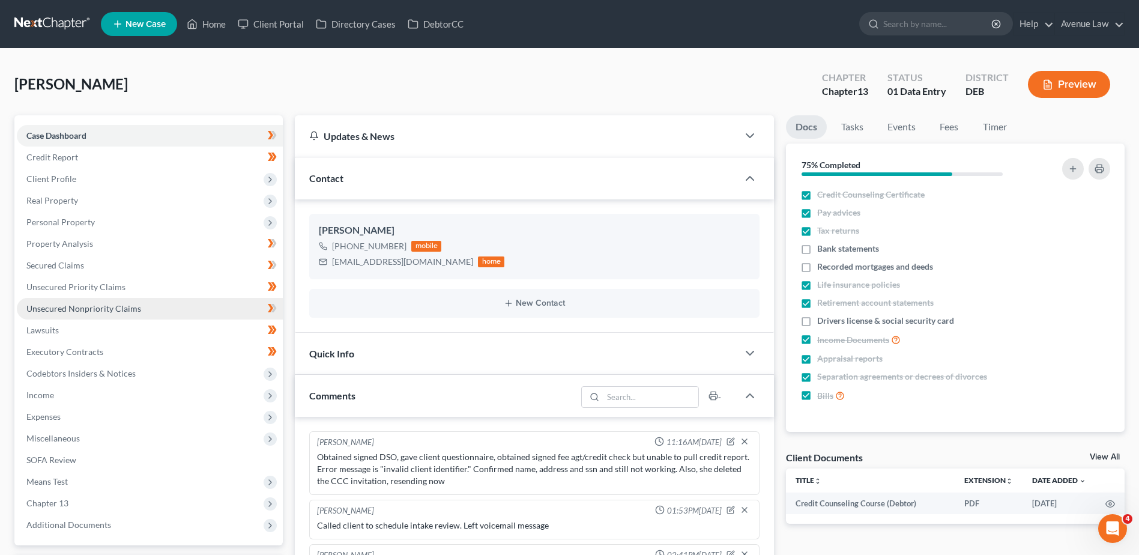
scroll to position [243, 0]
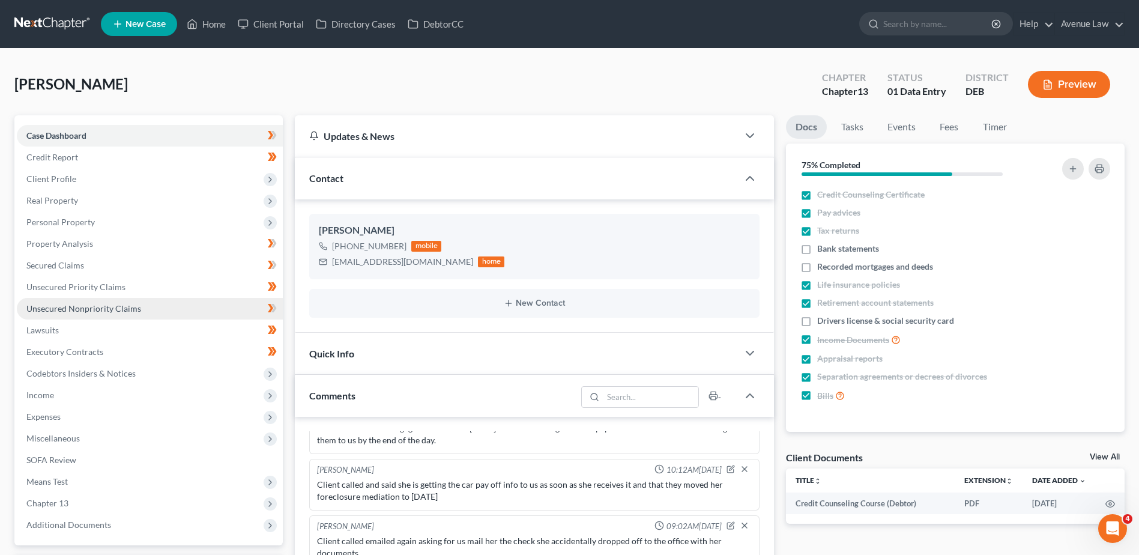
click at [44, 312] on span "Unsecured Nonpriority Claims" at bounding box center [83, 308] width 115 height 10
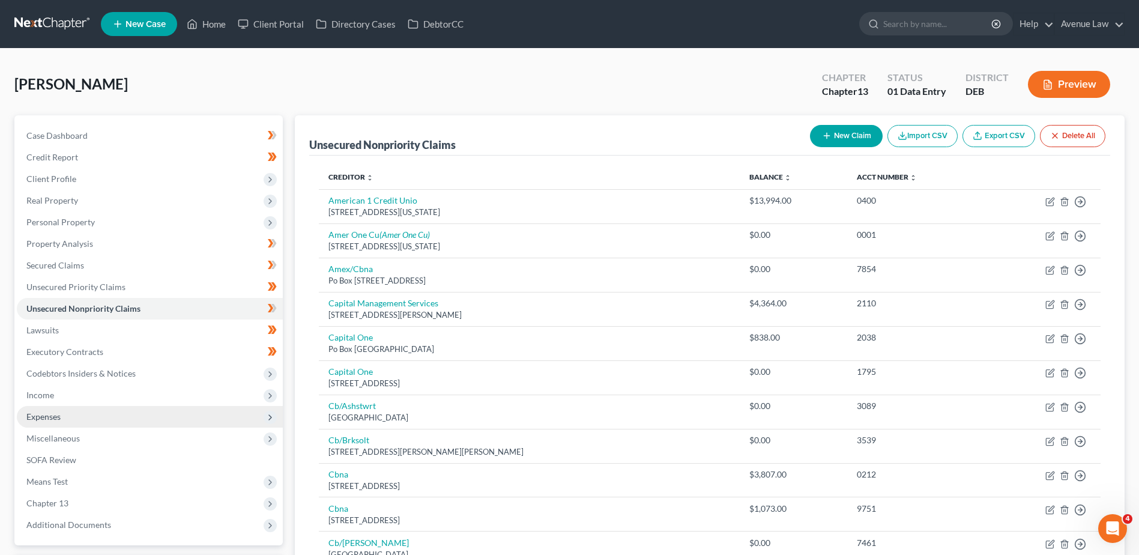
click at [62, 408] on span "Expenses" at bounding box center [150, 417] width 266 height 22
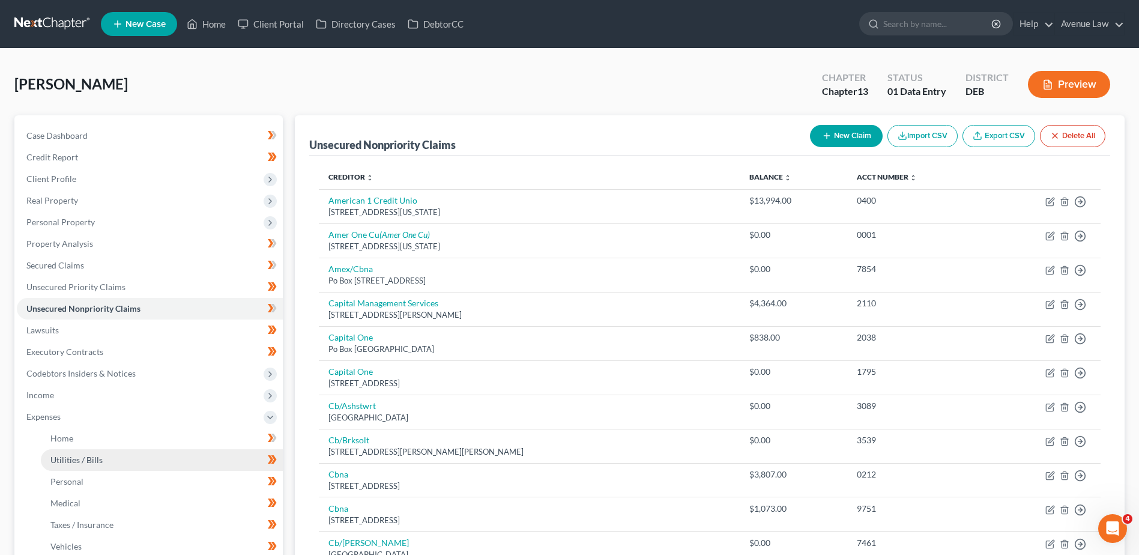
click at [71, 468] on link "Utilities / Bills" at bounding box center [162, 460] width 242 height 22
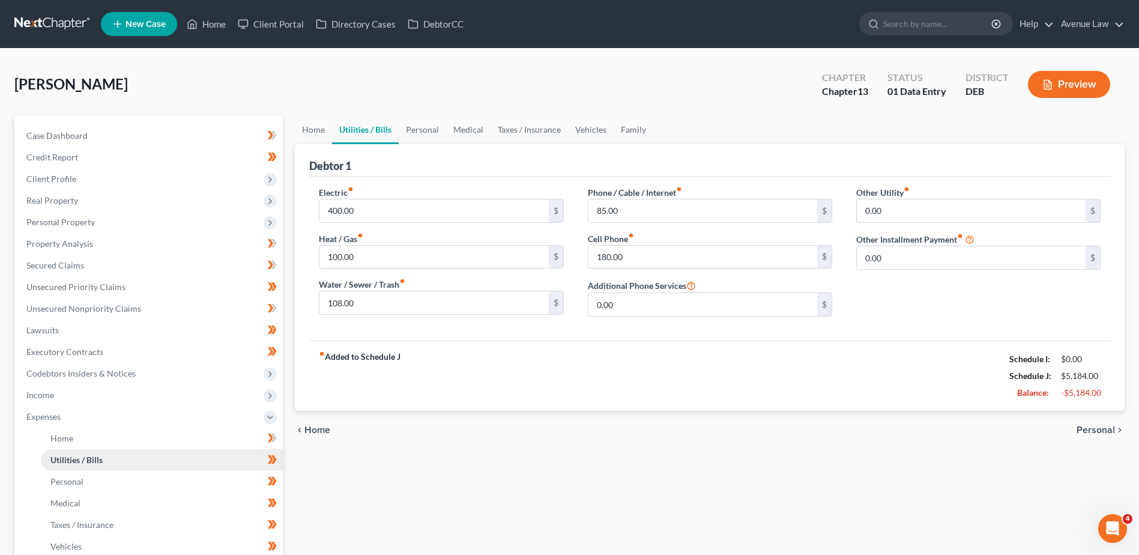
scroll to position [120, 0]
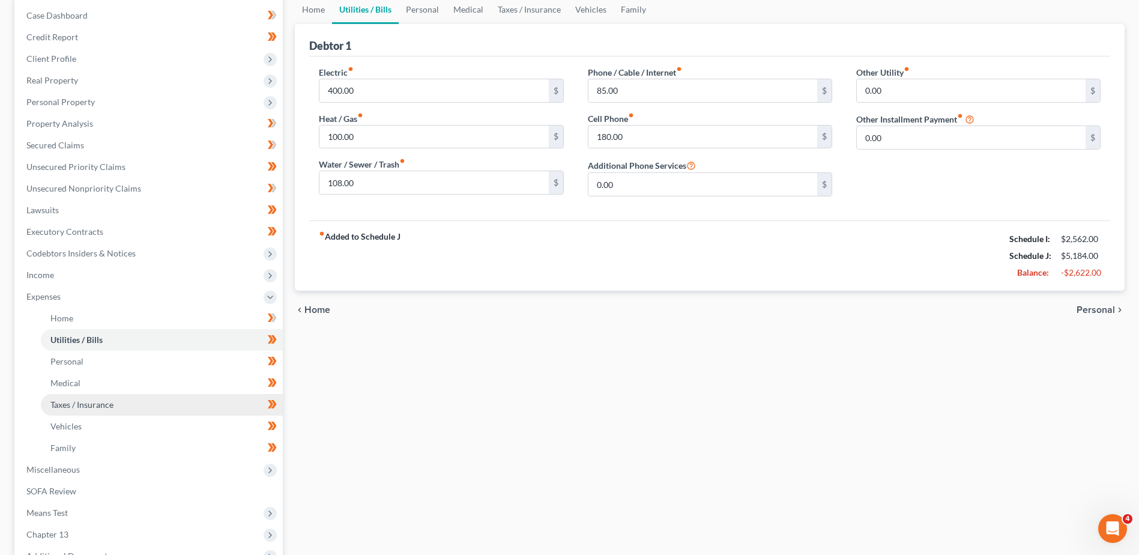
click at [79, 402] on span "Taxes / Insurance" at bounding box center [81, 404] width 63 height 10
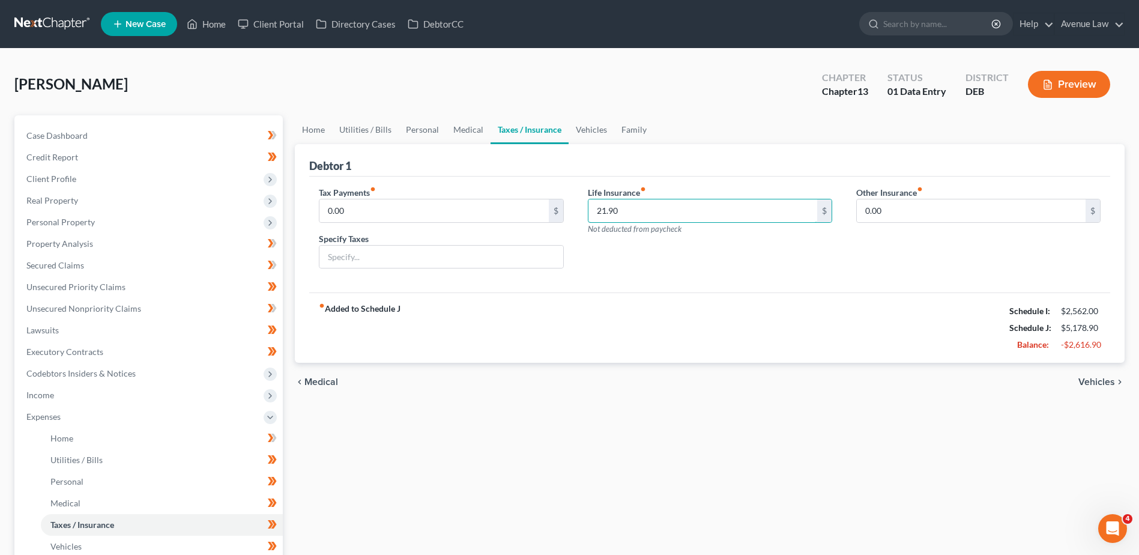
type input "21.90"
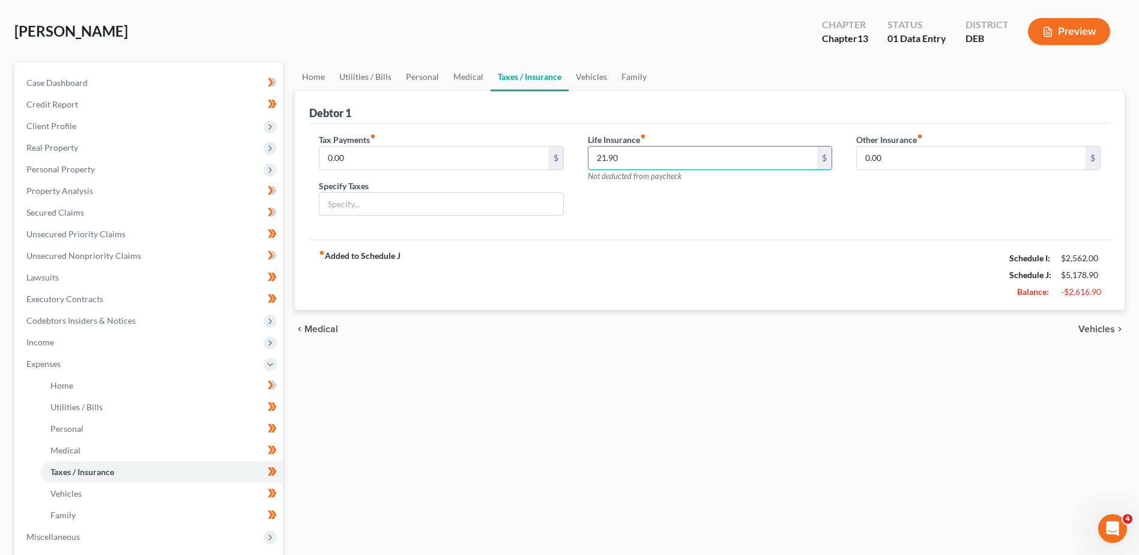
scroll to position [256, 0]
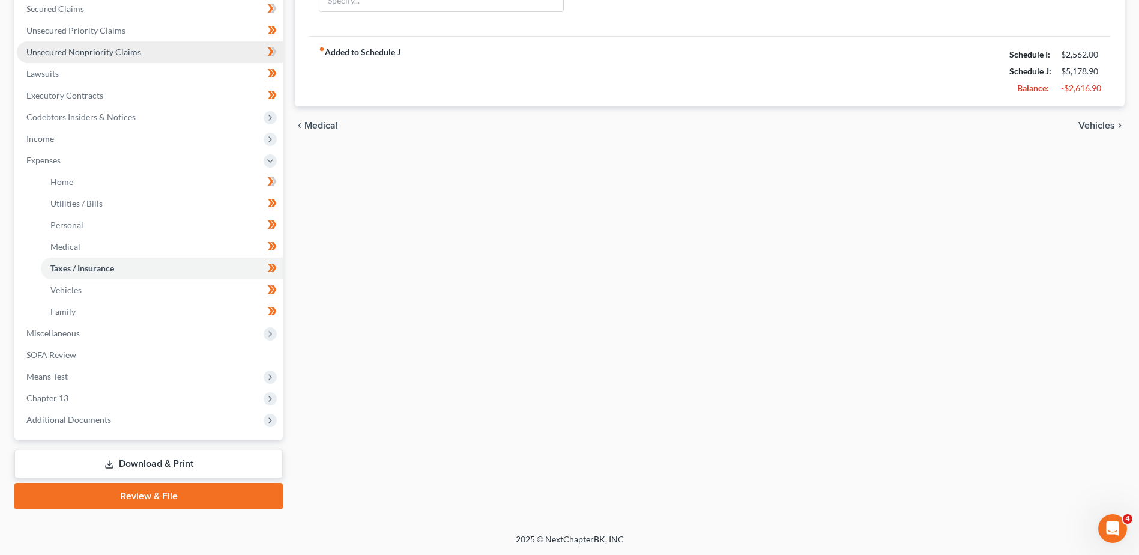
click at [85, 61] on link "Unsecured Nonpriority Claims" at bounding box center [150, 52] width 266 height 22
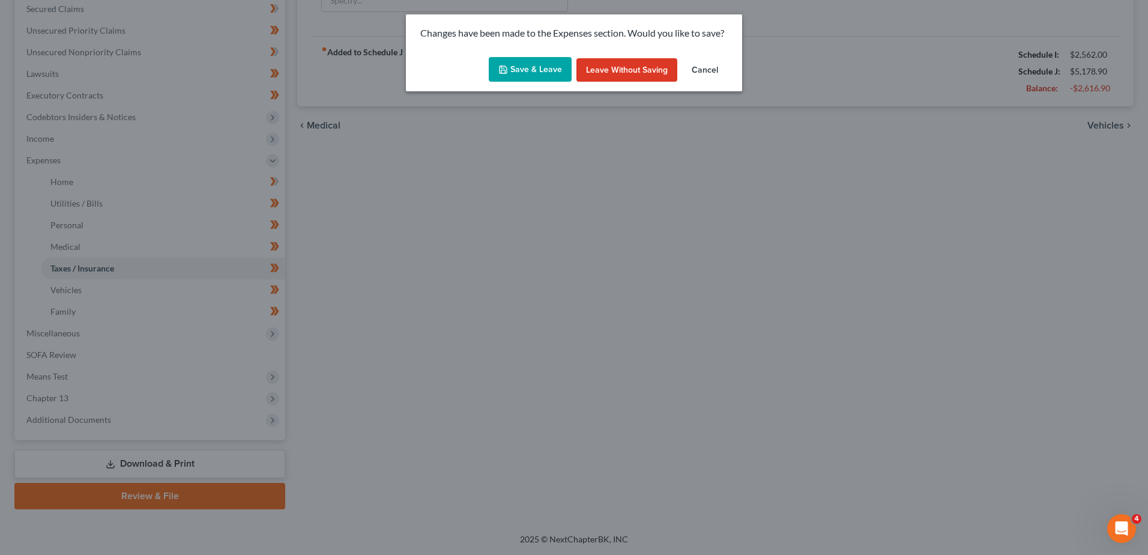
click at [515, 61] on button "Save & Leave" at bounding box center [530, 69] width 83 height 25
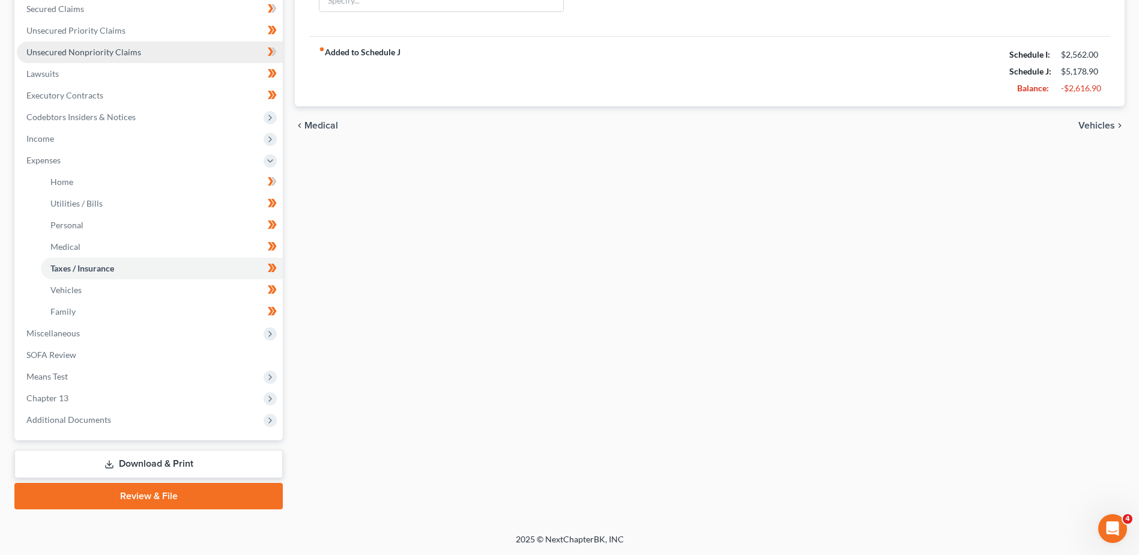
click at [95, 50] on span "Unsecured Nonpriority Claims" at bounding box center [83, 52] width 115 height 10
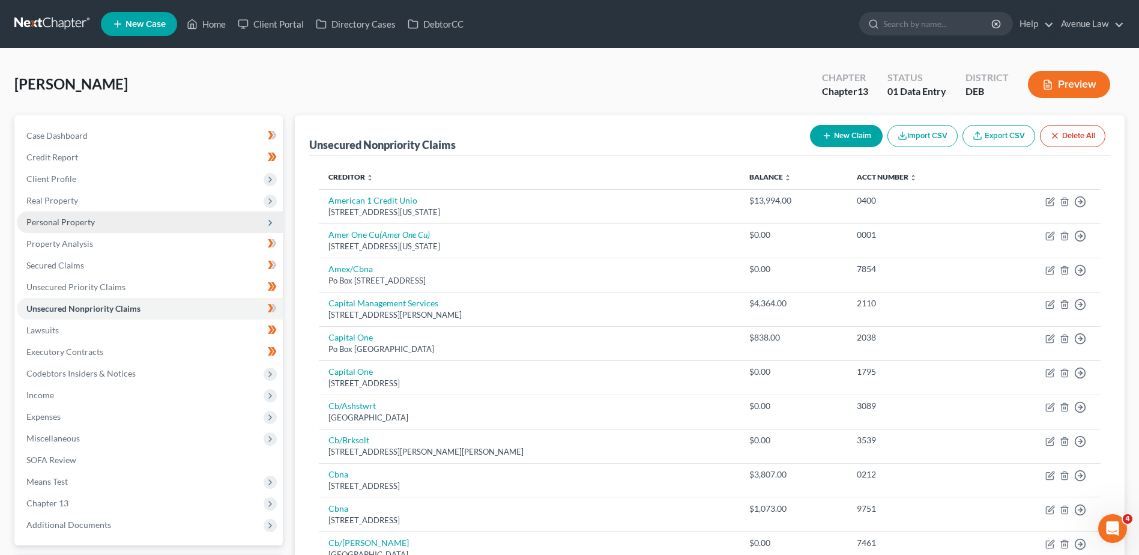
click at [54, 220] on span "Personal Property" at bounding box center [60, 222] width 68 height 10
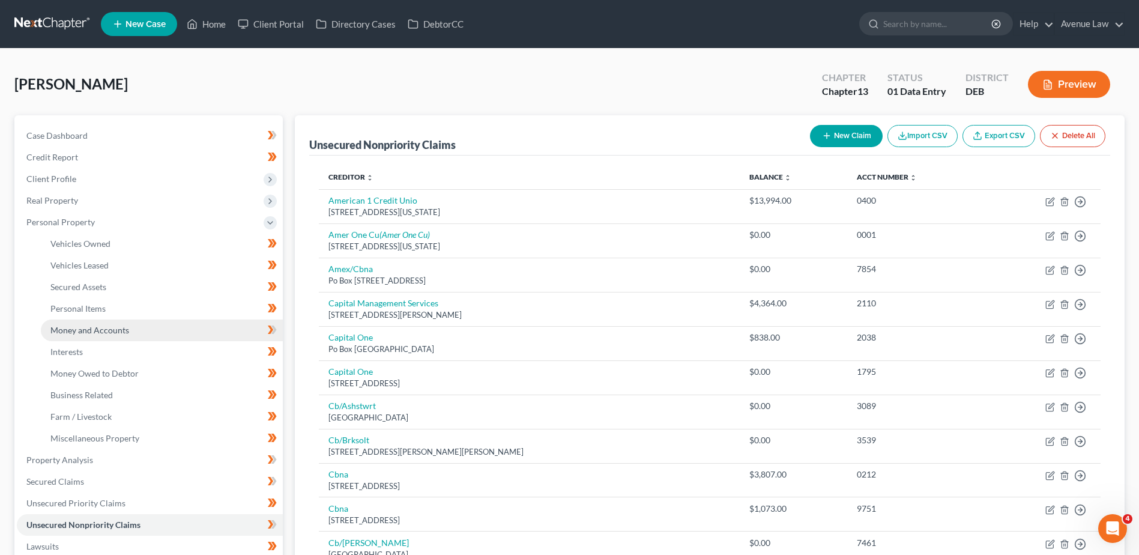
click at [70, 332] on span "Money and Accounts" at bounding box center [89, 330] width 79 height 10
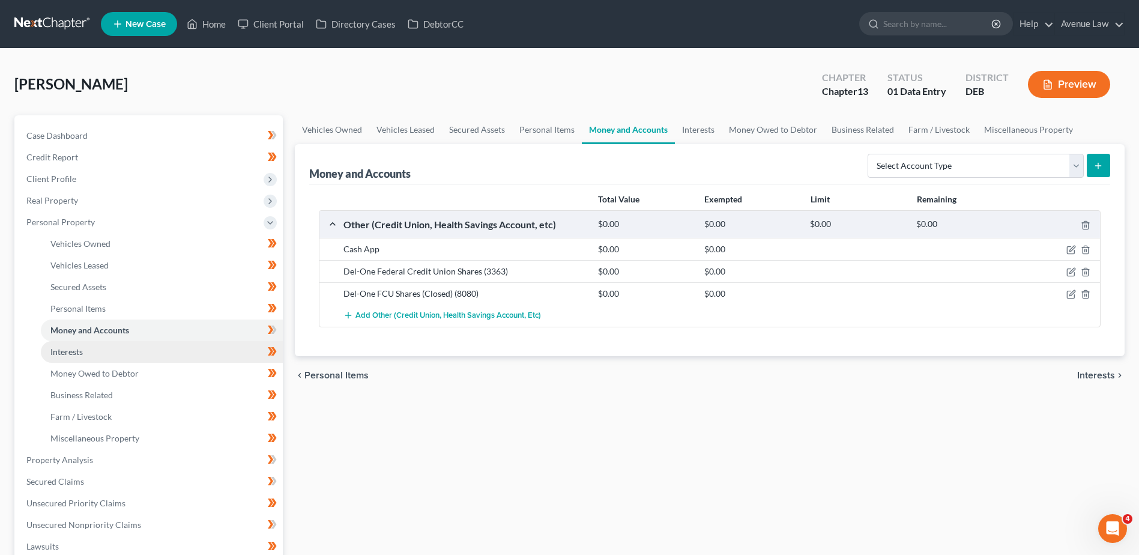
click at [73, 344] on link "Interests" at bounding box center [162, 352] width 242 height 22
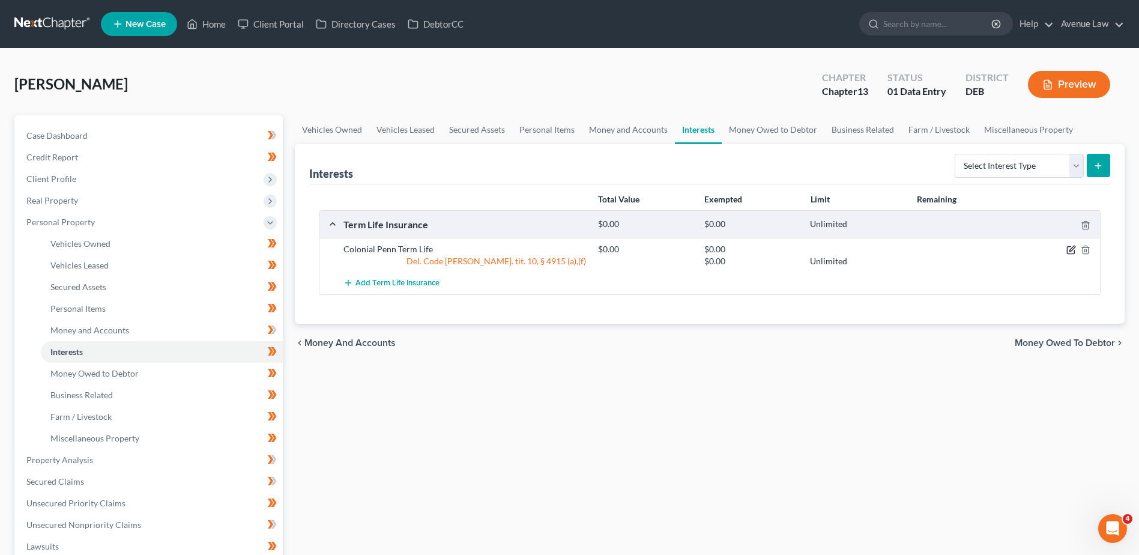
click at [1072, 250] on icon "button" at bounding box center [1072, 248] width 5 height 5
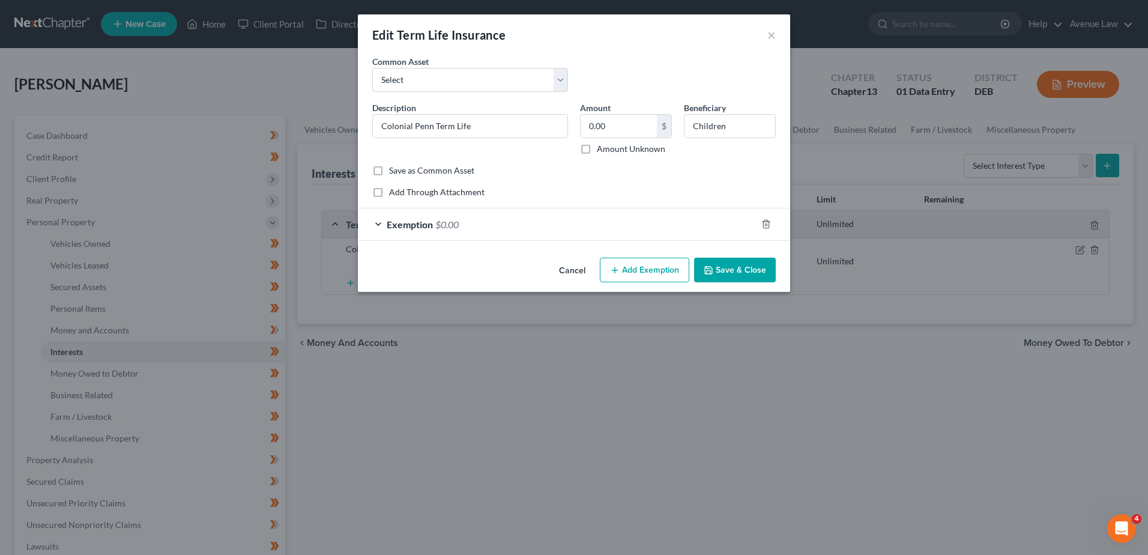
click at [715, 264] on button "Save & Close" at bounding box center [735, 270] width 82 height 25
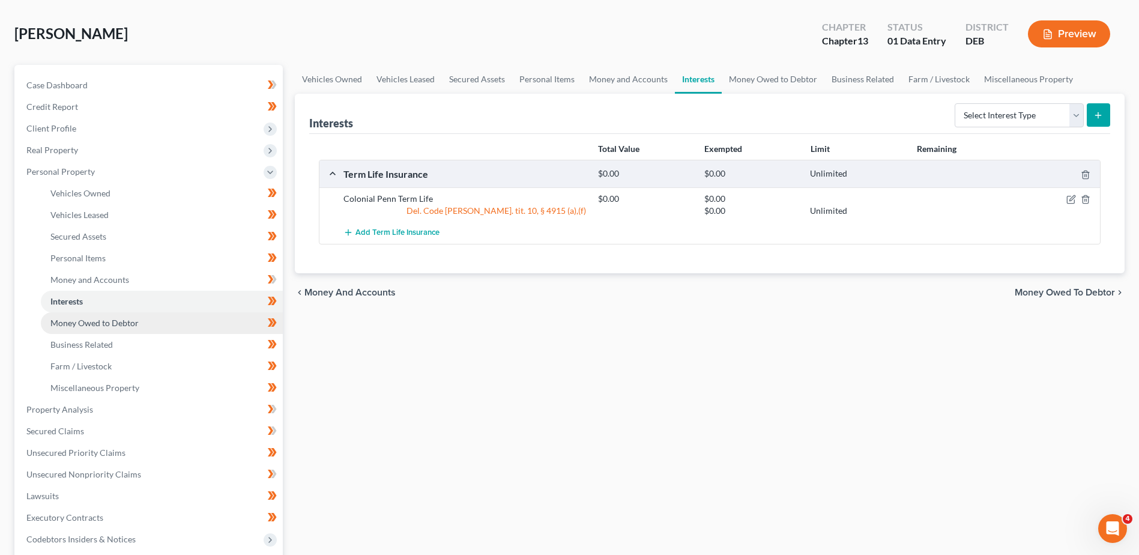
scroll to position [120, 0]
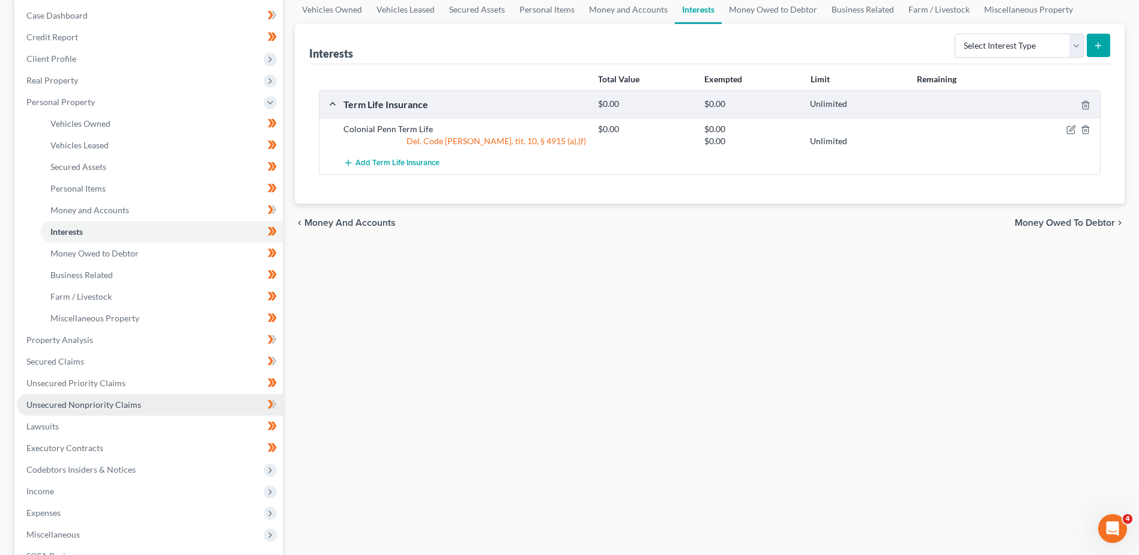
click at [87, 404] on span "Unsecured Nonpriority Claims" at bounding box center [83, 404] width 115 height 10
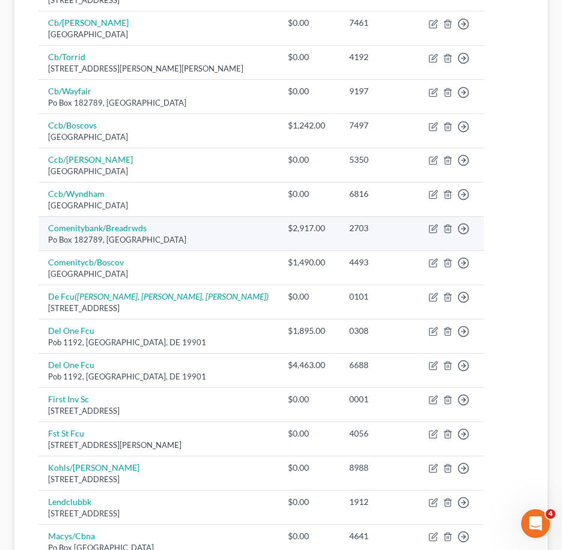
scroll to position [574, 0]
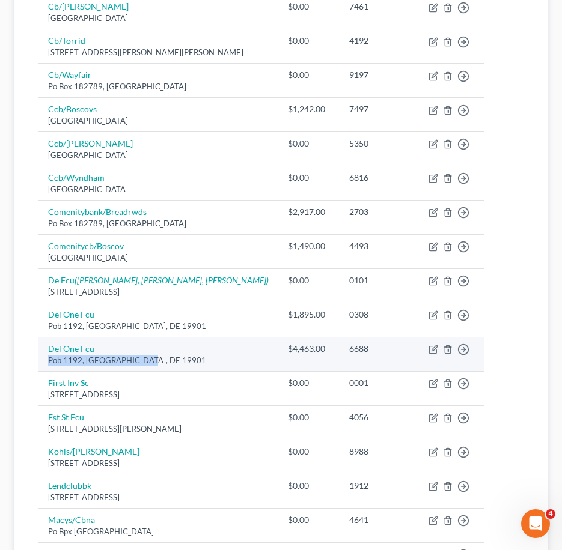
drag, startPoint x: 157, startPoint y: 362, endPoint x: 45, endPoint y: 370, distance: 112.6
click at [45, 370] on td "Del One [STREET_ADDRESS]" at bounding box center [158, 355] width 240 height 34
drag, startPoint x: 45, startPoint y: 370, endPoint x: 94, endPoint y: 360, distance: 50.2
copy div "Pob 1192, [GEOGRAPHIC_DATA], DE 19901"
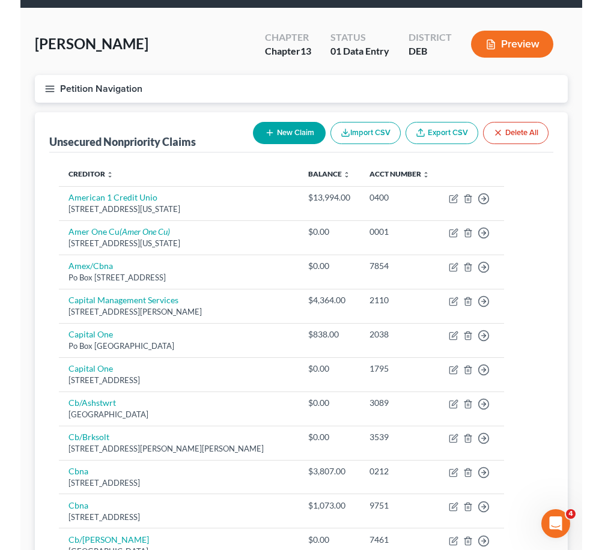
scroll to position [33, 0]
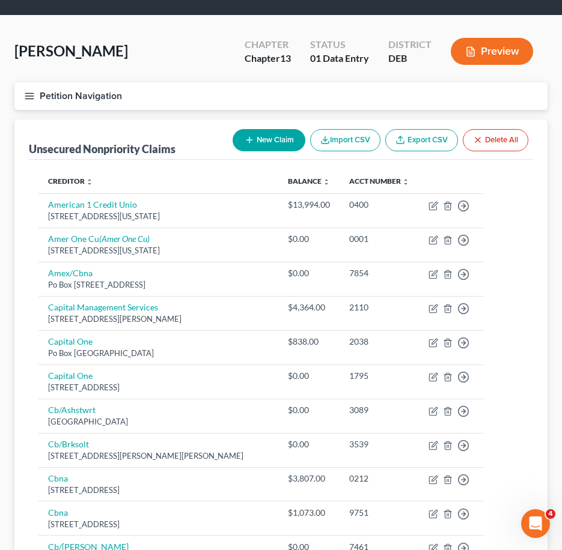
click at [259, 143] on button "New Claim" at bounding box center [268, 140] width 73 height 22
select select "0"
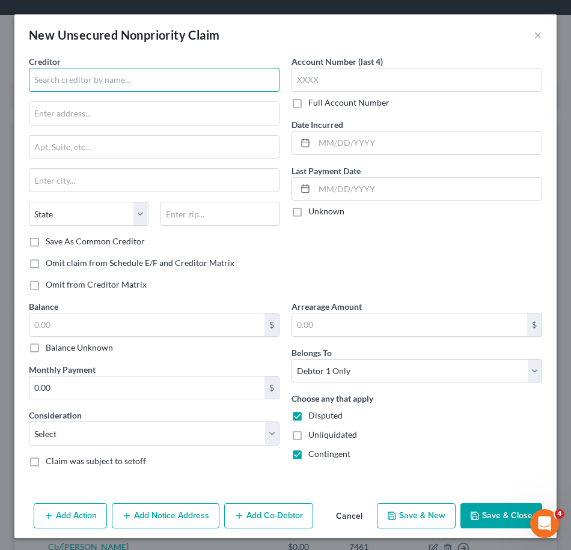
click at [144, 84] on input "text" at bounding box center [154, 80] width 250 height 24
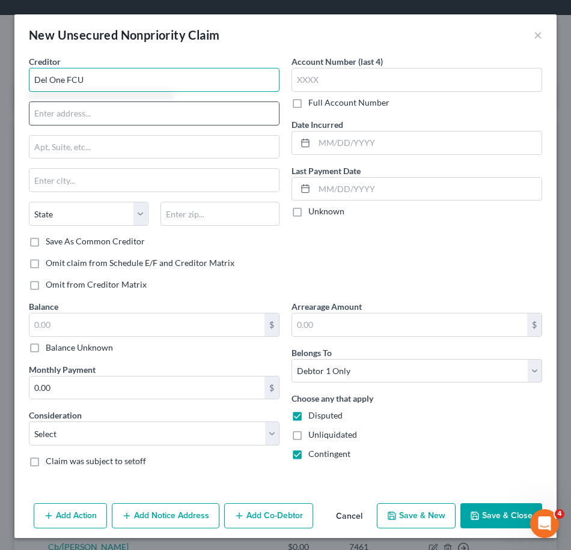
type input "Del One FCU"
click at [103, 114] on input "text" at bounding box center [153, 113] width 249 height 23
paste input "Pob 1192, [GEOGRAPHIC_DATA], DE 19901"
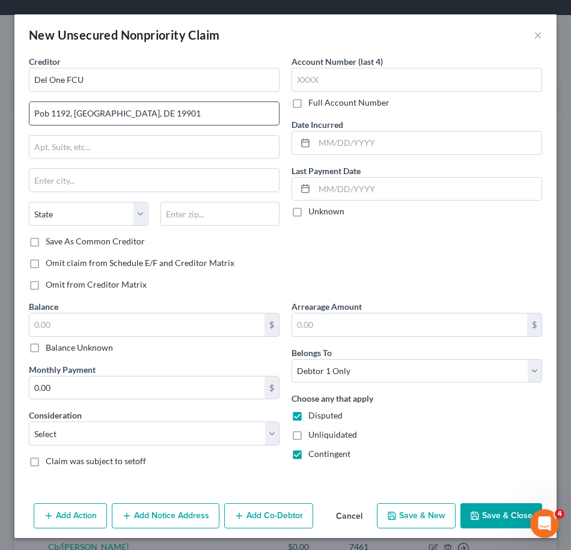
drag, startPoint x: 68, startPoint y: 111, endPoint x: 171, endPoint y: 105, distance: 102.3
click at [171, 105] on input "Pob 1192, [GEOGRAPHIC_DATA], DE 19901" at bounding box center [153, 113] width 249 height 23
type input "Pob 1192, [GEOGRAPHIC_DATA], DE 19901"
click at [185, 206] on input "text" at bounding box center [220, 214] width 120 height 24
type input "19901"
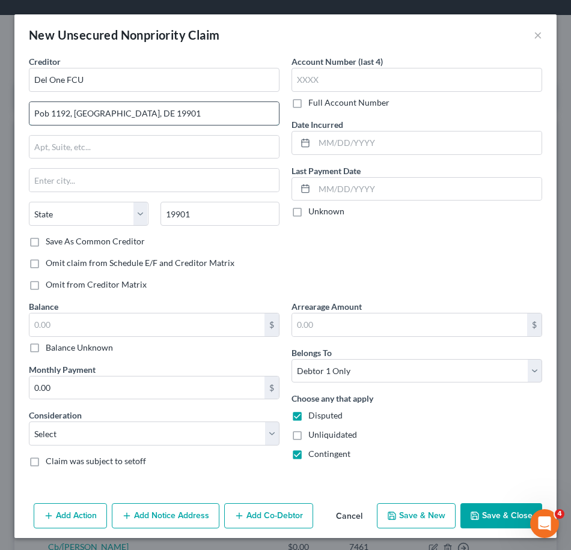
click at [150, 113] on input "Pob 1192, [GEOGRAPHIC_DATA], DE 19901" at bounding box center [153, 113] width 249 height 23
type input "[GEOGRAPHIC_DATA]"
select select "7"
type input "PO Box 1192"
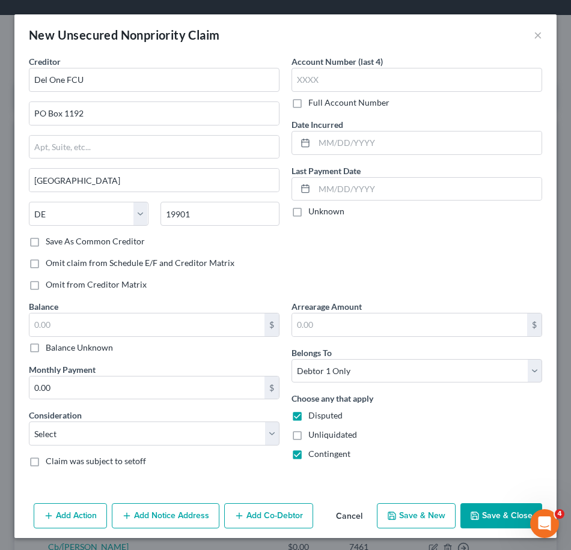
click at [46, 350] on label "Balance Unknown" at bounding box center [79, 348] width 67 height 12
click at [50, 350] on input "Balance Unknown" at bounding box center [54, 346] width 8 height 8
checkbox input "true"
type input "0.00"
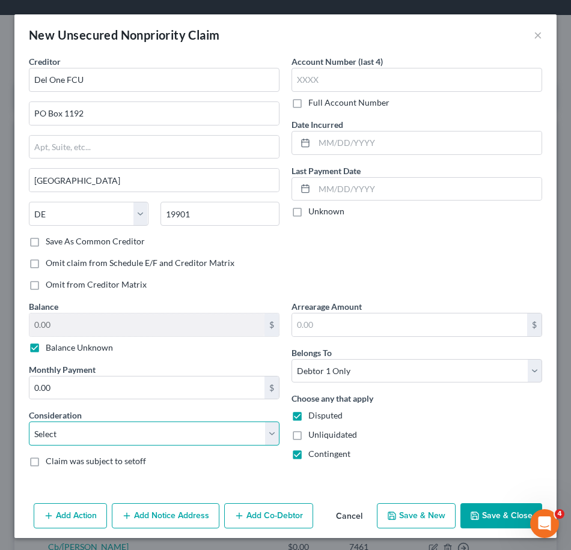
click at [100, 442] on select "Select Cable / Satellite Services Collection Agency Credit Card Debt Debt Couns…" at bounding box center [154, 434] width 250 height 24
select select "15"
click at [29, 422] on select "Select Cable / Satellite Services Collection Agency Credit Card Debt Debt Couns…" at bounding box center [154, 434] width 250 height 24
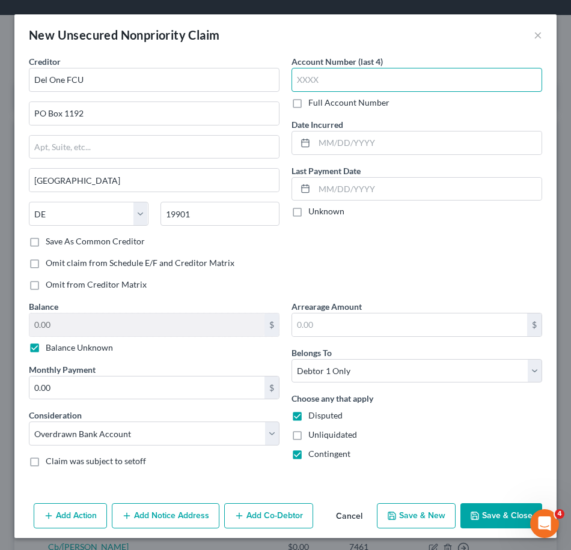
click at [326, 80] on input "text" at bounding box center [416, 80] width 250 height 24
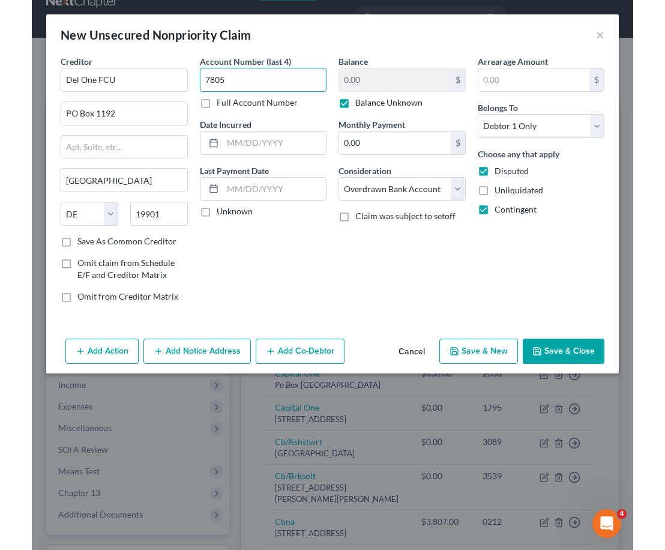
scroll to position [32, 0]
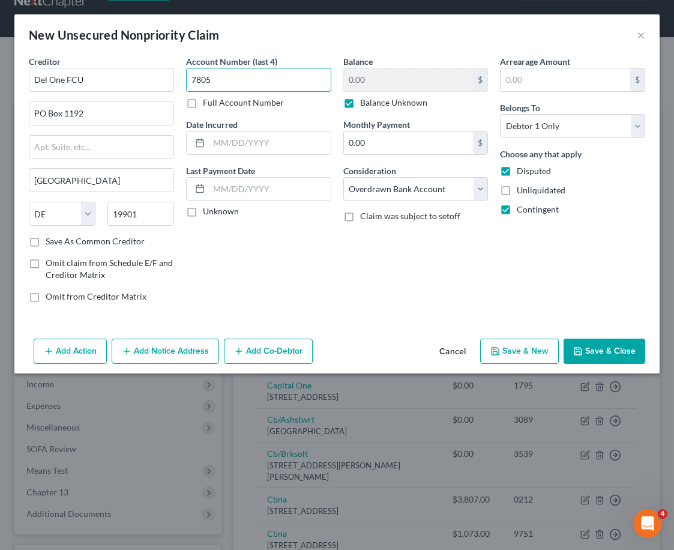
type input "7805"
click at [203, 213] on label "Unknown" at bounding box center [221, 211] width 36 height 12
click at [208, 213] on input "Unknown" at bounding box center [212, 209] width 8 height 8
checkbox input "true"
click at [598, 347] on button "Save & Close" at bounding box center [605, 351] width 82 height 25
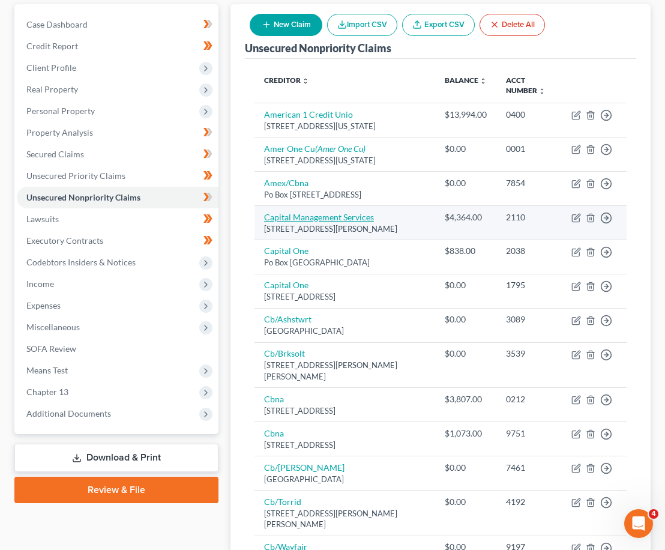
scroll to position [120, 0]
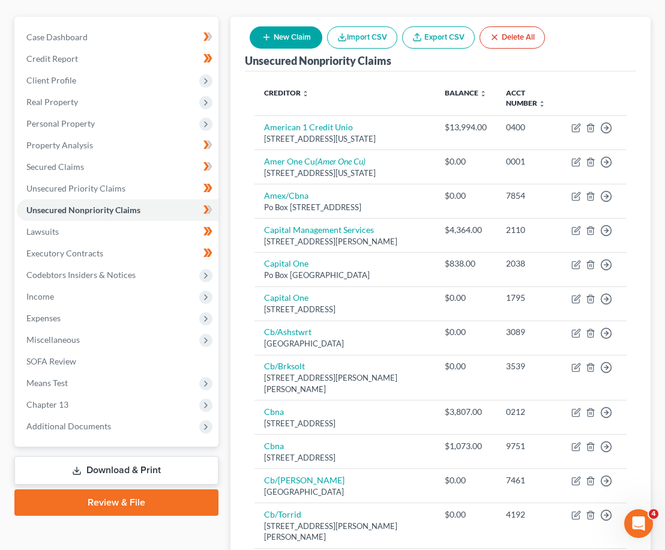
click at [297, 31] on button "New Claim" at bounding box center [286, 37] width 73 height 22
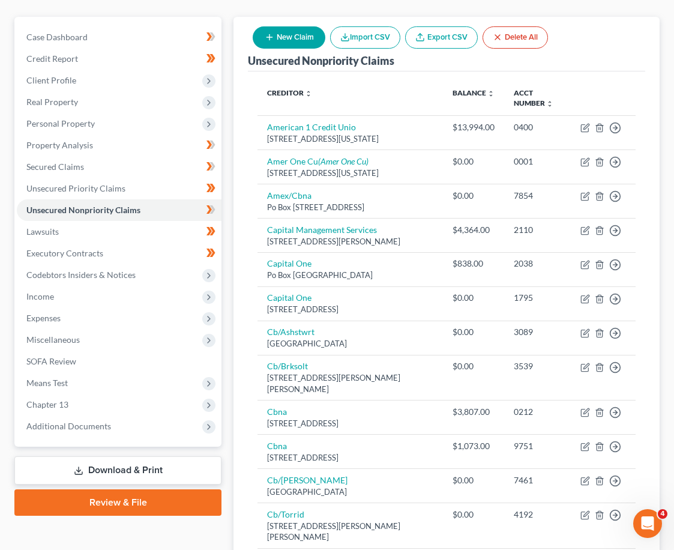
select select "0"
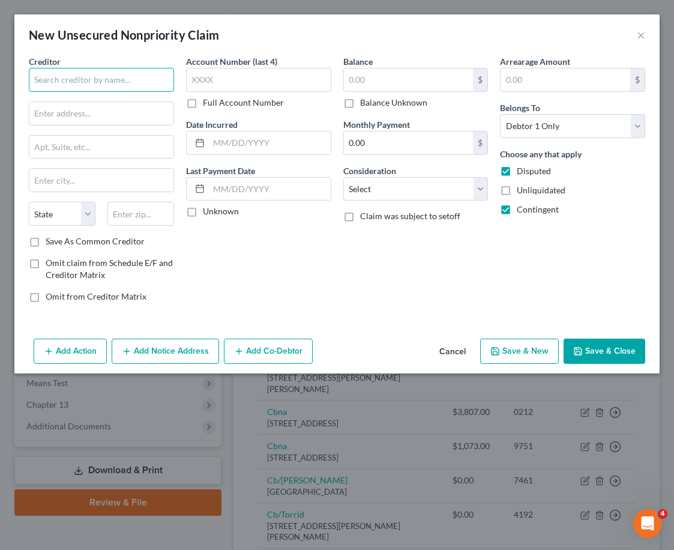
click at [123, 82] on input "text" at bounding box center [101, 80] width 145 height 24
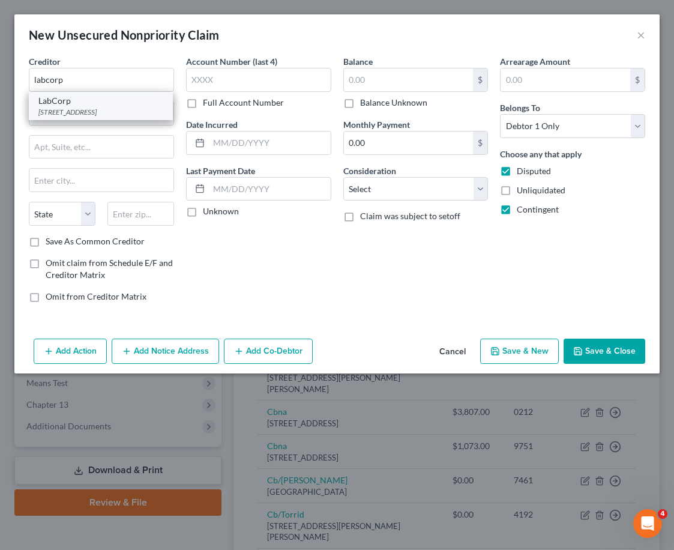
click at [118, 104] on div "LabCorp" at bounding box center [100, 101] width 125 height 12
type input "LabCorp"
type input "PO Box 2240"
type input "[GEOGRAPHIC_DATA]"
select select "28"
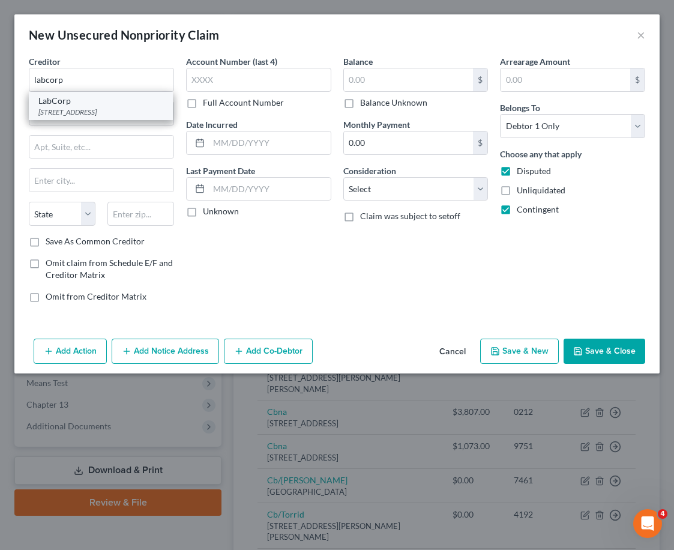
type input "27216"
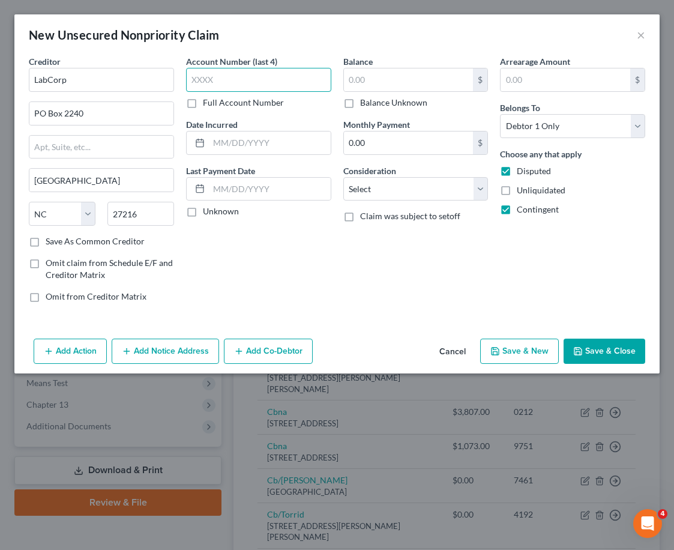
click at [248, 77] on input "text" at bounding box center [258, 80] width 145 height 24
type input "0832"
click at [394, 82] on input "text" at bounding box center [409, 79] width 130 height 23
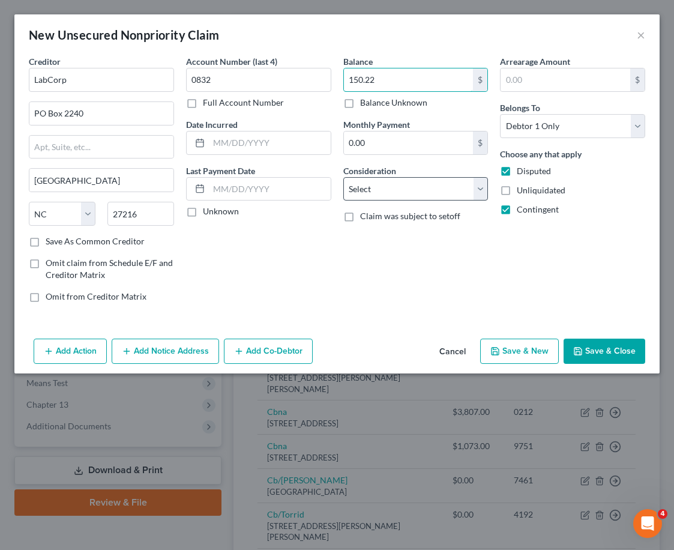
type input "150.22"
click at [407, 191] on select "Select Cable / Satellite Services Collection Agency Credit Card Debt Debt Couns…" at bounding box center [416, 189] width 145 height 24
select select "9"
click at [344, 177] on select "Select Cable / Satellite Services Collection Agency Credit Card Debt Debt Couns…" at bounding box center [416, 189] width 145 height 24
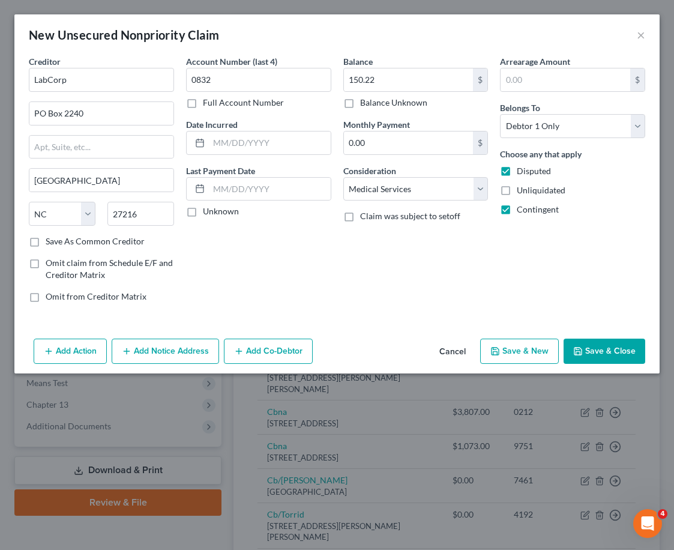
click at [203, 215] on label "Unknown" at bounding box center [221, 211] width 36 height 12
click at [208, 213] on input "Unknown" at bounding box center [212, 209] width 8 height 8
checkbox input "true"
click at [599, 347] on button "Save & Close" at bounding box center [605, 351] width 82 height 25
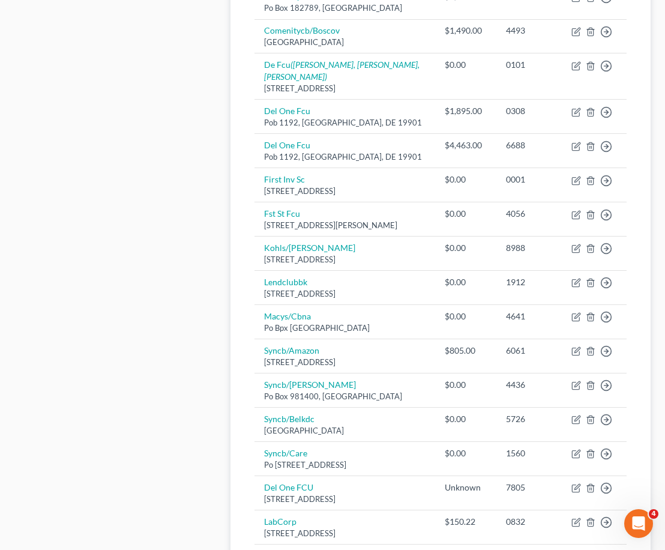
scroll to position [901, 0]
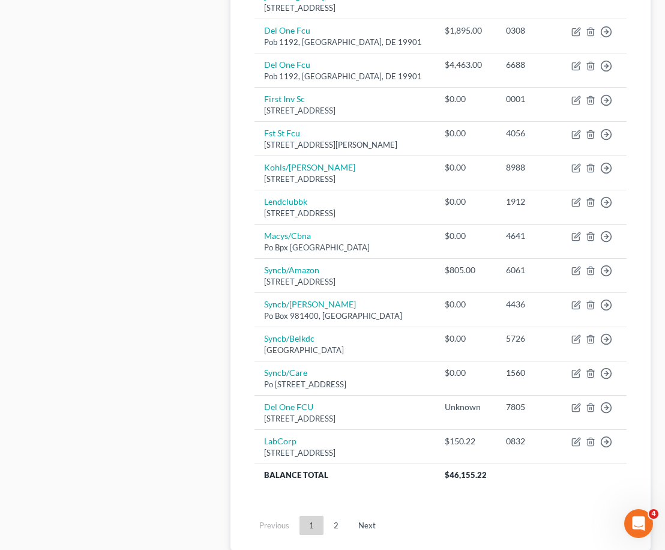
drag, startPoint x: 108, startPoint y: 18, endPoint x: 119, endPoint y: 20, distance: 11.6
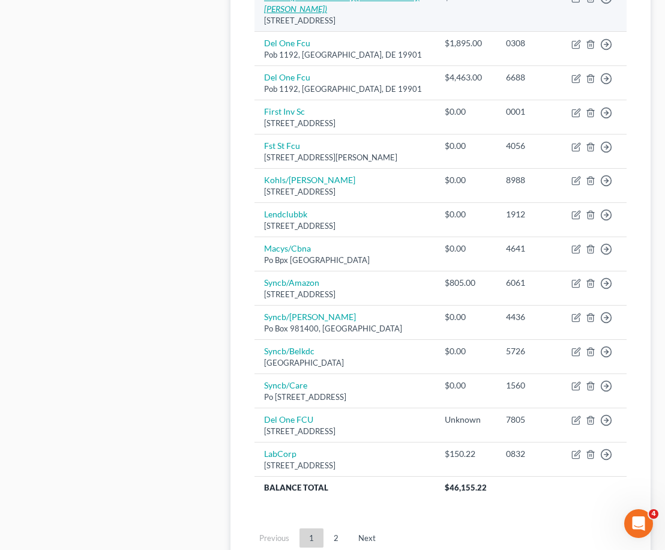
scroll to position [996, 0]
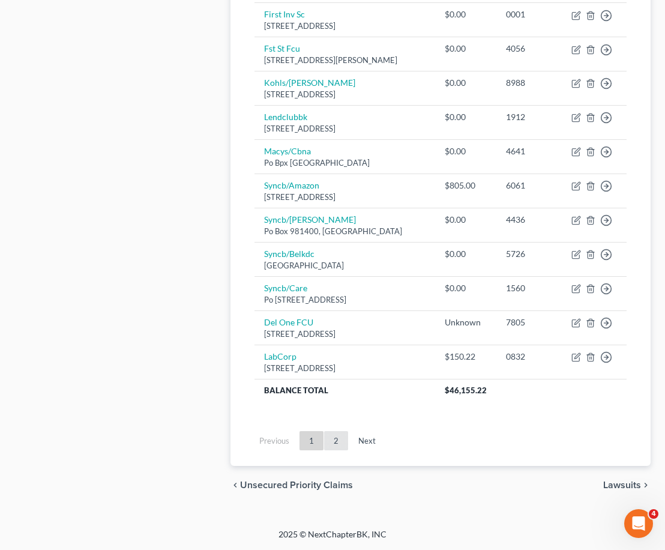
click at [332, 444] on link "2" at bounding box center [336, 440] width 24 height 19
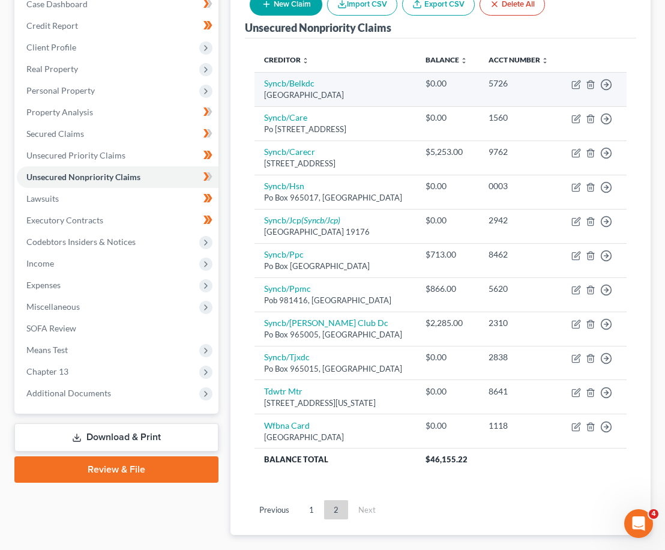
scroll to position [255, 0]
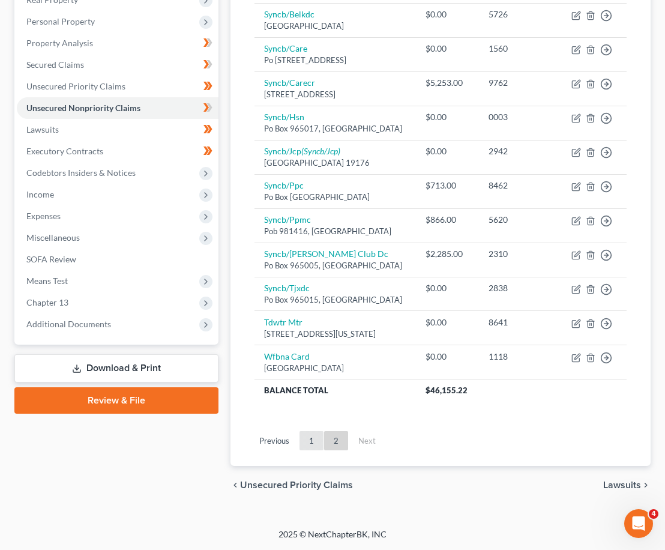
click at [315, 438] on link "1" at bounding box center [312, 440] width 24 height 19
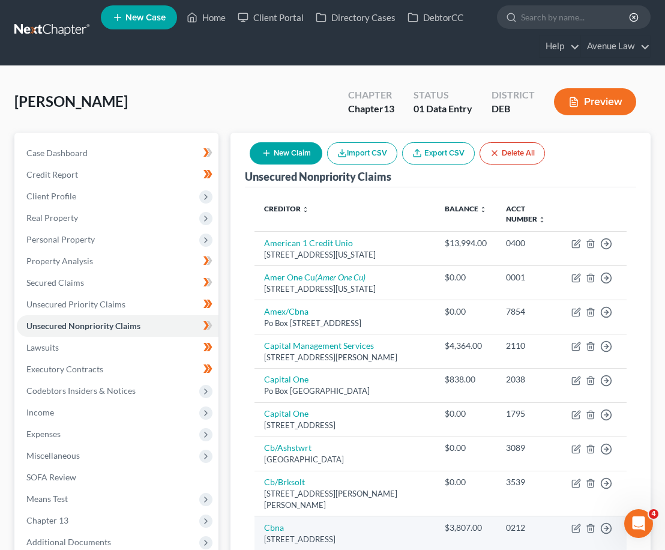
scroll to position [0, 0]
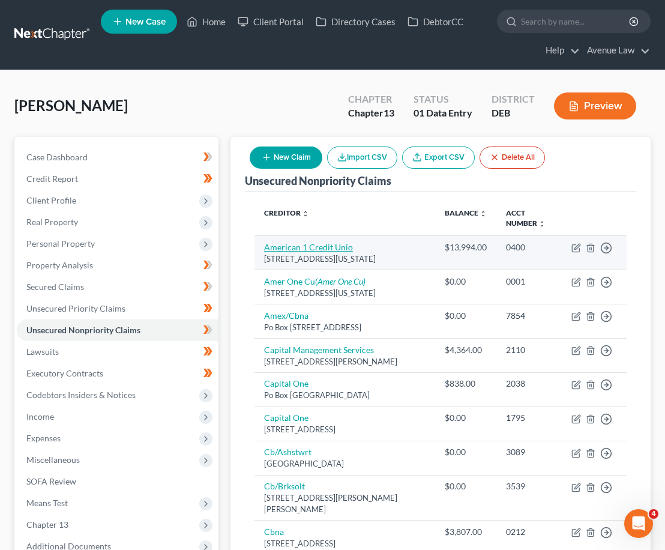
click at [283, 250] on link "American 1 Credit Unio" at bounding box center [308, 247] width 89 height 10
select select "23"
select select "2"
select select "0"
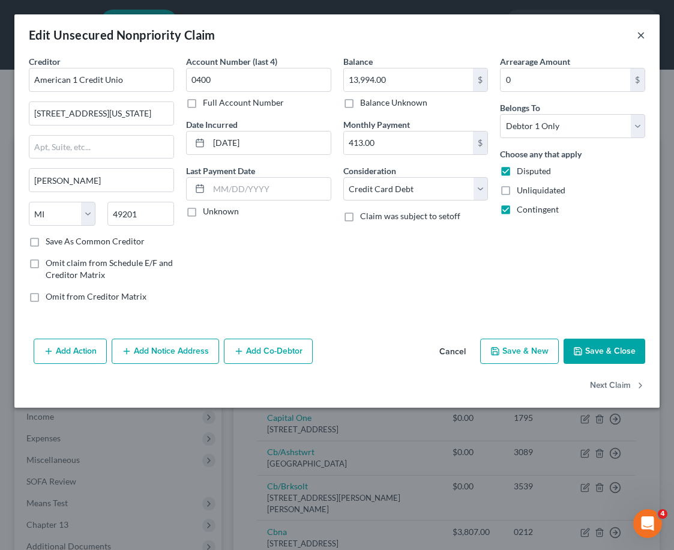
click at [643, 35] on button "×" at bounding box center [641, 35] width 8 height 14
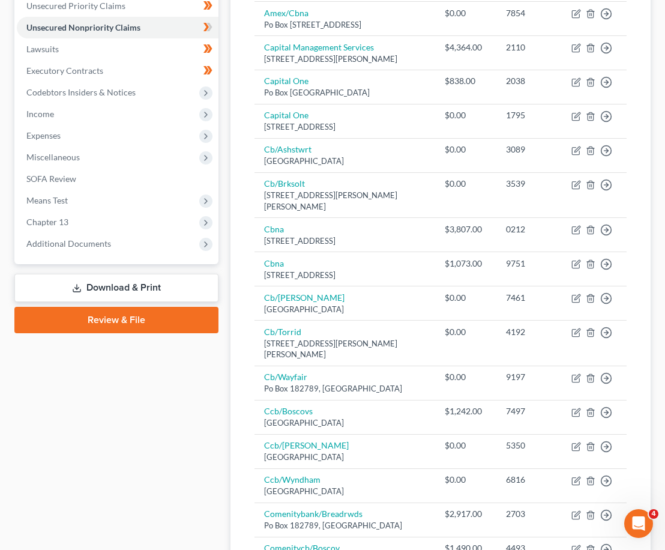
scroll to position [136, 0]
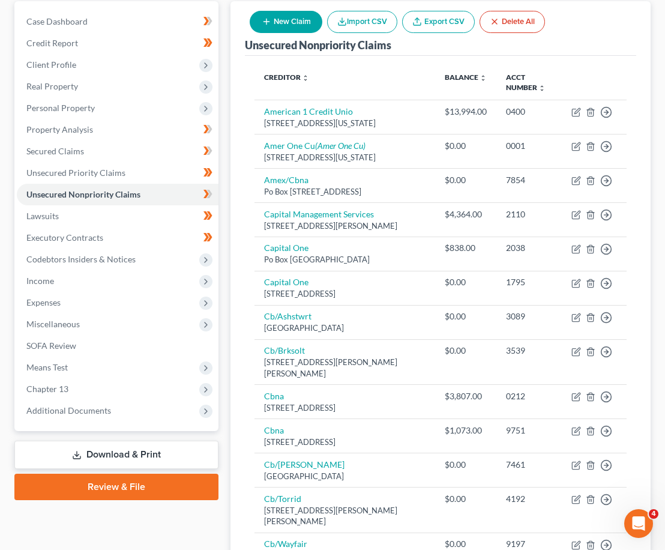
click at [288, 23] on button "New Claim" at bounding box center [286, 22] width 73 height 22
select select "0"
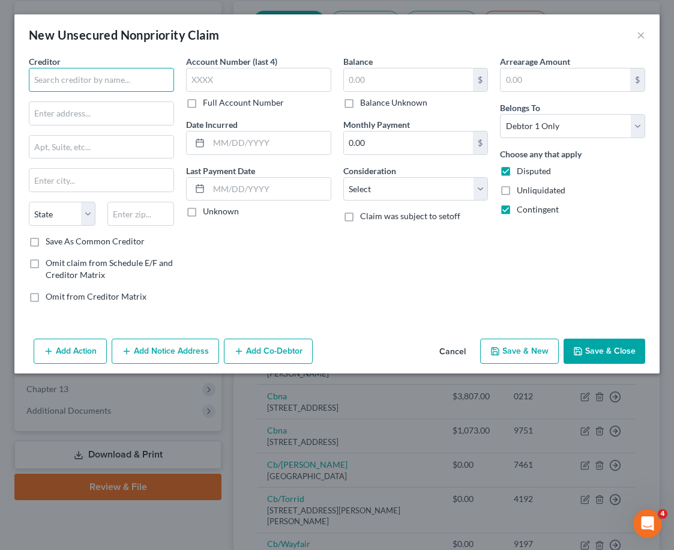
click at [142, 74] on input "text" at bounding box center [101, 80] width 145 height 24
click at [103, 71] on input "Zoll" at bounding box center [101, 80] width 145 height 24
type input "[PERSON_NAME] LLC"
click at [86, 107] on input "text" at bounding box center [101, 113] width 144 height 23
type input "1"
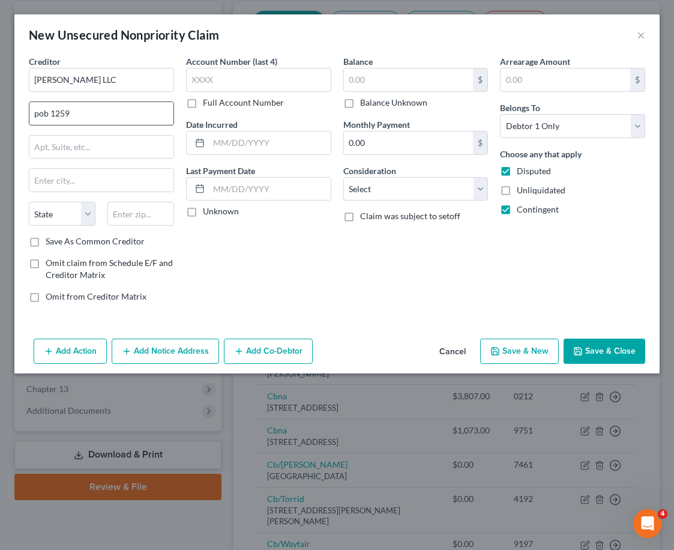
type input "pob 1259"
type input "Dept 140418"
click at [77, 186] on input "text" at bounding box center [101, 180] width 144 height 23
click at [37, 174] on input "oaks" at bounding box center [101, 180] width 144 height 23
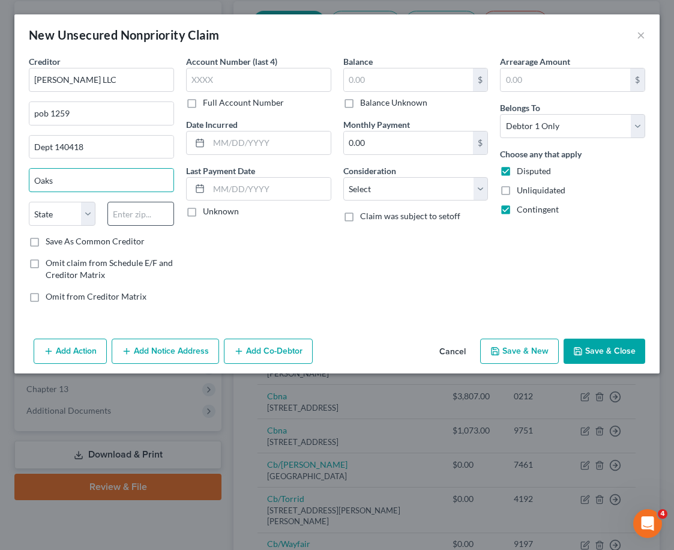
type input "Oaks"
click at [136, 207] on input "text" at bounding box center [141, 214] width 67 height 24
type input "19456"
select select "39"
drag, startPoint x: 605, startPoint y: 354, endPoint x: 306, endPoint y: 34, distance: 438.6
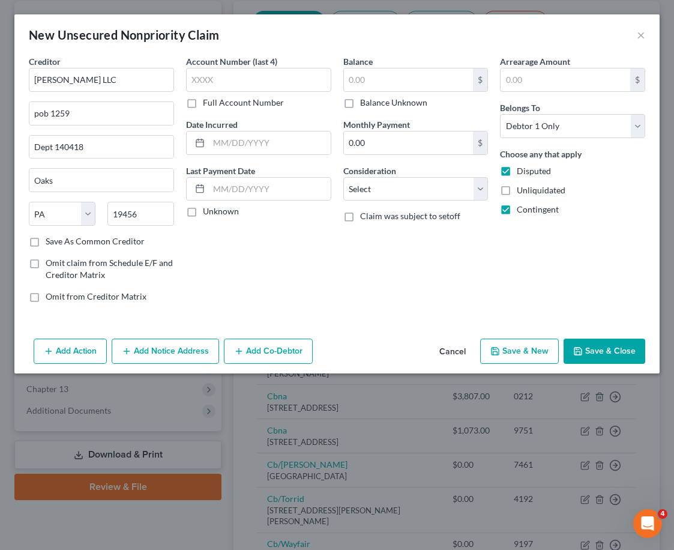
click at [433, 123] on div "New Unsecured Nonpriority Claim × Creditor * [PERSON_NAME] LLC pob 1259 Dept [G…" at bounding box center [337, 193] width 646 height 359
click at [359, 80] on input "text" at bounding box center [409, 79] width 130 height 23
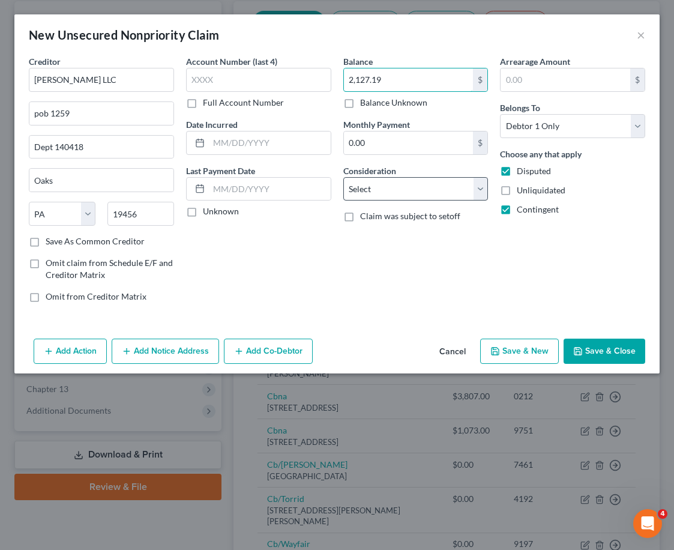
type input "2,127.19"
click at [394, 192] on select "Select Cable / Satellite Services Collection Agency Credit Card Debt Debt Couns…" at bounding box center [416, 189] width 145 height 24
select select "9"
click at [344, 177] on select "Select Cable / Satellite Services Collection Agency Credit Card Debt Debt Couns…" at bounding box center [416, 189] width 145 height 24
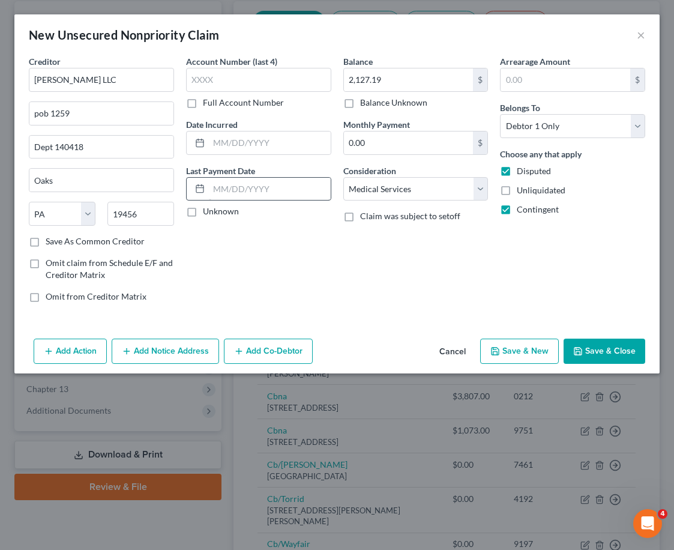
drag, startPoint x: 587, startPoint y: 350, endPoint x: 243, endPoint y: 199, distance: 375.7
click at [253, 194] on div "New Unsecured Nonpriority Claim × Creditor * [PERSON_NAME] LLC pob 1259 Dept [G…" at bounding box center [337, 193] width 646 height 359
click at [219, 214] on label "Unknown" at bounding box center [221, 211] width 36 height 12
click at [216, 213] on input "Unknown" at bounding box center [212, 209] width 8 height 8
checkbox input "true"
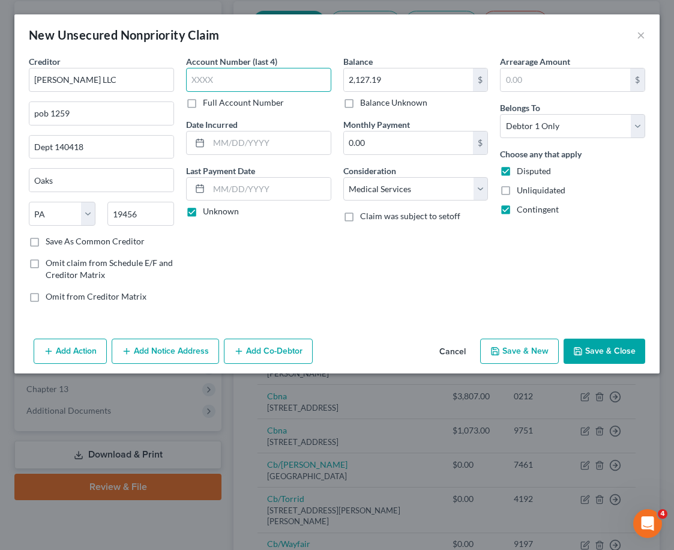
click at [295, 83] on input "text" at bounding box center [258, 80] width 145 height 24
type input "3965"
click at [630, 363] on button "Save & Close" at bounding box center [605, 351] width 82 height 25
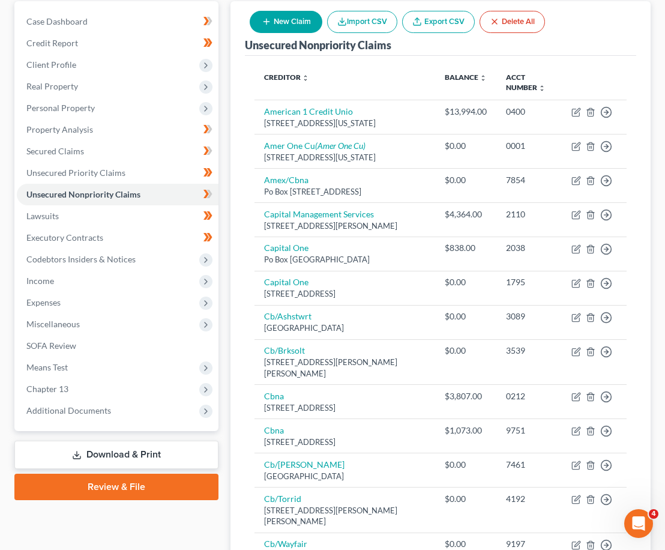
click at [265, 23] on icon "button" at bounding box center [267, 22] width 10 height 10
select select "0"
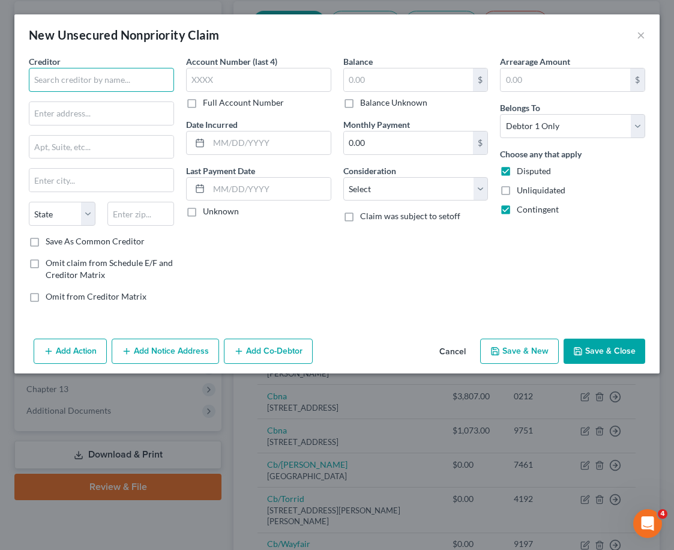
click at [80, 74] on input "text" at bounding box center [101, 80] width 145 height 24
type input "i"
type input "D"
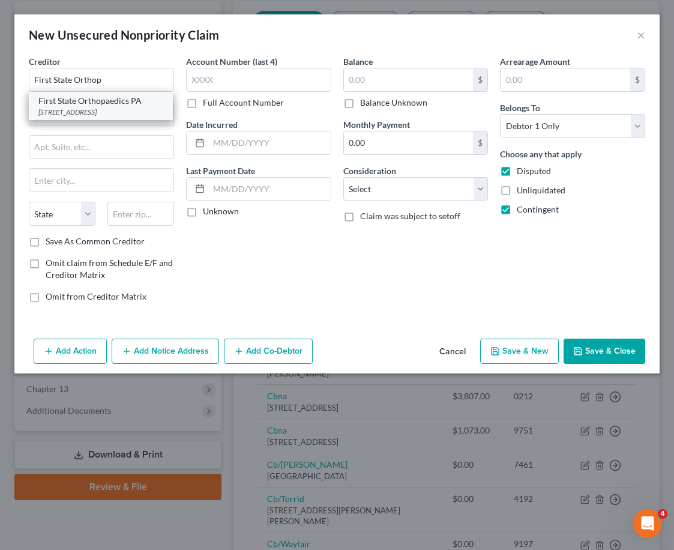
click at [107, 108] on div "[STREET_ADDRESS]" at bounding box center [100, 112] width 125 height 10
type input "First State Orthopaedics PA"
type input "PO Box 824413"
type input "[GEOGRAPHIC_DATA]"
select select "39"
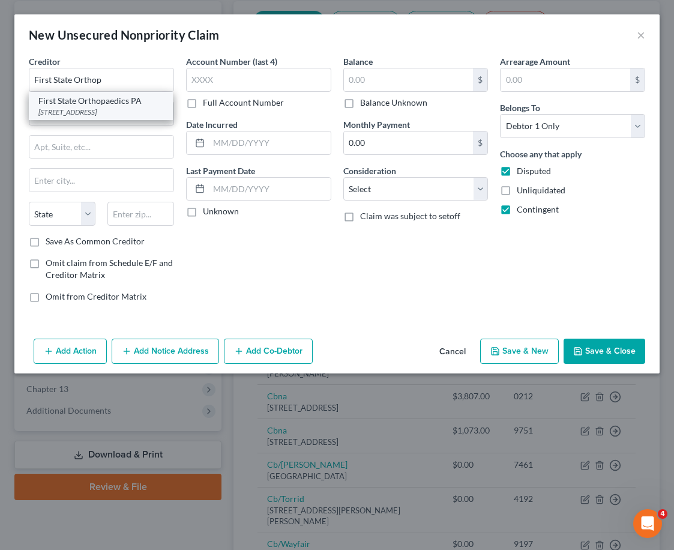
type input "19182"
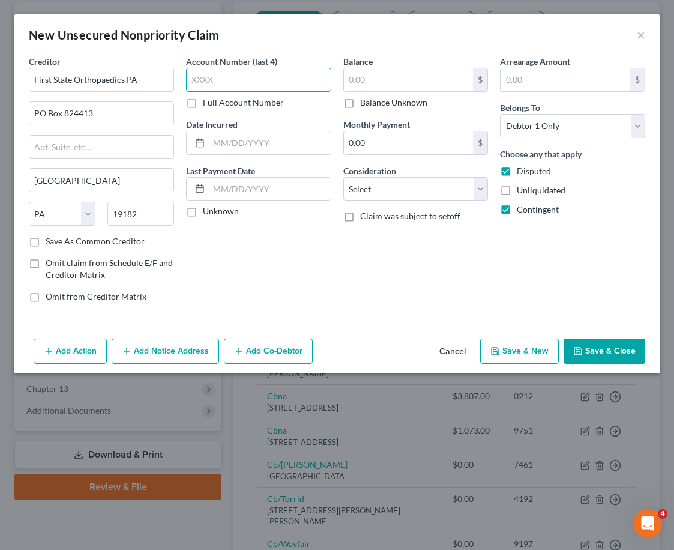
click at [259, 73] on input "text" at bounding box center [258, 80] width 145 height 24
type input "8255"
click at [426, 82] on input "text" at bounding box center [409, 79] width 130 height 23
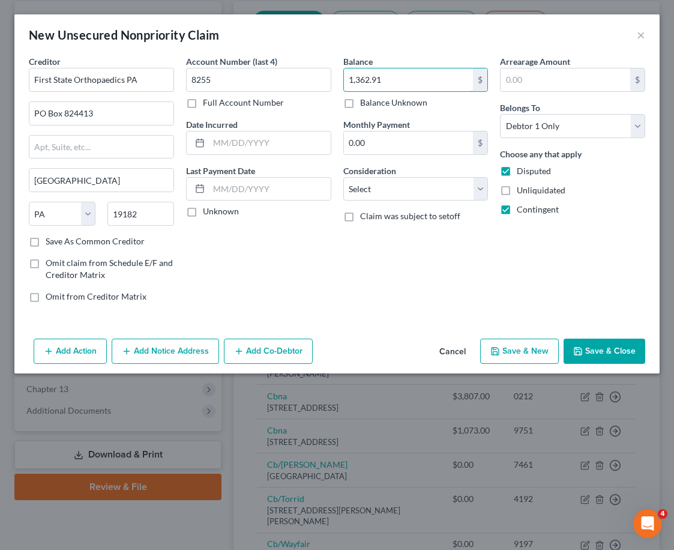
type input "1,362.91"
click at [203, 207] on label "Unknown" at bounding box center [221, 211] width 36 height 12
click at [208, 207] on input "Unknown" at bounding box center [212, 209] width 8 height 8
checkbox input "true"
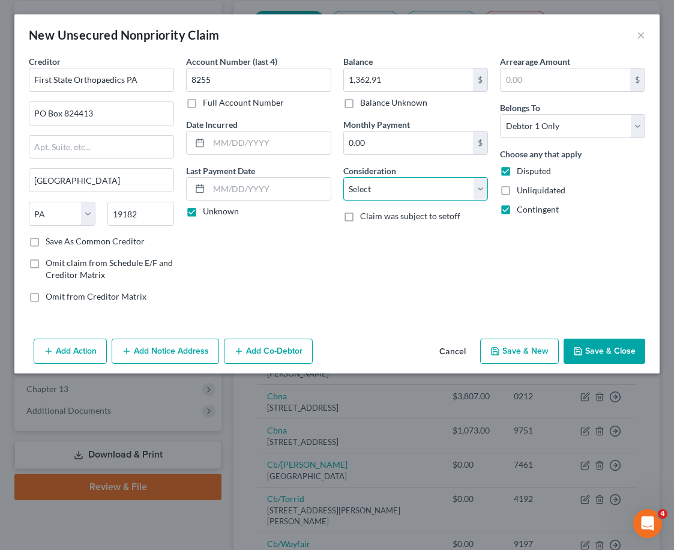
click at [410, 185] on select "Select Cable / Satellite Services Collection Agency Credit Card Debt Debt Couns…" at bounding box center [416, 189] width 145 height 24
select select "9"
click at [344, 177] on select "Select Cable / Satellite Services Collection Agency Credit Card Debt Debt Couns…" at bounding box center [416, 189] width 145 height 24
click at [612, 353] on button "Save & Close" at bounding box center [605, 351] width 82 height 25
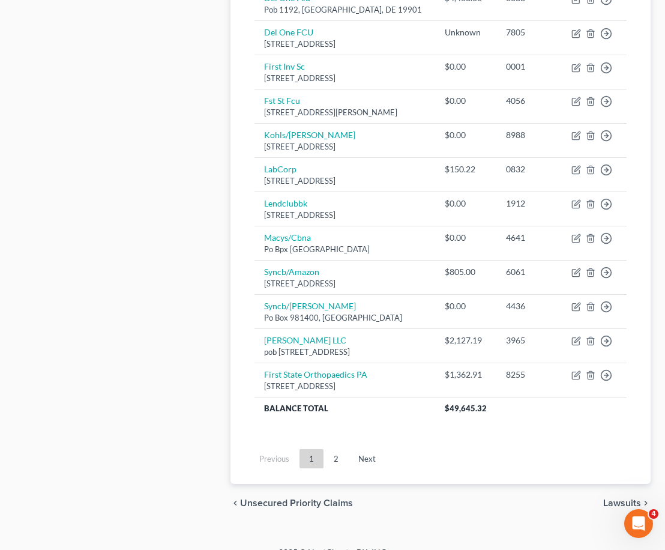
scroll to position [985, 0]
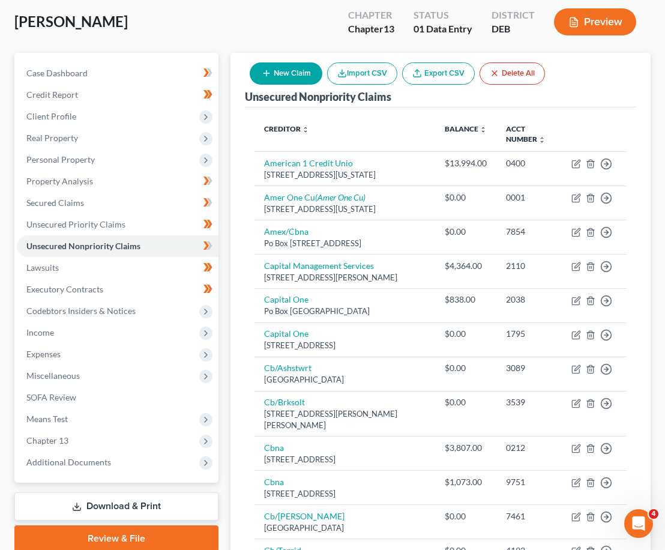
scroll to position [0, 0]
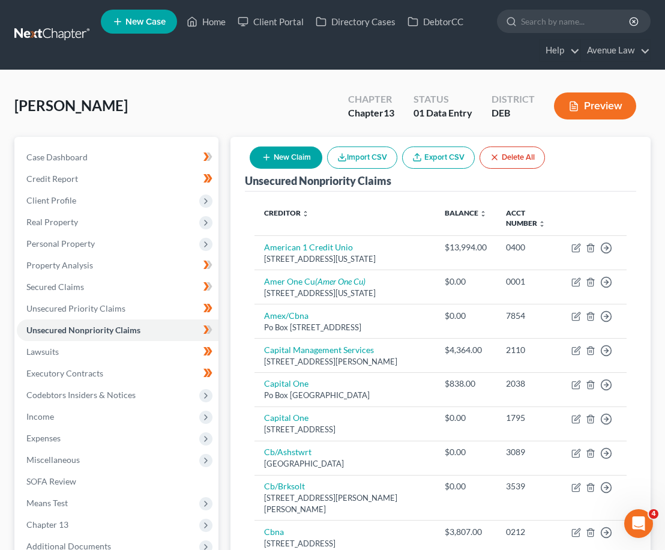
click at [289, 156] on button "New Claim" at bounding box center [286, 158] width 73 height 22
select select "0"
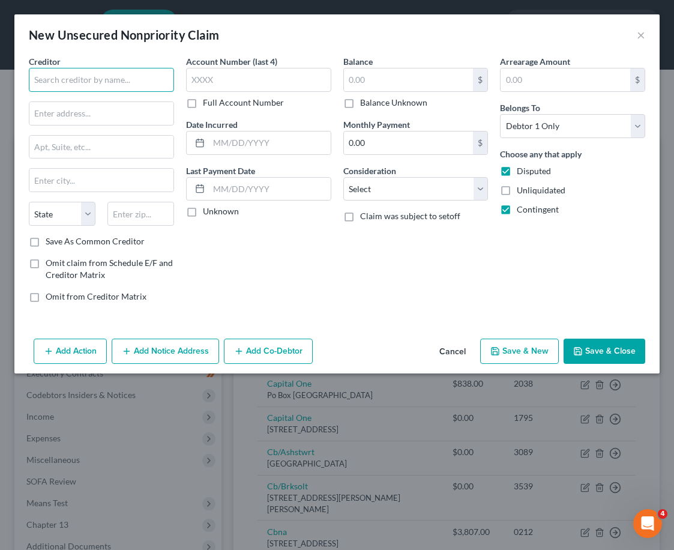
click at [97, 77] on input "text" at bounding box center [101, 80] width 145 height 24
type input "b"
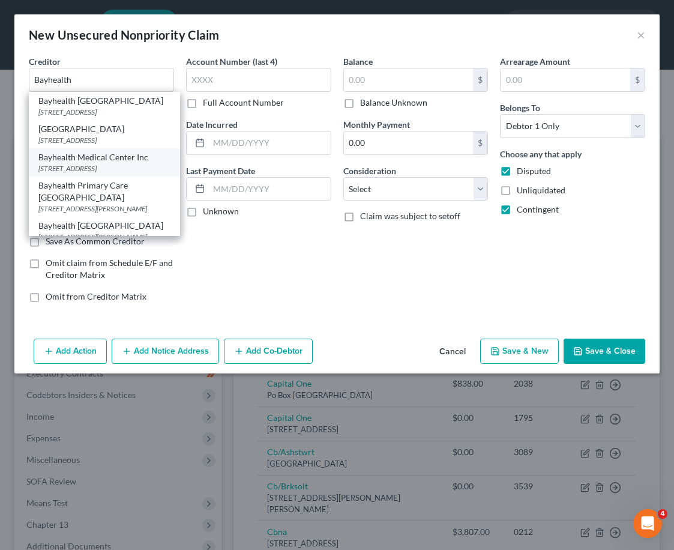
click at [123, 158] on div "Bayhealth Medical Center Inc" at bounding box center [104, 157] width 132 height 12
type input "Bayhealth Medical Center Inc"
type input "PO Box 826877"
type input "[GEOGRAPHIC_DATA]"
select select "39"
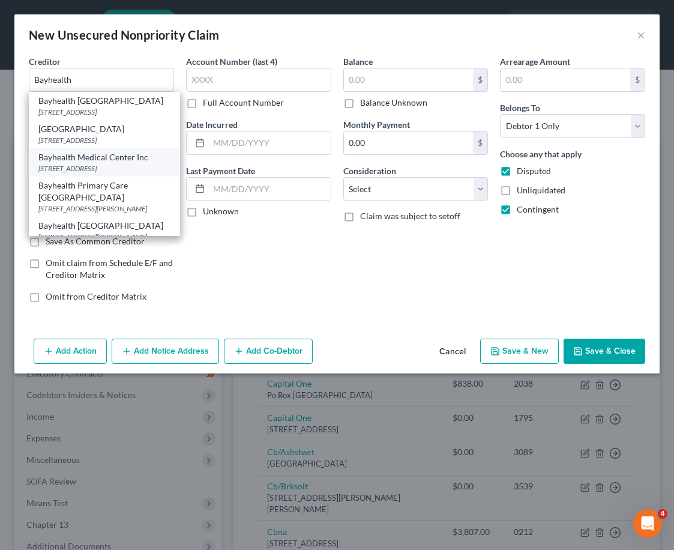
type input "19182"
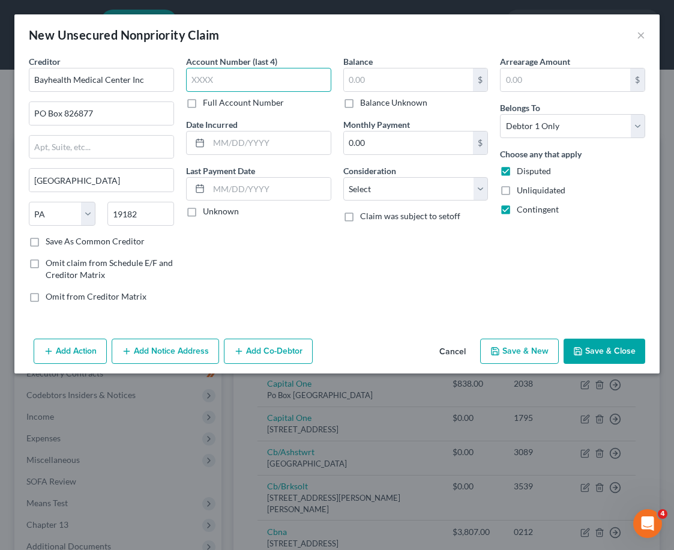
click at [238, 73] on input "text" at bounding box center [258, 80] width 145 height 24
type input "4383"
click at [203, 217] on label "Unknown" at bounding box center [221, 211] width 36 height 12
click at [208, 213] on input "Unknown" at bounding box center [212, 209] width 8 height 8
checkbox input "true"
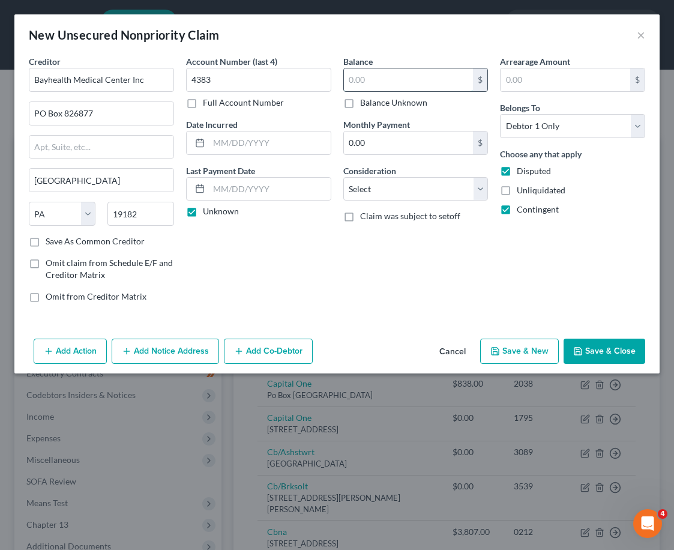
click at [374, 82] on input "text" at bounding box center [409, 79] width 130 height 23
type input "305.00"
click at [383, 194] on select "Select Cable / Satellite Services Collection Agency Credit Card Debt Debt Couns…" at bounding box center [416, 189] width 145 height 24
select select "9"
click at [344, 177] on select "Select Cable / Satellite Services Collection Agency Credit Card Debt Debt Couns…" at bounding box center [416, 189] width 145 height 24
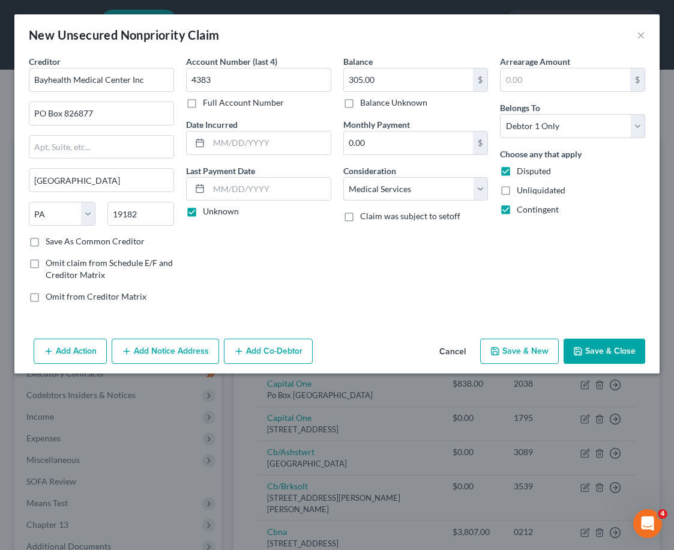
click at [622, 353] on button "Save & Close" at bounding box center [605, 351] width 82 height 25
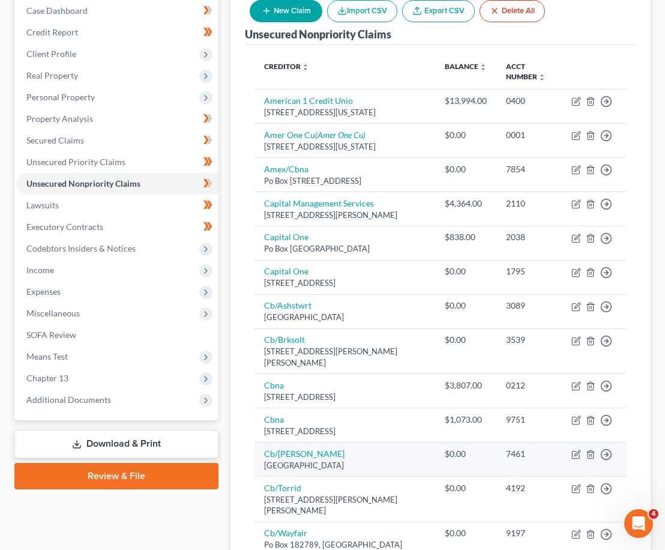
scroll to position [118, 0]
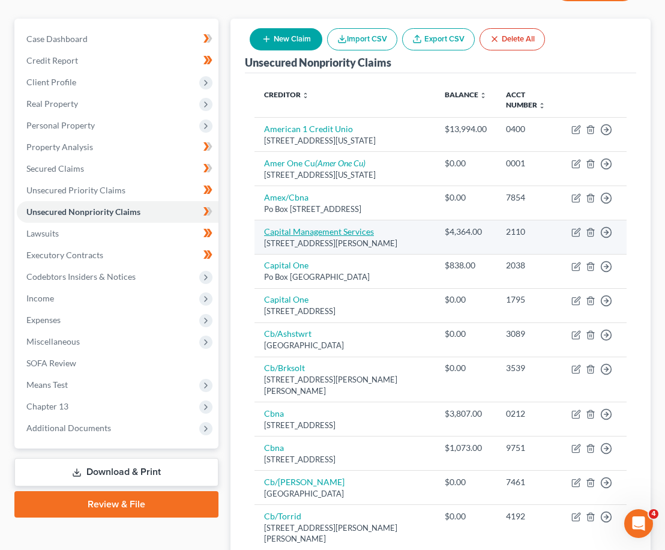
click at [335, 226] on link "Capital Management Services" at bounding box center [319, 231] width 110 height 10
select select "35"
select select "1"
select select "0"
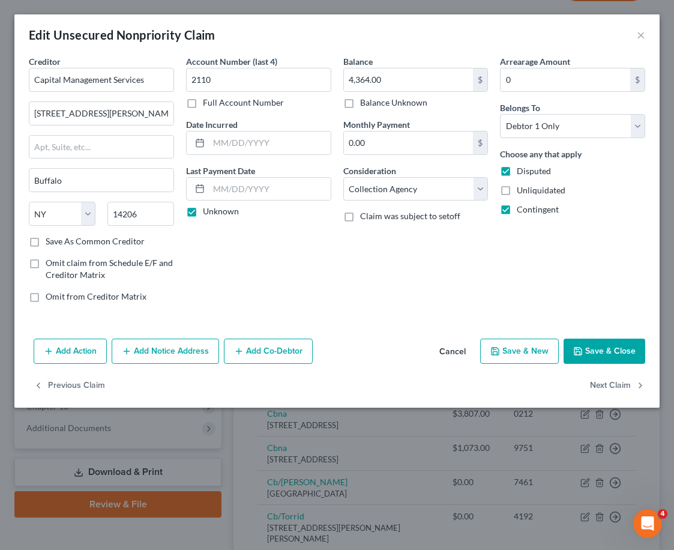
click at [627, 350] on button "Save & Close" at bounding box center [605, 351] width 82 height 25
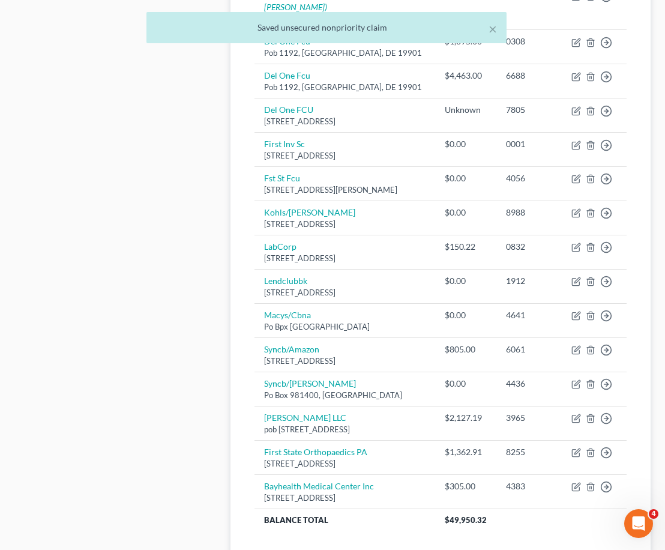
scroll to position [959, 0]
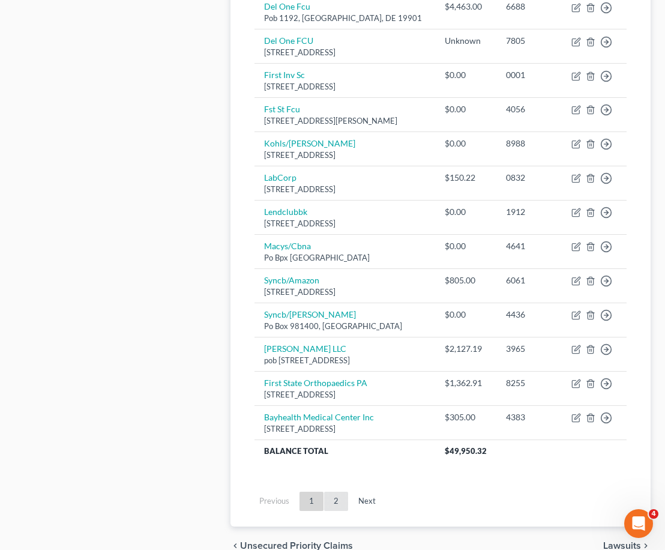
click at [330, 501] on link "2" at bounding box center [336, 501] width 24 height 19
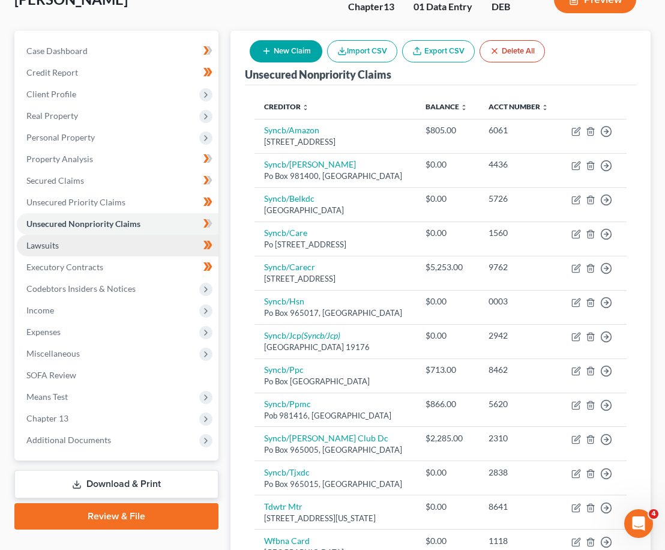
scroll to position [0, 0]
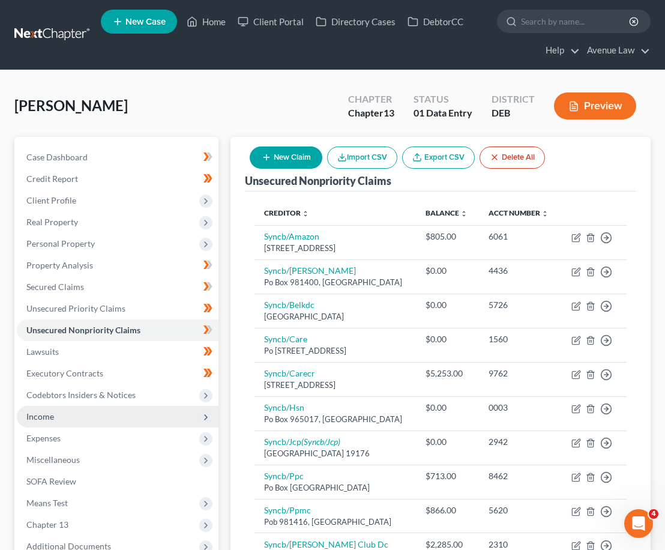
click at [44, 412] on span "Income" at bounding box center [40, 416] width 28 height 10
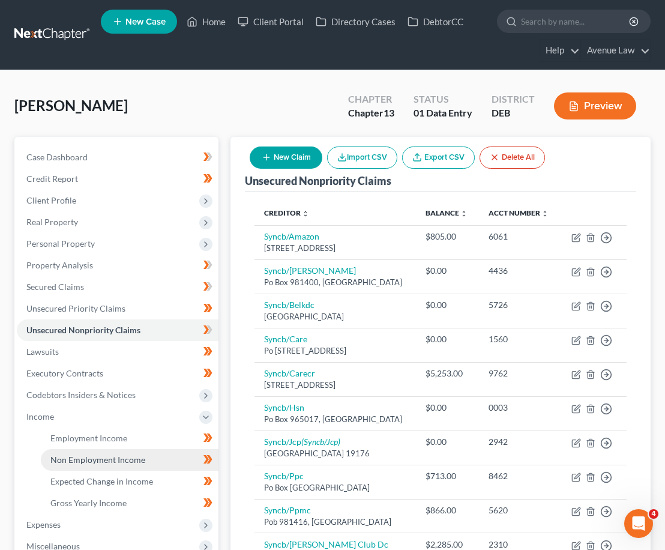
click at [114, 459] on span "Non Employment Income" at bounding box center [97, 460] width 95 height 10
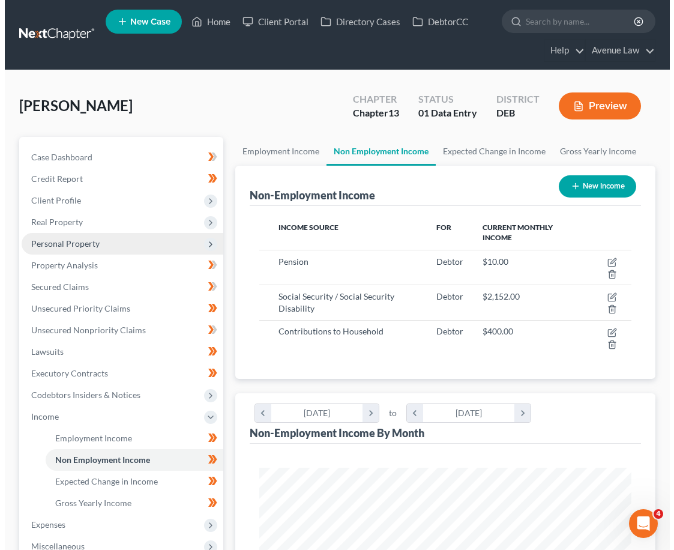
scroll to position [186, 396]
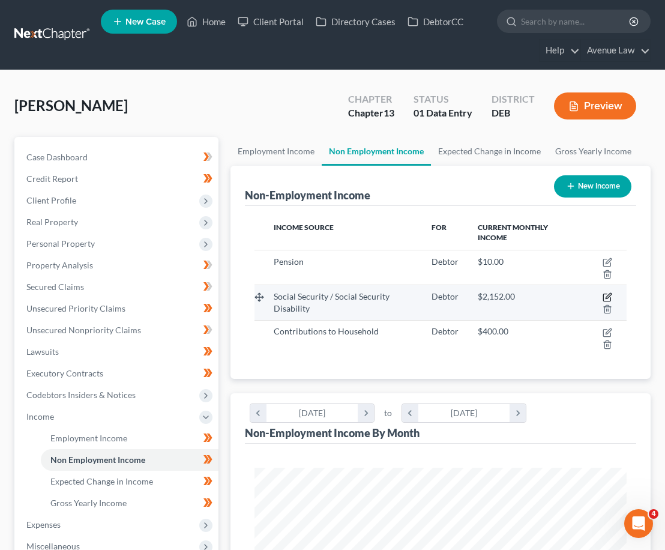
click at [607, 294] on icon "button" at bounding box center [607, 297] width 7 height 7
select select "4"
select select "0"
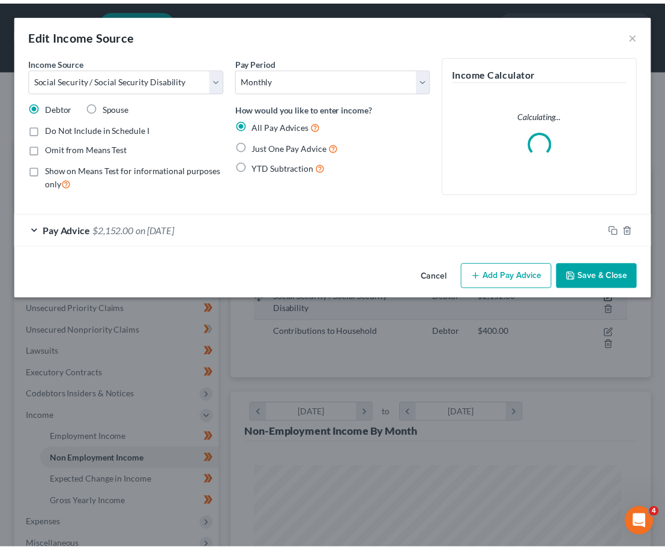
scroll to position [189, 402]
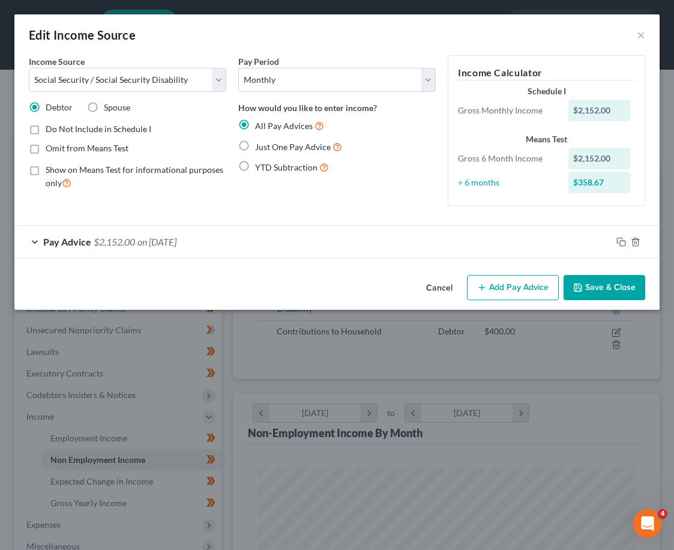
click at [160, 244] on span "on [DATE]" at bounding box center [157, 241] width 39 height 11
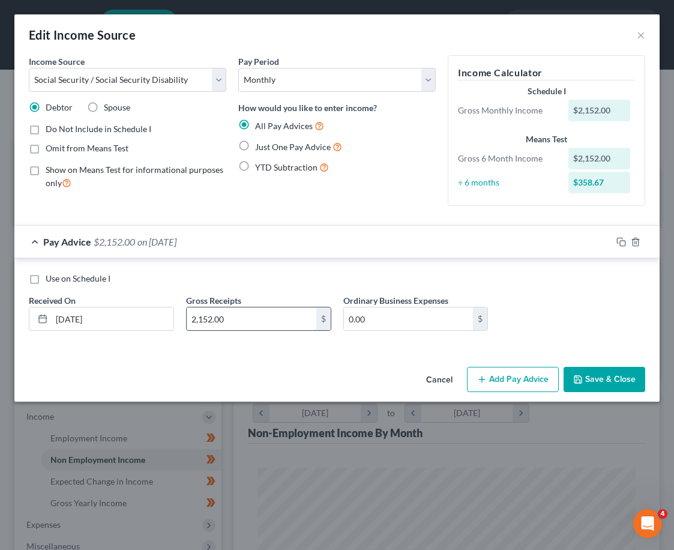
click at [246, 324] on input "2,152.00" at bounding box center [252, 319] width 130 height 23
type input "2,152.00"
click at [590, 376] on button "Save & Close" at bounding box center [605, 379] width 82 height 25
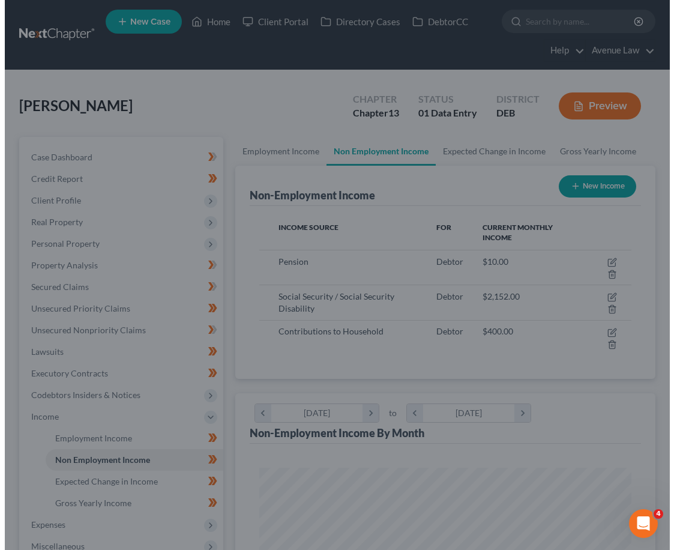
scroll to position [600433, 600223]
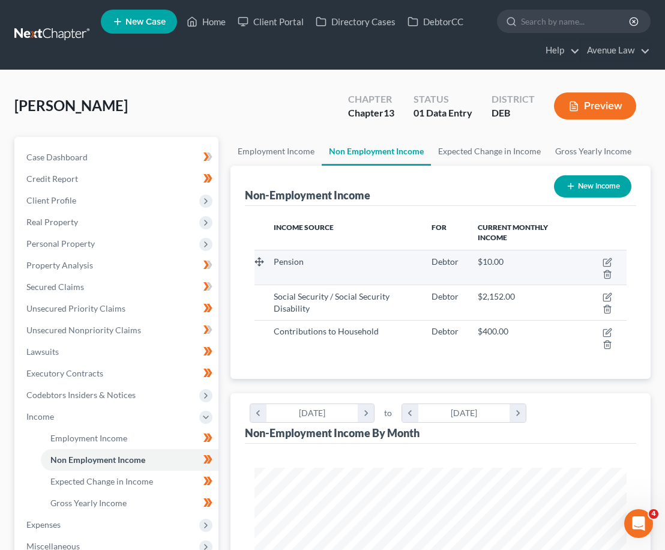
click at [383, 268] on td "Pension" at bounding box center [343, 267] width 158 height 35
click at [607, 262] on icon "button" at bounding box center [608, 260] width 5 height 5
select select "2"
select select "0"
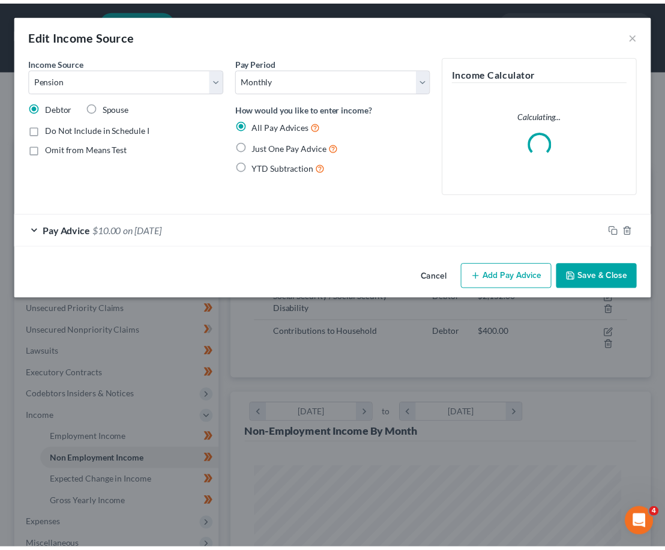
scroll to position [189, 402]
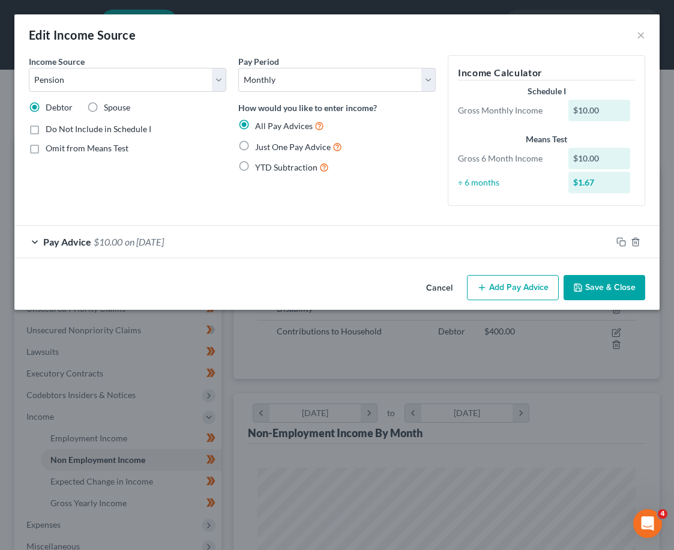
click at [127, 243] on span "on [DATE]" at bounding box center [144, 241] width 39 height 11
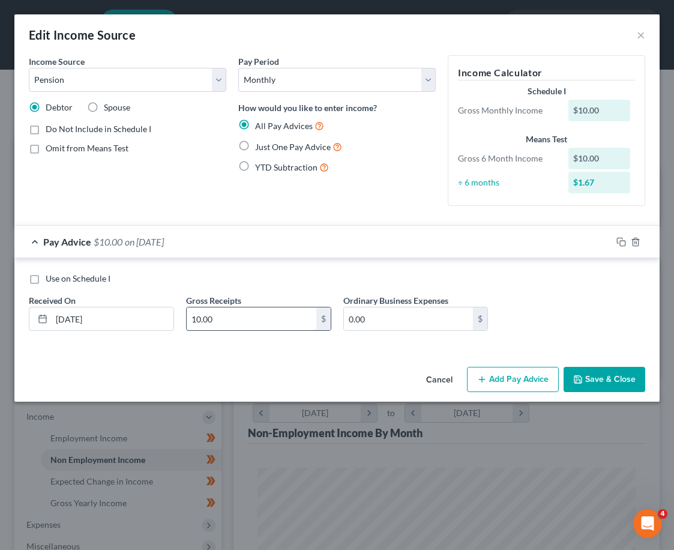
click at [234, 323] on input "10.00" at bounding box center [252, 319] width 130 height 23
type input "10.88"
click at [604, 382] on button "Save & Close" at bounding box center [605, 379] width 82 height 25
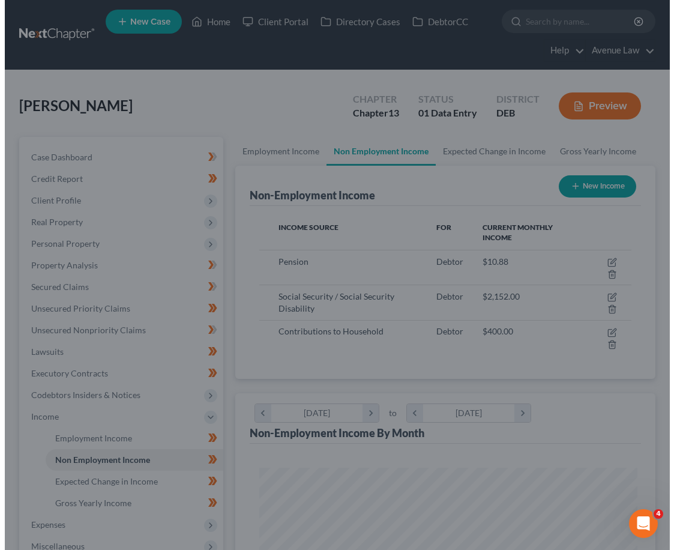
scroll to position [600433, 600223]
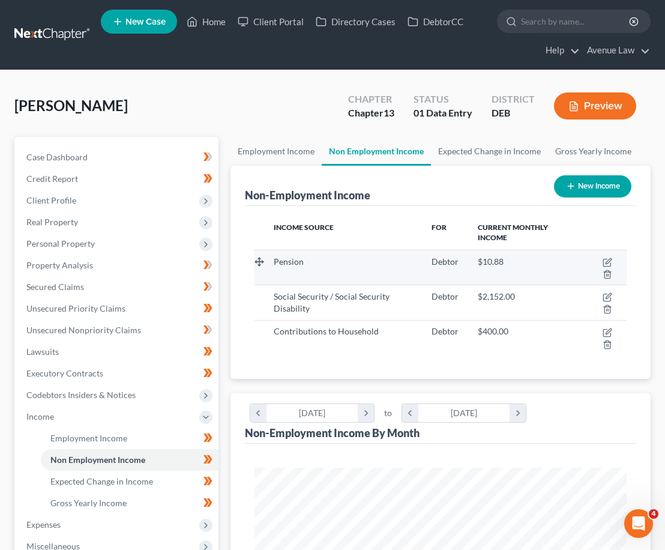
click at [458, 264] on span "Debtor" at bounding box center [445, 261] width 27 height 10
click at [609, 261] on icon "button" at bounding box center [608, 260] width 5 height 5
select select "2"
select select "0"
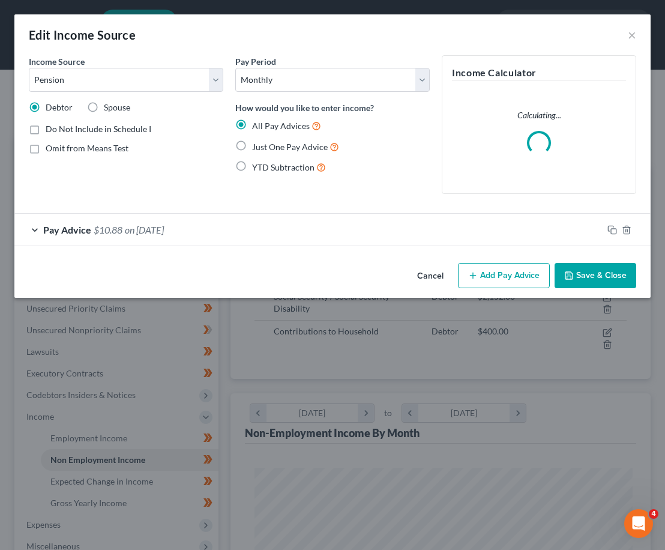
scroll to position [189, 402]
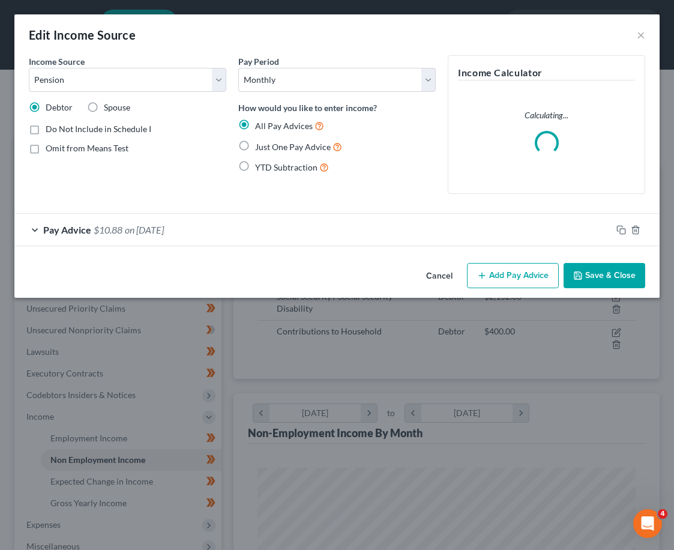
click at [142, 228] on span "on [DATE]" at bounding box center [144, 229] width 39 height 11
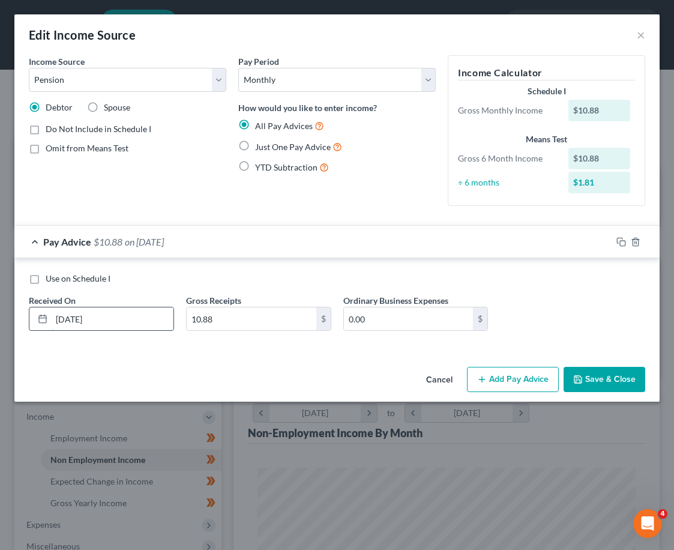
click at [77, 320] on input "[DATE]" at bounding box center [113, 319] width 122 height 23
type input "[DATE]"
click at [622, 374] on button "Save & Close" at bounding box center [605, 379] width 82 height 25
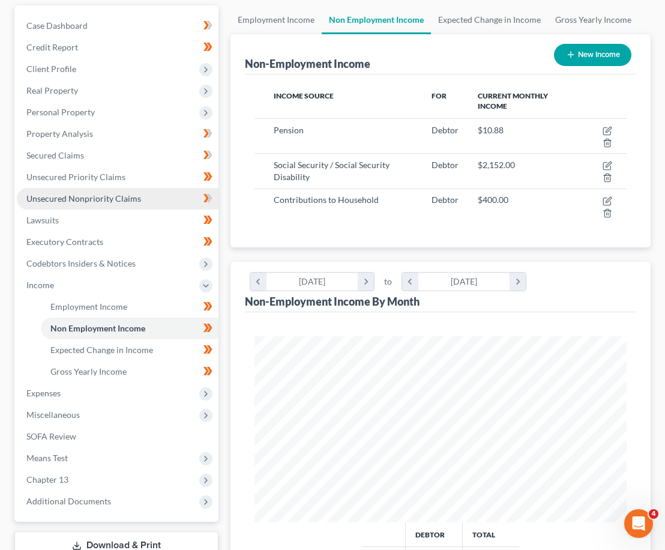
scroll to position [0, 0]
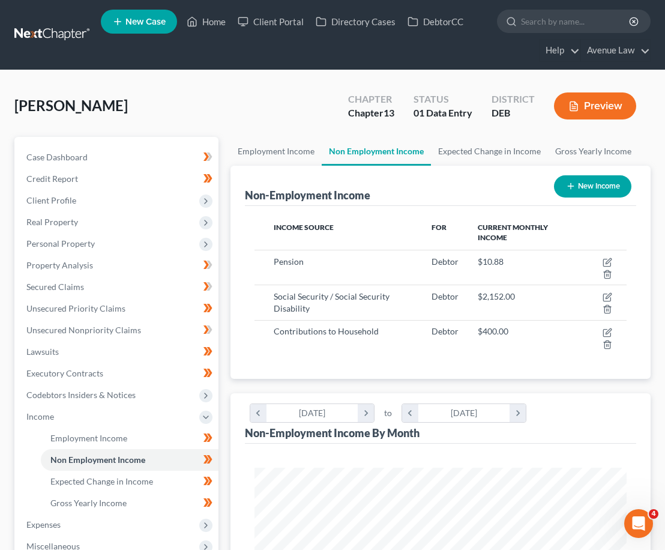
click at [241, 98] on div "[PERSON_NAME] Upgraded Chapter Chapter 13 Status 01 Data Entry District DEB Pre…" at bounding box center [332, 111] width 637 height 52
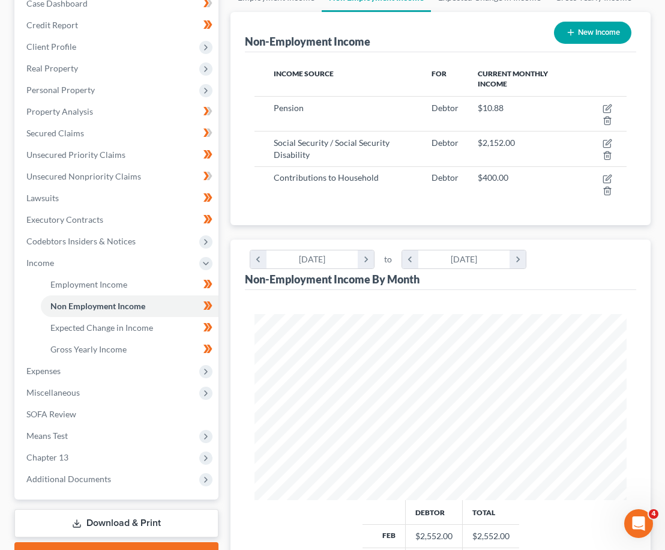
scroll to position [240, 0]
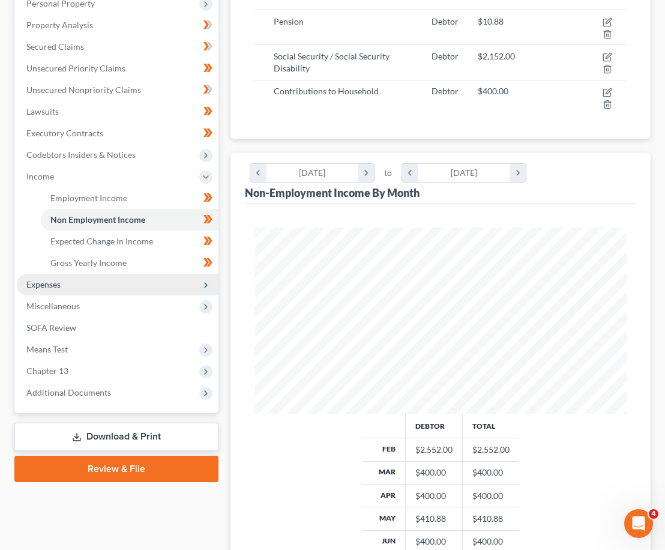
click at [40, 280] on span "Expenses" at bounding box center [43, 284] width 34 height 10
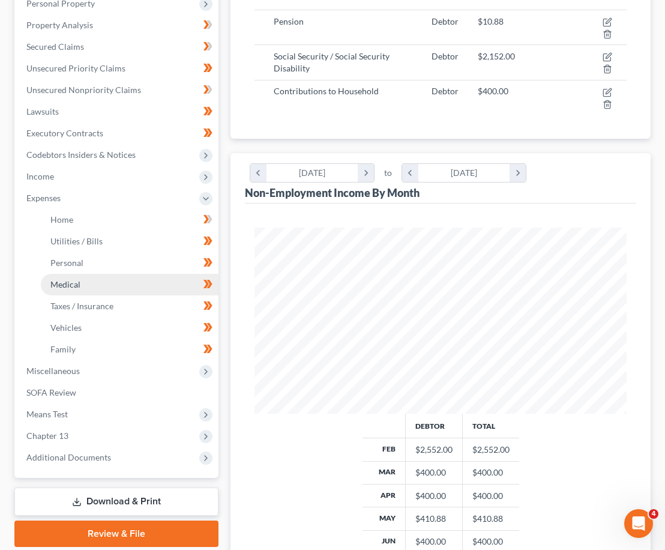
click at [62, 291] on link "Medical" at bounding box center [130, 285] width 178 height 22
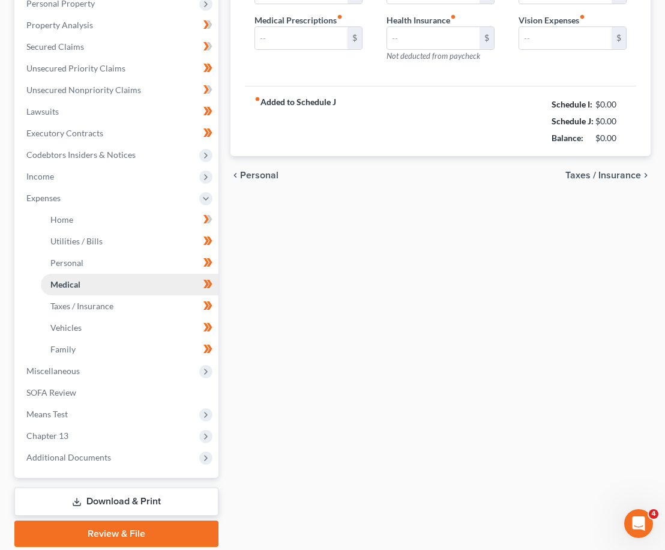
type input "300.00"
type input "166.00"
type input "25.00"
type input "0.00"
type input "50.00"
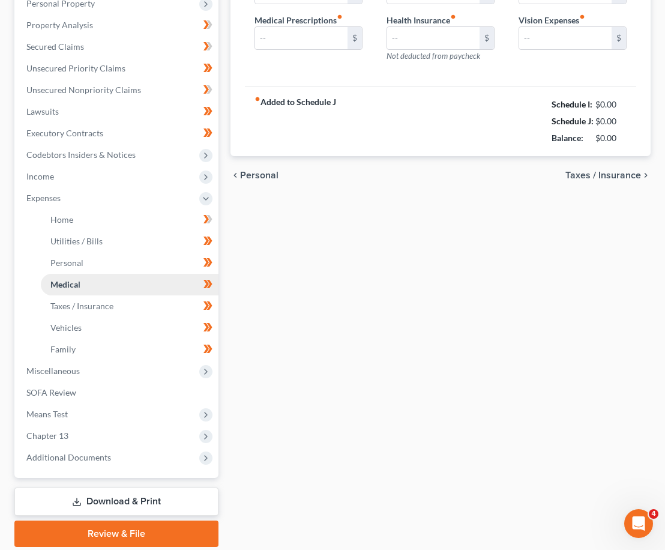
type input "70.00"
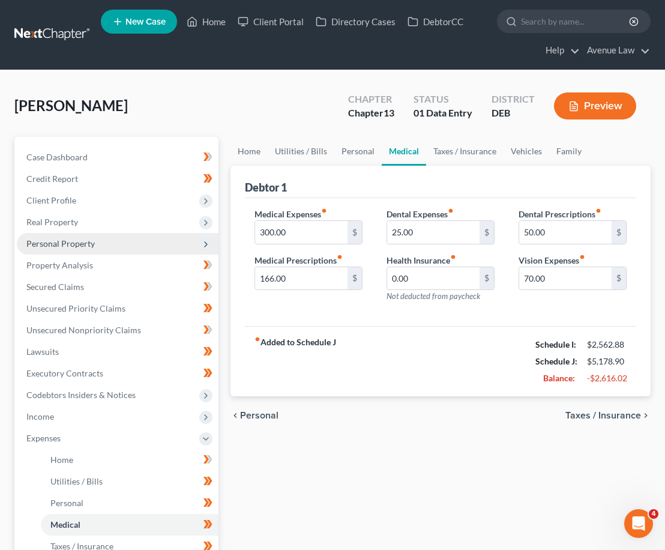
click at [50, 233] on span "Personal Property" at bounding box center [118, 244] width 202 height 22
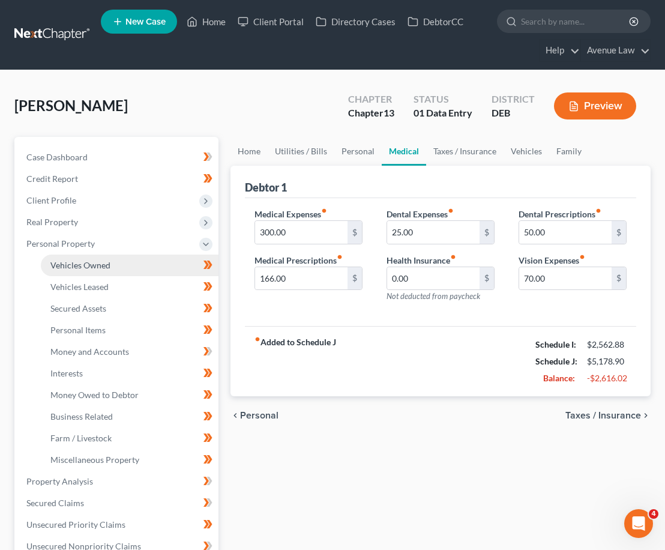
click at [71, 274] on link "Vehicles Owned" at bounding box center [130, 266] width 178 height 22
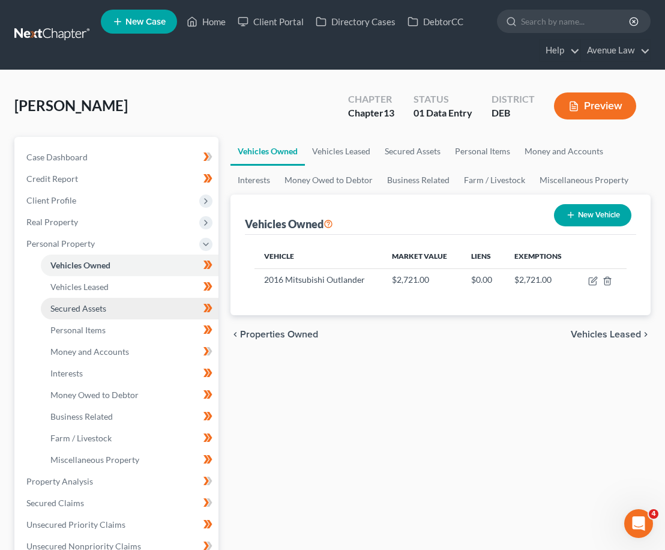
click at [77, 298] on link "Secured Assets" at bounding box center [130, 309] width 178 height 22
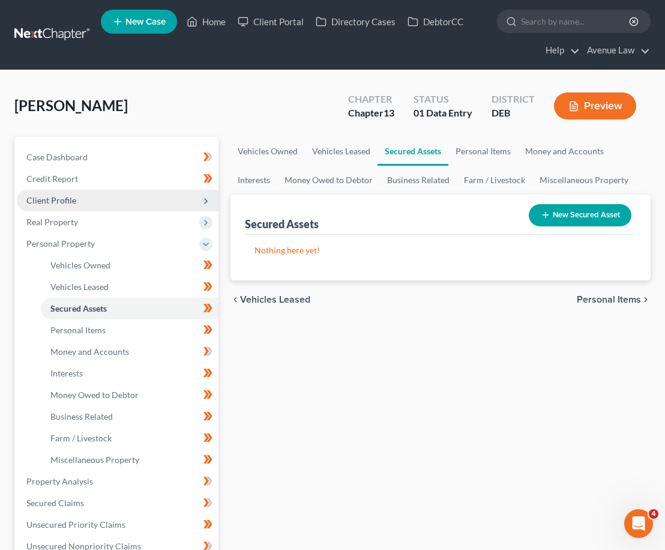
click at [62, 194] on span "Client Profile" at bounding box center [118, 201] width 202 height 22
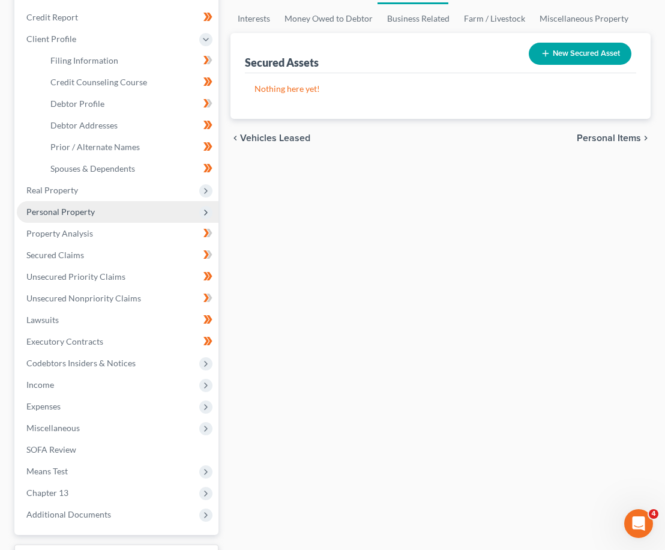
scroll to position [240, 0]
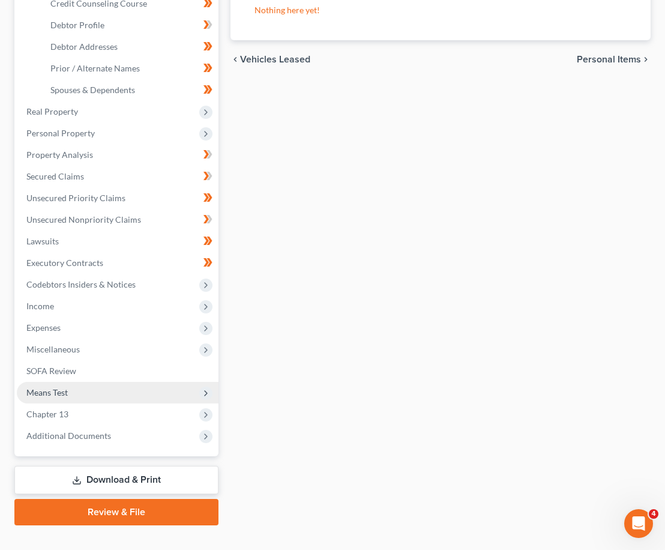
click at [43, 396] on span "Means Test" at bounding box center [46, 392] width 41 height 10
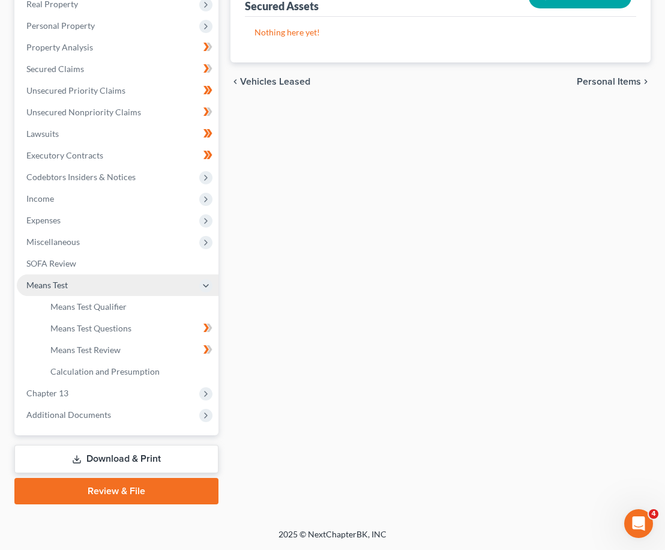
scroll to position [218, 0]
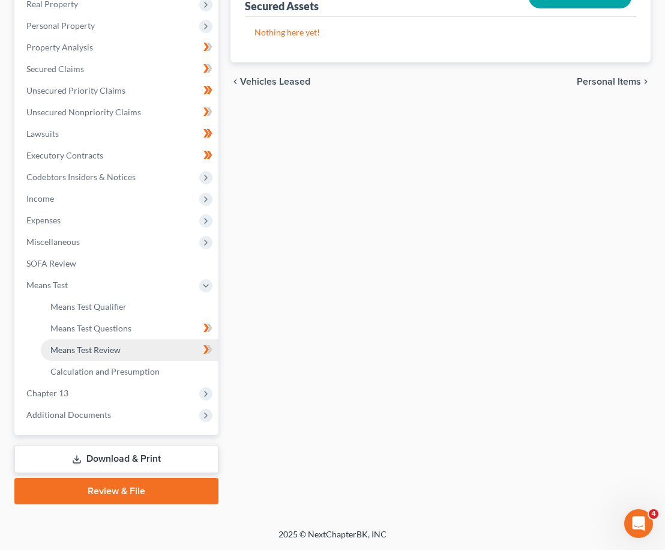
click at [64, 342] on link "Means Test Review" at bounding box center [130, 350] width 178 height 22
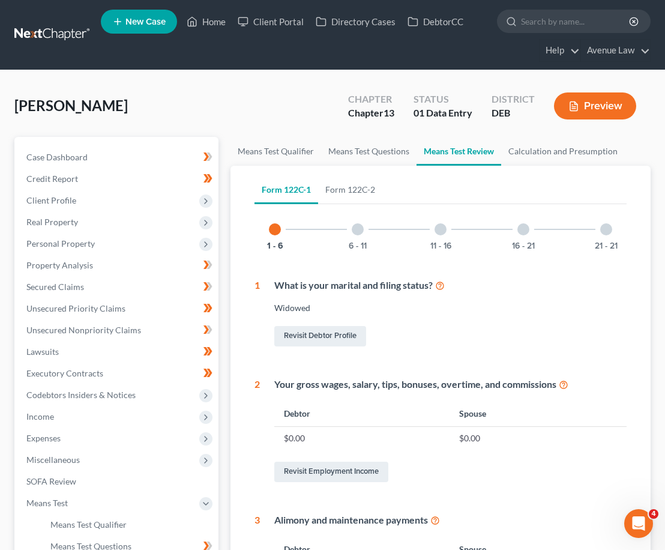
click at [442, 222] on div "11 - 16" at bounding box center [440, 229] width 41 height 41
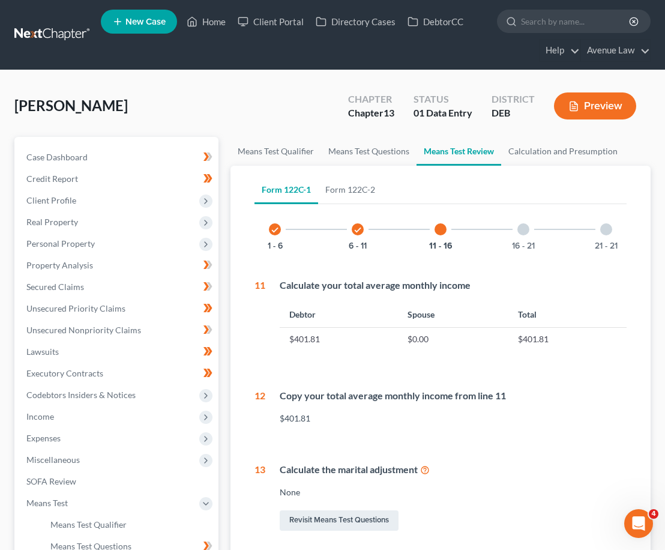
click at [524, 232] on div at bounding box center [524, 229] width 12 height 12
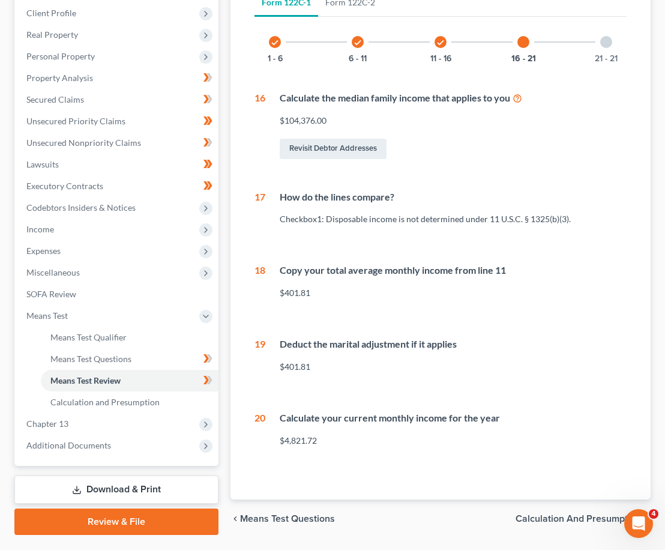
scroll to position [161, 0]
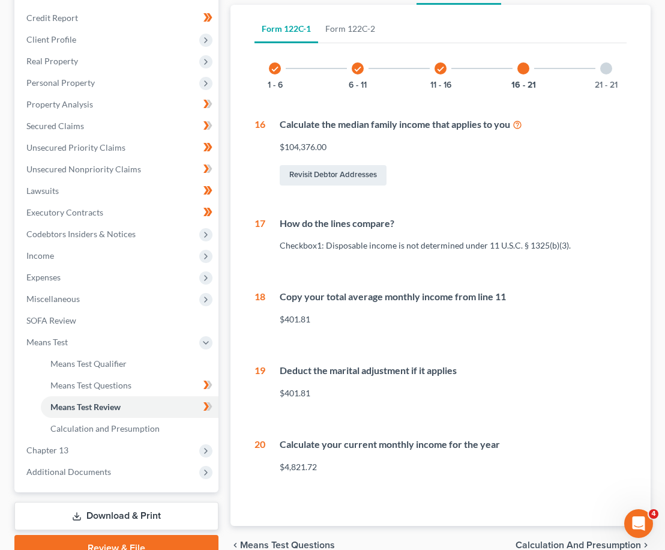
click at [362, 149] on div "$104,376.00" at bounding box center [453, 147] width 347 height 12
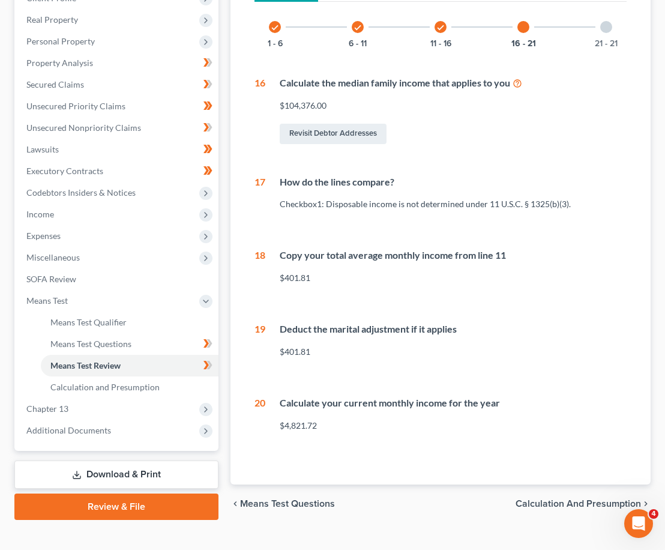
scroll to position [221, 0]
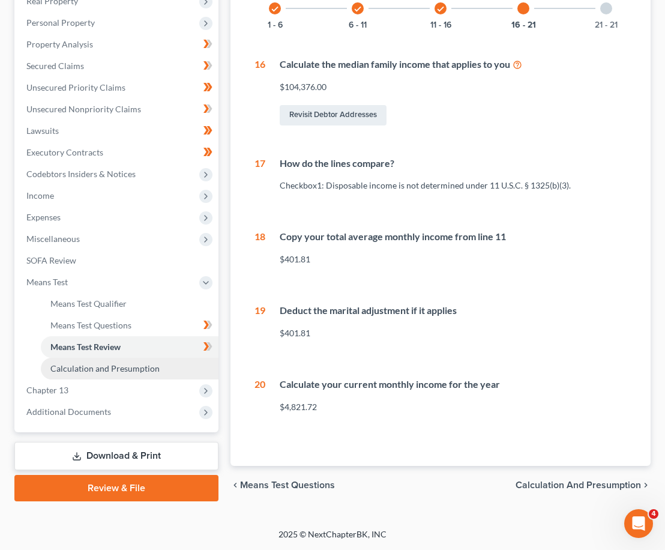
click at [107, 366] on span "Calculation and Presumption" at bounding box center [104, 368] width 109 height 10
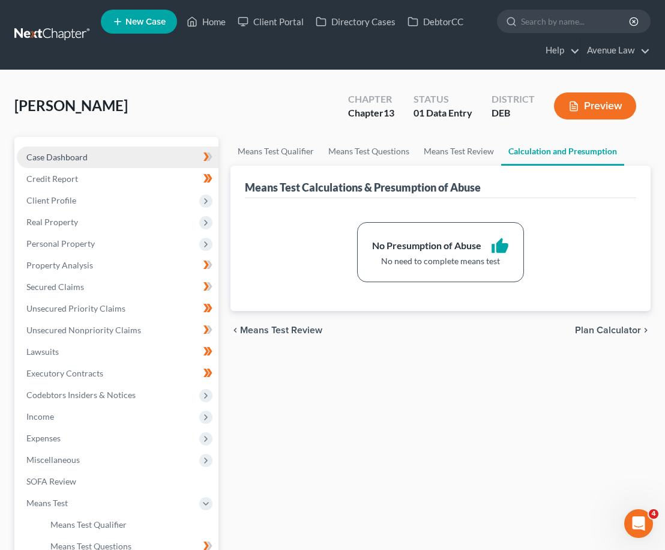
click at [58, 157] on span "Case Dashboard" at bounding box center [56, 157] width 61 height 10
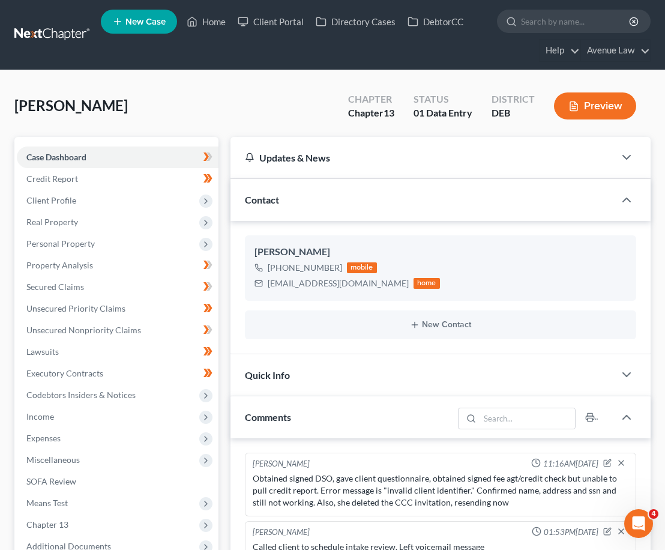
scroll to position [243, 0]
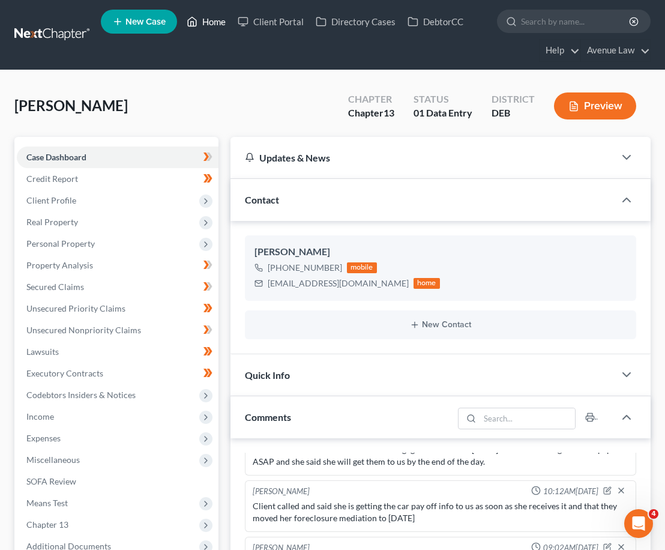
click at [207, 16] on link "Home" at bounding box center [206, 22] width 51 height 22
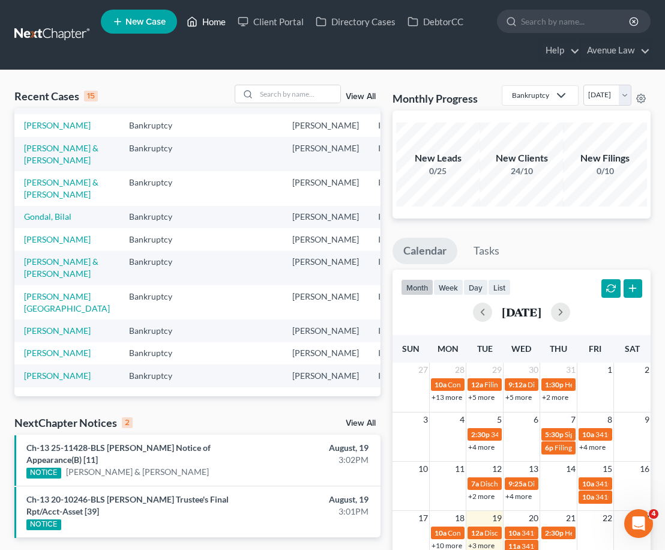
scroll to position [332, 0]
click at [290, 90] on input "search" at bounding box center [298, 93] width 84 height 17
type input "obey"
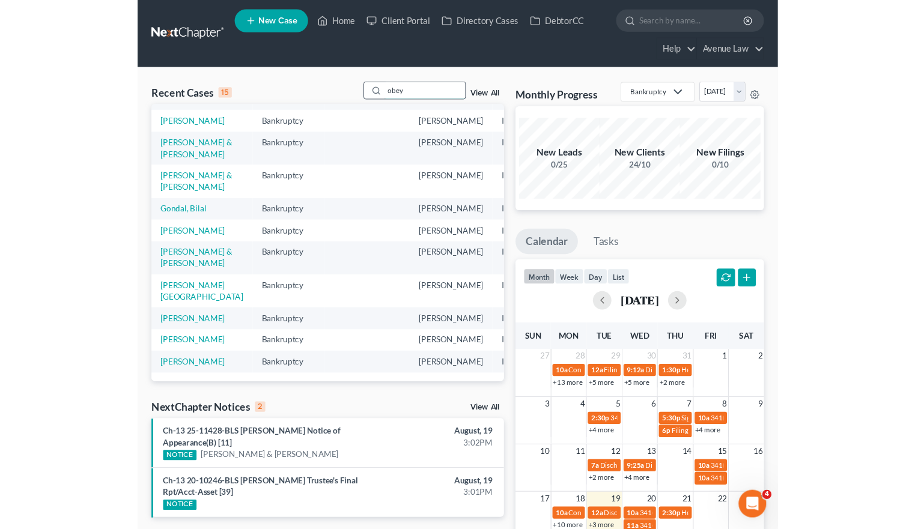
scroll to position [0, 0]
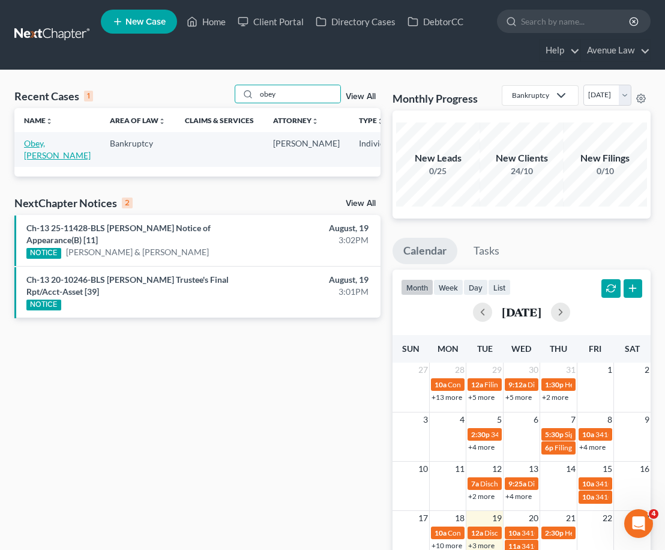
click at [37, 154] on link "Obey, [PERSON_NAME]" at bounding box center [57, 149] width 67 height 22
select select "0"
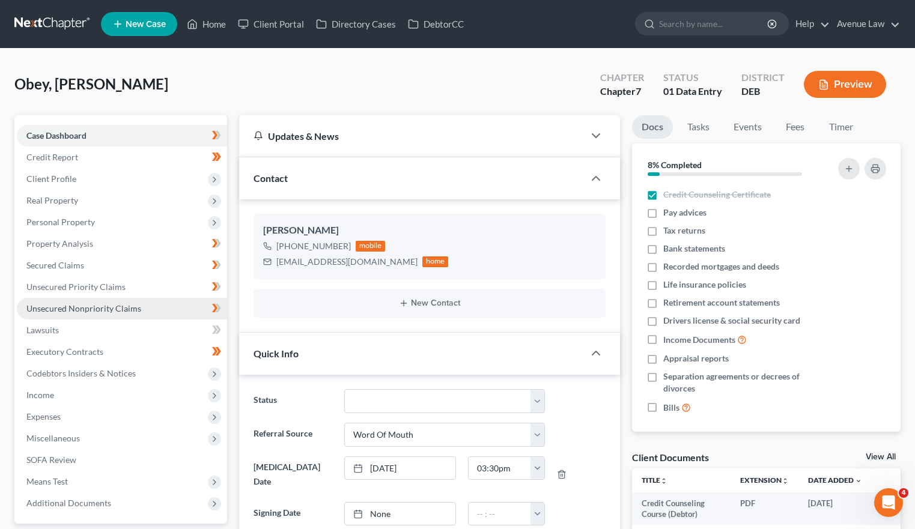
click at [81, 302] on link "Unsecured Nonpriority Claims" at bounding box center [122, 309] width 210 height 22
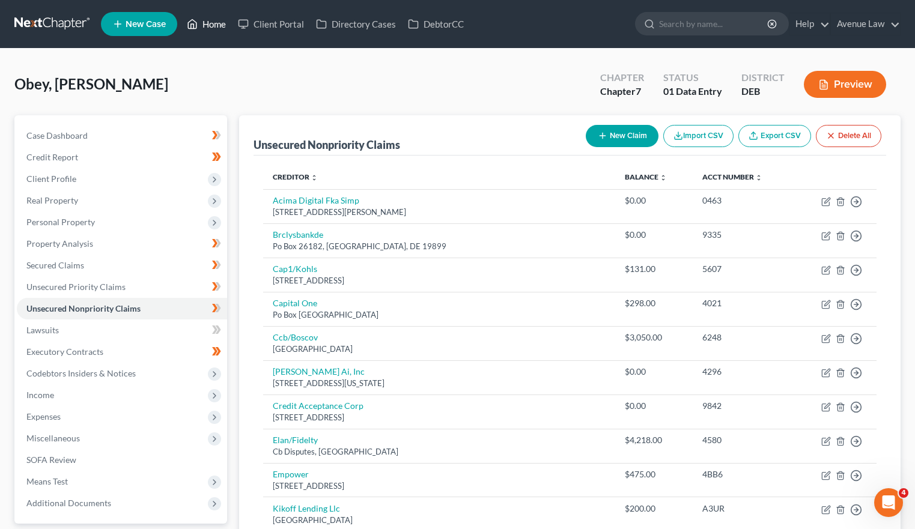
click at [213, 23] on link "Home" at bounding box center [206, 24] width 51 height 22
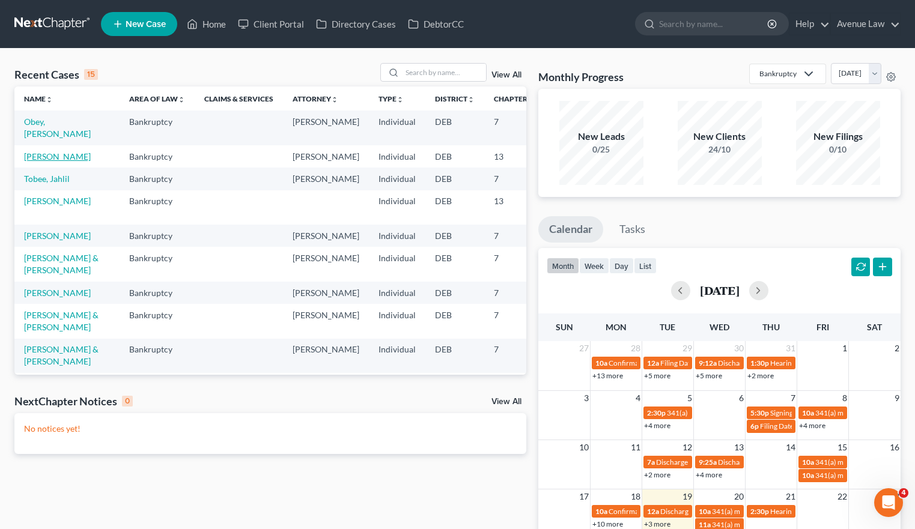
click at [35, 162] on link "[PERSON_NAME]" at bounding box center [57, 156] width 67 height 10
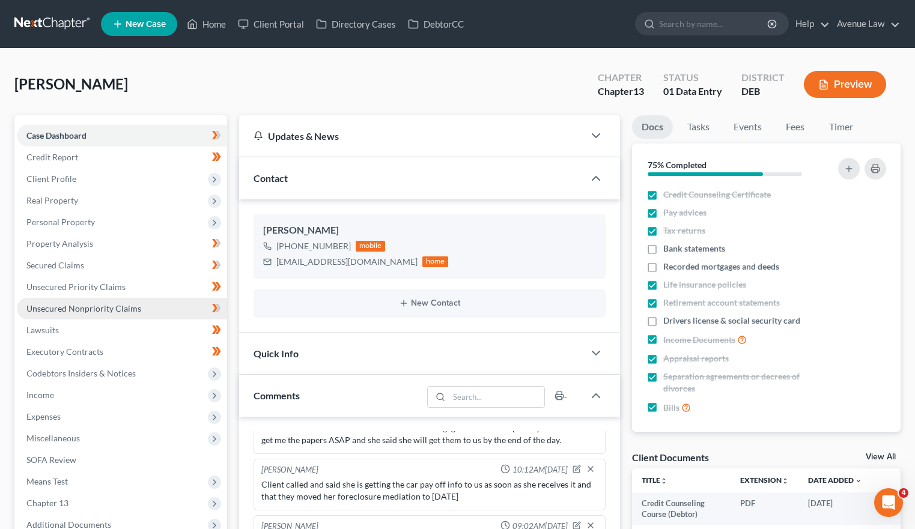
click at [87, 309] on span "Unsecured Nonpriority Claims" at bounding box center [83, 308] width 115 height 10
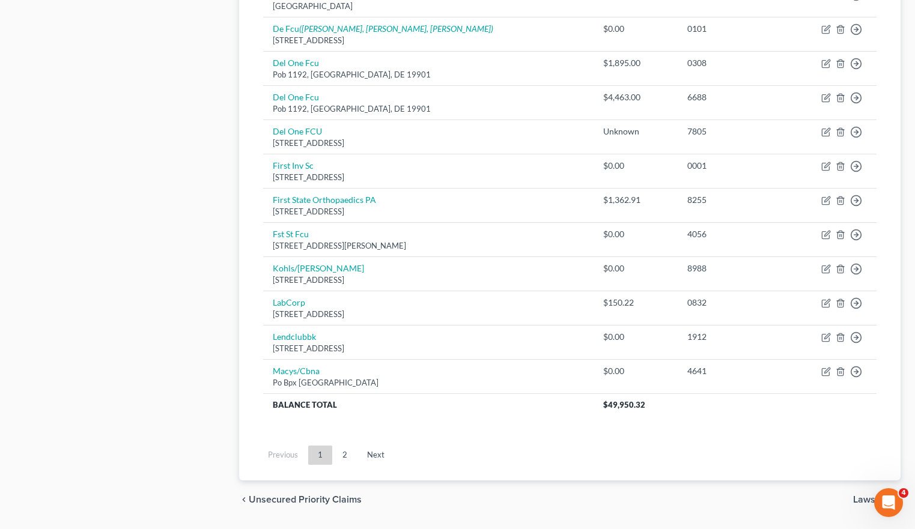
scroll to position [841, 0]
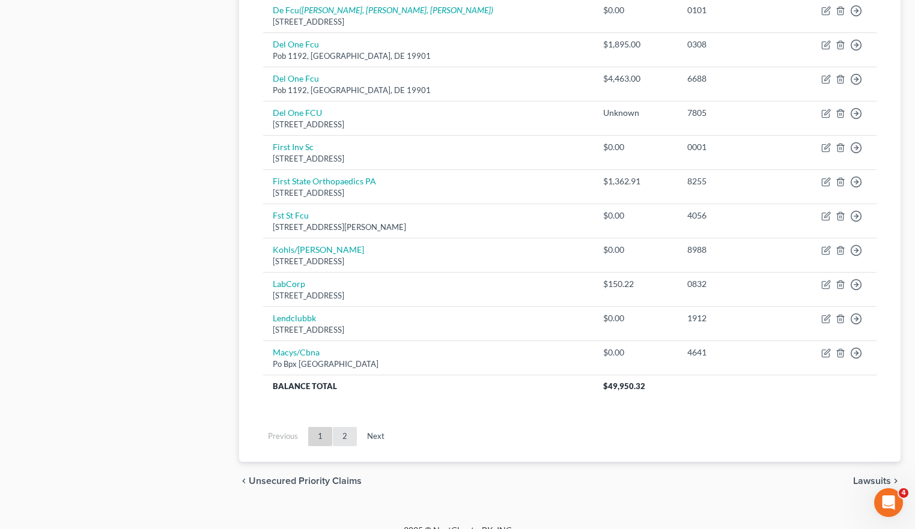
click at [350, 437] on link "2" at bounding box center [345, 436] width 24 height 19
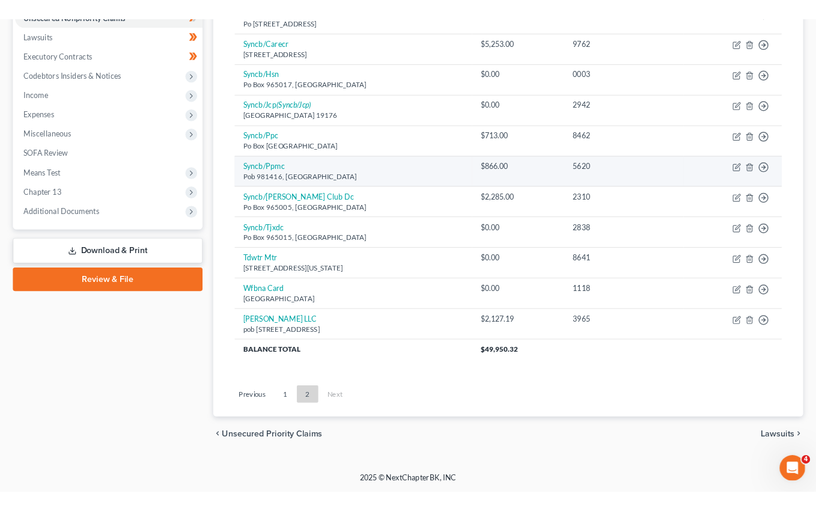
scroll to position [0, 0]
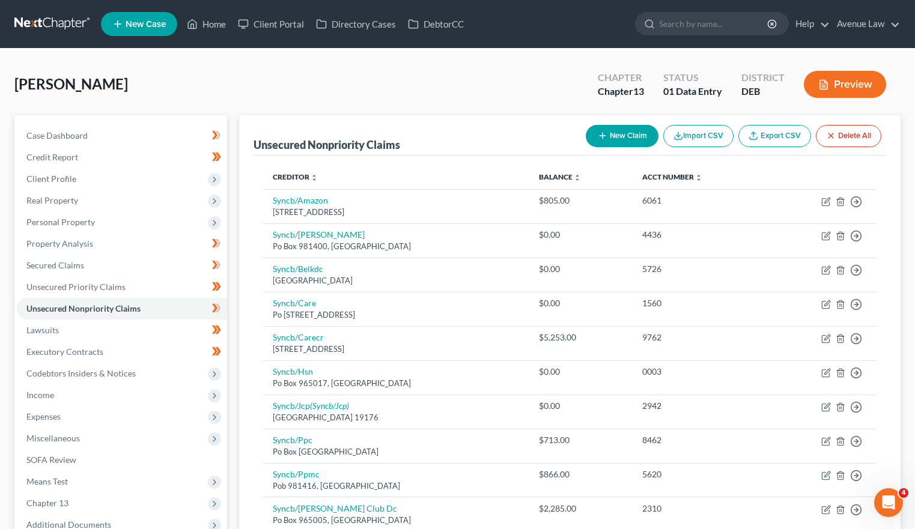
click at [640, 126] on button "New Claim" at bounding box center [622, 136] width 73 height 22
select select "0"
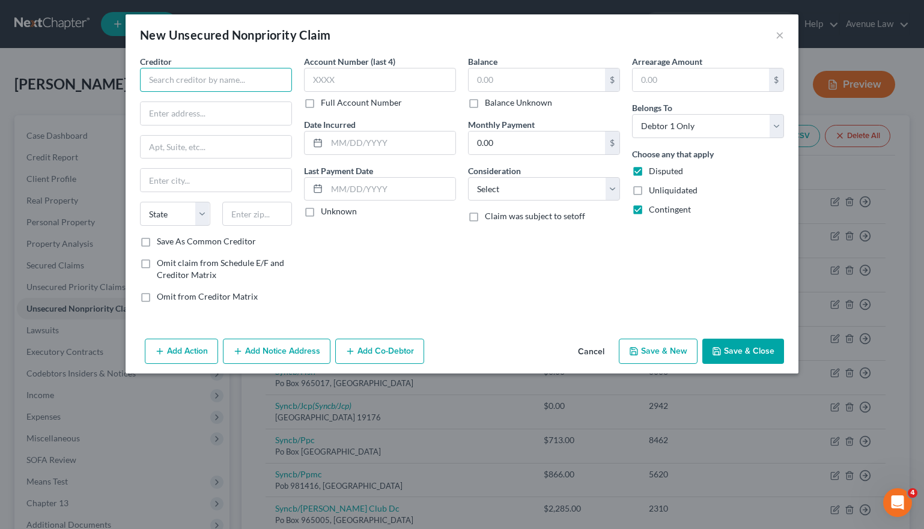
click at [187, 85] on input "text" at bounding box center [216, 80] width 152 height 24
type input "Verizon"
click at [207, 113] on input "text" at bounding box center [216, 113] width 151 height 23
type input "p"
type input "PO Box"
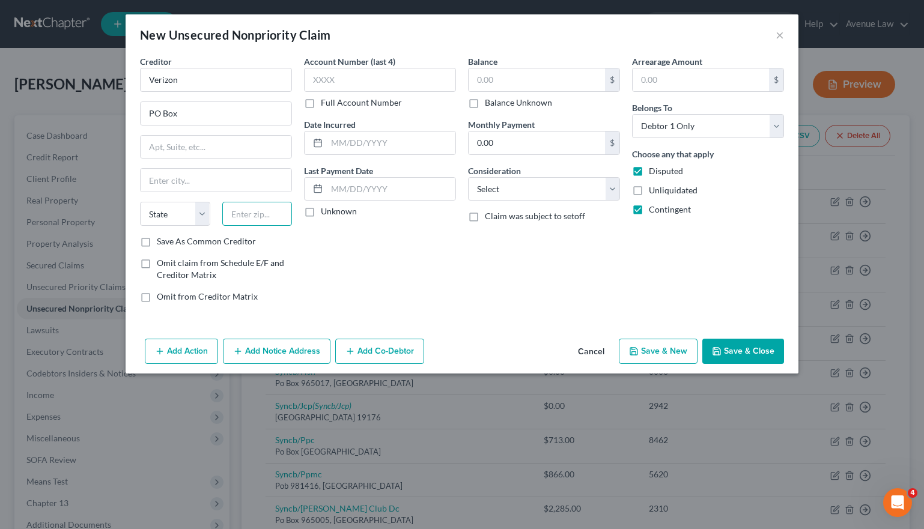
click at [267, 214] on input "text" at bounding box center [257, 214] width 70 height 24
type input "07101"
type input "[GEOGRAPHIC_DATA]"
select select "33"
click at [208, 115] on input "PO Box" at bounding box center [216, 113] width 151 height 23
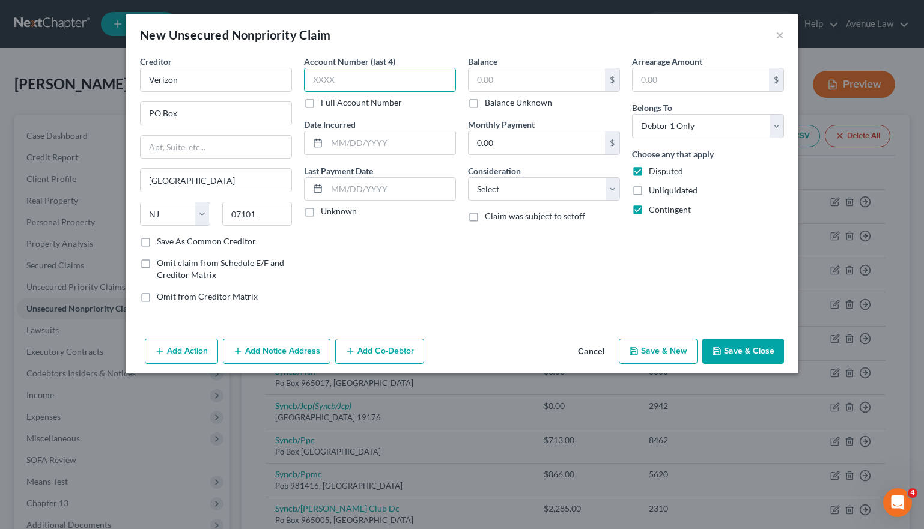
click at [354, 71] on input "text" at bounding box center [380, 80] width 152 height 24
type input "3730"
click at [321, 213] on label "Unknown" at bounding box center [339, 211] width 36 height 12
click at [326, 213] on input "Unknown" at bounding box center [330, 209] width 8 height 8
checkbox input "true"
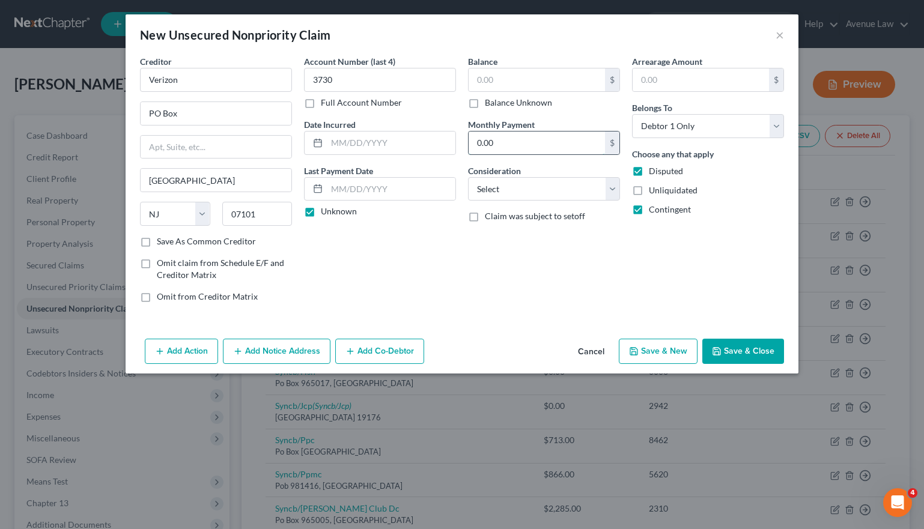
click at [496, 136] on input "0.00" at bounding box center [536, 143] width 136 height 23
type input "1,514.66"
click at [228, 117] on input "PO Box" at bounding box center [216, 113] width 151 height 23
type input "PO Box 489"
click at [539, 192] on select "Select Cable / Satellite Services Collection Agency Credit Card Debt Debt Couns…" at bounding box center [544, 189] width 152 height 24
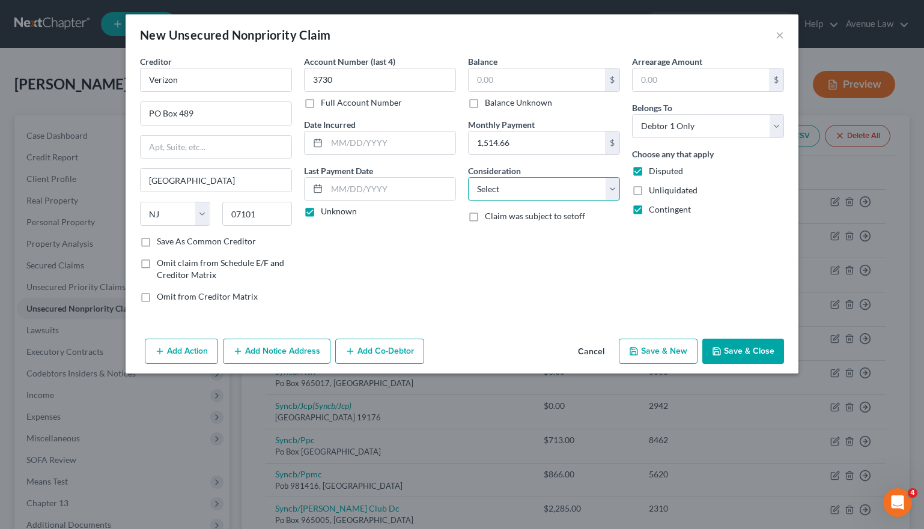
select select "19"
click at [468, 177] on select "Select Cable / Satellite Services Collection Agency Credit Card Debt Debt Couns…" at bounding box center [544, 189] width 152 height 24
drag, startPoint x: 766, startPoint y: 352, endPoint x: 578, endPoint y: 151, distance: 274.5
click at [586, 160] on div "New Unsecured Nonpriority Claim × Creditor * Verizon [GEOGRAPHIC_DATA] [US_STAT…" at bounding box center [462, 193] width 673 height 359
type input "1,514.66"
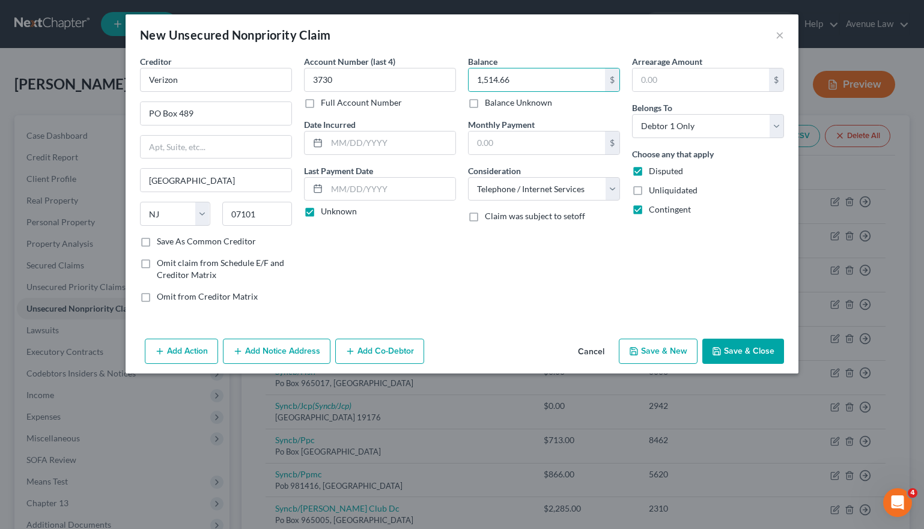
click at [581, 258] on div "Balance 1,514.66 $ Balance Unknown Balance Undetermined 1,514.66 $ Balance Unkn…" at bounding box center [544, 183] width 164 height 257
click at [747, 348] on button "Save & Close" at bounding box center [743, 351] width 82 height 25
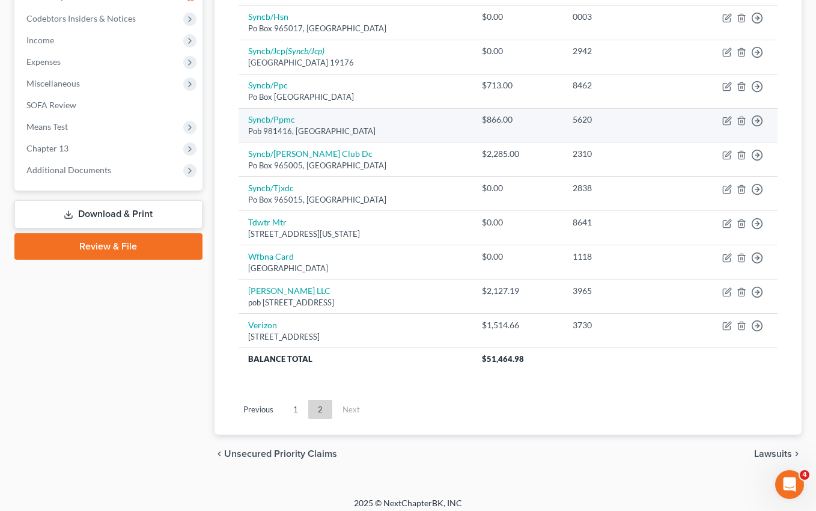
scroll to position [363, 0]
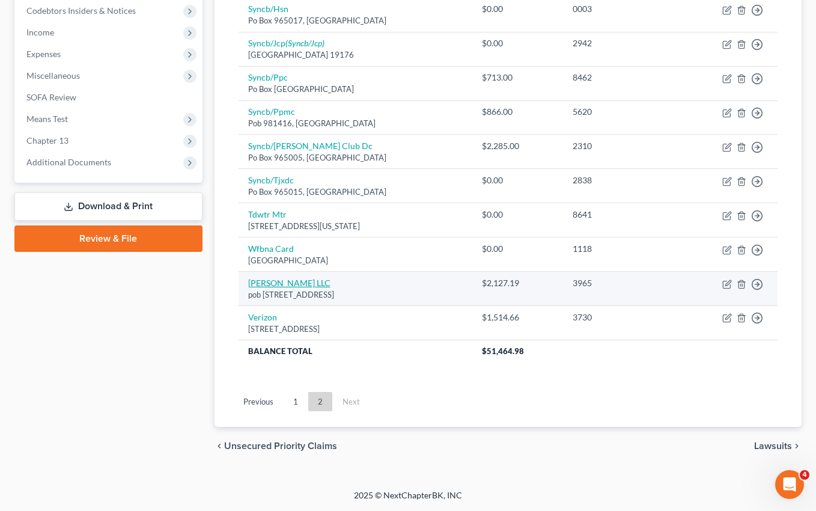
click at [268, 285] on link "[PERSON_NAME] LLC" at bounding box center [289, 282] width 82 height 10
select select "39"
select select "9"
select select "0"
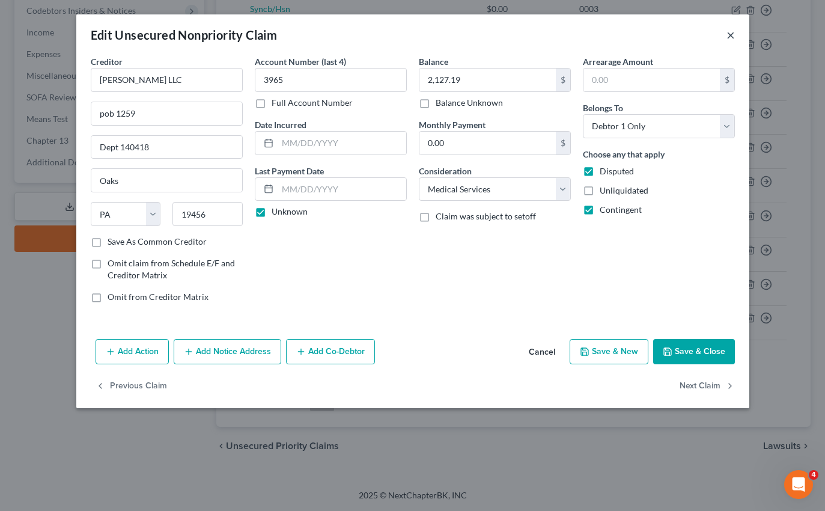
click at [733, 34] on button "×" at bounding box center [730, 35] width 8 height 14
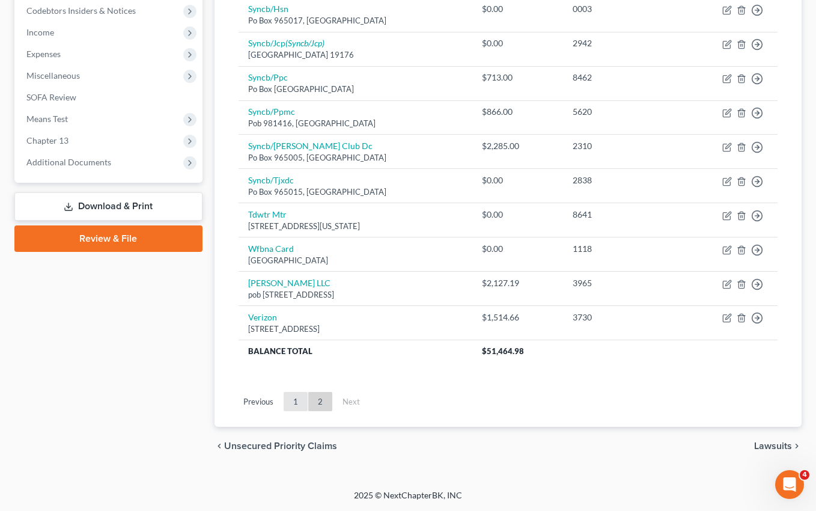
click at [293, 400] on link "1" at bounding box center [295, 401] width 24 height 19
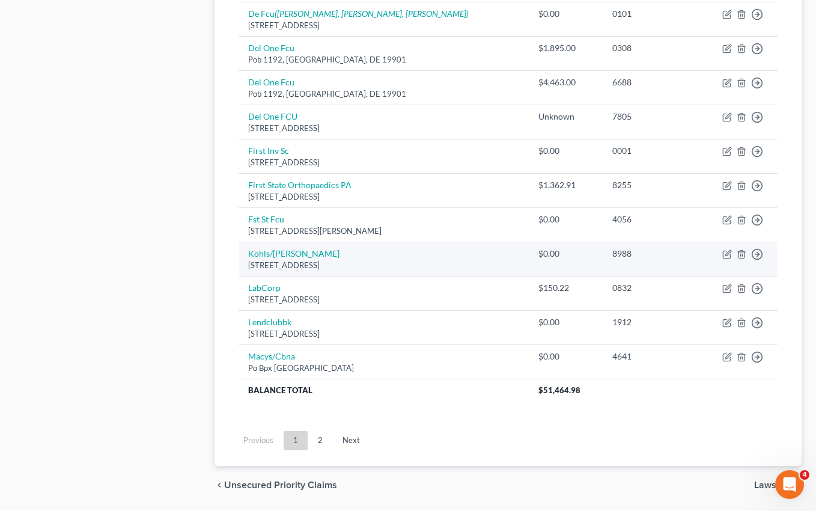
scroll to position [816, 0]
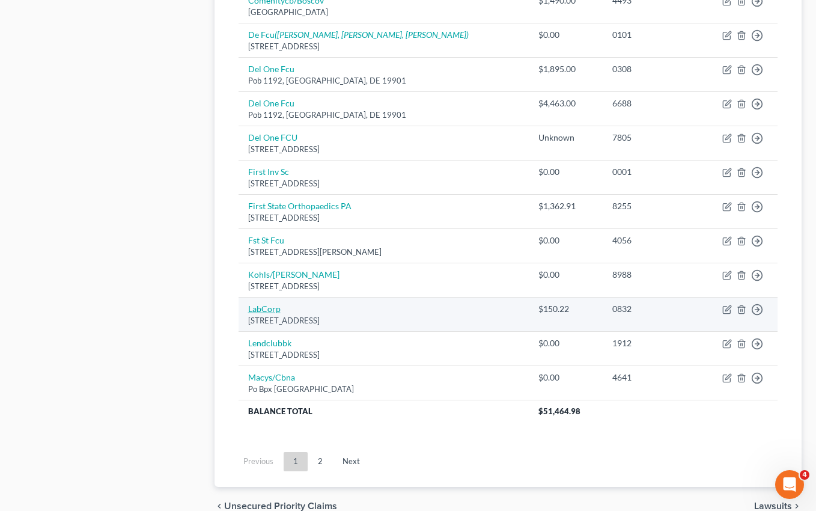
click at [273, 306] on link "LabCorp" at bounding box center [264, 308] width 32 height 10
select select "28"
select select "9"
select select "0"
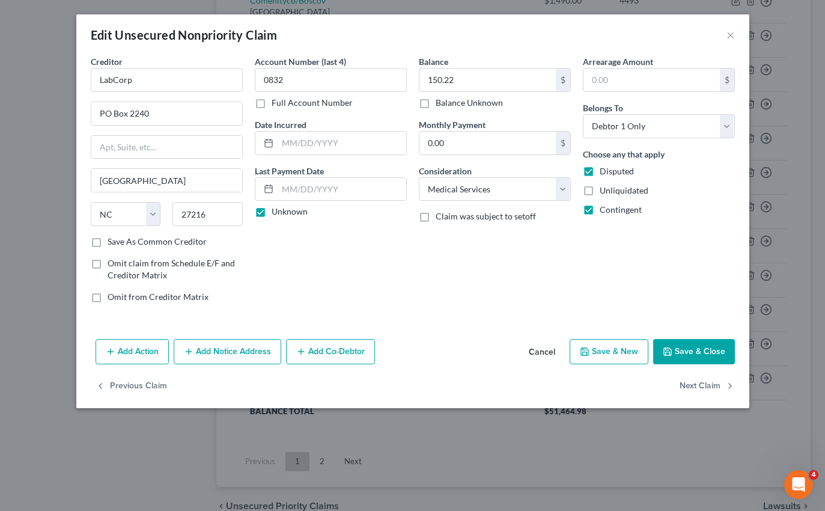
click at [527, 434] on div "Edit Unsecured Nonpriority Claim × Creditor * LabCorp [GEOGRAPHIC_DATA] [US_STA…" at bounding box center [412, 255] width 825 height 511
click at [730, 35] on button "×" at bounding box center [730, 35] width 8 height 14
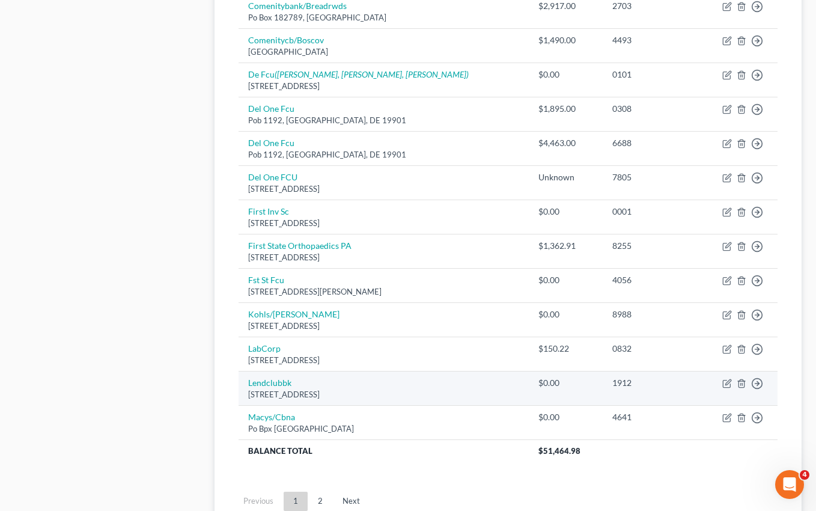
scroll to position [756, 0]
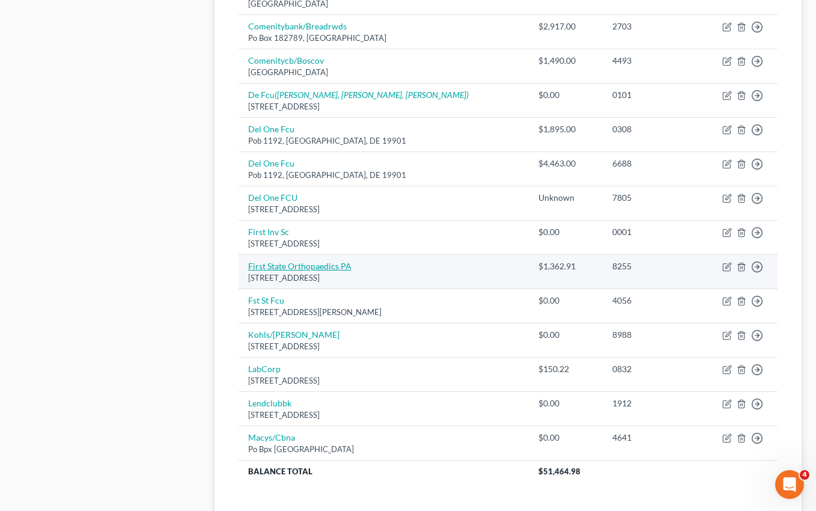
click at [296, 267] on link "First State Orthopaedics PA" at bounding box center [299, 266] width 103 height 10
select select "39"
select select "9"
select select "0"
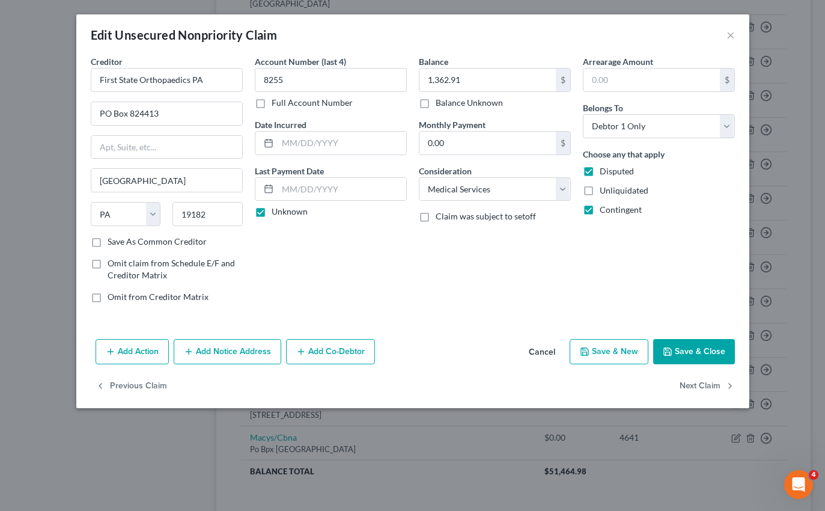
click at [700, 354] on button "Save & Close" at bounding box center [694, 351] width 82 height 25
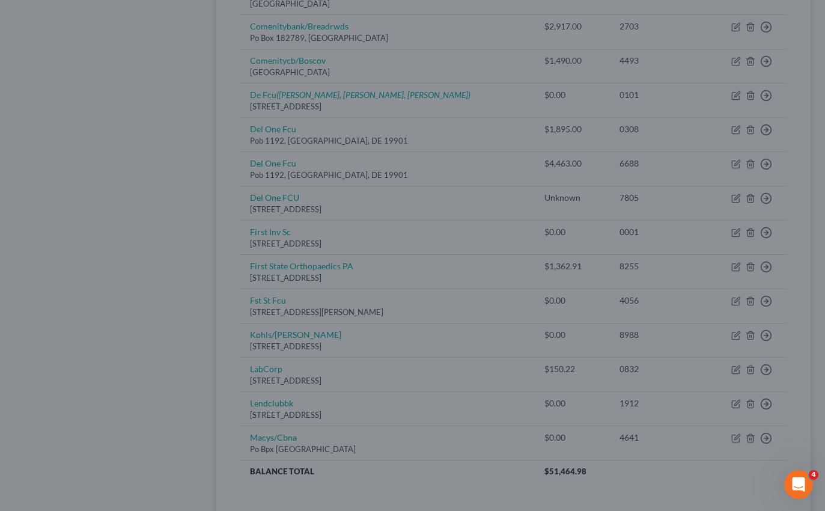
type input "0"
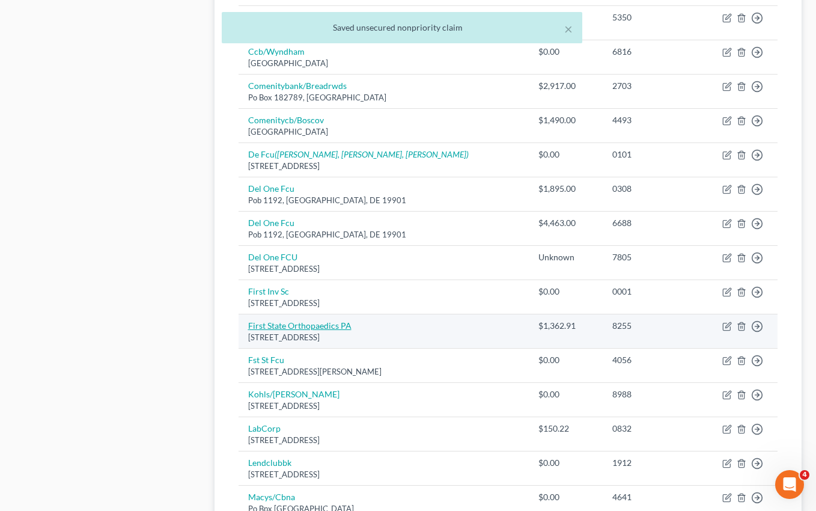
scroll to position [696, 0]
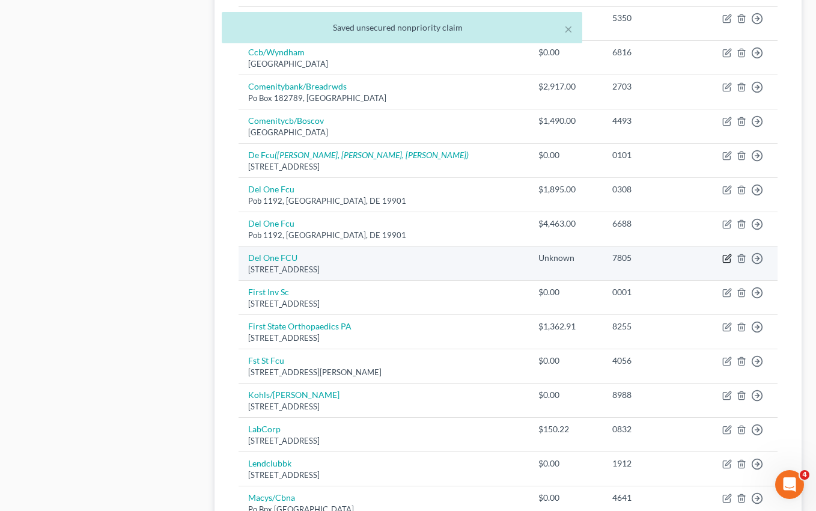
click at [726, 256] on icon "button" at bounding box center [727, 258] width 10 height 10
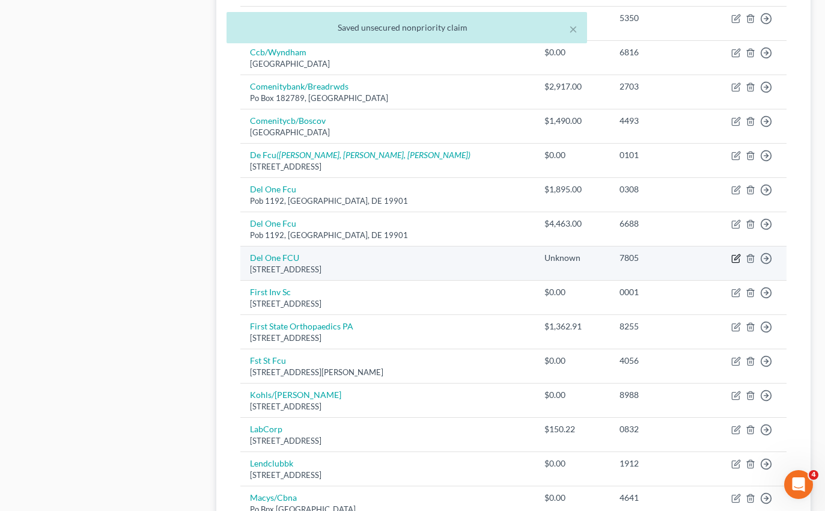
select select "7"
select select "15"
select select "0"
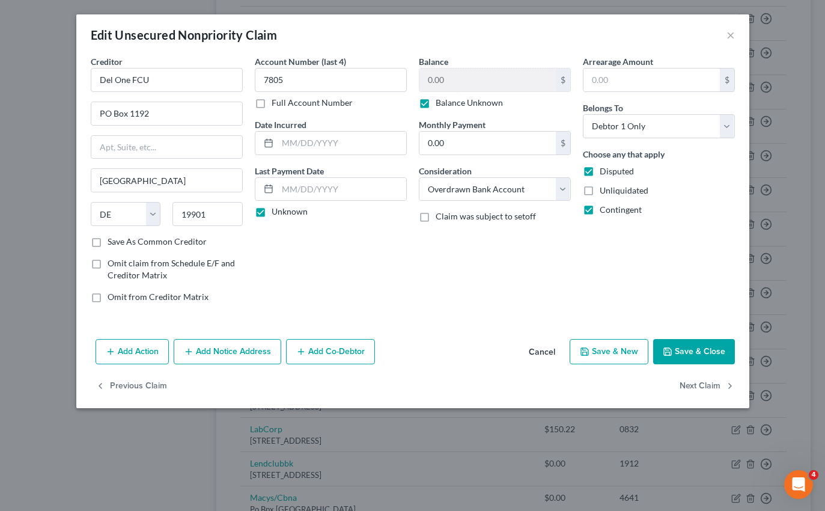
click at [697, 351] on button "Save & Close" at bounding box center [694, 351] width 82 height 25
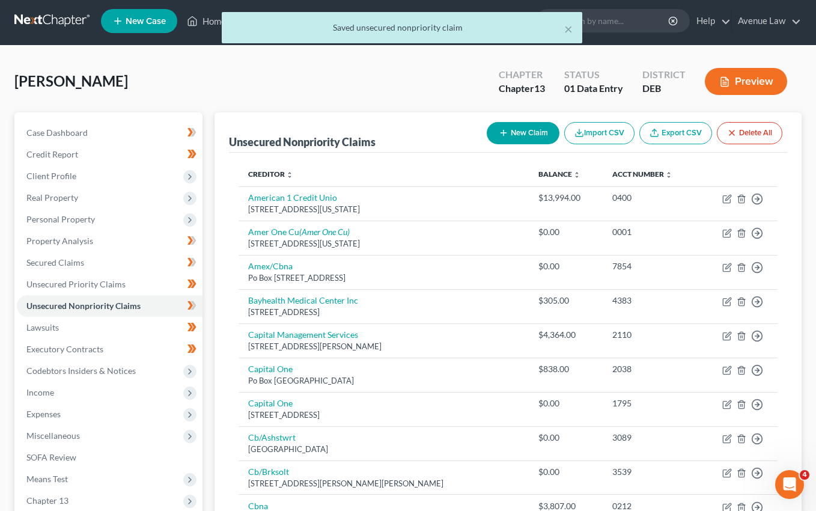
scroll to position [0, 0]
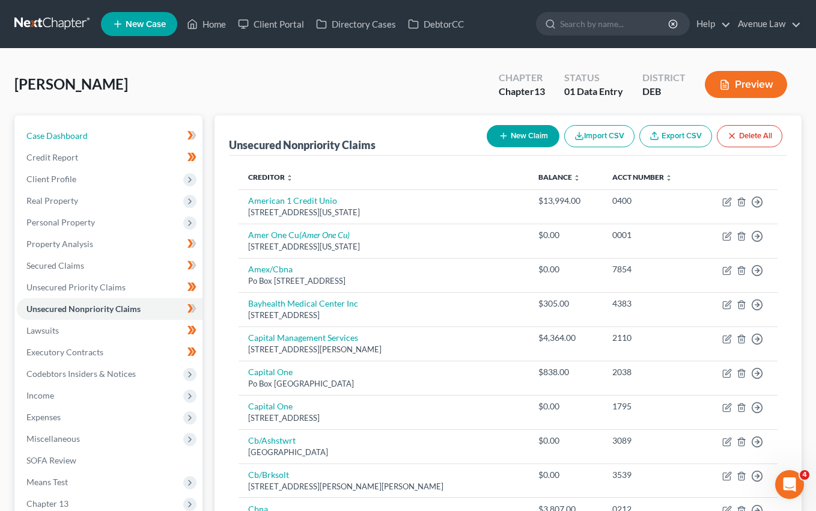
click at [55, 131] on span "Case Dashboard" at bounding box center [56, 135] width 61 height 10
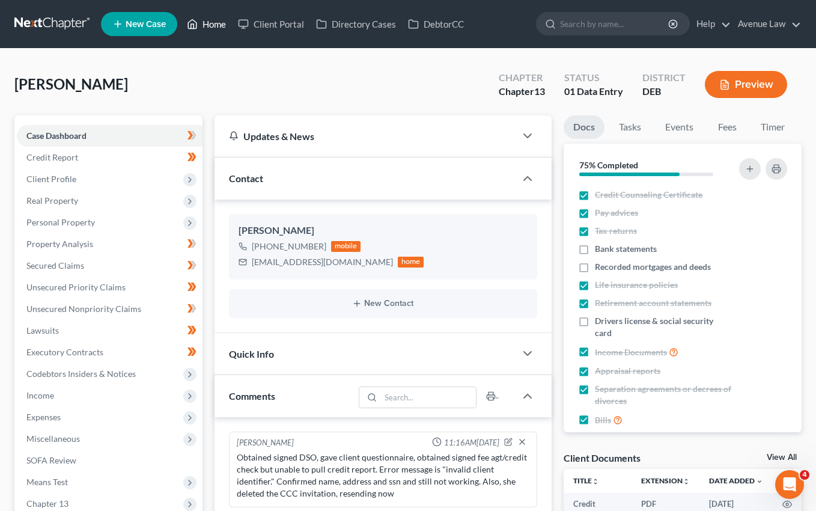
click at [215, 22] on link "Home" at bounding box center [206, 24] width 51 height 22
